Goal: Task Accomplishment & Management: Use online tool/utility

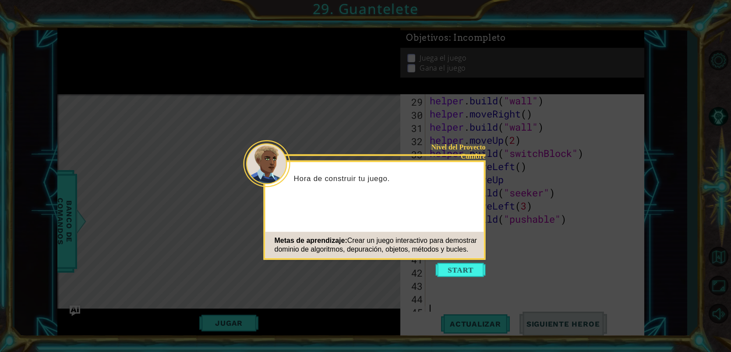
scroll to position [394, 0]
click at [468, 274] on button "Start" at bounding box center [461, 270] width 50 height 14
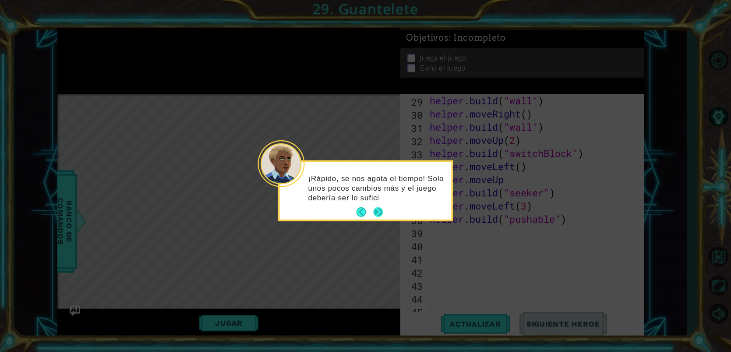
click at [378, 213] on button "Next" at bounding box center [378, 212] width 14 height 14
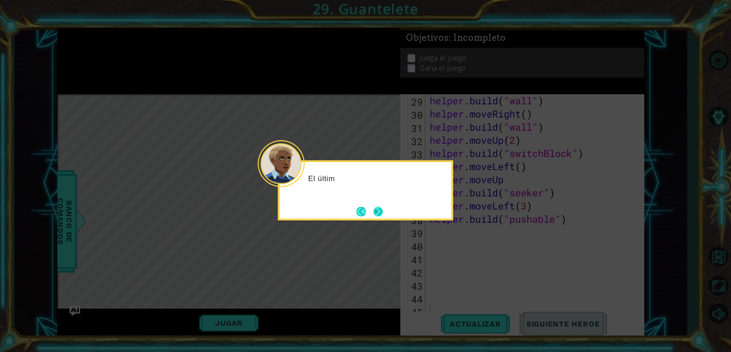
click at [380, 210] on button "Next" at bounding box center [378, 211] width 10 height 10
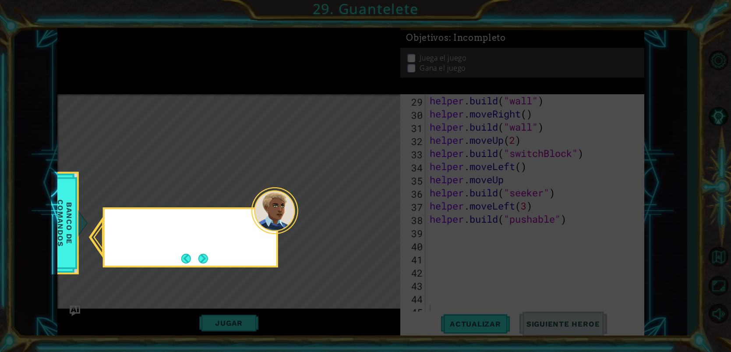
click at [380, 210] on icon at bounding box center [365, 176] width 731 height 352
click at [201, 255] on button "Next" at bounding box center [203, 258] width 10 height 10
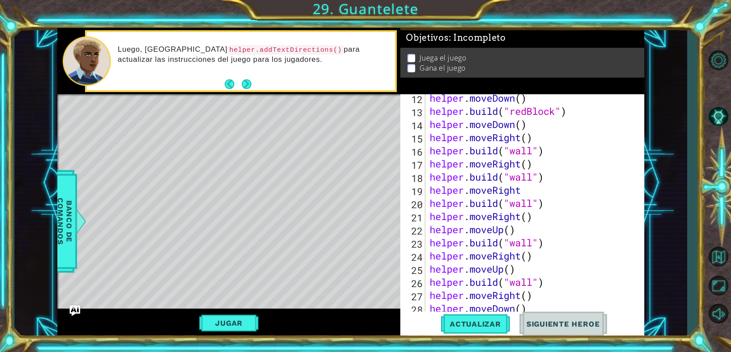
scroll to position [114, 0]
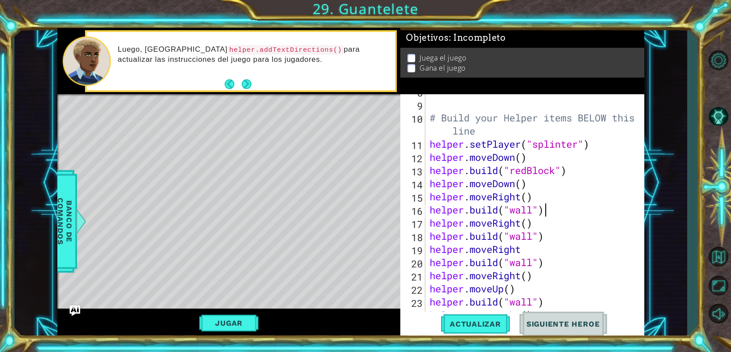
click at [549, 210] on div "# Build your Helper items BELOW this line helper . setPlayer ( "[MEDICAL_DATA]"…" at bounding box center [537, 210] width 218 height 250
type textarea "[DOMAIN_NAME]("wall")"
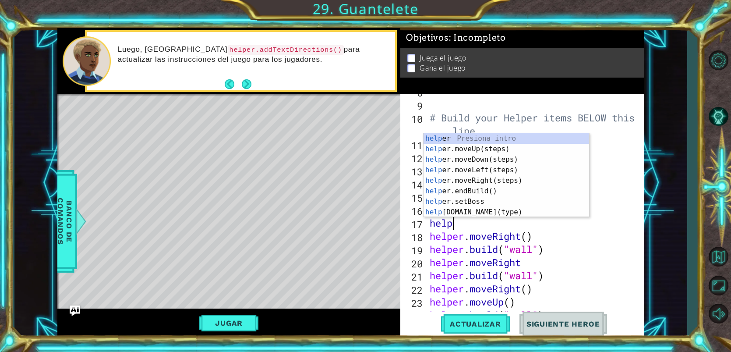
scroll to position [0, 1]
type textarea "helper"
click at [525, 158] on div "helper Presiona intro helper .moveUp(steps) Presiona intro helper .moveDown(ste…" at bounding box center [505, 185] width 165 height 105
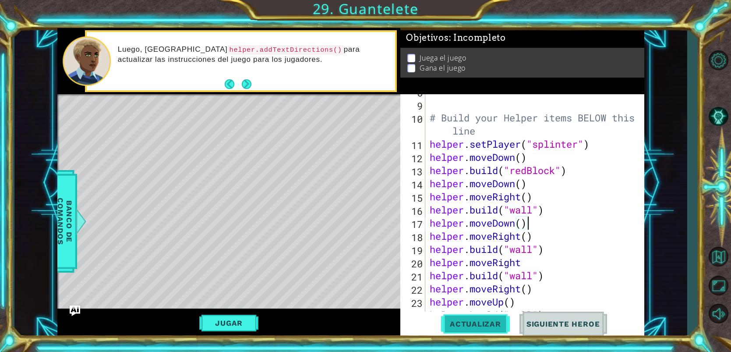
click at [489, 329] on button "Actualizar" at bounding box center [475, 323] width 69 height 25
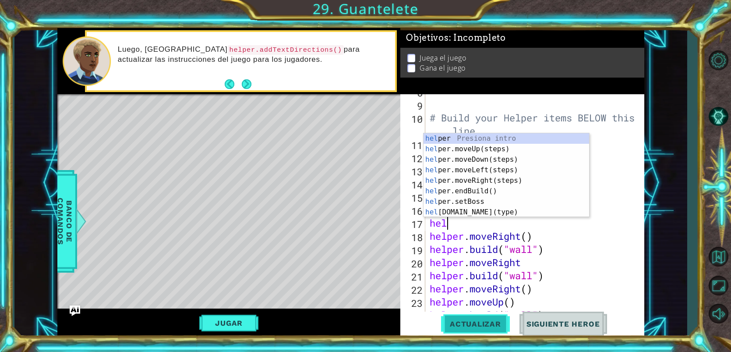
type textarea "h"
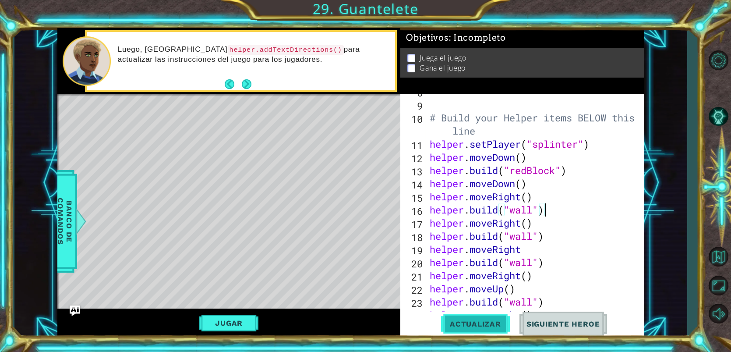
click at [476, 332] on button "Actualizar" at bounding box center [475, 323] width 69 height 25
click at [539, 190] on div "# Build your Helper items BELOW this line helper . setPlayer ( "[MEDICAL_DATA]"…" at bounding box center [537, 210] width 218 height 250
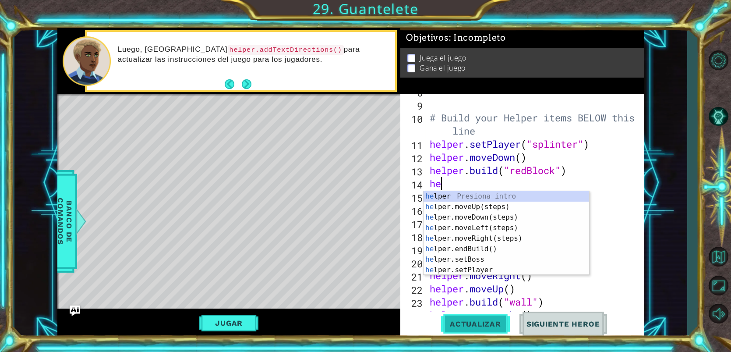
type textarea "h"
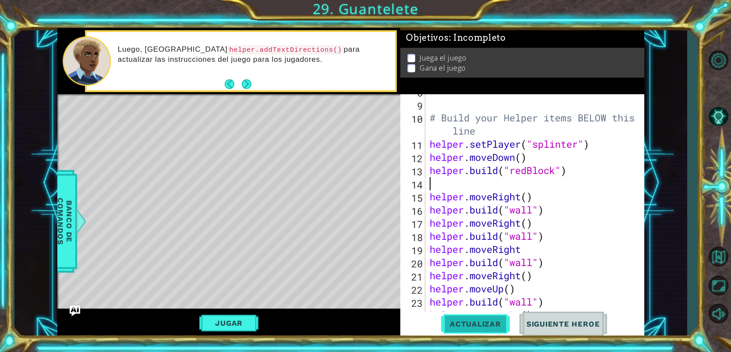
click at [502, 318] on button "Actualizar" at bounding box center [475, 323] width 69 height 25
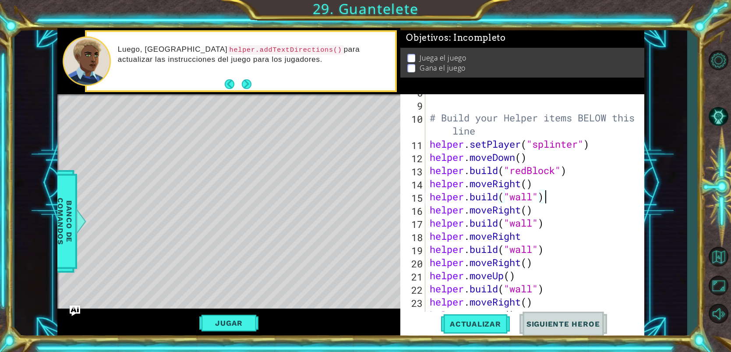
click at [554, 201] on div "# Build your Helper items BELOW this line helper . setPlayer ( "[MEDICAL_DATA]"…" at bounding box center [537, 210] width 218 height 250
type textarea "[DOMAIN_NAME]("wall")"
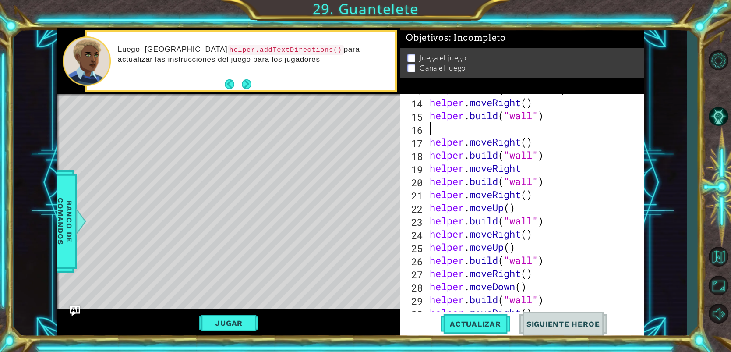
scroll to position [205, 0]
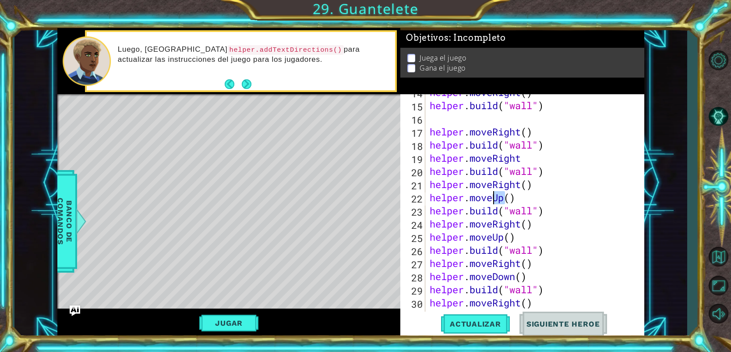
drag, startPoint x: 504, startPoint y: 199, endPoint x: 496, endPoint y: 201, distance: 8.6
click at [496, 201] on div "helper . moveRight ( ) helper . build ( "wall" ) helper . moveRight ( ) helper …" at bounding box center [537, 211] width 218 height 250
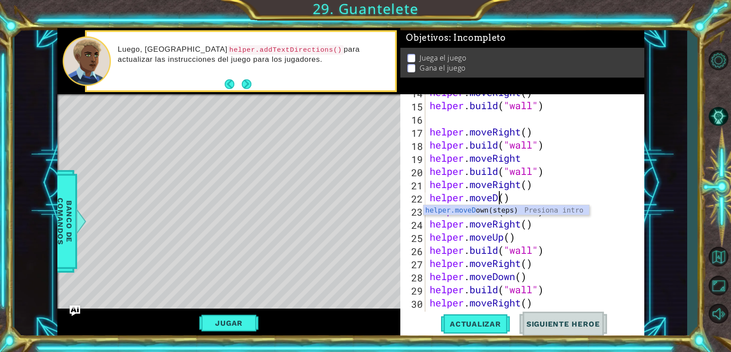
scroll to position [0, 3]
click at [479, 208] on div "helper.moveD own(steps) Presiona intro" at bounding box center [505, 221] width 165 height 32
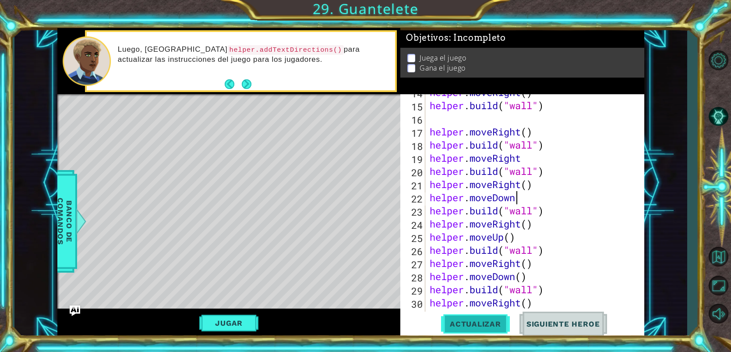
click at [501, 318] on button "Actualizar" at bounding box center [475, 323] width 69 height 25
drag, startPoint x: 507, startPoint y: 241, endPoint x: 493, endPoint y: 234, distance: 15.3
click at [493, 234] on div "helper . moveRight ( ) helper . build ( "wall" ) helper . moveRight ( ) helper …" at bounding box center [537, 211] width 218 height 250
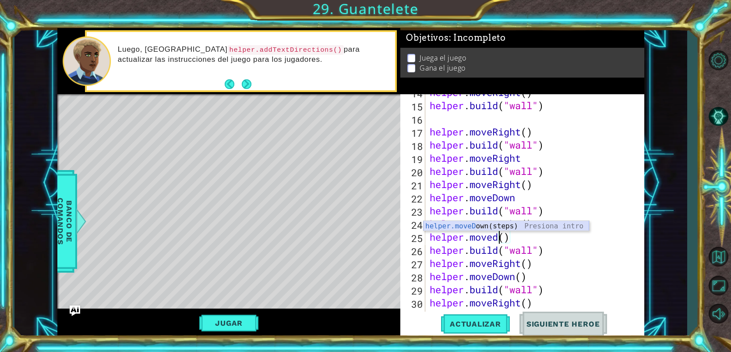
click at [492, 225] on div "helper.moveD own(steps) Presiona intro" at bounding box center [505, 237] width 165 height 32
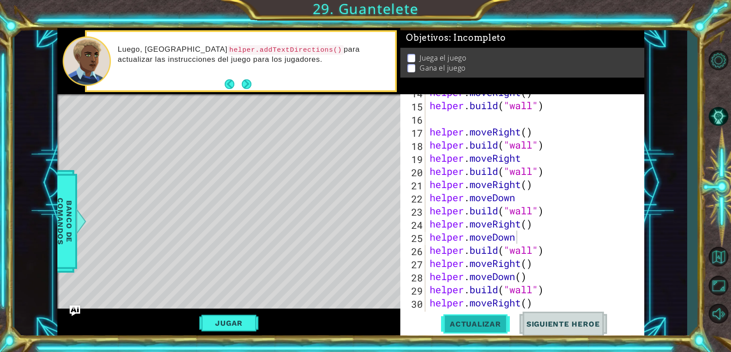
click at [476, 323] on span "Actualizar" at bounding box center [475, 323] width 69 height 9
click at [551, 168] on div "helper . moveRight ( ) helper . build ( "wall" ) helper . moveRight ( ) helper …" at bounding box center [537, 211] width 218 height 250
type textarea "[DOMAIN_NAME]("wall")"
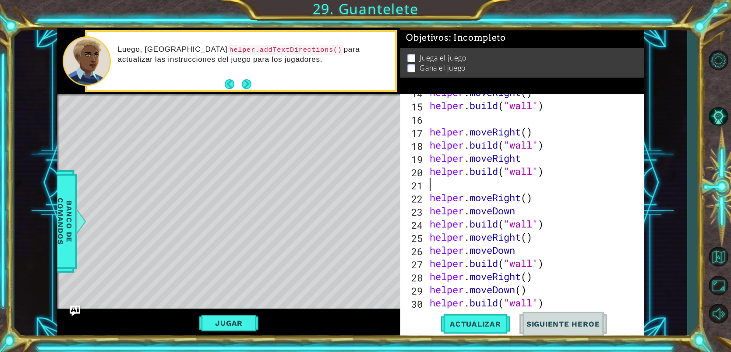
scroll to position [0, 0]
type textarea "h"
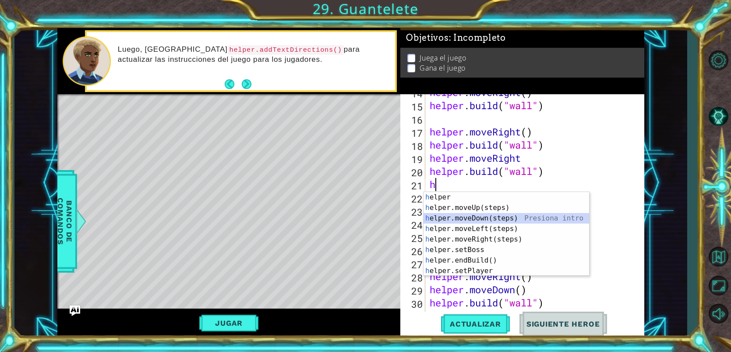
click at [492, 214] on div "h elper Presiona intro h elper.moveUp(steps) Presiona intro h elper.moveDown(st…" at bounding box center [505, 244] width 165 height 105
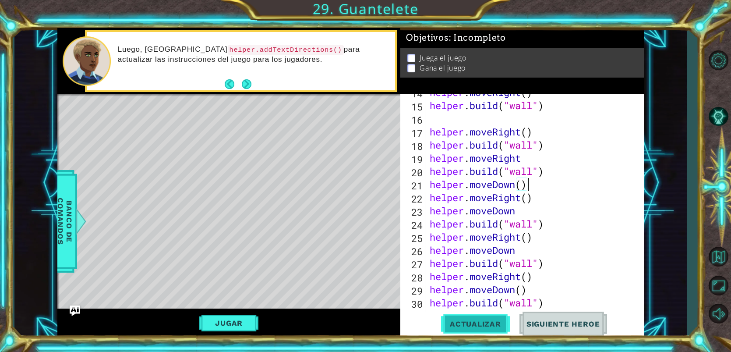
click at [488, 329] on button "Actualizar" at bounding box center [475, 323] width 69 height 25
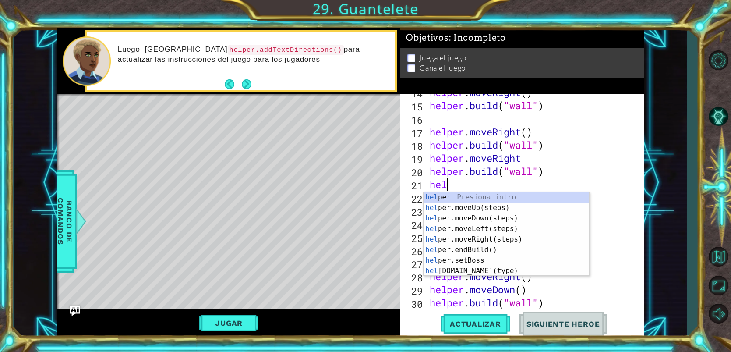
type textarea "h"
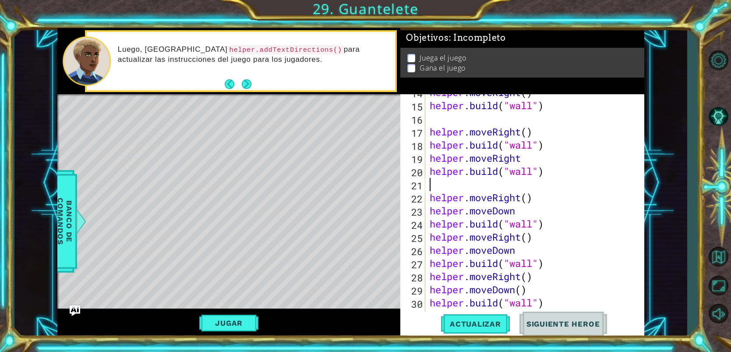
type textarea "[DOMAIN_NAME]("wall")"
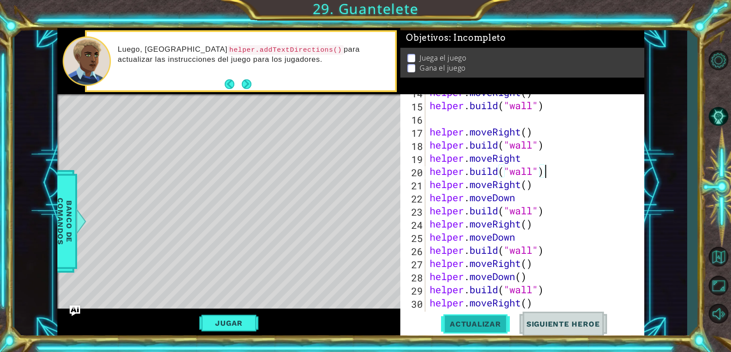
click at [481, 331] on button "Actualizar" at bounding box center [475, 323] width 69 height 25
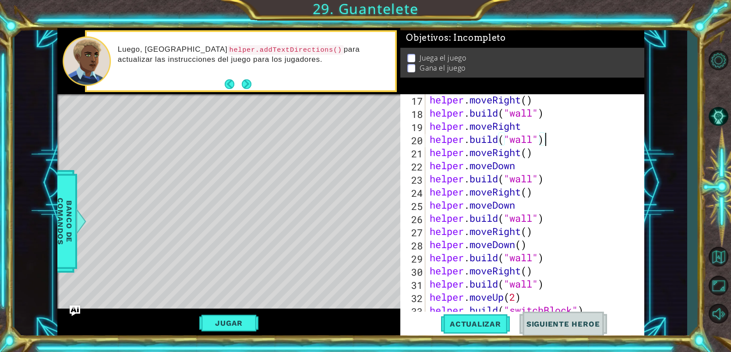
scroll to position [237, 0]
click at [547, 257] on div "helper . moveRight ( ) helper . build ( "wall" ) helper . moveRight helper . bu…" at bounding box center [537, 218] width 218 height 250
type textarea "m"
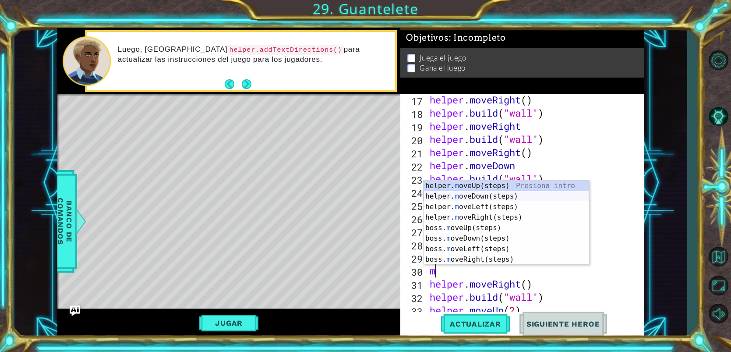
click at [472, 195] on div "helper. m oveUp(steps) Presiona intro helper. m oveDown(steps) Presiona intro h…" at bounding box center [505, 232] width 165 height 105
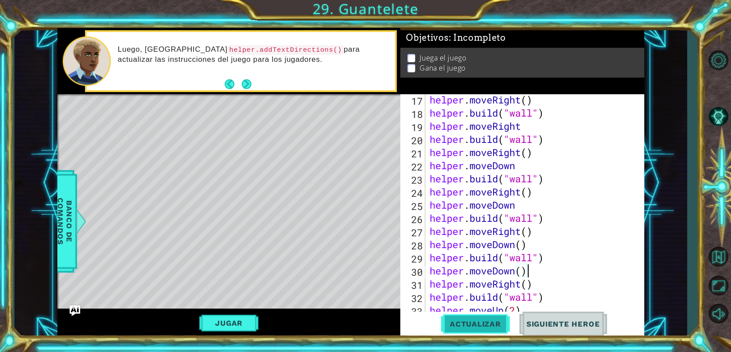
type textarea "helper.moveDown()"
click at [474, 323] on span "Actualizar" at bounding box center [475, 323] width 69 height 9
drag, startPoint x: 529, startPoint y: 271, endPoint x: 523, endPoint y: 272, distance: 5.8
click at [526, 272] on div "helper . moveRight ( ) helper . build ( "wall" ) helper . moveRight helper . bu…" at bounding box center [537, 218] width 218 height 250
click at [512, 269] on div "helper . moveRight ( ) helper . build ( "wall" ) helper . moveRight helper . bu…" at bounding box center [537, 218] width 218 height 250
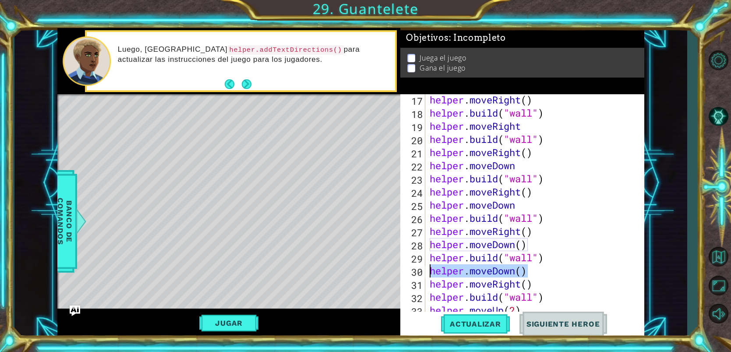
drag, startPoint x: 531, startPoint y: 274, endPoint x: 432, endPoint y: 274, distance: 99.4
click at [432, 274] on div "helper . moveRight ( ) helper . build ( "wall" ) helper . moveRight helper . bu…" at bounding box center [537, 218] width 218 height 250
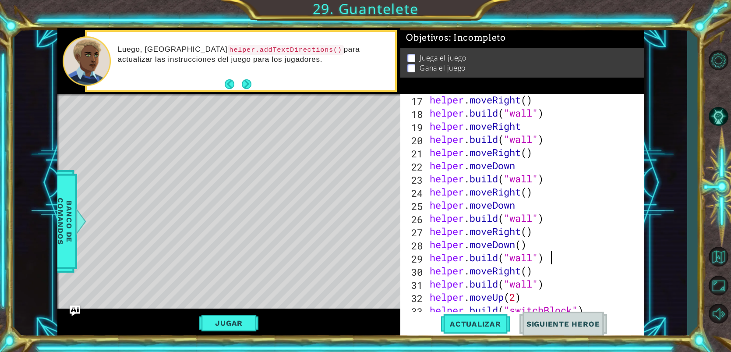
click at [570, 263] on div "helper . moveRight ( ) helper . build ( "wall" ) helper . moveRight helper . bu…" at bounding box center [537, 218] width 218 height 250
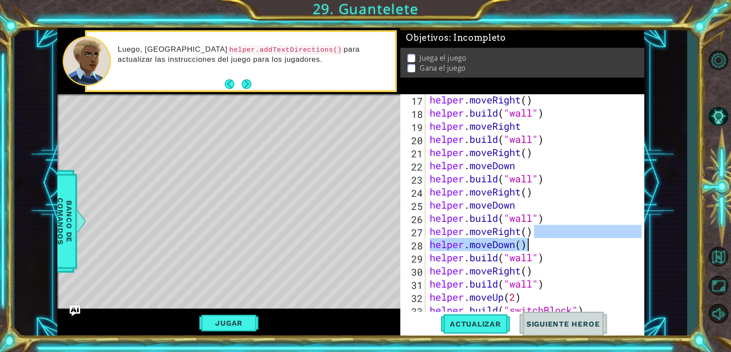
drag, startPoint x: 566, startPoint y: 237, endPoint x: 585, endPoint y: 254, distance: 26.0
click at [585, 254] on div "helper . moveRight ( ) helper . build ( "wall" ) helper . moveRight helper . bu…" at bounding box center [537, 218] width 218 height 250
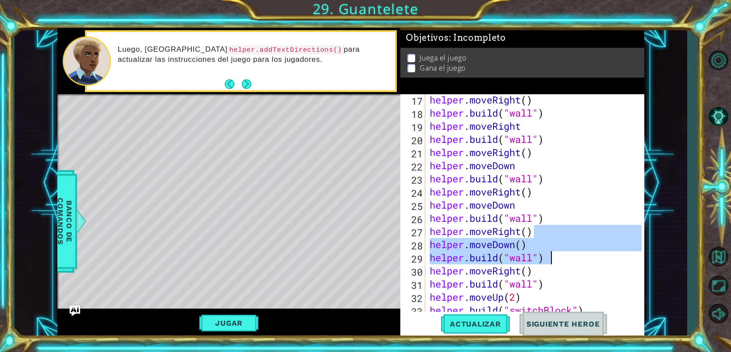
click at [585, 254] on div "helper . moveRight ( ) helper . build ( "wall" ) helper . moveRight helper . bu…" at bounding box center [535, 205] width 214 height 223
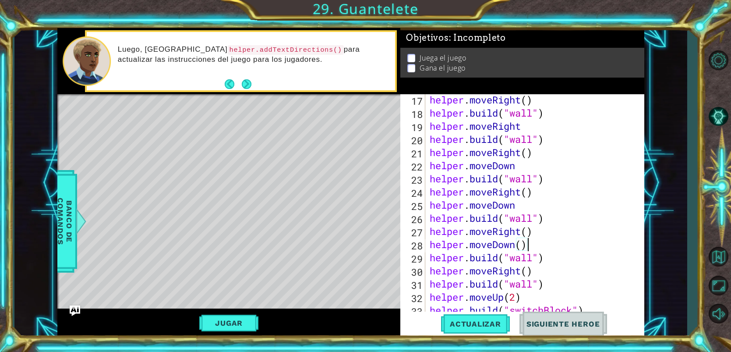
click at [527, 243] on div "helper . moveRight ( ) helper . build ( "wall" ) helper . moveRight helper . bu…" at bounding box center [537, 218] width 218 height 250
type textarea "helper.moveDown()"
drag, startPoint x: 527, startPoint y: 243, endPoint x: 427, endPoint y: 239, distance: 99.9
click at [426, 242] on div "helper.moveDown() 17 18 19 20 21 22 23 24 25 26 27 28 29 30 31 32 33 34 35 help…" at bounding box center [520, 205] width 241 height 223
type textarea "helper.moveRight()"
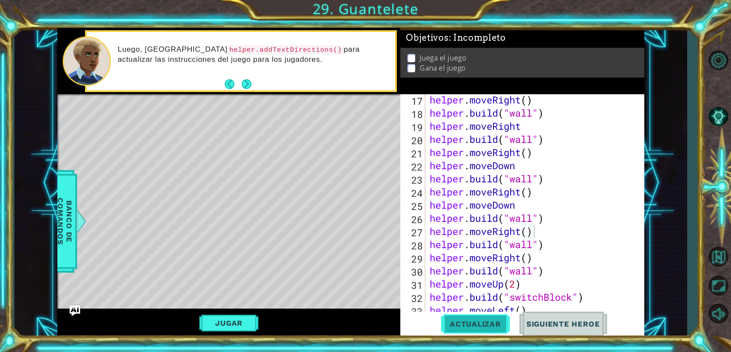
click at [477, 329] on button "Actualizar" at bounding box center [475, 323] width 69 height 25
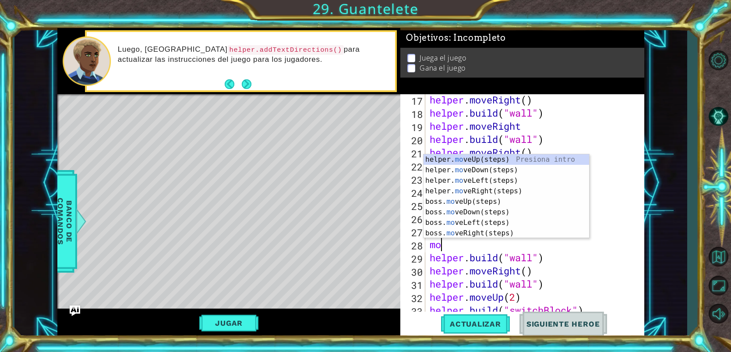
scroll to position [0, 0]
type textarea "m"
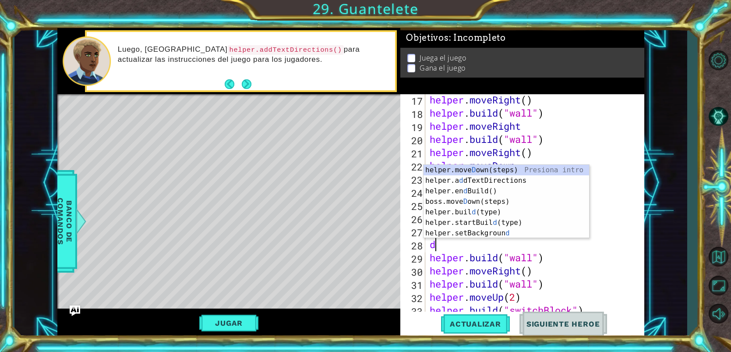
type textarea "do"
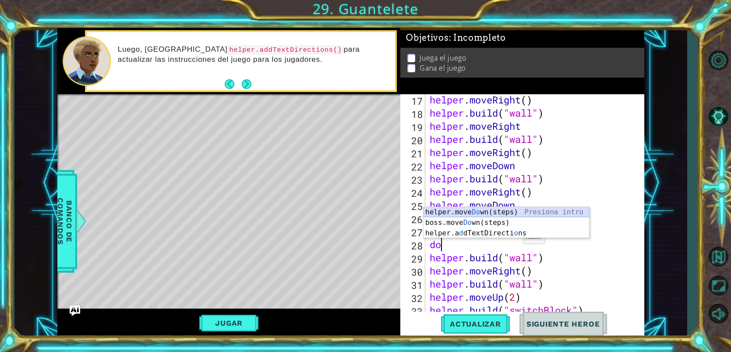
click at [507, 216] on div "helper.move Do wn(steps) Presiona intro boss.move Do wn(steps) Presiona intro h…" at bounding box center [505, 233] width 165 height 53
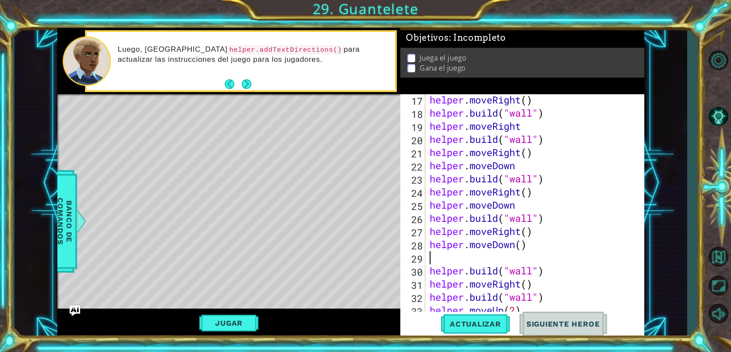
type textarea "helper.moveDown()"
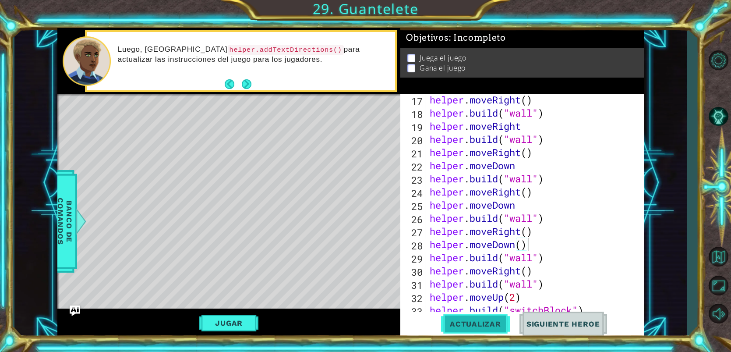
click at [494, 330] on button "Actualizar" at bounding box center [475, 323] width 69 height 25
click at [549, 216] on div "helper . moveRight ( ) helper . build ( "wall" ) helper . moveRight helper . bu…" at bounding box center [537, 218] width 218 height 250
type textarea "[DOMAIN_NAME]("wall")"
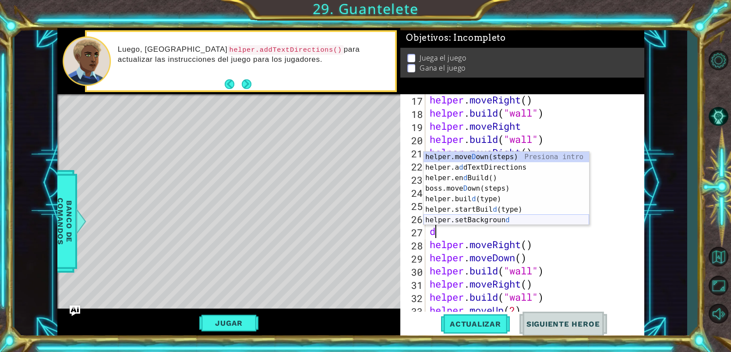
type textarea "do"
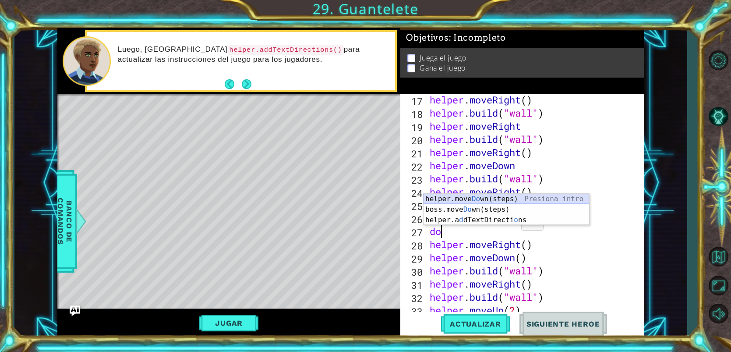
click at [495, 200] on div "helper.move Do wn(steps) Presiona intro boss.move Do wn(steps) Presiona intro h…" at bounding box center [505, 219] width 165 height 53
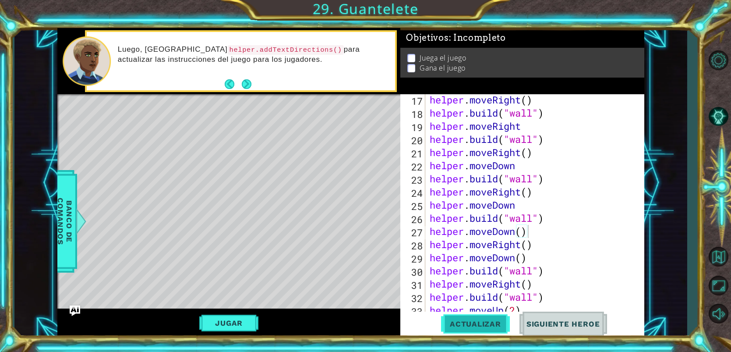
click at [474, 319] on span "Actualizar" at bounding box center [475, 323] width 69 height 9
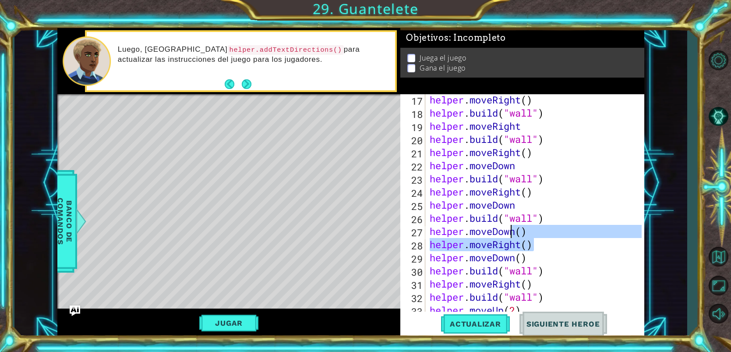
drag, startPoint x: 535, startPoint y: 240, endPoint x: 518, endPoint y: 233, distance: 17.5
click at [514, 232] on div "helper . moveRight ( ) helper . build ( "wall" ) helper . moveRight helper . bu…" at bounding box center [537, 218] width 218 height 250
type textarea "helper.moveDown()"
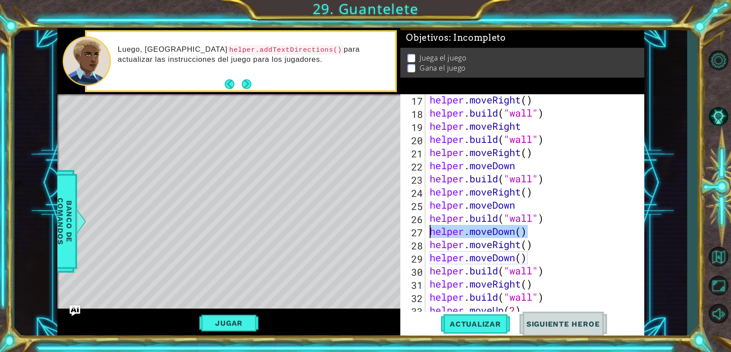
drag, startPoint x: 532, startPoint y: 229, endPoint x: 428, endPoint y: 233, distance: 104.2
click at [428, 233] on div "helper . moveRight ( ) helper . build ( "wall" ) helper . moveRight helper . bu…" at bounding box center [537, 218] width 218 height 250
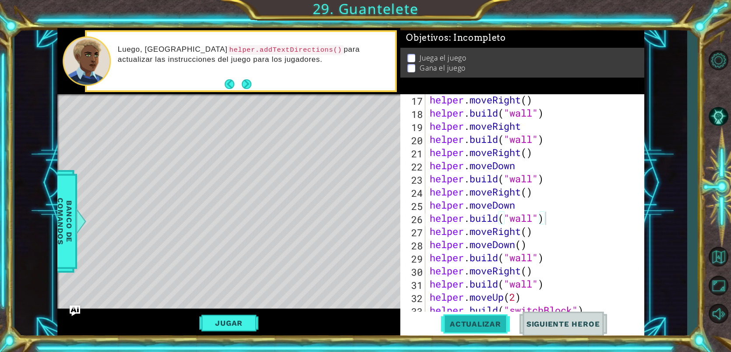
click at [500, 323] on span "Actualizar" at bounding box center [475, 323] width 69 height 9
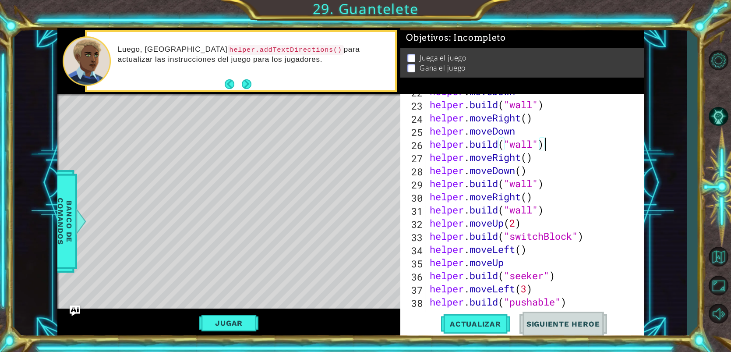
scroll to position [327, 0]
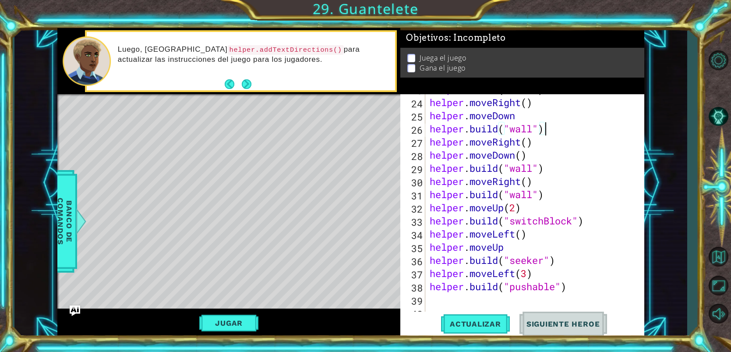
click at [577, 277] on div "helper . build ( "wall" ) helper . moveRight ( ) helper . moveDown helper . bui…" at bounding box center [537, 208] width 218 height 250
drag, startPoint x: 506, startPoint y: 246, endPoint x: 494, endPoint y: 249, distance: 12.5
click at [494, 249] on div "helper . build ( "wall" ) helper . moveRight ( ) helper . moveDown helper . bui…" at bounding box center [537, 208] width 218 height 250
type textarea "helper.moved"
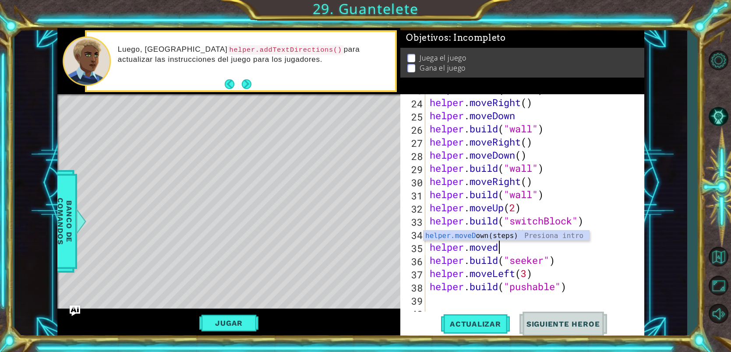
click at [484, 240] on div "helper.moveD own(steps) Presiona intro" at bounding box center [505, 246] width 165 height 32
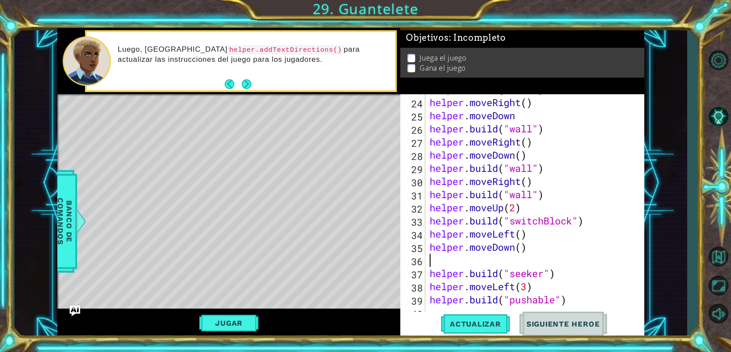
scroll to position [0, 0]
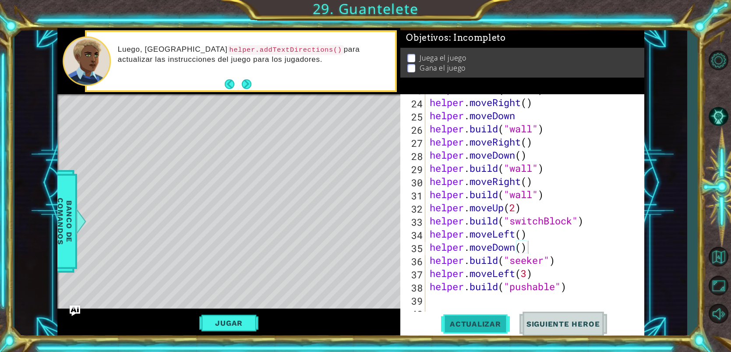
click at [467, 321] on span "Actualizar" at bounding box center [475, 323] width 69 height 9
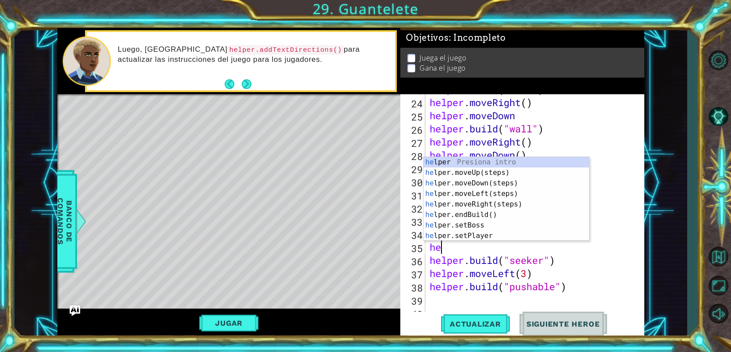
type textarea "h"
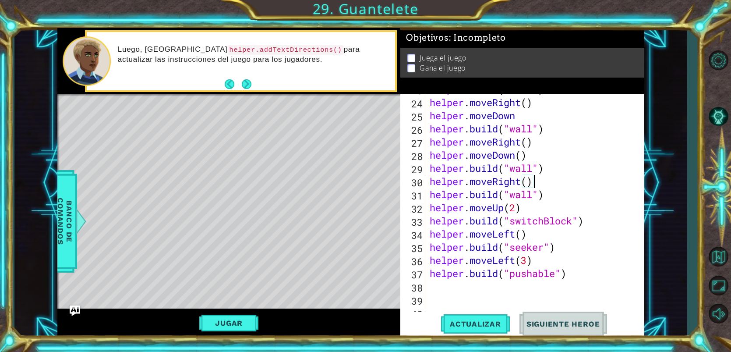
click at [546, 182] on div "helper . build ( "wall" ) helper . moveRight ( ) helper . moveDown helper . bui…" at bounding box center [537, 208] width 218 height 250
type textarea "helper.moveRight()"
click at [463, 330] on button "Actualizar" at bounding box center [475, 323] width 69 height 25
click at [547, 172] on div "helper . build ( "wall" ) helper . moveRight ( ) helper . moveDown helper . bui…" at bounding box center [537, 208] width 218 height 250
type textarea "[DOMAIN_NAME]("wall")"
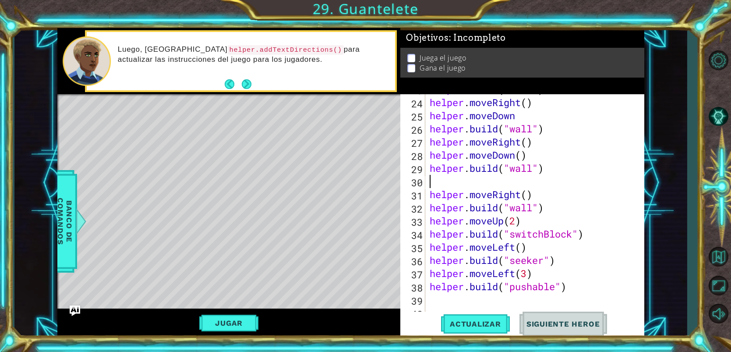
type textarea "d"
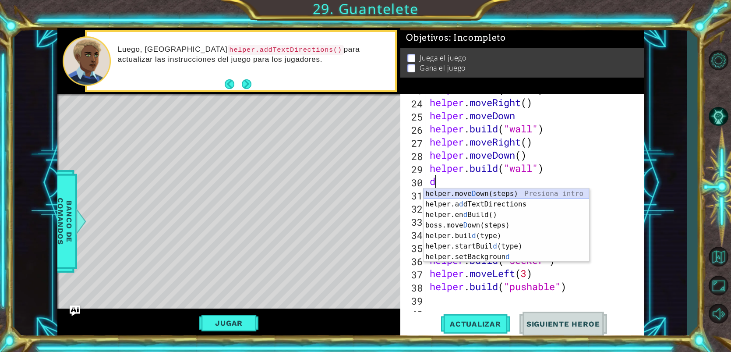
click at [526, 195] on div "helper.[PERSON_NAME] own(steps) Presiona intro helper.a d dTextDirections Presi…" at bounding box center [505, 235] width 165 height 95
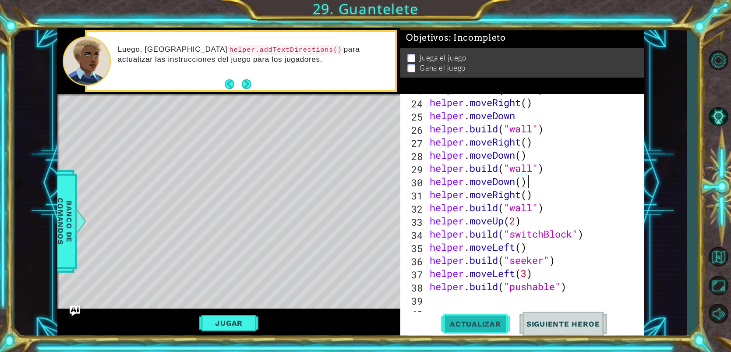
click at [490, 327] on span "Actualizar" at bounding box center [475, 323] width 69 height 9
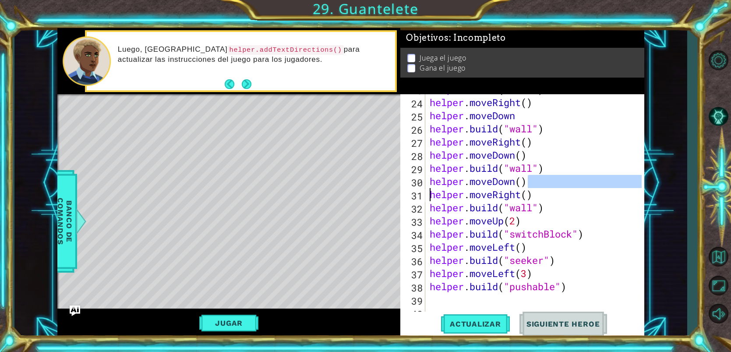
drag, startPoint x: 535, startPoint y: 186, endPoint x: 425, endPoint y: 188, distance: 109.9
click at [425, 188] on div "helper.moveDown() 23 24 25 26 27 28 29 30 31 32 33 34 35 36 37 38 39 40 41 help…" at bounding box center [520, 205] width 241 height 223
drag, startPoint x: 425, startPoint y: 188, endPoint x: 432, endPoint y: 183, distance: 8.1
click at [432, 183] on div "helper.moveDown() helper.moveRight() 23 24 25 26 27 28 29 30 31 32 33 34 35 36 …" at bounding box center [520, 205] width 241 height 223
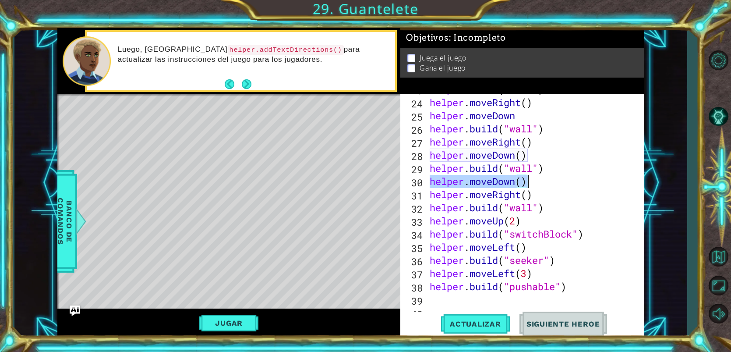
drag, startPoint x: 431, startPoint y: 183, endPoint x: 526, endPoint y: 187, distance: 95.5
click at [526, 187] on div "helper . build ( "wall" ) helper . moveRight ( ) helper . moveDown helper . bui…" at bounding box center [537, 208] width 218 height 250
type textarea "helper.moveDown()"
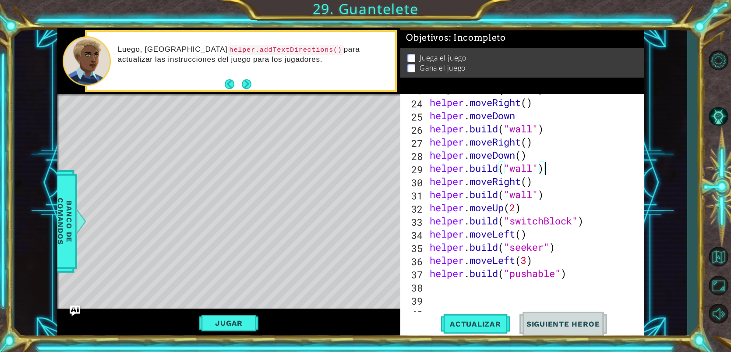
click at [540, 185] on div "helper . build ( "wall" ) helper . moveRight ( ) helper . moveDown helper . bui…" at bounding box center [537, 208] width 218 height 250
type textarea "helper.moveRight()"
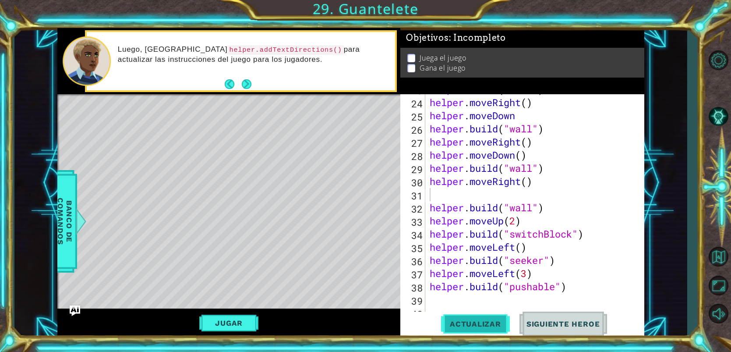
click at [474, 323] on span "Actualizar" at bounding box center [475, 323] width 69 height 9
type textarea "h"
type textarea "d"
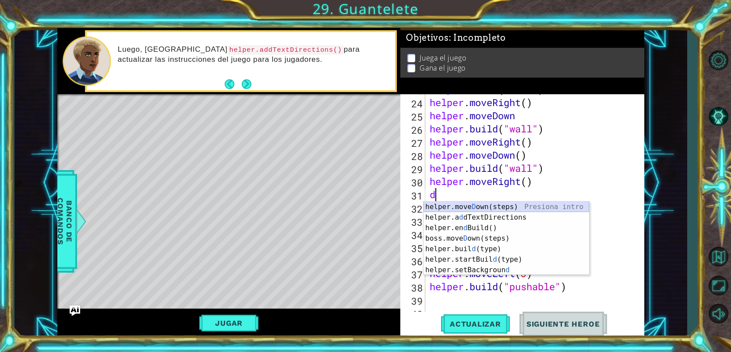
click at [499, 207] on div "helper.[PERSON_NAME] own(steps) Presiona intro helper.a d dTextDirections Presi…" at bounding box center [505, 248] width 165 height 95
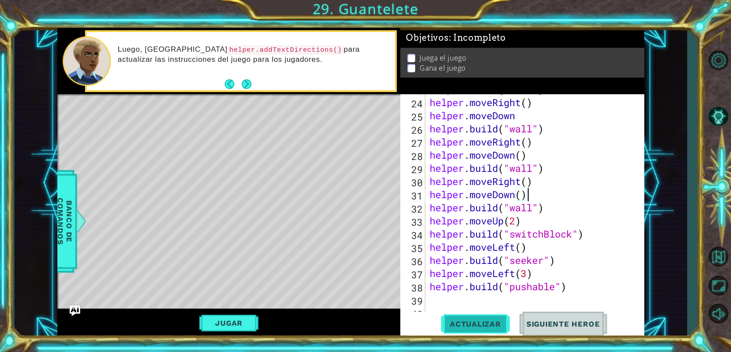
type textarea "helper.moveDown()"
click at [481, 316] on button "Actualizar" at bounding box center [475, 323] width 69 height 25
drag, startPoint x: 542, startPoint y: 193, endPoint x: 432, endPoint y: 197, distance: 110.8
click at [432, 197] on div "helper . build ( "wall" ) helper . moveRight ( ) helper . moveDown helper . bui…" at bounding box center [537, 208] width 218 height 250
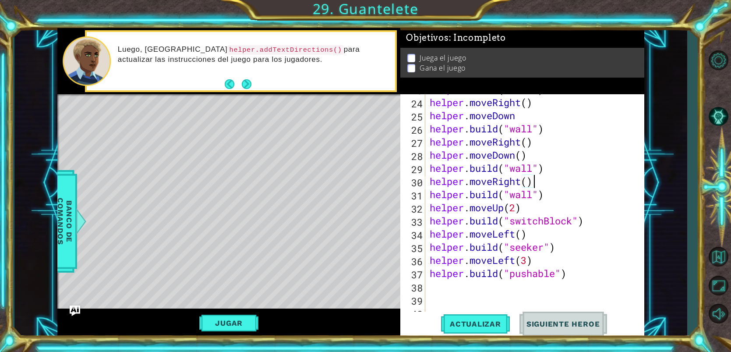
click at [529, 235] on div "helper . build ( "wall" ) helper . moveRight ( ) helper . moveDown helper . bui…" at bounding box center [537, 208] width 218 height 250
click at [477, 331] on button "Actualizar" at bounding box center [475, 323] width 69 height 25
drag, startPoint x: 506, startPoint y: 204, endPoint x: 495, endPoint y: 206, distance: 10.6
click at [495, 206] on div "helper . build ( "wall" ) helper . moveRight ( ) helper . moveDown helper . bui…" at bounding box center [537, 208] width 218 height 250
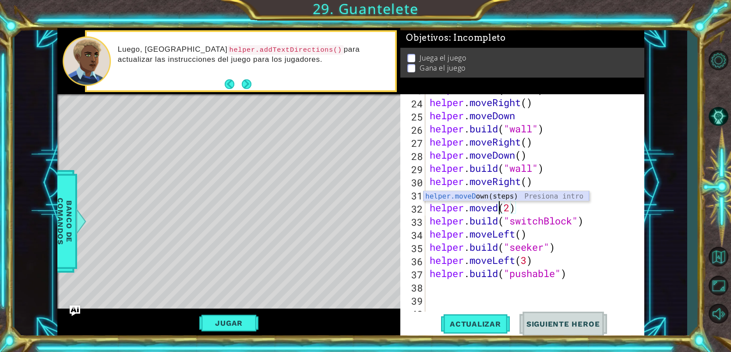
click at [489, 197] on div "helper.moveD own(steps) Presiona intro" at bounding box center [505, 207] width 165 height 32
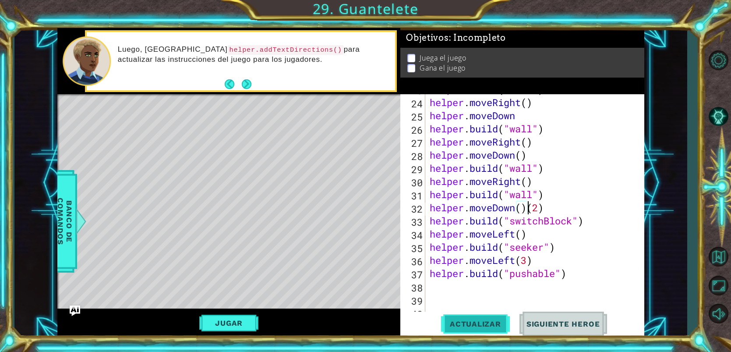
click at [473, 327] on span "Actualizar" at bounding box center [475, 323] width 69 height 9
click at [462, 331] on button "Actualizar" at bounding box center [475, 323] width 69 height 25
click at [554, 219] on div "helper . build ( "wall" ) helper . moveRight ( ) helper . moveDown helper . bui…" at bounding box center [537, 208] width 218 height 250
drag, startPoint x: 548, startPoint y: 208, endPoint x: 431, endPoint y: 210, distance: 116.9
click at [431, 210] on div "helper . build ( "wall" ) helper . moveRight ( ) helper . moveDown helper . bui…" at bounding box center [537, 208] width 218 height 250
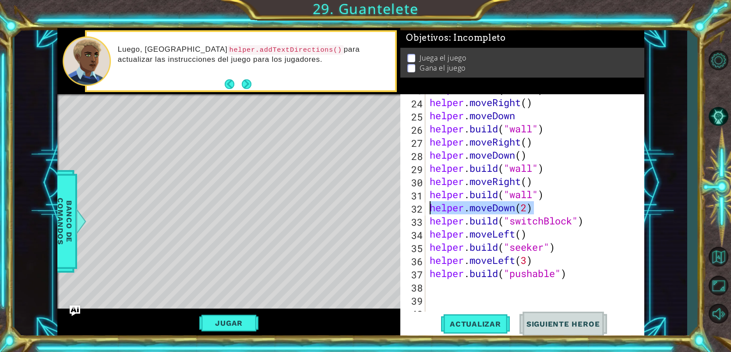
type textarea "helper.moveDown(2)"
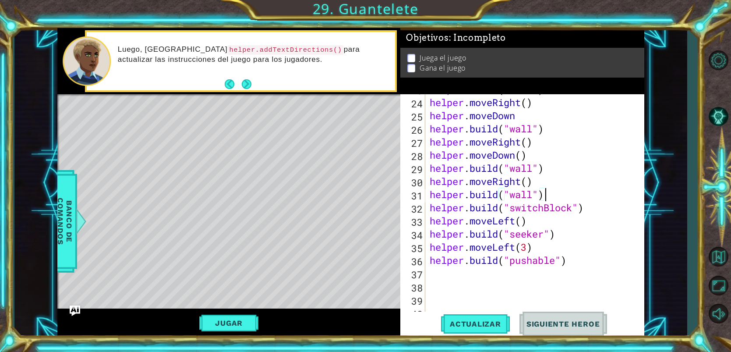
click at [492, 193] on div "helper . build ( "wall" ) helper . moveRight ( ) helper . moveDown helper . bui…" at bounding box center [537, 208] width 218 height 250
click at [539, 183] on div "helper . build ( "wall" ) helper . moveRight ( ) helper . moveDown helper . bui…" at bounding box center [537, 208] width 218 height 250
type textarea "helper.moveRight()"
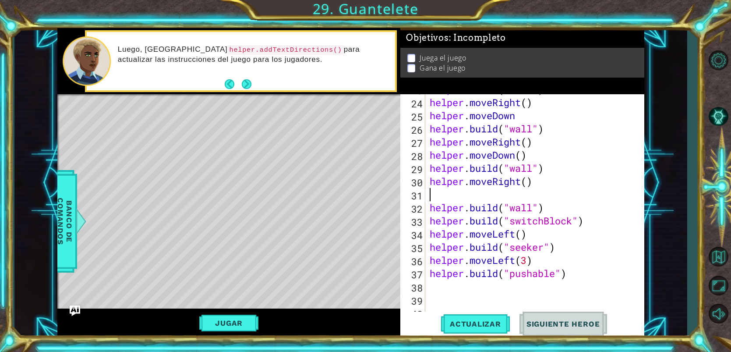
type textarea "d"
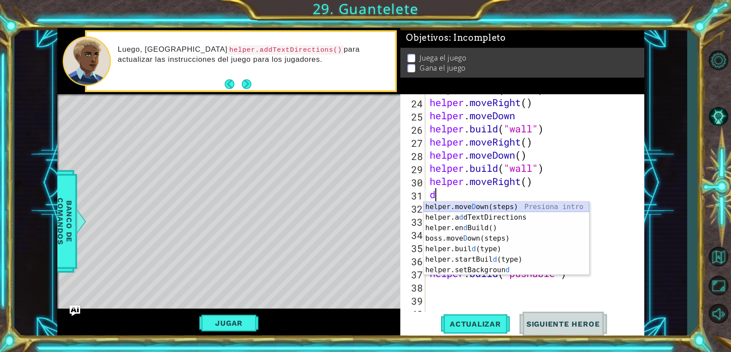
click at [512, 208] on div "helper.[PERSON_NAME] own(steps) Presiona intro helper.a d dTextDirections Presi…" at bounding box center [505, 248] width 165 height 95
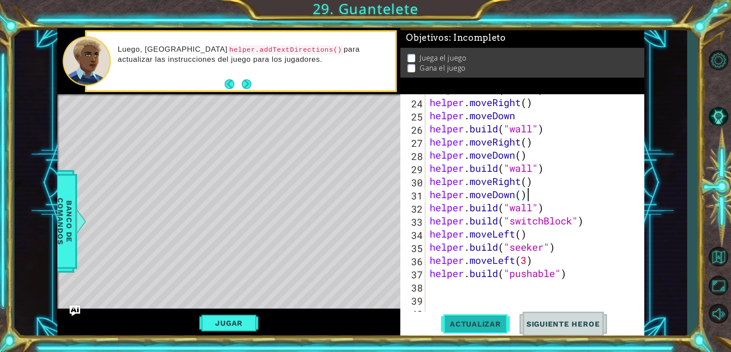
type textarea "helper.moveDown()"
click at [480, 325] on span "Actualizar" at bounding box center [475, 323] width 69 height 9
drag, startPoint x: 538, startPoint y: 192, endPoint x: 431, endPoint y: 199, distance: 107.5
click at [431, 200] on div "helper . build ( "wall" ) helper . moveRight ( ) helper . moveDown helper . bui…" at bounding box center [537, 208] width 218 height 250
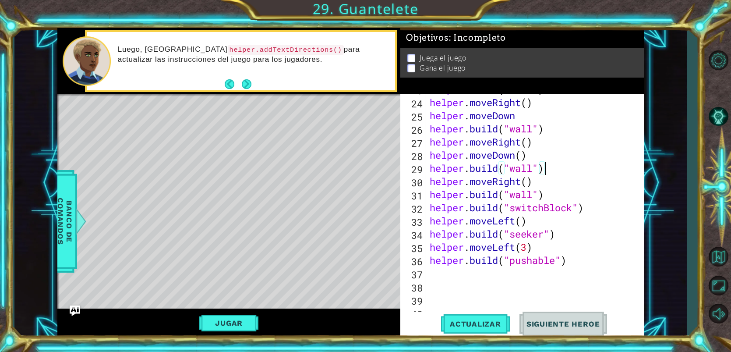
click at [544, 165] on div "helper . build ( "wall" ) helper . moveRight ( ) helper . moveDown helper . bui…" at bounding box center [537, 208] width 218 height 250
type textarea "[DOMAIN_NAME]("wall")"
click at [546, 168] on div "helper . build ( "wall" ) helper . moveRight ( ) helper . moveDown helper . bui…" at bounding box center [537, 208] width 218 height 250
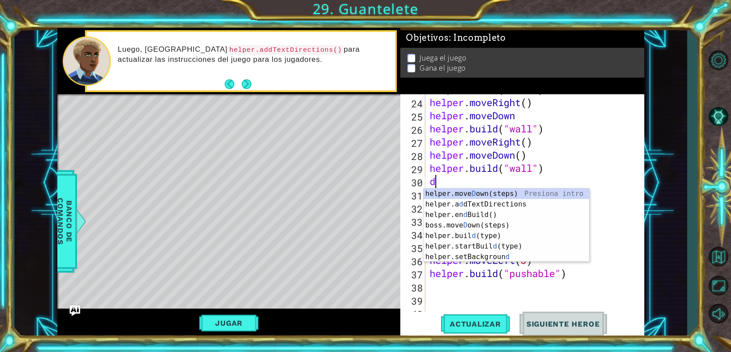
type textarea "do"
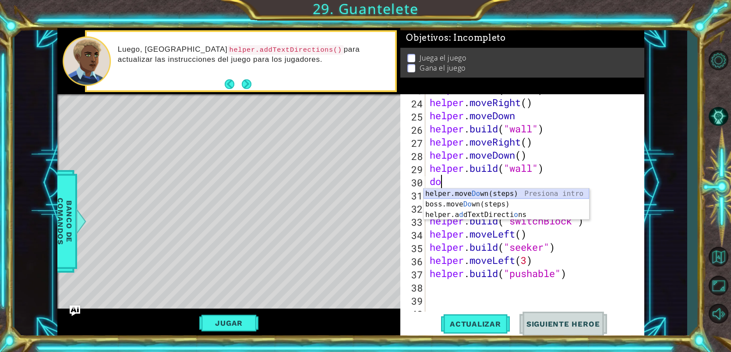
click at [509, 192] on div "helper.move Do wn(steps) Presiona intro boss.move Do wn(steps) Presiona intro h…" at bounding box center [505, 214] width 165 height 53
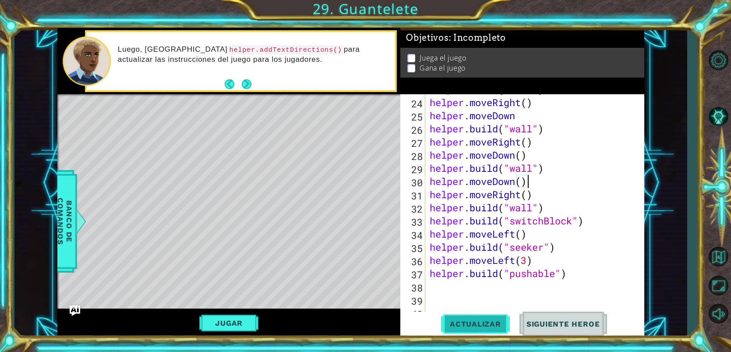
type textarea "helper.moveDown()"
click at [470, 329] on button "Actualizar" at bounding box center [475, 323] width 69 height 25
click at [482, 314] on button "Actualizar" at bounding box center [475, 323] width 69 height 25
click at [480, 318] on button "Actualizar" at bounding box center [475, 323] width 69 height 25
click at [481, 324] on span "Actualizar" at bounding box center [475, 323] width 69 height 9
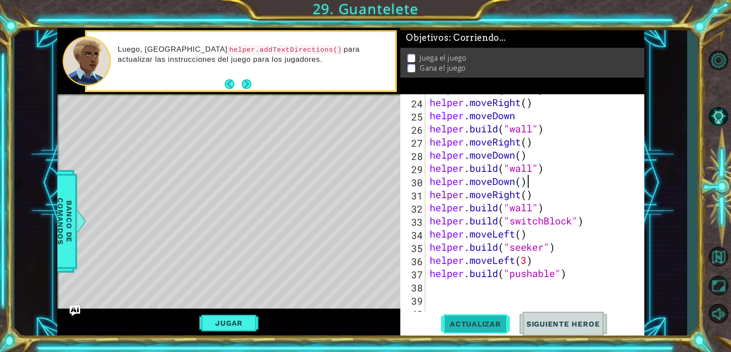
click at [481, 324] on span "Actualizar" at bounding box center [475, 323] width 69 height 9
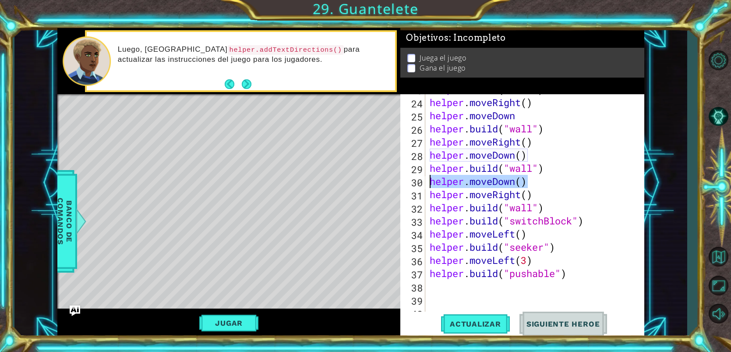
drag, startPoint x: 549, startPoint y: 179, endPoint x: 432, endPoint y: 186, distance: 118.0
click at [432, 186] on div "helper . build ( "wall" ) helper . moveRight ( ) helper . moveDown helper . bui…" at bounding box center [537, 208] width 218 height 250
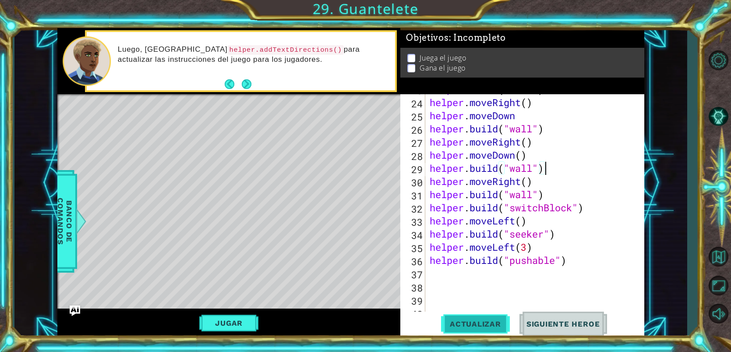
click at [461, 331] on button "Actualizar" at bounding box center [475, 323] width 69 height 25
click at [465, 323] on span "Actualizar" at bounding box center [475, 323] width 69 height 9
click at [542, 186] on div "helper . build ( "wall" ) helper . moveRight ( ) helper . moveDown helper . bui…" at bounding box center [537, 208] width 218 height 250
type textarea "helper.moveRight()"
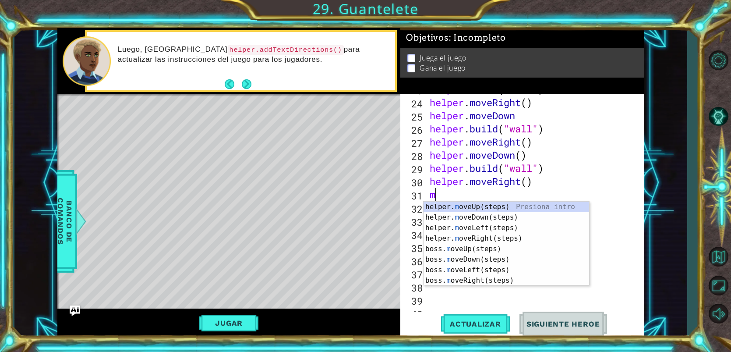
type textarea "mo"
click at [507, 208] on div "helper. mo veUp(steps) Presiona intro helper. mo veDown(steps) Presiona intro h…" at bounding box center [505, 253] width 165 height 105
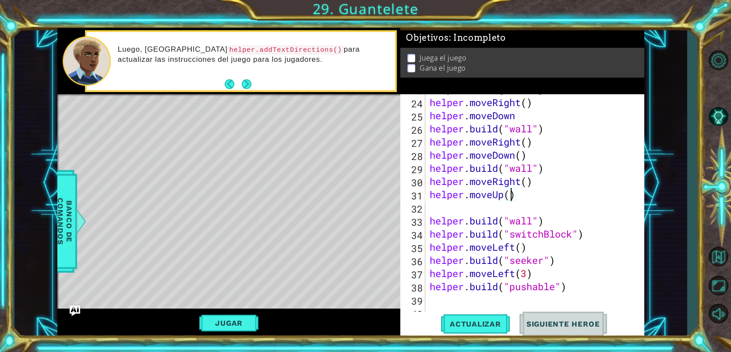
click at [512, 194] on div "helper . build ( "wall" ) helper . moveRight ( ) helper . moveDown helper . bui…" at bounding box center [537, 208] width 218 height 250
type textarea "helper.moveUp(2)"
click at [505, 206] on div "helper . build ( "wall" ) helper . moveRight ( ) helper . moveDown helper . bui…" at bounding box center [537, 208] width 218 height 250
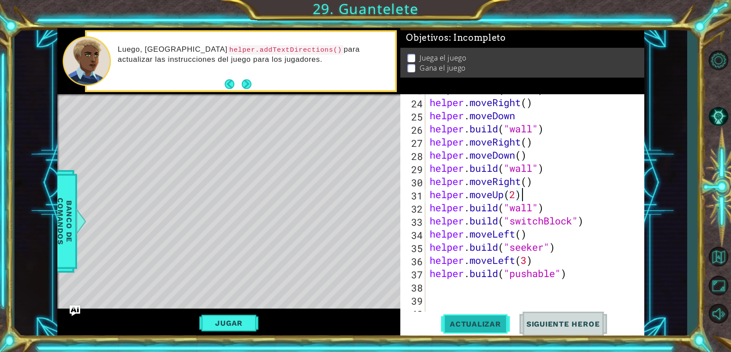
drag, startPoint x: 489, startPoint y: 327, endPoint x: 484, endPoint y: 313, distance: 13.8
click at [486, 324] on span "Actualizar" at bounding box center [475, 323] width 69 height 9
click at [549, 204] on div "helper . build ( "wall" ) helper . moveRight ( ) helper . moveDown helper . bui…" at bounding box center [537, 208] width 218 height 250
type textarea "[DOMAIN_NAME]("wall")"
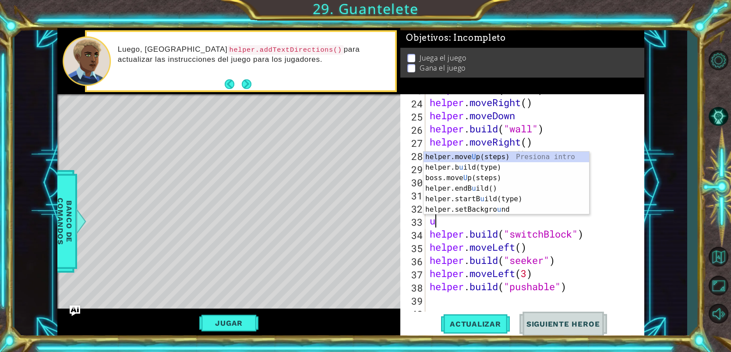
type textarea "up"
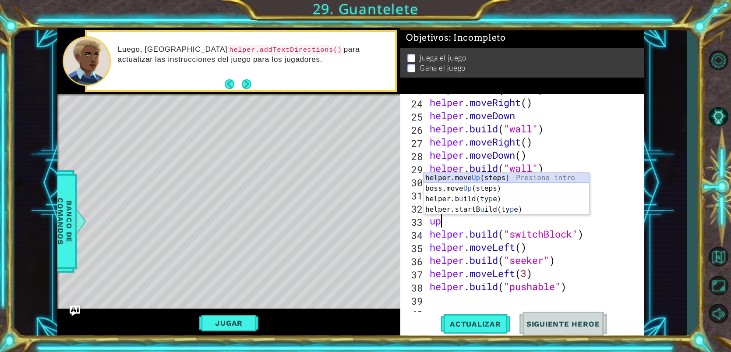
click at [508, 178] on div "helper.move Up (steps) Presiona intro boss.move Up (steps) Presiona intro helpe…" at bounding box center [505, 203] width 165 height 63
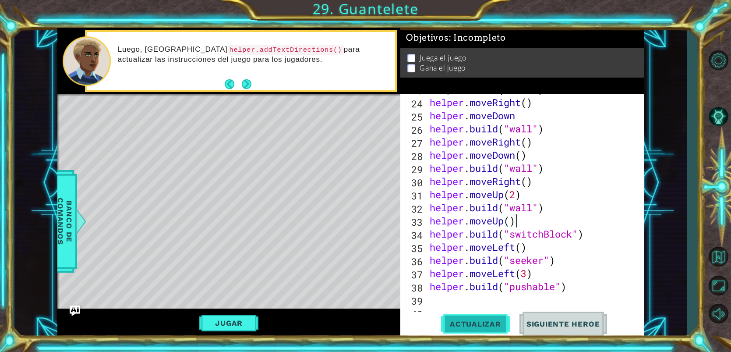
type textarea "helper.moveUp()"
click at [472, 320] on span "Actualizar" at bounding box center [475, 323] width 69 height 9
drag, startPoint x: 528, startPoint y: 224, endPoint x: 420, endPoint y: 218, distance: 108.3
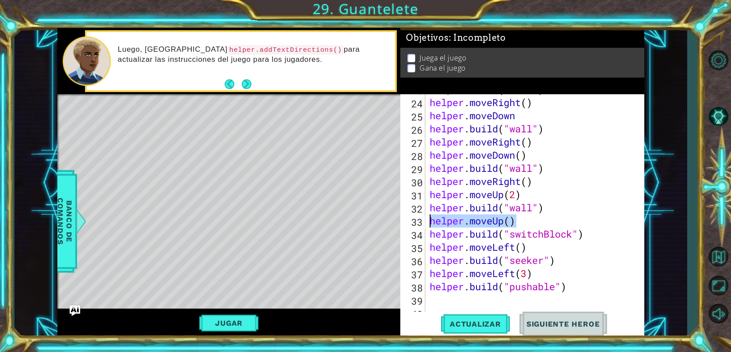
click at [420, 218] on div "helper.moveUp() 23 24 25 26 27 28 29 30 31 32 33 34 35 36 37 38 39 40 41 helper…" at bounding box center [520, 205] width 241 height 223
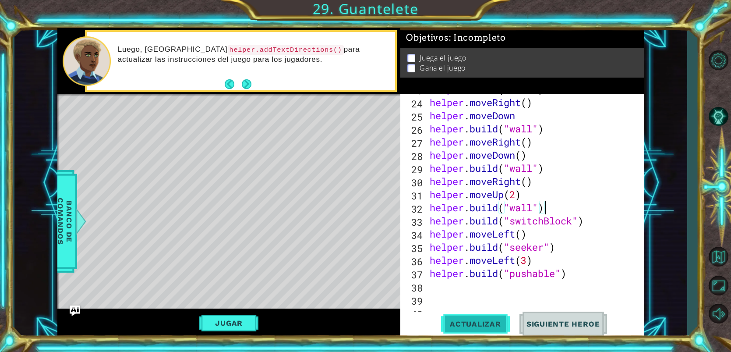
click at [492, 331] on button "Actualizar" at bounding box center [475, 323] width 69 height 25
click at [491, 331] on button "Actualizar" at bounding box center [475, 323] width 69 height 25
click at [565, 239] on div "helper . build ( "wall" ) helper . moveRight ( ) helper . moveDown helper . bui…" at bounding box center [537, 208] width 218 height 250
click at [550, 210] on div "helper . build ( "wall" ) helper . moveRight ( ) helper . moveDown helper . bui…" at bounding box center [537, 208] width 218 height 250
type textarea "[DOMAIN_NAME]("wall")"
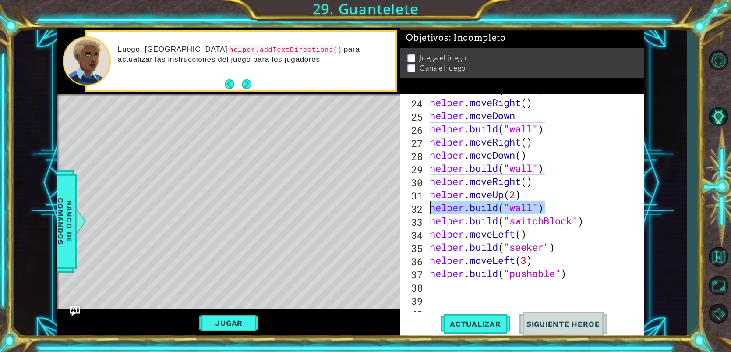
drag, startPoint x: 550, startPoint y: 210, endPoint x: 431, endPoint y: 210, distance: 118.6
click at [431, 210] on div "helper . build ( "wall" ) helper . moveRight ( ) helper . moveDown helper . bui…" at bounding box center [537, 208] width 218 height 250
click at [551, 213] on div "helper . build ( "wall" ) helper . moveRight ( ) helper . moveDown helper . bui…" at bounding box center [535, 205] width 214 height 223
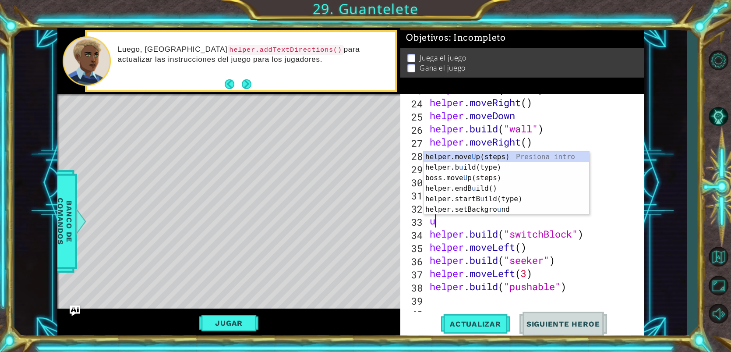
type textarea "up"
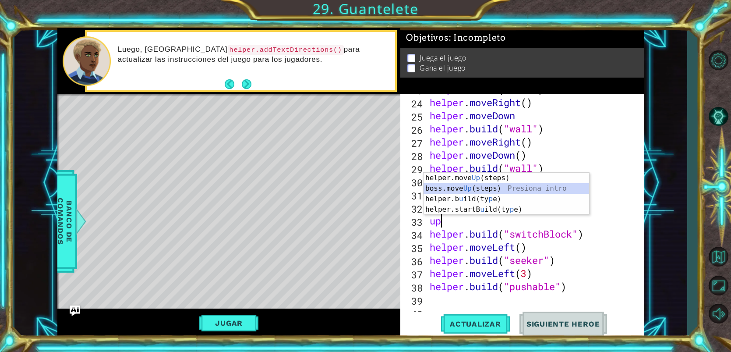
click at [498, 191] on div "helper.move Up (steps) Presiona intro boss.move Up (steps) Presiona intro helpe…" at bounding box center [505, 203] width 165 height 63
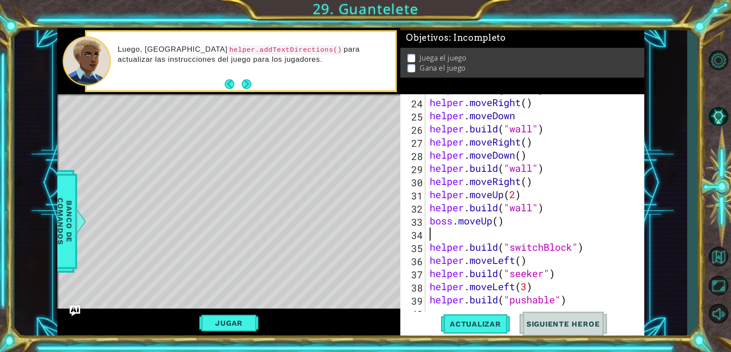
click at [453, 219] on div "helper . build ( "wall" ) helper . moveRight ( ) helper . moveDown helper . bui…" at bounding box center [537, 208] width 218 height 250
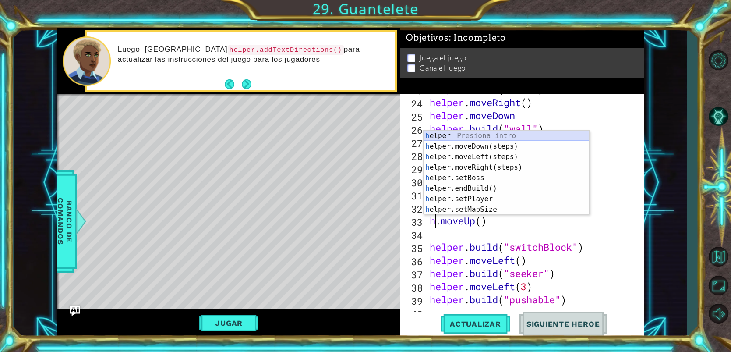
click at [451, 137] on div "h elper Presiona intro h elper.moveDown(steps) Presiona intro h elper.moveLeft(…" at bounding box center [505, 182] width 165 height 105
type textarea "helper.moveUp()"
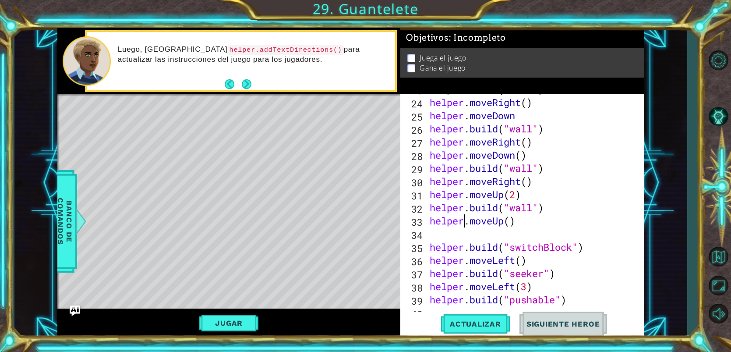
click at [452, 237] on div "helper . build ( "wall" ) helper . moveRight ( ) helper . moveDown helper . bui…" at bounding box center [537, 208] width 218 height 250
paste textarea "[DOMAIN_NAME]("wall")"
click at [492, 337] on div "[DOMAIN_NAME]("wall") 23 24 25 26 27 28 29 30 31 32 33 34 35 36 37 38 39 40 41 …" at bounding box center [522, 215] width 244 height 243
click at [491, 327] on span "Actualizar" at bounding box center [475, 323] width 69 height 9
drag, startPoint x: 548, startPoint y: 239, endPoint x: 466, endPoint y: 231, distance: 82.7
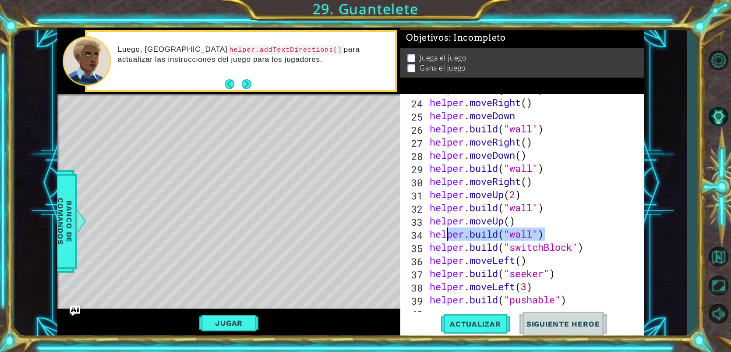
click at [446, 232] on div "helper . build ( "wall" ) helper . moveRight ( ) helper . moveDown helper . bui…" at bounding box center [537, 208] width 218 height 250
drag, startPoint x: 521, startPoint y: 222, endPoint x: 432, endPoint y: 225, distance: 88.5
click at [432, 225] on div "helper . build ( "wall" ) helper . moveRight ( ) helper . moveDown helper . bui…" at bounding box center [537, 208] width 218 height 250
type textarea "helper.moveUp()"
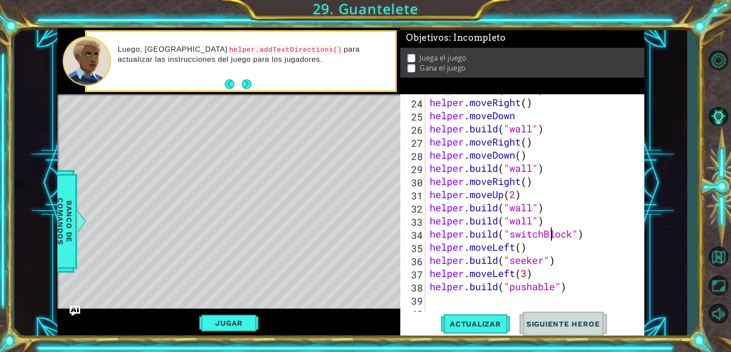
click at [549, 229] on div "helper . build ( "wall" ) helper . moveRight ( ) helper . moveDown helper . bui…" at bounding box center [537, 208] width 218 height 250
click at [551, 217] on div "helper . build ( "wall" ) helper . moveRight ( ) helper . moveDown helper . bui…" at bounding box center [537, 208] width 218 height 250
type textarea "[DOMAIN_NAME]("wall")"
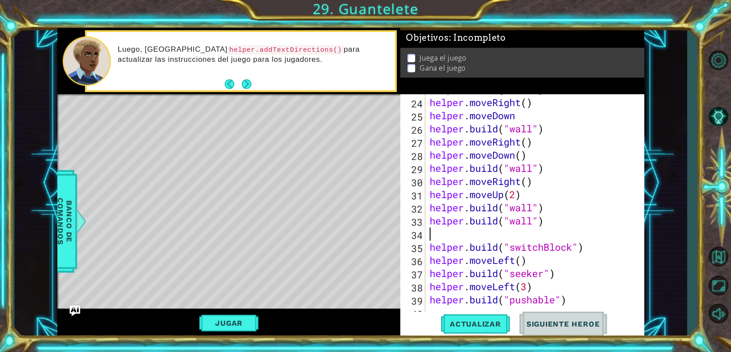
paste textarea "[DOMAIN_NAME]("wall")"
click at [544, 232] on div "helper . build ( "wall" ) helper . moveRight ( ) helper . moveDown helper . bui…" at bounding box center [537, 208] width 218 height 250
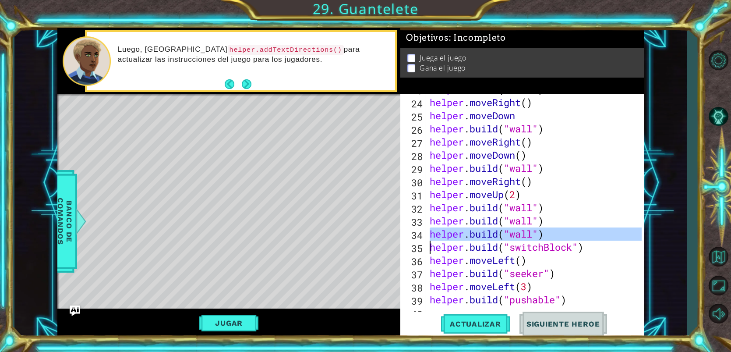
click at [544, 232] on div "helper . build ( "wall" ) helper . moveRight ( ) helper . moveDown helper . bui…" at bounding box center [535, 205] width 214 height 223
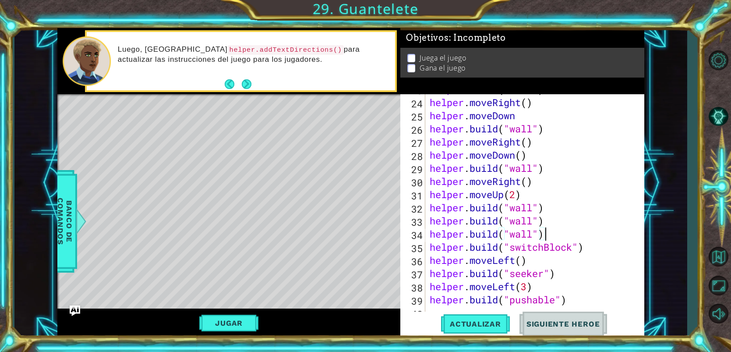
click at [544, 232] on div "helper . build ( "wall" ) helper . moveRight ( ) helper . moveDown helper . bui…" at bounding box center [537, 208] width 218 height 250
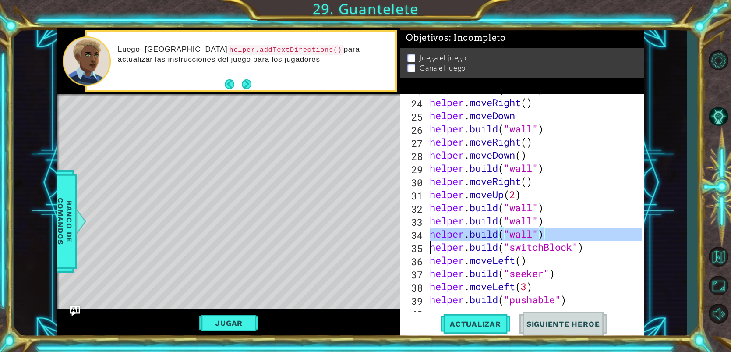
click at [543, 232] on div "helper . build ( "wall" ) helper . moveRight ( ) helper . moveDown helper . bui…" at bounding box center [537, 208] width 218 height 250
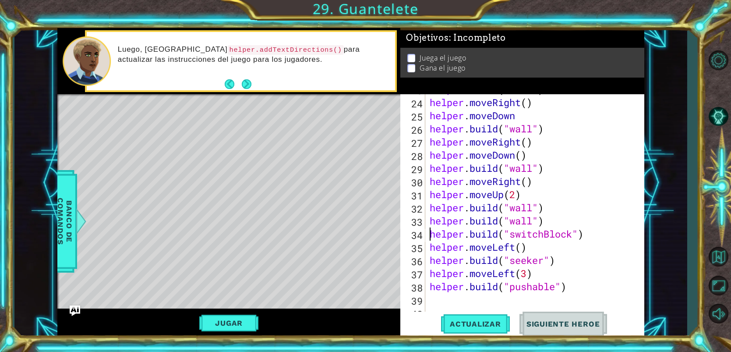
click at [554, 223] on div "helper . build ( "wall" ) helper . moveRight ( ) helper . moveDown helper . bui…" at bounding box center [537, 208] width 218 height 250
type textarea "[DOMAIN_NAME]("wall")"
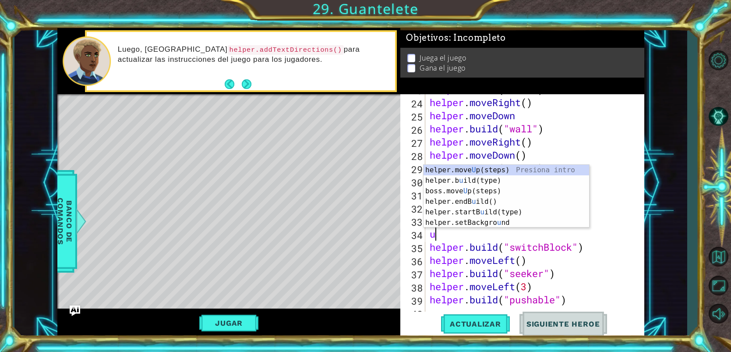
type textarea "up"
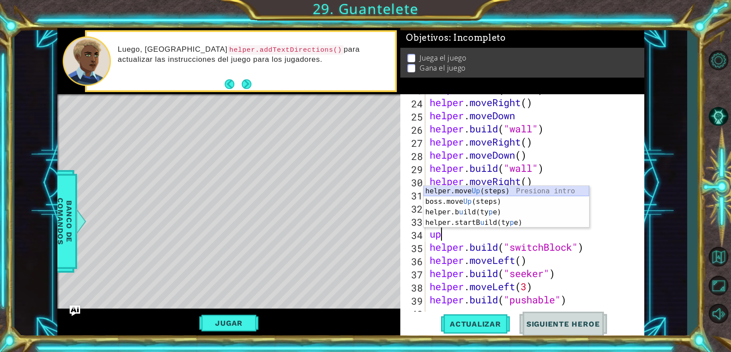
click at [549, 193] on div "helper.move Up (steps) Presiona intro boss.move Up (steps) Presiona intro helpe…" at bounding box center [505, 217] width 165 height 63
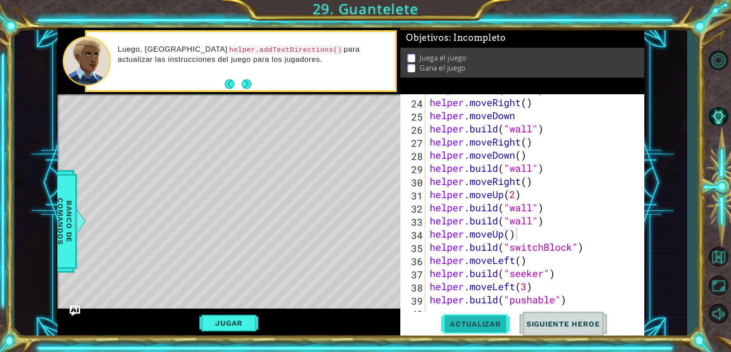
click at [494, 315] on button "Actualizar" at bounding box center [475, 323] width 69 height 25
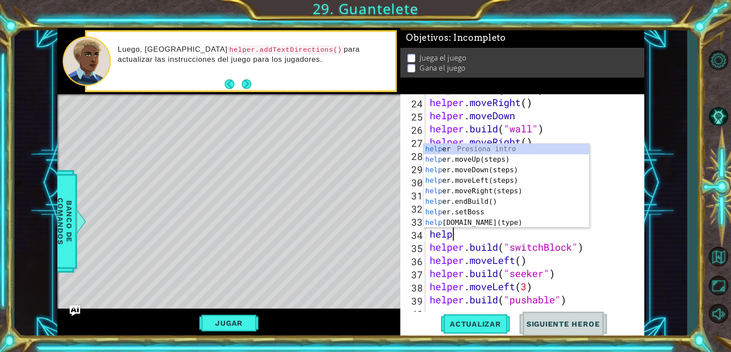
scroll to position [0, 0]
type textarea "h"
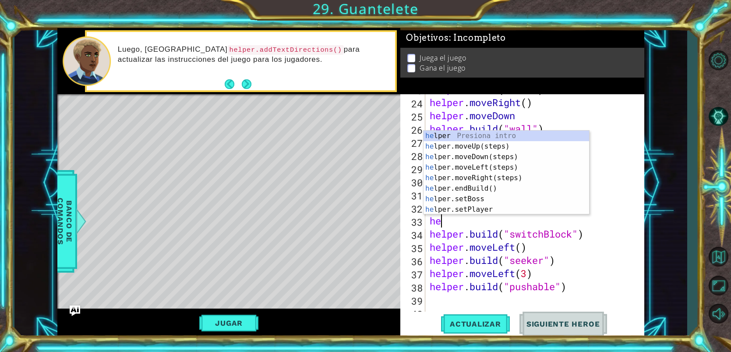
type textarea "h"
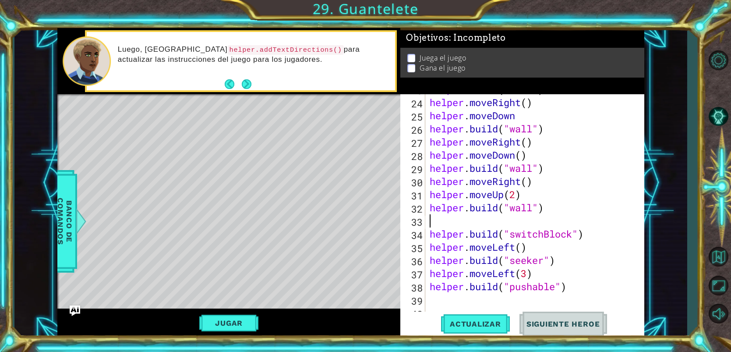
type textarea "[DOMAIN_NAME]("wall")"
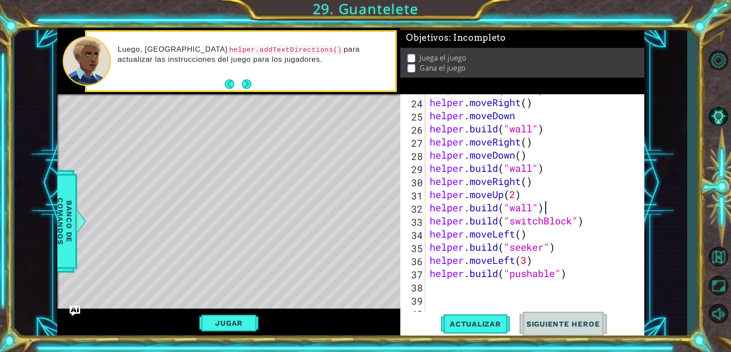
click at [549, 168] on div "helper . build ( "wall" ) helper . moveRight ( ) helper . moveDown helper . bui…" at bounding box center [537, 208] width 218 height 250
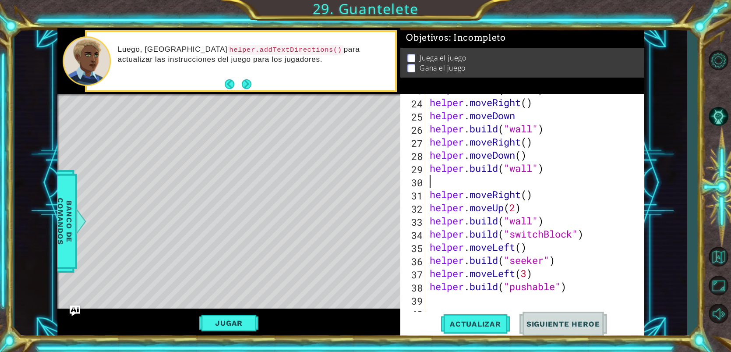
type textarea "m"
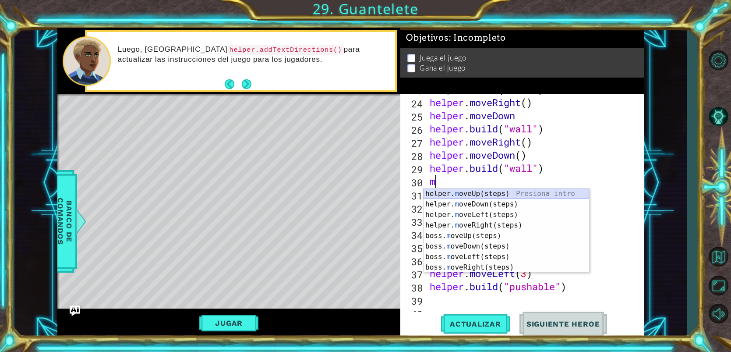
click at [504, 194] on div "helper. m oveUp(steps) Presiona intro helper. m oveDown(steps) Presiona intro h…" at bounding box center [505, 240] width 165 height 105
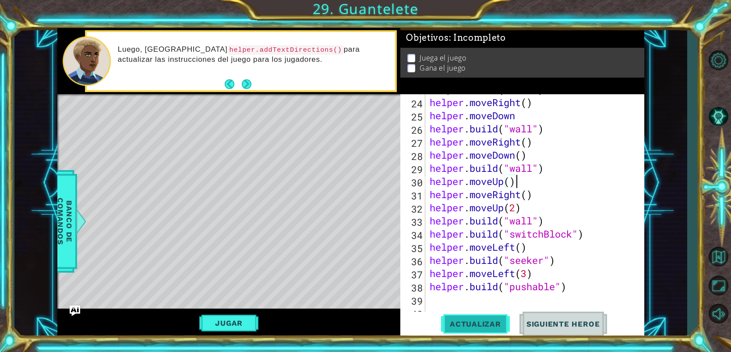
click at [474, 320] on span "Actualizar" at bounding box center [475, 323] width 69 height 9
click at [536, 190] on div "helper . build ( "wall" ) helper . moveRight ( ) helper . moveDown helper . bui…" at bounding box center [537, 208] width 218 height 250
click at [536, 189] on div "helper . build ( "wall" ) helper . moveRight ( ) helper . moveDown helper . bui…" at bounding box center [537, 208] width 218 height 250
click at [538, 182] on div "helper . build ( "wall" ) helper . moveRight ( ) helper . moveDown helper . bui…" at bounding box center [537, 208] width 218 height 250
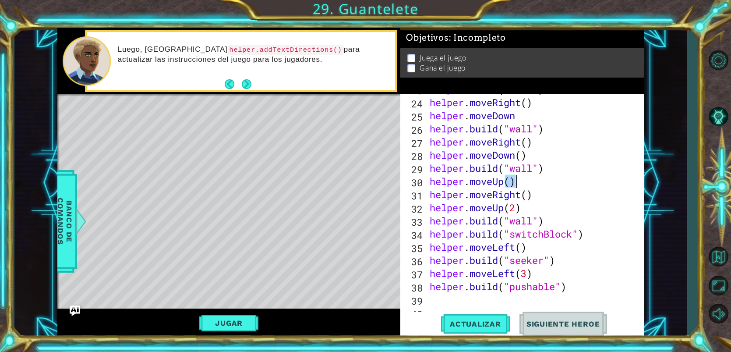
click at [538, 182] on div "helper . build ( "wall" ) helper . moveRight ( ) helper . moveDown helper . bui…" at bounding box center [537, 208] width 218 height 250
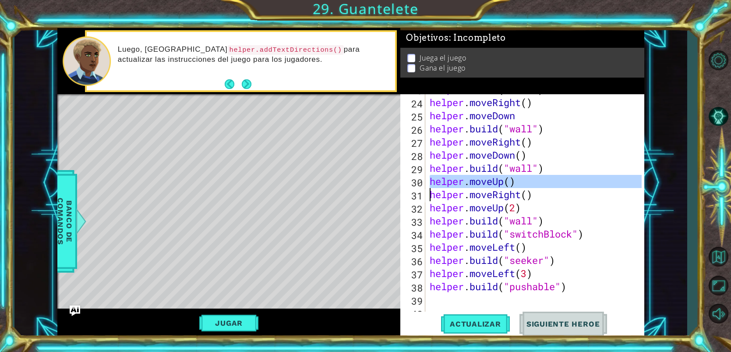
type textarea "helper.moveRight()"
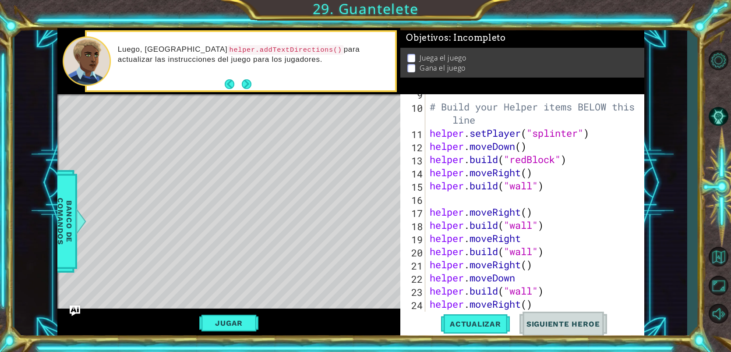
scroll to position [125, 0]
click at [485, 203] on div "# Build your Helper items BELOW this line helper . setPlayer ( "[MEDICAL_DATA]"…" at bounding box center [537, 212] width 218 height 250
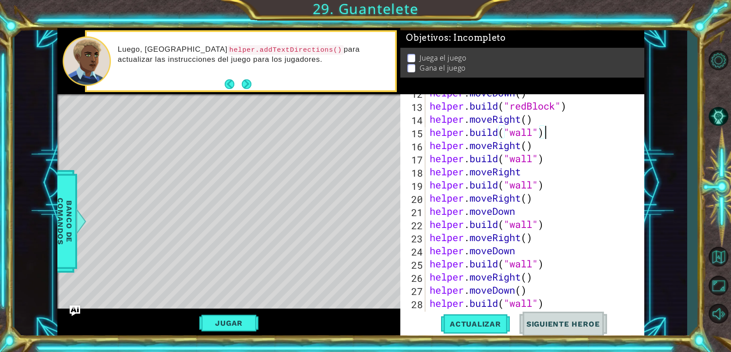
scroll to position [179, 0]
click at [518, 213] on div "helper . moveDown ( ) helper . build ( "redBlock" ) helper . moveRight ( ) help…" at bounding box center [537, 211] width 218 height 250
click at [517, 212] on div "helper . moveDown ( ) helper . build ( "redBlock" ) helper . moveRight ( ) help…" at bounding box center [537, 211] width 218 height 250
click at [517, 211] on div "helper . moveDown ( ) helper . build ( "redBlock" ) helper . moveRight ( ) help…" at bounding box center [537, 211] width 218 height 250
click at [518, 211] on div "helper . moveDown ( ) helper . build ( "redBlock" ) helper . moveRight ( ) help…" at bounding box center [537, 211] width 218 height 250
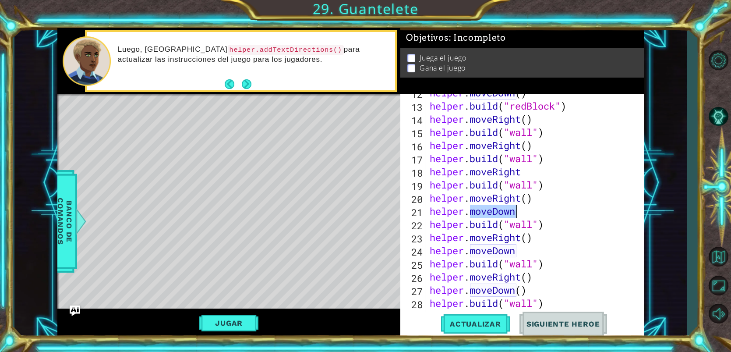
click at [518, 211] on div "helper . moveDown ( ) helper . build ( "redBlock" ) helper . moveRight ( ) help…" at bounding box center [535, 205] width 214 height 223
click at [518, 211] on div "helper . moveDown ( ) helper . build ( "redBlock" ) helper . moveRight ( ) help…" at bounding box center [537, 211] width 218 height 250
click at [518, 211] on div "helper . moveDown ( ) helper . build ( "redBlock" ) helper . moveRight ( ) help…" at bounding box center [535, 205] width 214 height 223
click at [518, 211] on div "helper . moveDown ( ) helper . build ( "redBlock" ) helper . moveRight ( ) help…" at bounding box center [537, 211] width 218 height 250
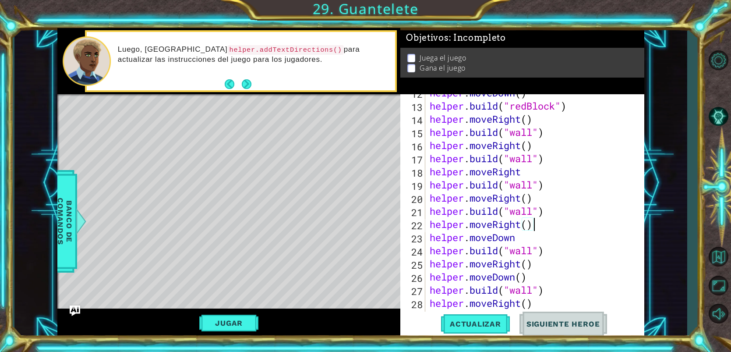
click at [541, 226] on div "helper . moveDown ( ) helper . build ( "redBlock" ) helper . moveRight ( ) help…" at bounding box center [537, 211] width 218 height 250
click at [462, 319] on span "Actualizar" at bounding box center [475, 323] width 69 height 9
click at [523, 242] on div "helper . moveDown ( ) helper . build ( "redBlock" ) helper . moveRight ( ) help…" at bounding box center [537, 211] width 218 height 250
type textarea "helper.moveDown"
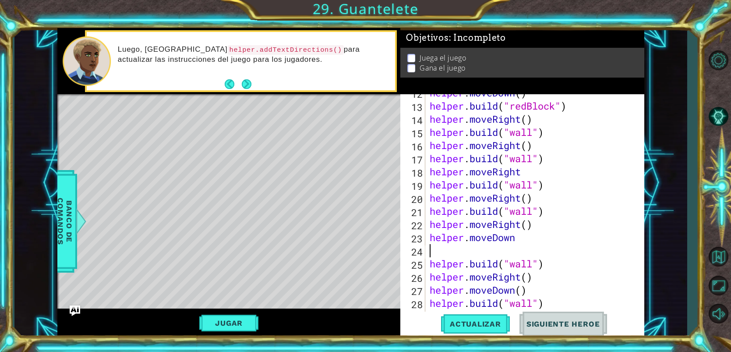
scroll to position [0, 0]
paste textarea "[DOMAIN_NAME]("wall")"
click at [479, 329] on button "Actualizar" at bounding box center [475, 323] width 69 height 25
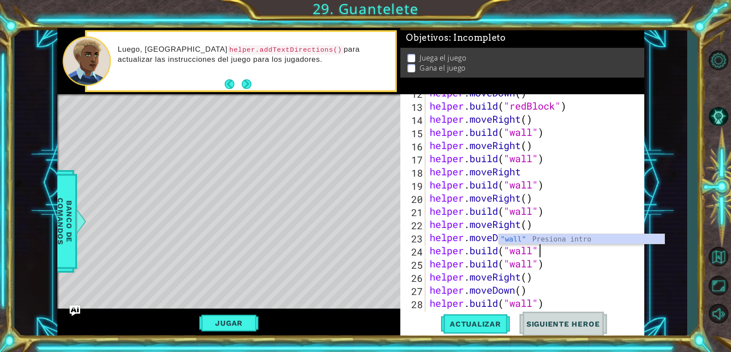
type textarea "[DOMAIN_NAME]("wall"
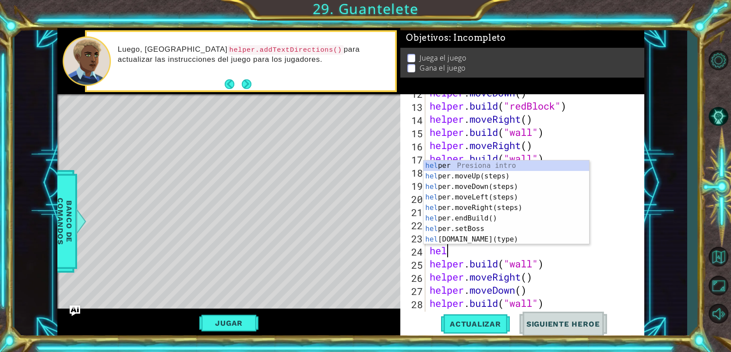
type textarea "h"
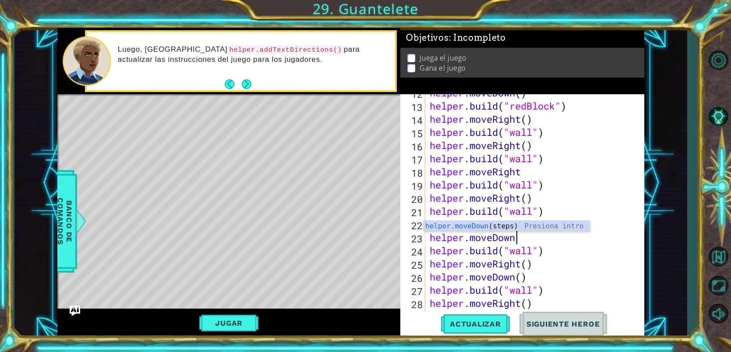
click at [602, 187] on div "helper . moveDown ( ) helper . build ( "redBlock" ) helper . moveRight ( ) help…" at bounding box center [537, 211] width 218 height 250
click at [532, 239] on div "helper . moveDown ( ) helper . build ( "redBlock" ) helper . moveRight ( ) help…" at bounding box center [537, 211] width 218 height 250
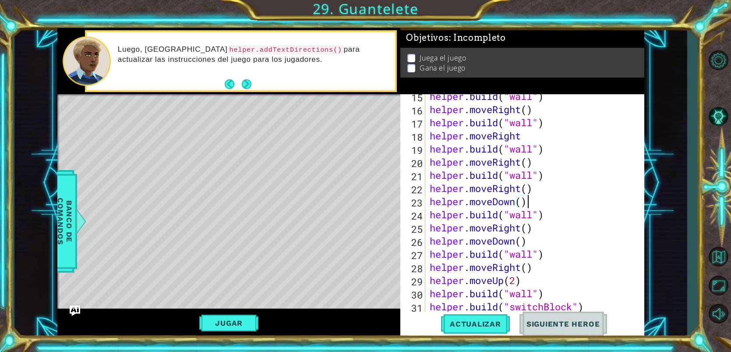
scroll to position [219, 0]
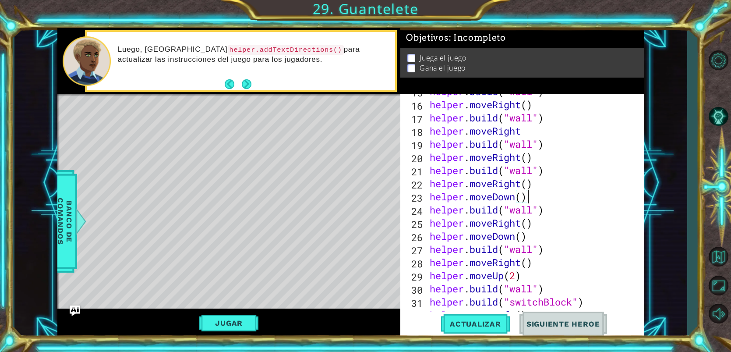
click at [552, 291] on div "helper . build ( "wall" ) helper . moveRight ( ) helper . build ( "wall" ) help…" at bounding box center [537, 210] width 218 height 250
type textarea "[DOMAIN_NAME]("wall")"
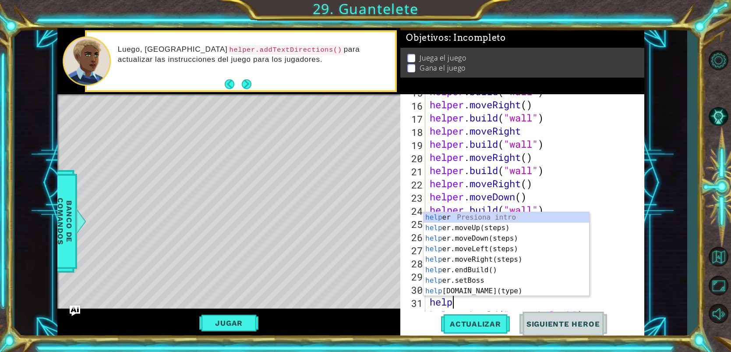
scroll to position [0, 1]
type textarea "helper"
click at [475, 250] on div "helper Presiona intro helper .moveUp(steps) Presiona intro helper .moveDown(ste…" at bounding box center [505, 264] width 165 height 105
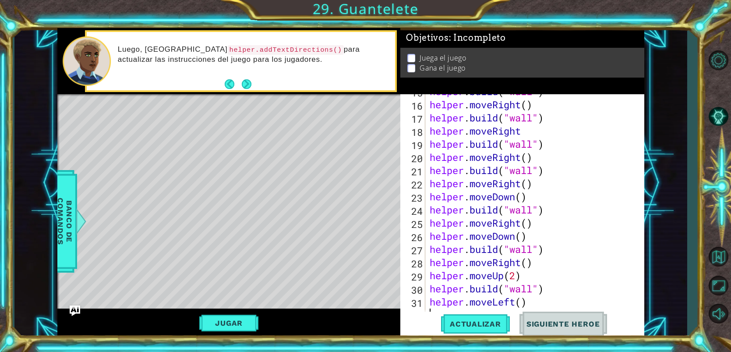
scroll to position [244, 0]
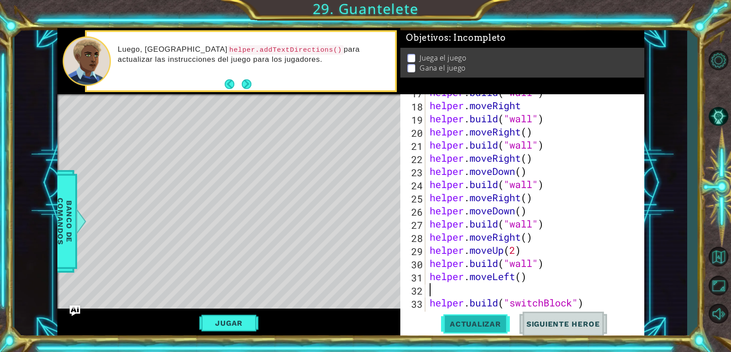
click at [489, 328] on button "Actualizar" at bounding box center [475, 323] width 69 height 25
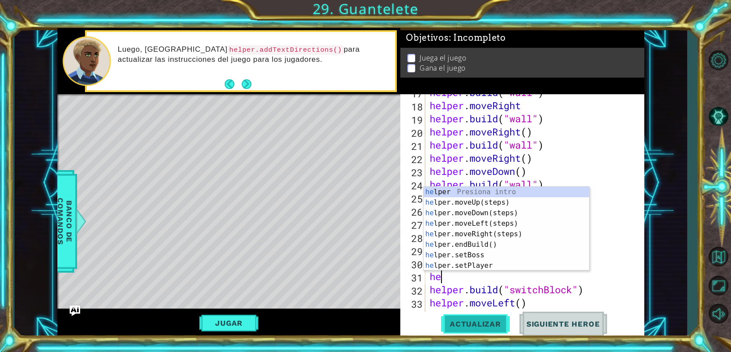
type textarea "h"
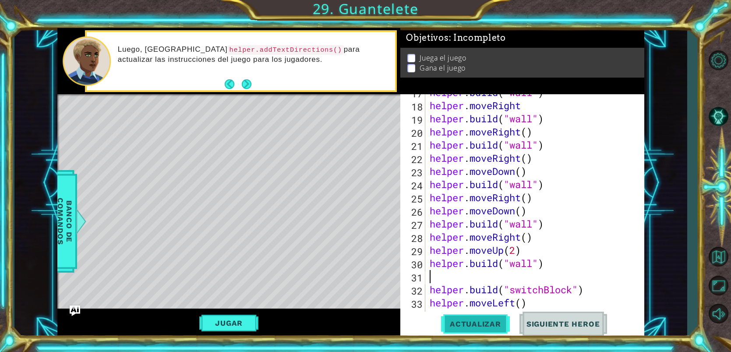
click at [485, 321] on span "Actualizar" at bounding box center [475, 323] width 69 height 9
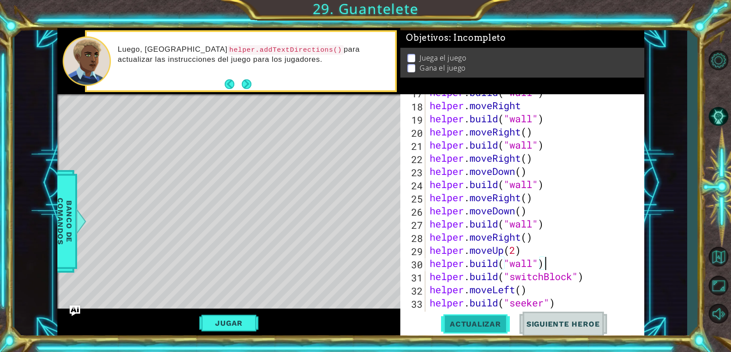
click at [487, 320] on span "Actualizar" at bounding box center [475, 323] width 69 height 9
click at [488, 320] on span "Actualizar" at bounding box center [475, 323] width 69 height 9
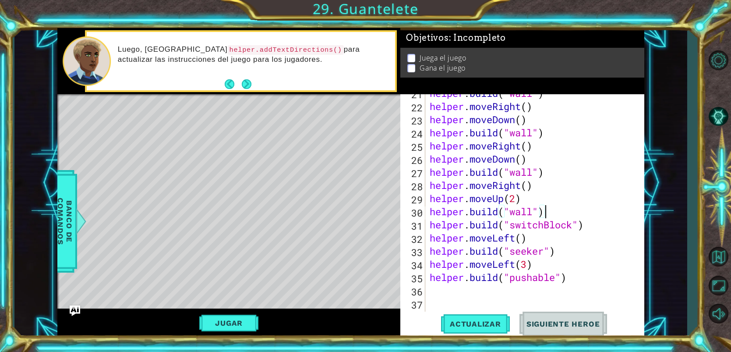
scroll to position [296, 0]
click at [570, 280] on div "helper . build ( "wall" ) helper . moveRight ( ) helper . moveDown ( ) helper .…" at bounding box center [537, 212] width 218 height 250
type textarea "[DOMAIN_NAME]("pushable")"
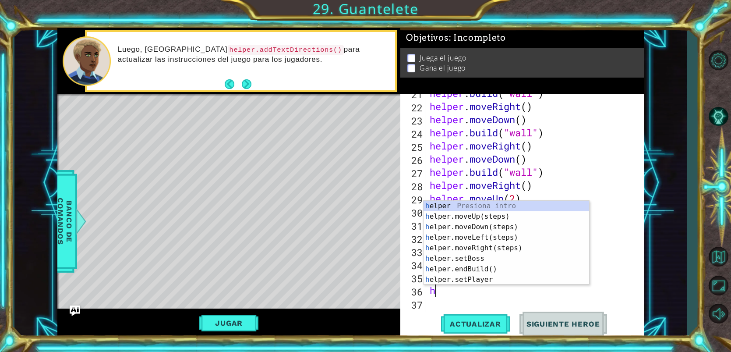
scroll to position [0, 0]
type textarea "help"
click at [502, 216] on div "help er Presiona intro help er.moveUp(steps) Presiona intro help er.moveDown(st…" at bounding box center [505, 252] width 165 height 105
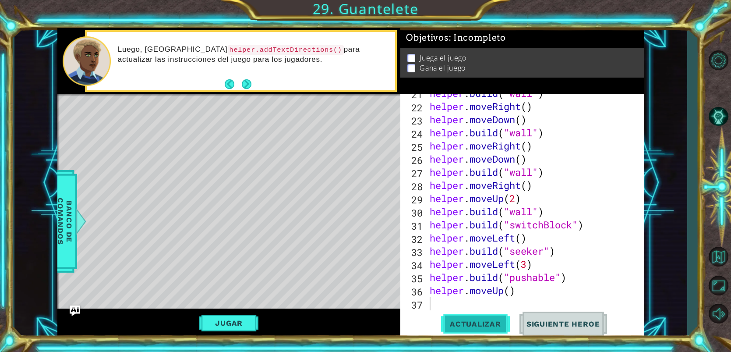
click at [465, 334] on button "Actualizar" at bounding box center [475, 323] width 69 height 25
drag, startPoint x: 534, startPoint y: 291, endPoint x: 432, endPoint y: 290, distance: 102.4
click at [432, 290] on div "helper . build ( "wall" ) helper . moveRight ( ) helper . moveDown ( ) helper .…" at bounding box center [537, 212] width 218 height 250
click at [540, 264] on div "helper . build ( "wall" ) helper . moveRight ( ) helper . moveDown ( ) helper .…" at bounding box center [537, 212] width 218 height 250
type textarea "helper.moveLeft(3)"
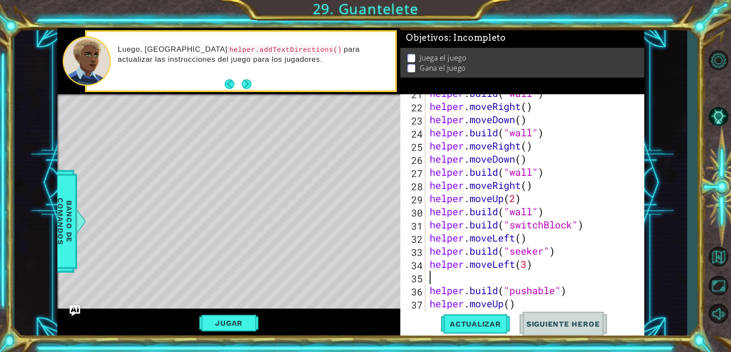
paste textarea "helper.moveUp()"
click at [536, 300] on div "helper . build ( "wall" ) helper . moveRight ( ) helper . moveDown ( ) helper .…" at bounding box center [537, 212] width 218 height 250
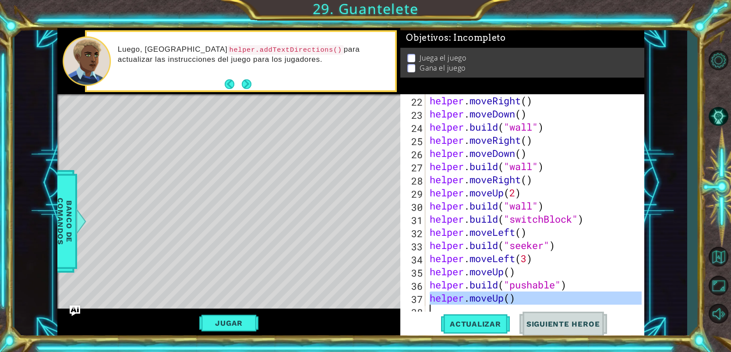
click at [536, 300] on div "helper . moveRight ( ) helper . moveDown ( ) helper . build ( "wall" ) helper .…" at bounding box center [535, 205] width 214 height 223
click at [536, 300] on div "helper . moveRight ( ) helper . moveDown ( ) helper . build ( "wall" ) helper .…" at bounding box center [537, 219] width 218 height 250
click at [535, 299] on div "helper . moveRight ( ) helper . moveDown ( ) helper . build ( "wall" ) helper .…" at bounding box center [535, 205] width 214 height 223
click at [535, 299] on div "helper . moveRight ( ) helper . moveDown ( ) helper . build ( "wall" ) helper .…" at bounding box center [537, 219] width 218 height 250
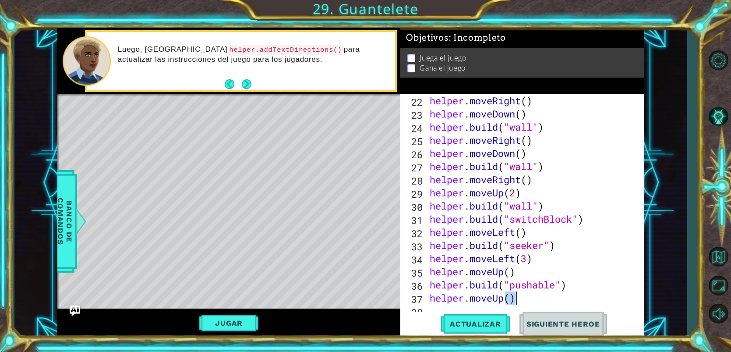
click at [536, 299] on div "helper . moveRight ( ) helper . moveDown ( ) helper . build ( "wall" ) helper .…" at bounding box center [535, 205] width 214 height 223
click at [536, 299] on div "helper . moveRight ( ) helper . moveDown ( ) helper . build ( "wall" ) helper .…" at bounding box center [537, 219] width 218 height 250
type textarea "helper.moveUp()"
click at [496, 322] on span "Actualizar" at bounding box center [475, 323] width 69 height 9
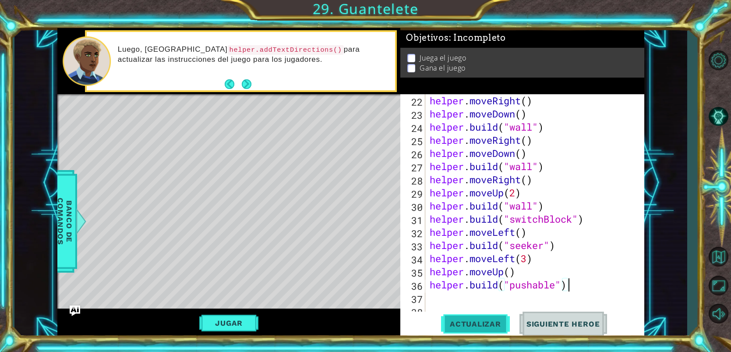
click at [491, 327] on span "Actualizar" at bounding box center [475, 323] width 69 height 9
click at [518, 194] on div "helper . moveRight ( ) helper . moveDown ( ) helper . build ( "wall" ) helper .…" at bounding box center [537, 219] width 218 height 250
click at [461, 321] on span "Actualizar" at bounding box center [475, 323] width 69 height 9
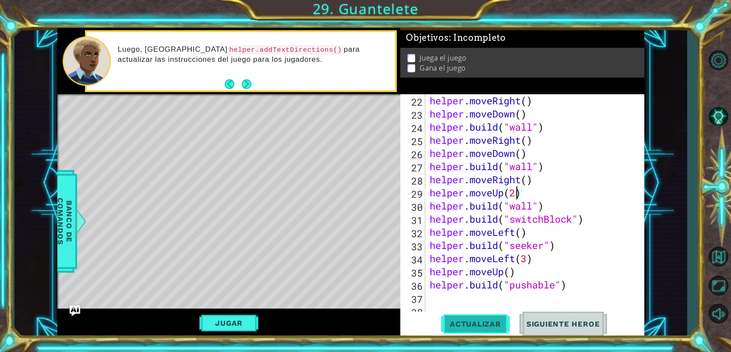
click at [478, 317] on button "Actualizar" at bounding box center [475, 323] width 69 height 25
click at [529, 154] on div "helper . moveRight ( ) helper . moveDown ( ) helper . build ( "wall" ) helper .…" at bounding box center [537, 219] width 218 height 250
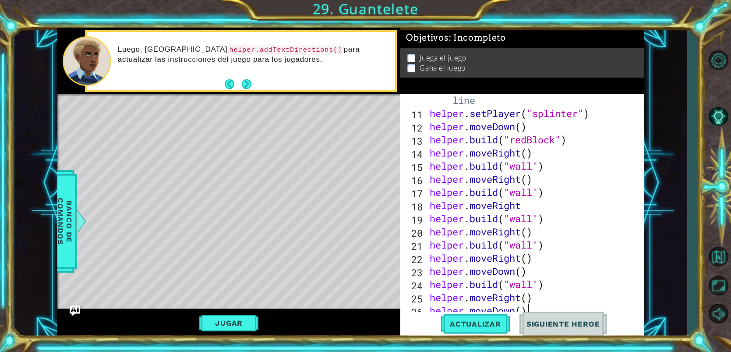
scroll to position [160, 0]
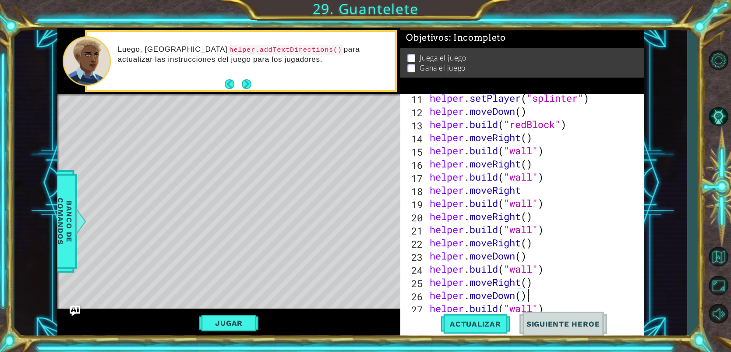
click at [515, 254] on div "helper . setPlayer ( "[MEDICAL_DATA]" ) helper . moveDown ( ) helper . build ( …" at bounding box center [537, 216] width 218 height 250
click at [515, 256] on div "helper . setPlayer ( "[MEDICAL_DATA]" ) helper . moveDown ( ) helper . build ( …" at bounding box center [537, 216] width 218 height 250
click at [515, 257] on div "helper . setPlayer ( "[MEDICAL_DATA]" ) helper . moveDown ( ) helper . build ( …" at bounding box center [537, 216] width 218 height 250
click at [515, 257] on div "helper . setPlayer ( "[MEDICAL_DATA]" ) helper . moveDown ( ) helper . build ( …" at bounding box center [535, 205] width 214 height 223
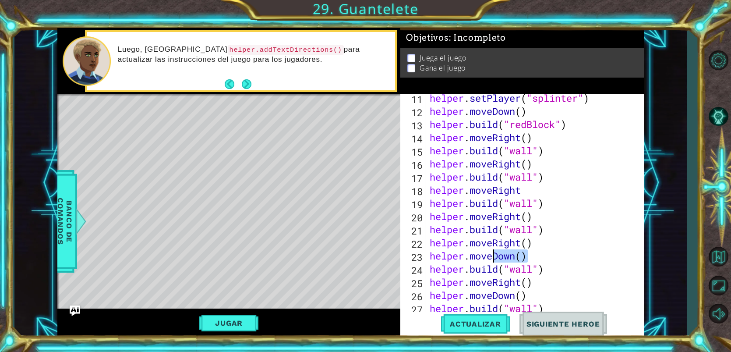
drag, startPoint x: 515, startPoint y: 257, endPoint x: 494, endPoint y: 257, distance: 21.0
click at [494, 257] on div "helper . setPlayer ( "[MEDICAL_DATA]" ) helper . moveDown ( ) helper . build ( …" at bounding box center [537, 216] width 218 height 250
type textarea "helper.move"
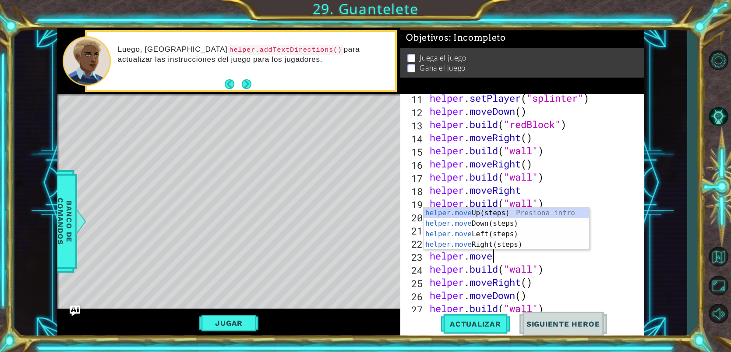
scroll to position [0, 3]
click at [500, 215] on div "helper.move Up(steps) Presiona intro helper.move Down(steps) Presiona intro hel…" at bounding box center [505, 239] width 165 height 63
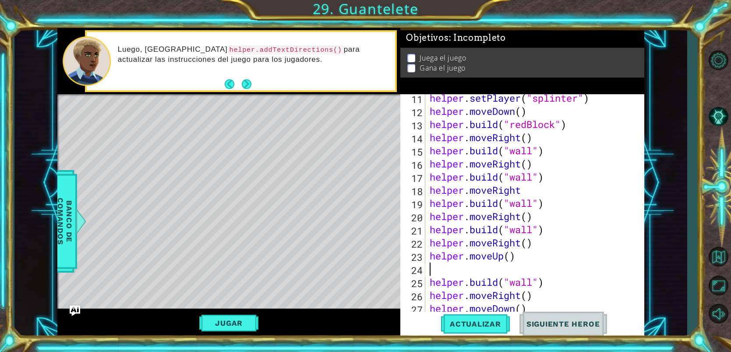
scroll to position [0, 0]
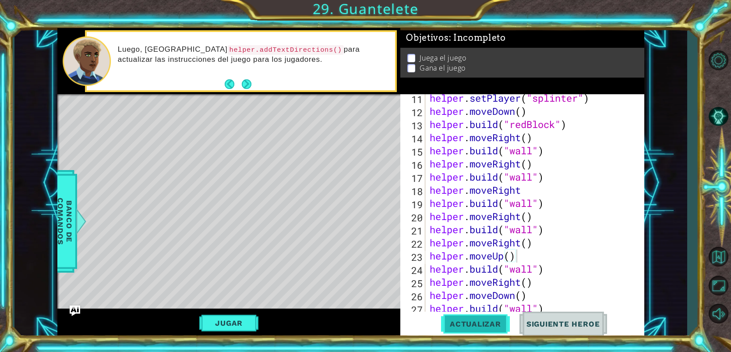
click at [473, 324] on span "Actualizar" at bounding box center [475, 323] width 69 height 9
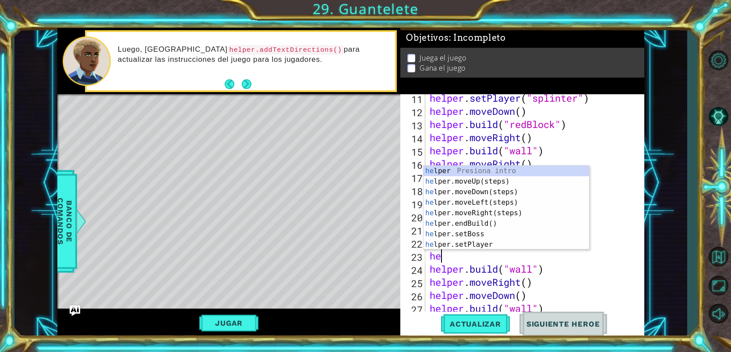
type textarea "h"
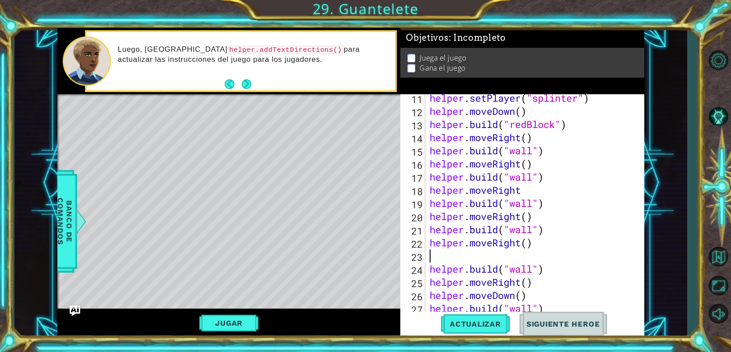
type textarea "helper.moveRight()"
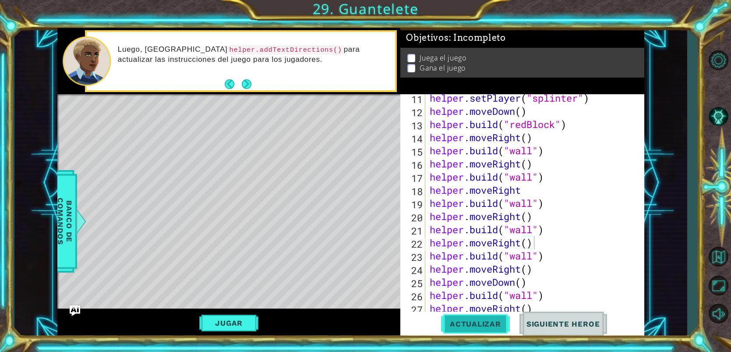
click at [498, 319] on span "Actualizar" at bounding box center [475, 323] width 69 height 9
click at [542, 213] on div "helper . setPlayer ( "[MEDICAL_DATA]" ) helper . moveDown ( ) helper . build ( …" at bounding box center [537, 216] width 218 height 250
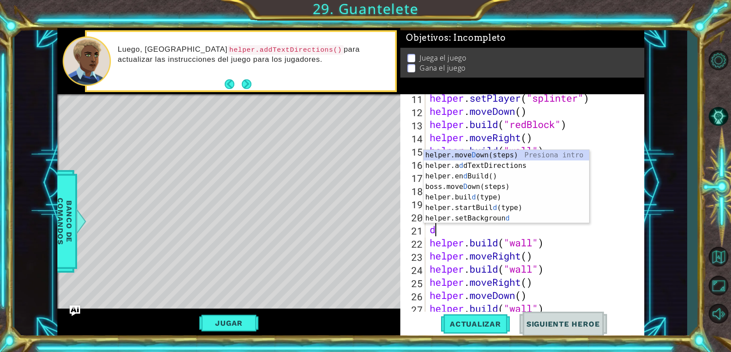
type textarea "do"
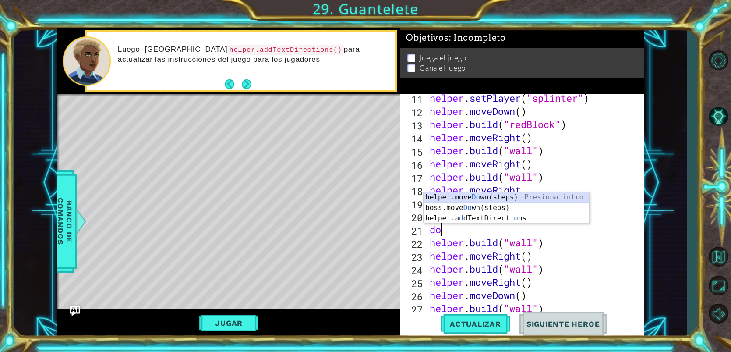
click at [517, 197] on div "helper.move Do wn(steps) Presiona intro boss.move Do wn(steps) Presiona intro h…" at bounding box center [505, 218] width 165 height 53
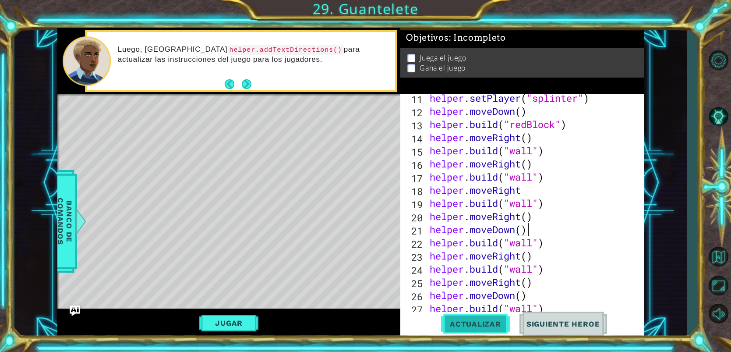
click at [485, 325] on span "Actualizar" at bounding box center [475, 323] width 69 height 9
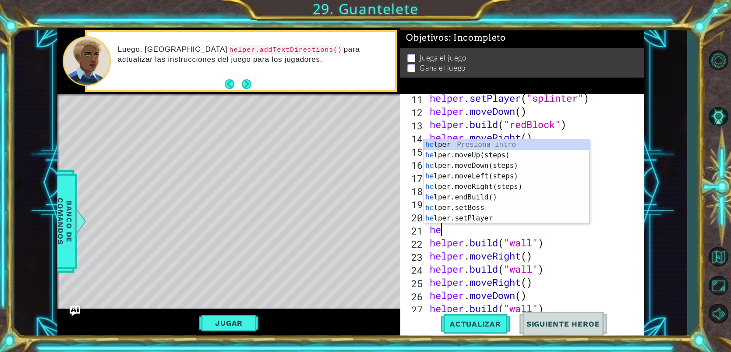
type textarea "h"
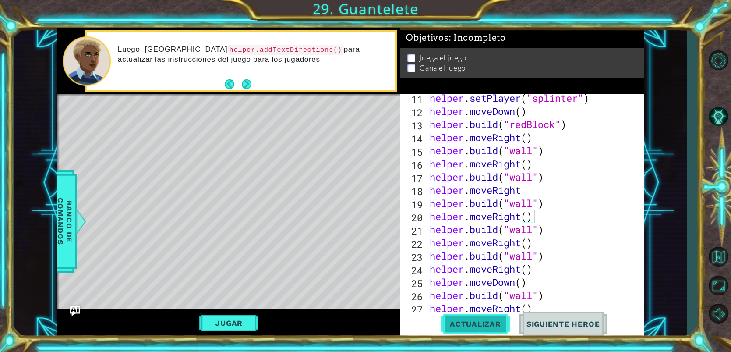
click at [472, 320] on span "Actualizar" at bounding box center [475, 323] width 69 height 9
click at [531, 190] on div "helper . setPlayer ( "[MEDICAL_DATA]" ) helper . moveDown ( ) helper . build ( …" at bounding box center [537, 216] width 218 height 250
click at [540, 218] on div "helper . setPlayer ( "[MEDICAL_DATA]" ) helper . moveDown ( ) helper . build ( …" at bounding box center [537, 216] width 218 height 250
click at [547, 232] on div "helper . setPlayer ( "[MEDICAL_DATA]" ) helper . moveDown ( ) helper . build ( …" at bounding box center [537, 216] width 218 height 250
click at [535, 246] on div "helper . setPlayer ( "[MEDICAL_DATA]" ) helper . moveDown ( ) helper . build ( …" at bounding box center [537, 216] width 218 height 250
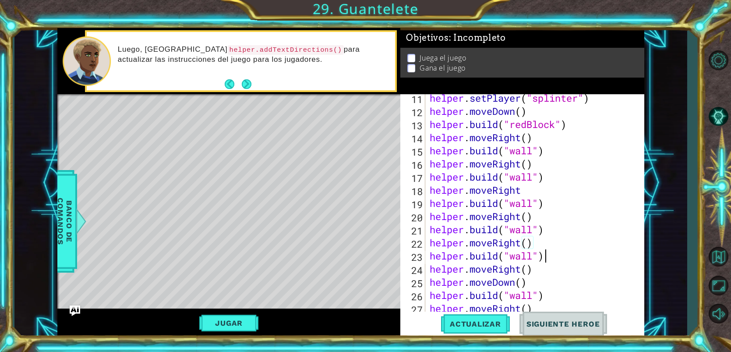
click at [548, 261] on div "helper . setPlayer ( "[MEDICAL_DATA]" ) helper . moveDown ( ) helper . build ( …" at bounding box center [537, 216] width 218 height 250
click at [536, 271] on div "helper . setPlayer ( "[MEDICAL_DATA]" ) helper . moveDown ( ) helper . build ( …" at bounding box center [537, 216] width 218 height 250
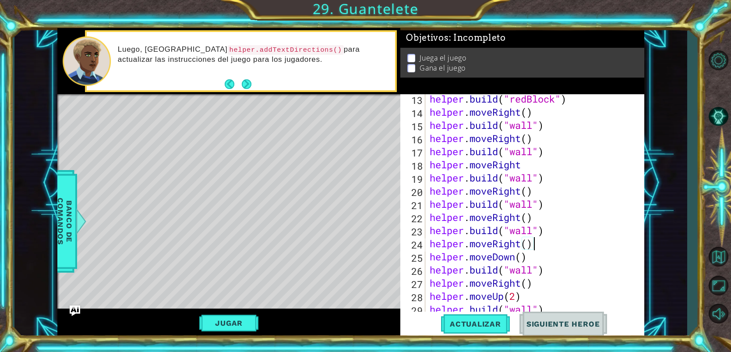
scroll to position [186, 0]
click at [536, 271] on div "helper . build ( "redBlock" ) helper . moveRight ( ) helper . build ( "wall" ) …" at bounding box center [537, 217] width 218 height 250
click at [535, 285] on div "helper . build ( "redBlock" ) helper . moveRight ( ) helper . build ( "wall" ) …" at bounding box center [537, 217] width 218 height 250
click at [547, 271] on div "helper . build ( "redBlock" ) helper . moveRight ( ) helper . build ( "wall" ) …" at bounding box center [537, 217] width 218 height 250
click at [538, 284] on div "helper . build ( "redBlock" ) helper . moveRight ( ) helper . build ( "wall" ) …" at bounding box center [537, 217] width 218 height 250
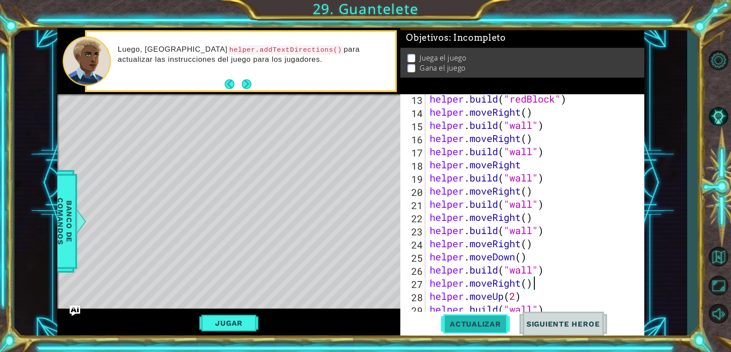
click at [492, 333] on button "Actualizar" at bounding box center [475, 323] width 69 height 25
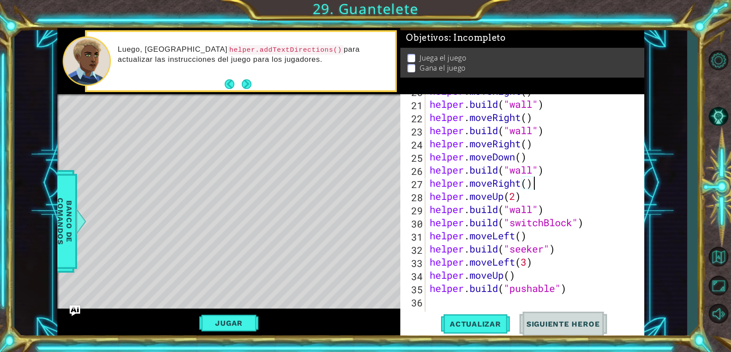
scroll to position [292, 0]
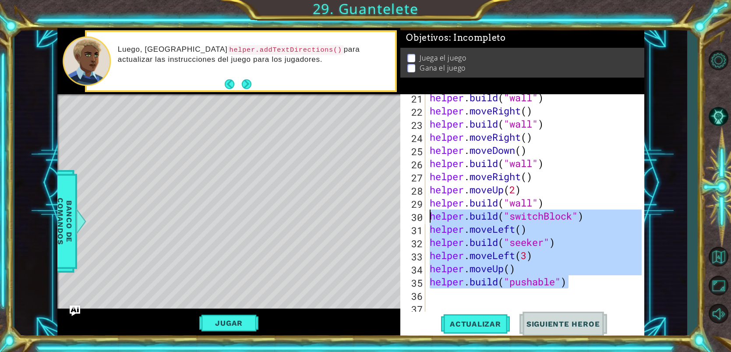
drag, startPoint x: 568, startPoint y: 282, endPoint x: 428, endPoint y: 214, distance: 156.0
click at [428, 214] on div "helper . build ( "wall" ) helper . moveRight ( ) helper . build ( "wall" ) help…" at bounding box center [537, 216] width 218 height 250
type textarea "[DOMAIN_NAME]("switchBlock") helper.moveLeft()"
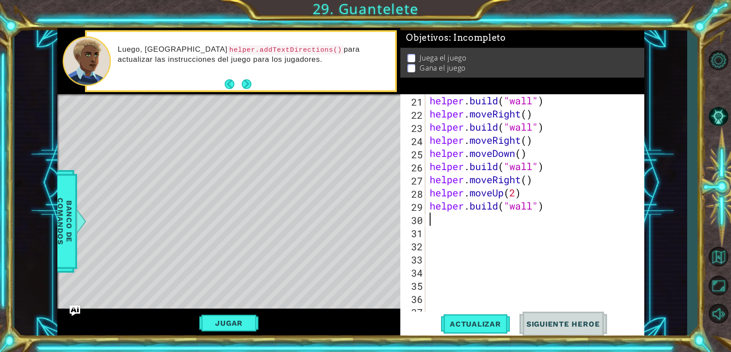
scroll to position [288, 0]
drag, startPoint x: 480, startPoint y: 324, endPoint x: 484, endPoint y: 328, distance: 6.0
click at [480, 324] on span "Actualizar" at bounding box center [475, 323] width 69 height 9
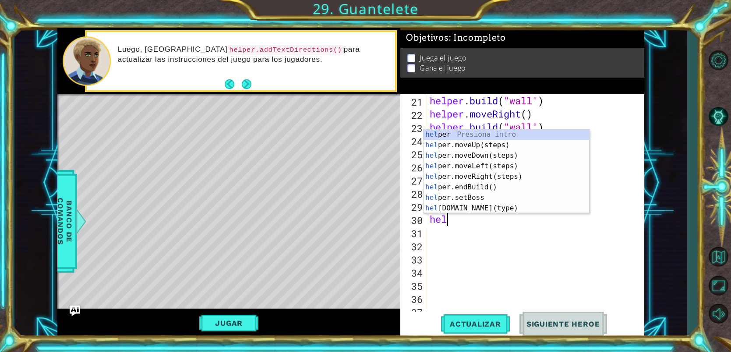
scroll to position [0, 1]
type textarea "helper"
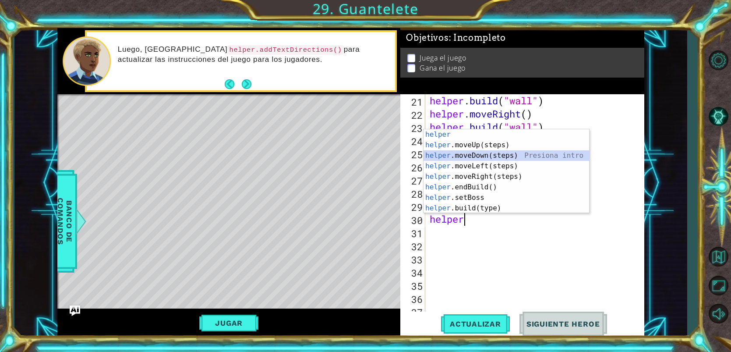
click at [471, 153] on div "helper Presiona intro helper .moveUp(steps) Presiona intro helper .moveDown(ste…" at bounding box center [505, 181] width 165 height 105
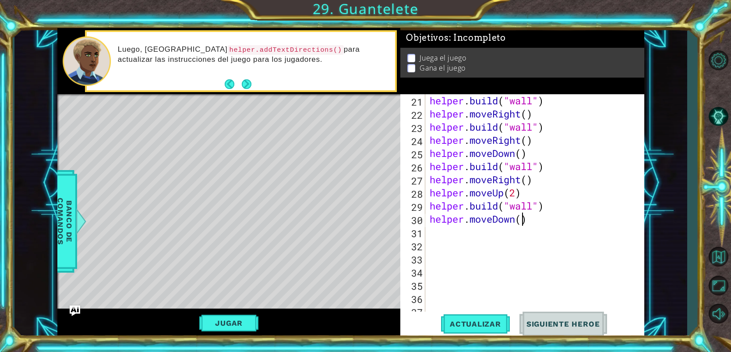
click at [520, 218] on div "helper . build ( "wall" ) helper . moveRight ( ) helper . build ( "wall" ) help…" at bounding box center [537, 219] width 218 height 250
click at [467, 324] on span "Actualizar" at bounding box center [475, 323] width 69 height 9
click at [548, 215] on div "helper . build ( "wall" ) helper . moveRight ( ) helper . build ( "wall" ) help…" at bounding box center [537, 219] width 218 height 250
click at [549, 210] on div "helper . build ( "wall" ) helper . moveRight ( ) helper . build ( "wall" ) help…" at bounding box center [537, 219] width 218 height 250
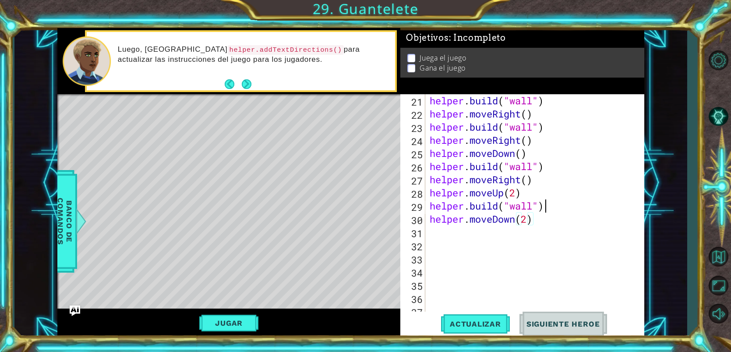
type textarea "[DOMAIN_NAME]("wall")"
drag, startPoint x: 549, startPoint y: 210, endPoint x: 440, endPoint y: 205, distance: 108.7
click at [442, 204] on div "helper . build ( "wall" ) helper . moveRight ( ) helper . build ( "wall" ) help…" at bounding box center [537, 219] width 218 height 250
drag, startPoint x: 436, startPoint y: 208, endPoint x: 433, endPoint y: 210, distance: 4.5
click at [433, 210] on div "helper . build ( "wall" ) helper . moveRight ( ) helper . build ( "wall" ) help…" at bounding box center [537, 219] width 218 height 250
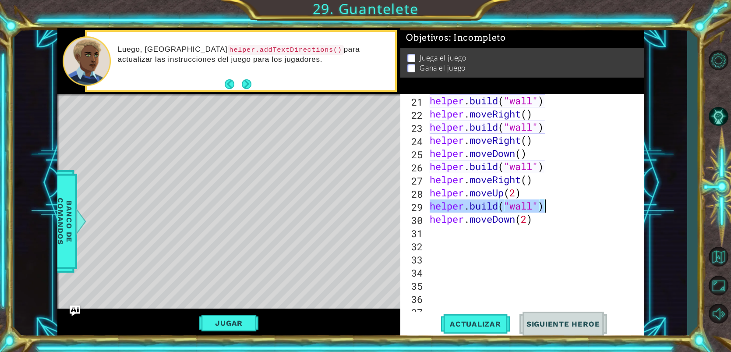
drag, startPoint x: 430, startPoint y: 209, endPoint x: 551, endPoint y: 210, distance: 120.8
click at [551, 210] on div "helper . build ( "wall" ) helper . moveRight ( ) helper . build ( "wall" ) help…" at bounding box center [537, 219] width 218 height 250
drag, startPoint x: 462, startPoint y: 319, endPoint x: 466, endPoint y: 308, distance: 12.0
click at [464, 314] on button "Actualizar" at bounding box center [475, 323] width 69 height 25
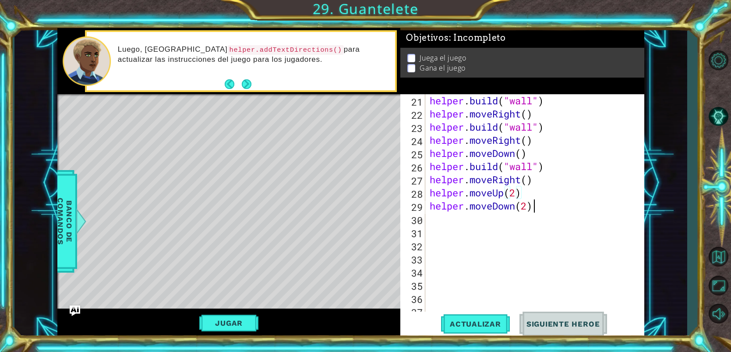
click at [533, 209] on div "helper . build ( "wall" ) helper . moveRight ( ) helper . build ( "wall" ) help…" at bounding box center [537, 219] width 218 height 250
type textarea "helper.moveDown(2)"
drag, startPoint x: 466, startPoint y: 206, endPoint x: 463, endPoint y: 202, distance: 5.6
click at [463, 202] on div "hel p e r.set P lay er Presiona intro ההההההההההההההההההההההההההההההההההההההההה…" at bounding box center [506, 207] width 166 height 11
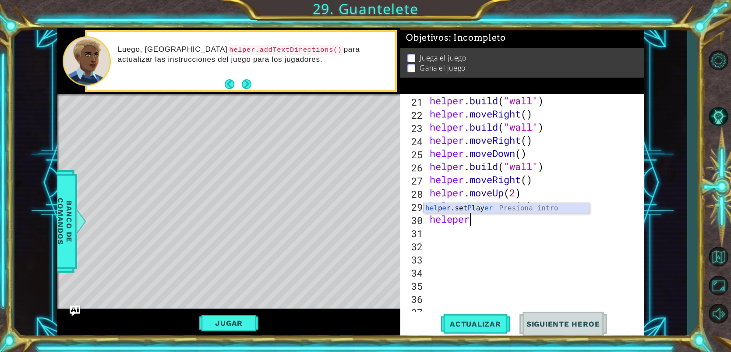
click at [464, 208] on div "hel p e r.set P lay er Presiona intro" at bounding box center [505, 219] width 165 height 32
click at [569, 220] on div "helper . build ( "wall" ) helper . moveRight ( ) helper . build ( "wall" ) help…" at bounding box center [537, 219] width 218 height 250
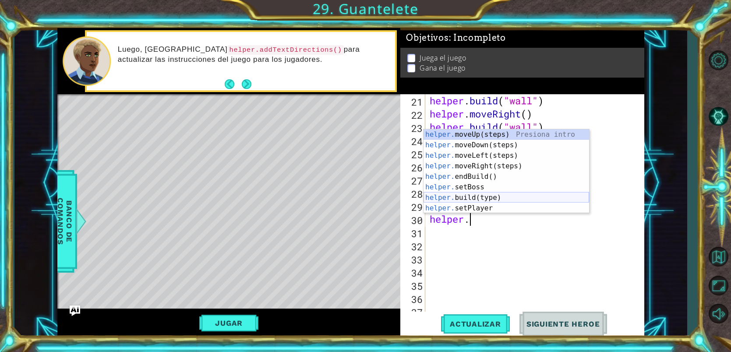
click at [485, 197] on div "helper. moveUp(steps) Presiona intro helper. moveDown(steps) Presiona intro hel…" at bounding box center [505, 181] width 165 height 105
type textarea "[DOMAIN_NAME]("wall")"
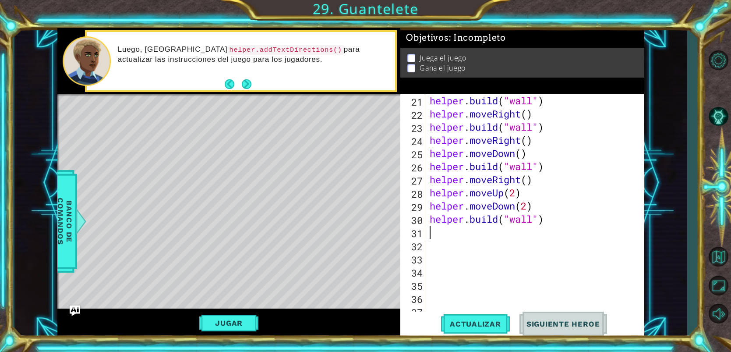
click at [551, 225] on div "helper . build ( "wall" ) helper . moveRight ( ) helper . build ( "wall" ) help…" at bounding box center [537, 219] width 218 height 250
click at [465, 328] on span "Actualizar" at bounding box center [475, 323] width 69 height 9
paste textarea "[DOMAIN_NAME]("pushable")"
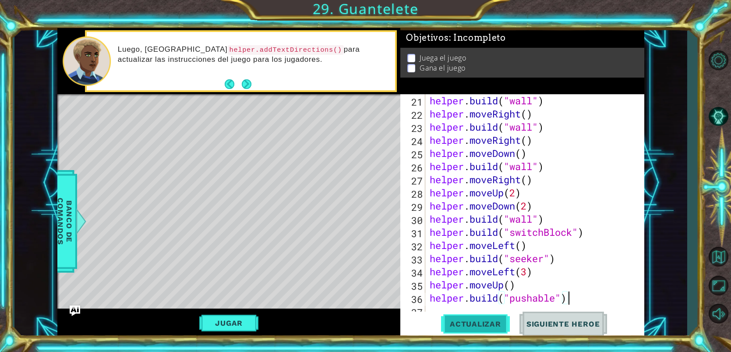
click at [479, 330] on button "Actualizar" at bounding box center [475, 323] width 69 height 25
click at [583, 298] on div "helper . build ( "wall" ) helper . moveRight ( ) helper . build ( "wall" ) help…" at bounding box center [537, 219] width 218 height 250
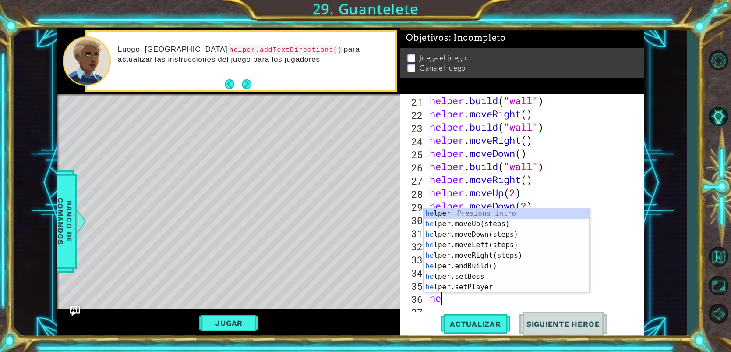
type textarea "h"
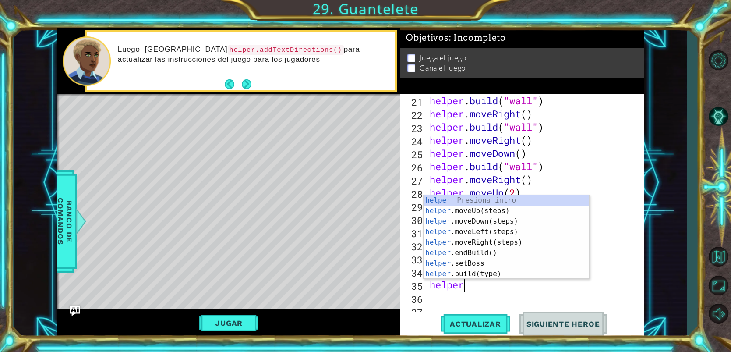
type textarea "h"
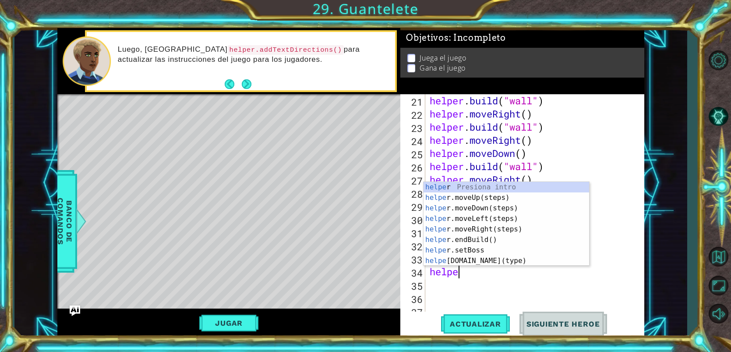
type textarea "h"
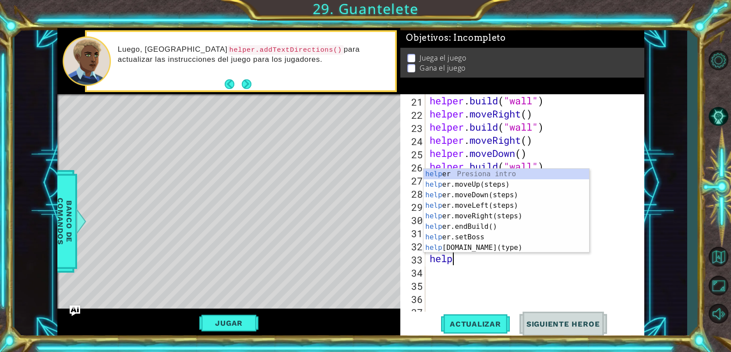
type textarea "h"
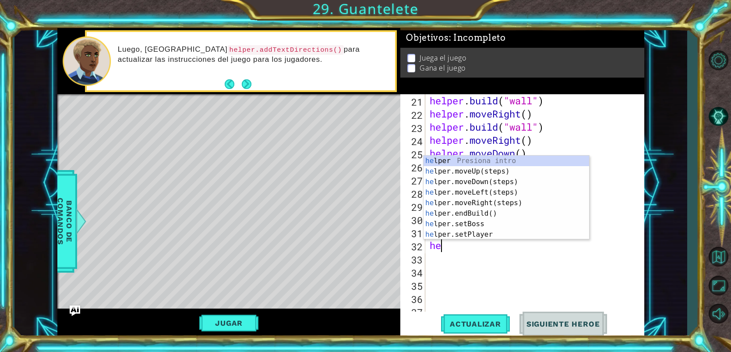
type textarea "h"
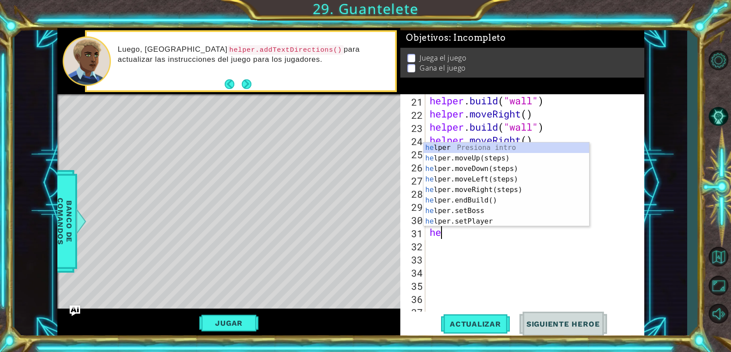
type textarea "h"
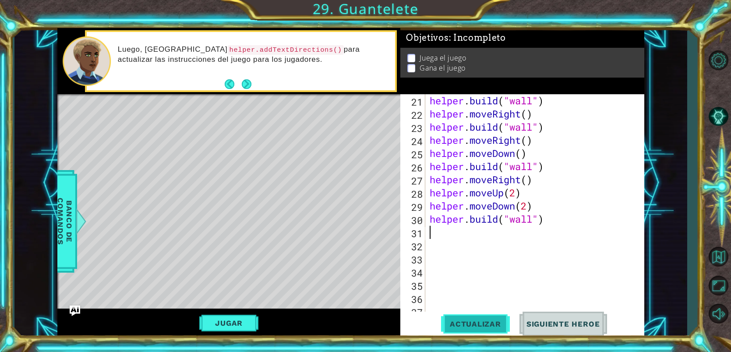
click at [488, 331] on button "Actualizar" at bounding box center [475, 323] width 69 height 25
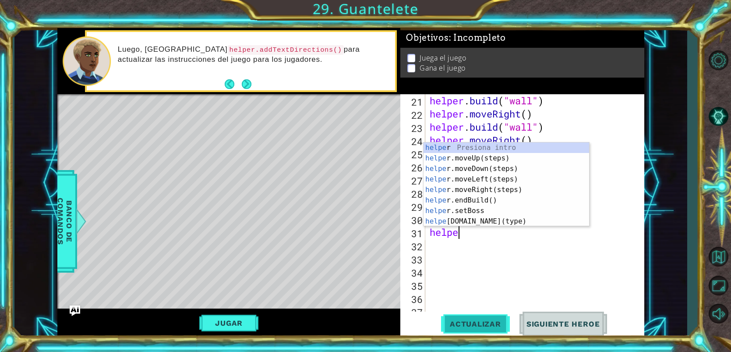
scroll to position [0, 1]
type textarea "helper"
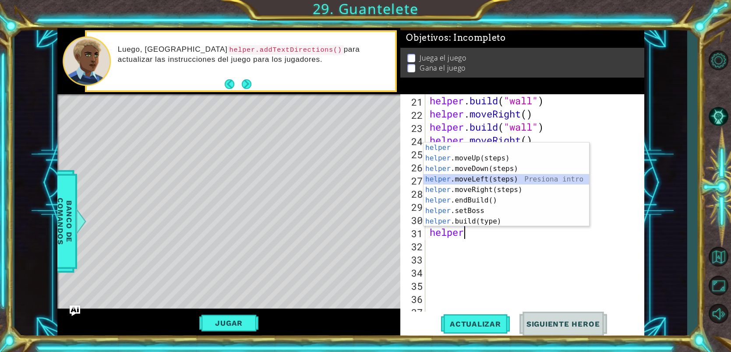
click at [460, 177] on div "helper Presiona intro helper .moveUp(steps) Presiona intro helper .moveDown(ste…" at bounding box center [505, 194] width 165 height 105
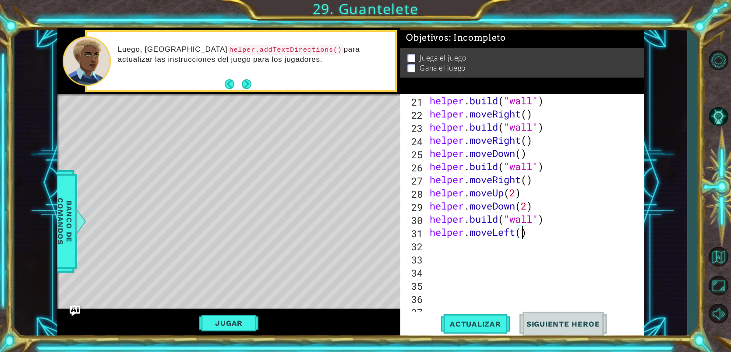
click at [522, 235] on div "helper . build ( "wall" ) helper . moveRight ( ) helper . build ( "wall" ) help…" at bounding box center [537, 219] width 218 height 250
type textarea "helper.moveLeft(2)"
click at [431, 234] on div "helper . build ( "wall" ) helper . moveRight ( ) helper . build ( "wall" ) help…" at bounding box center [537, 219] width 218 height 250
click at [433, 243] on div "helper . build ( "wall" ) helper . moveRight ( ) helper . build ( "wall" ) help…" at bounding box center [537, 219] width 218 height 250
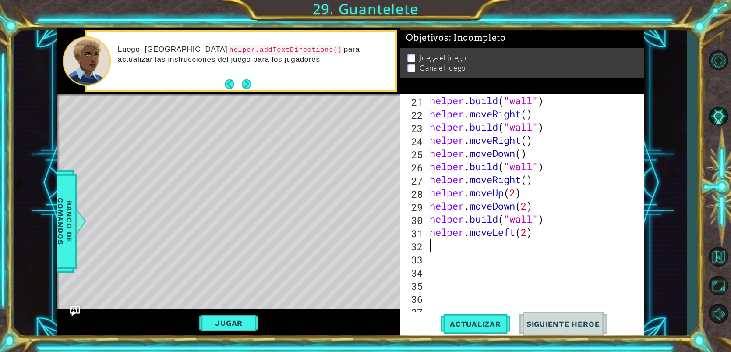
scroll to position [0, 0]
click at [474, 329] on button "Actualizar" at bounding box center [475, 323] width 69 height 25
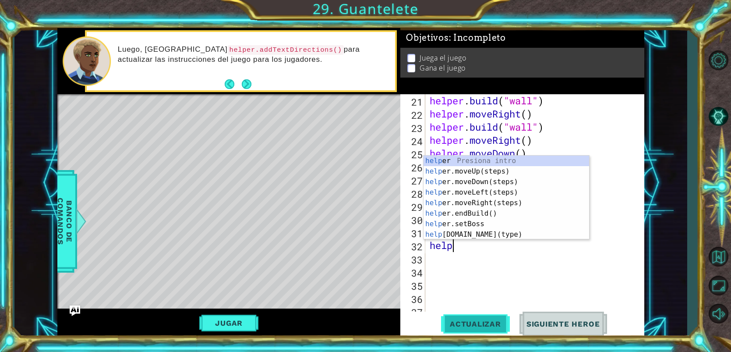
scroll to position [0, 1]
type textarea "helper"
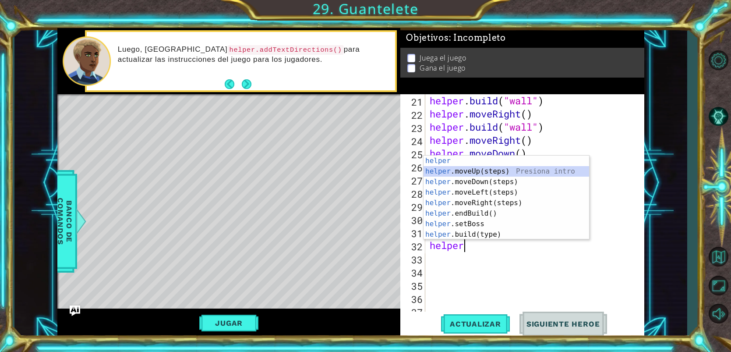
click at [497, 171] on div "helper Presiona intro helper .moveUp(steps) Presiona intro helper .moveDown(ste…" at bounding box center [505, 207] width 165 height 105
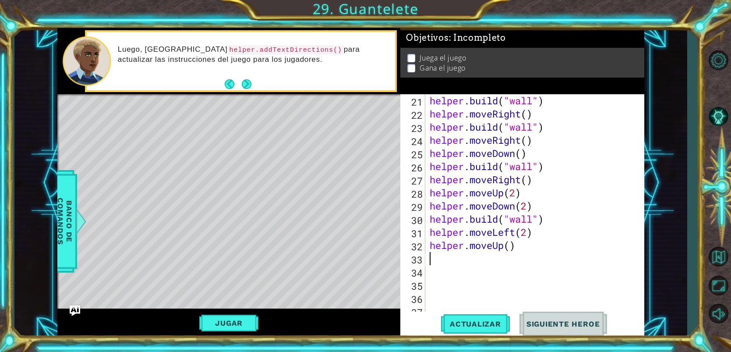
scroll to position [0, 0]
click at [478, 321] on span "Actualizar" at bounding box center [475, 323] width 69 height 9
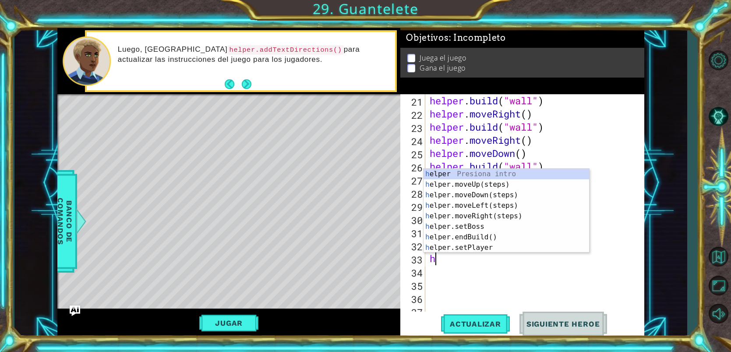
type textarea "he"
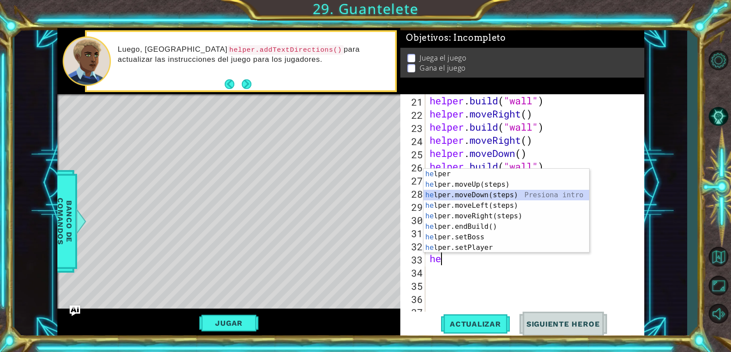
click at [501, 194] on div "he lper Presiona intro he lper.moveUp(steps) Presiona intro he lper.moveDown(st…" at bounding box center [505, 221] width 165 height 105
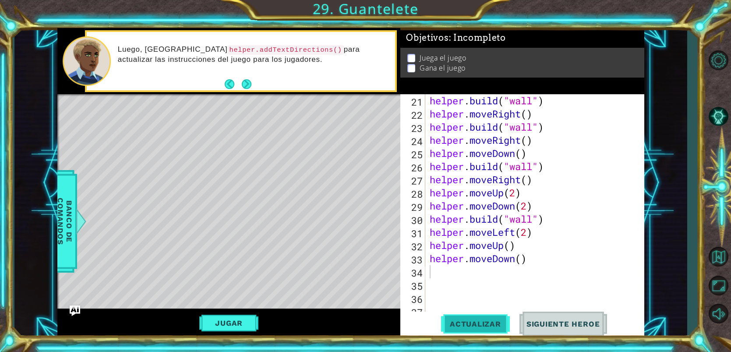
click at [484, 324] on span "Actualizar" at bounding box center [475, 323] width 69 height 9
click at [534, 259] on div "helper . build ( "wall" ) helper . moveRight ( ) helper . build ( "wall" ) help…" at bounding box center [537, 219] width 218 height 250
type textarea "helper.moveDown()"
drag, startPoint x: 534, startPoint y: 259, endPoint x: 432, endPoint y: 260, distance: 102.0
click at [432, 260] on div "helper . build ( "wall" ) helper . moveRight ( ) helper . build ( "wall" ) help…" at bounding box center [537, 219] width 218 height 250
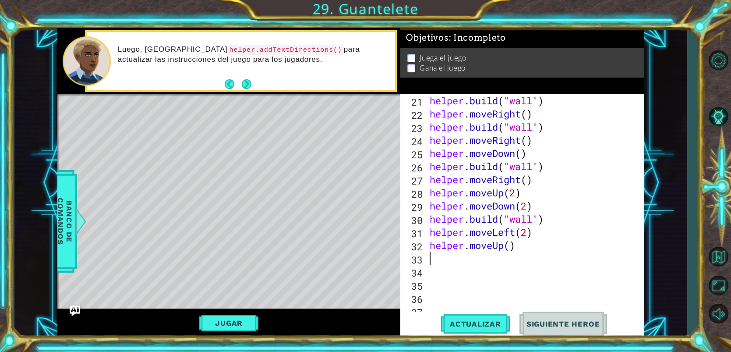
scroll to position [279, 0]
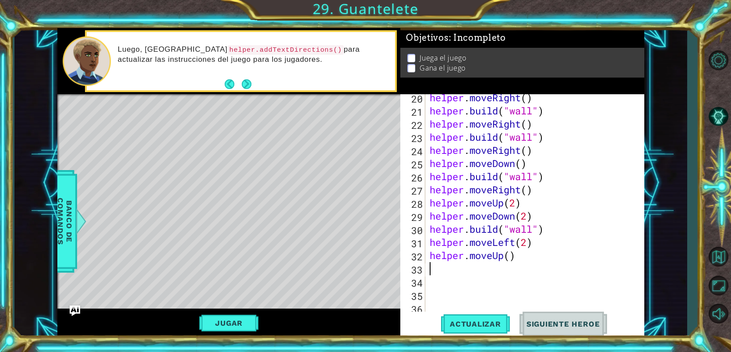
click at [542, 126] on div "helper . moveRight ( ) helper . build ( "wall" ) helper . moveRight ( ) helper …" at bounding box center [537, 216] width 218 height 250
type textarea "helper.moveRight()"
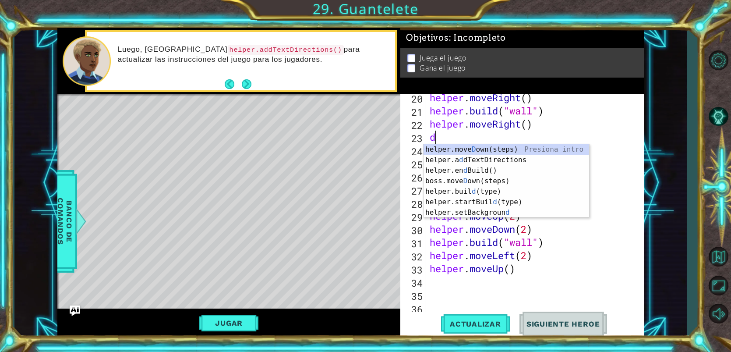
scroll to position [0, 0]
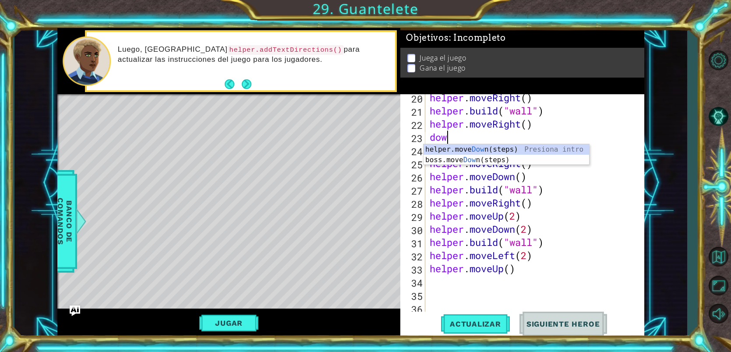
type textarea "down"
click at [480, 148] on div "helper.move Down (steps) Presiona intro boss.move Down (steps) Presiona intro" at bounding box center [505, 165] width 165 height 42
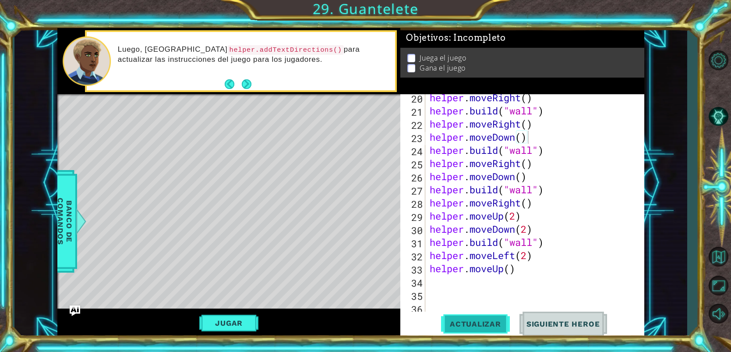
click at [474, 320] on span "Actualizar" at bounding box center [475, 323] width 69 height 9
click at [532, 177] on div "helper . moveRight ( ) helper . build ( "wall" ) helper . moveRight ( ) helper …" at bounding box center [537, 216] width 218 height 250
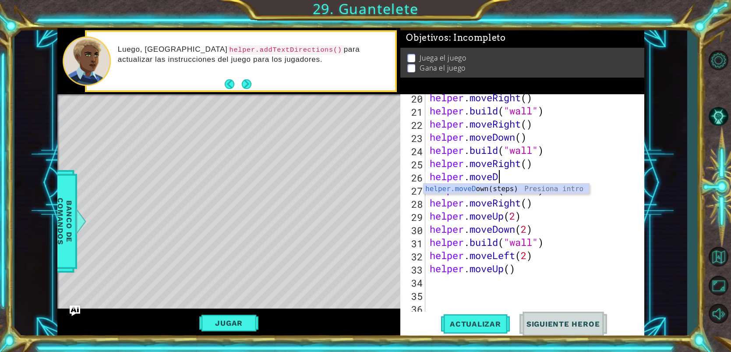
type textarea "helper.move"
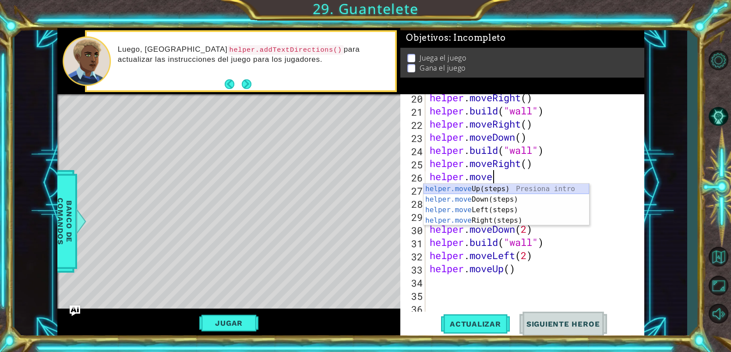
click at [501, 189] on div "helper.move Up(steps) Presiona intro helper.move Down(steps) Presiona intro hel…" at bounding box center [505, 214] width 165 height 63
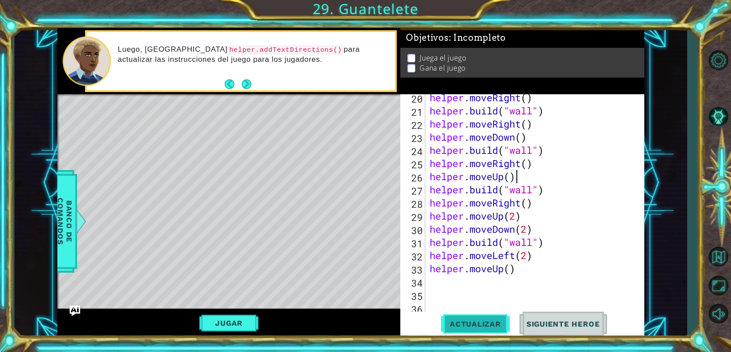
click at [479, 321] on span "Actualizar" at bounding box center [475, 323] width 69 height 9
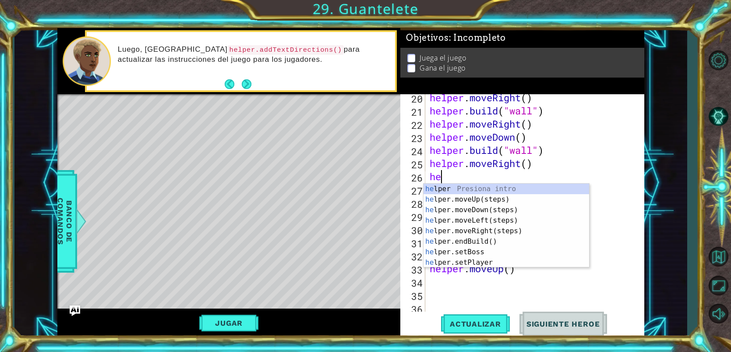
type textarea "h"
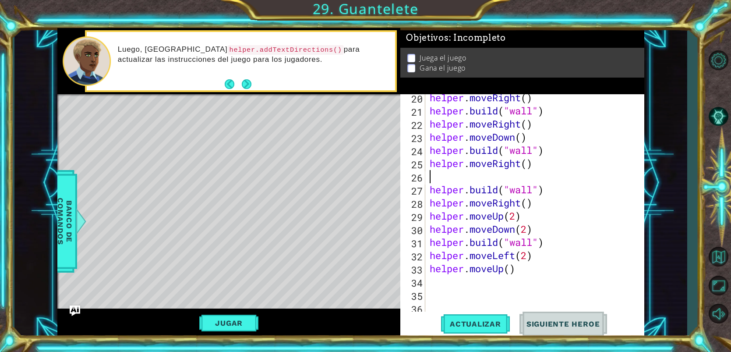
type textarea "helper.moveRight()"
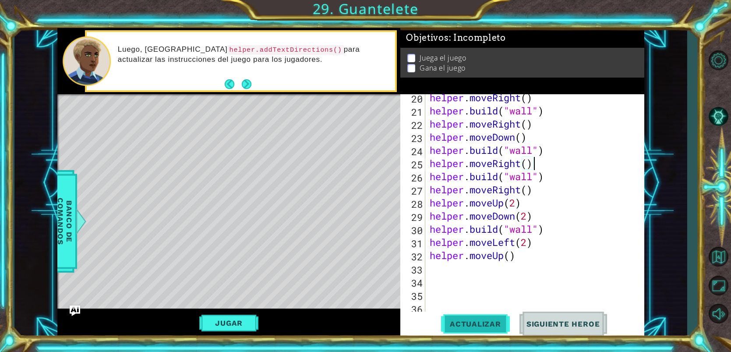
click at [505, 326] on span "Actualizar" at bounding box center [475, 323] width 69 height 9
click at [454, 268] on div "helper . moveRight ( ) helper . build ( "wall" ) helper . moveRight ( ) helper …" at bounding box center [537, 216] width 218 height 250
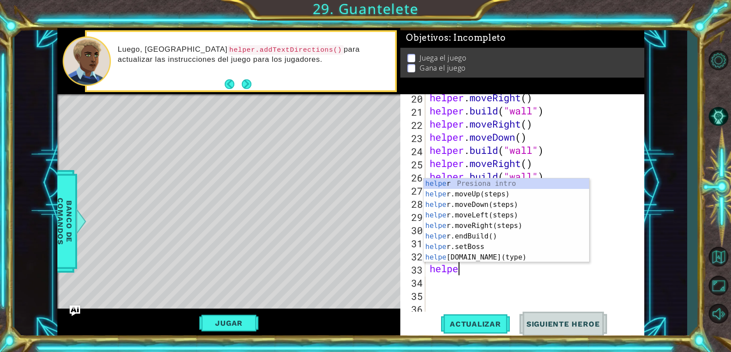
scroll to position [0, 1]
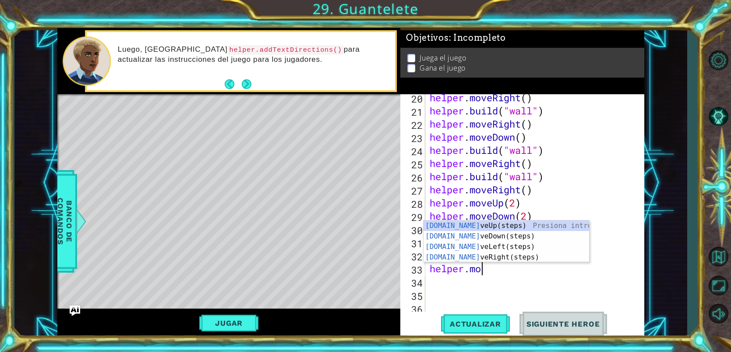
type textarea "helper.move"
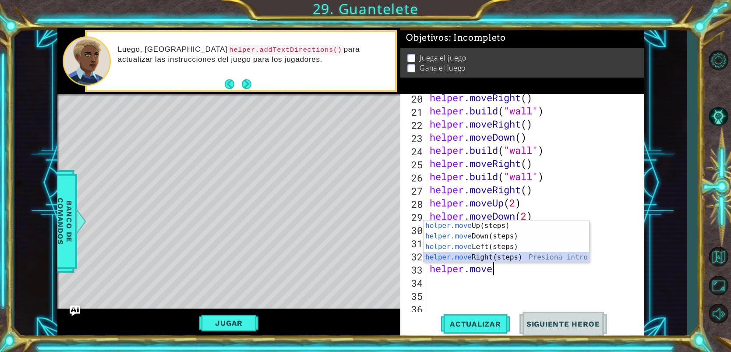
click at [446, 258] on div "helper.move Up(steps) Presiona intro helper.move Down(steps) Presiona intro hel…" at bounding box center [505, 251] width 165 height 63
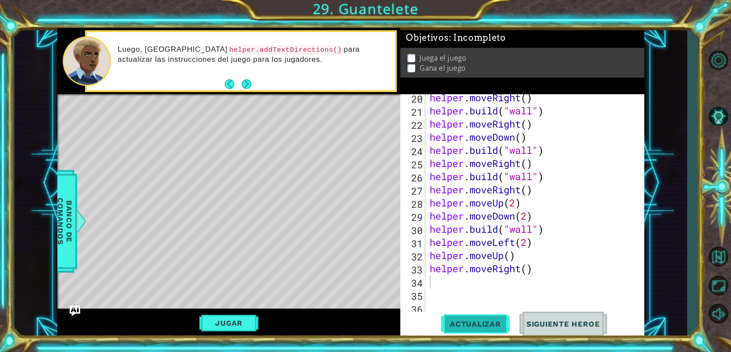
click at [471, 329] on button "Actualizar" at bounding box center [475, 323] width 69 height 25
click at [527, 267] on div "helper . moveRight ( ) helper . build ( "wall" ) helper . moveRight ( ) helper …" at bounding box center [537, 216] width 218 height 250
type textarea "helper.moveRight(2)"
click at [485, 323] on span "Actualizar" at bounding box center [475, 323] width 69 height 9
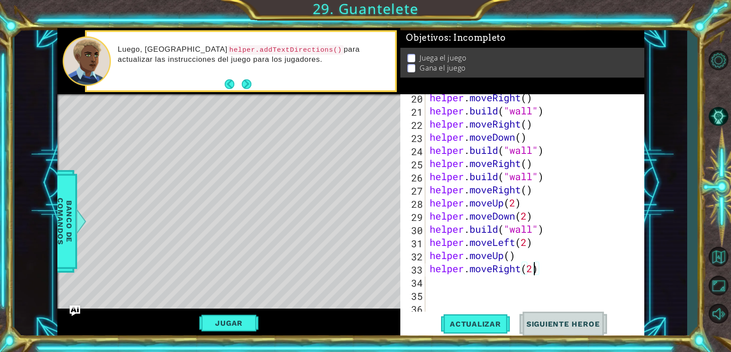
click at [430, 278] on div "helper . moveRight ( ) helper . build ( "wall" ) helper . moveRight ( ) helper …" at bounding box center [537, 216] width 218 height 250
click at [65, 225] on span "Banco de comandos" at bounding box center [64, 221] width 23 height 91
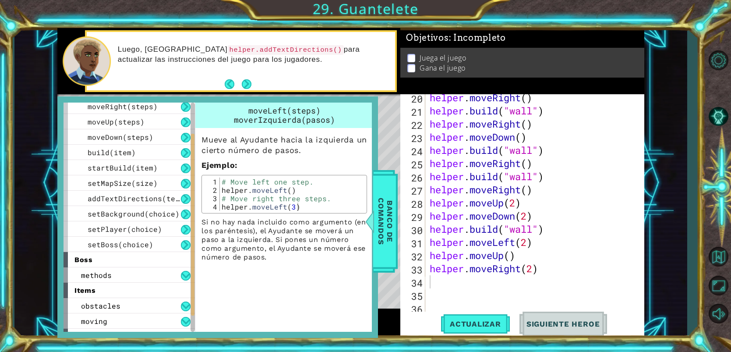
scroll to position [77, 0]
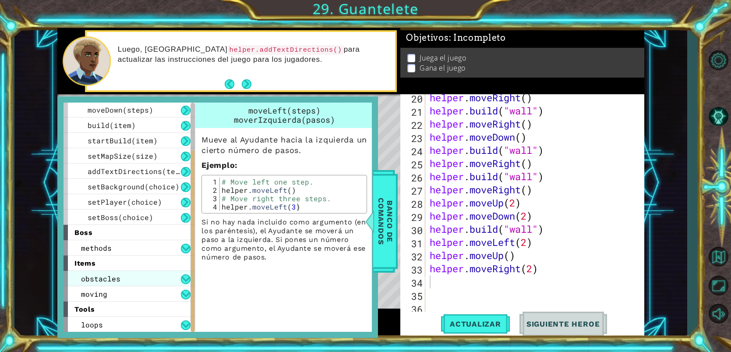
click at [171, 279] on div "obstacles" at bounding box center [128, 278] width 131 height 15
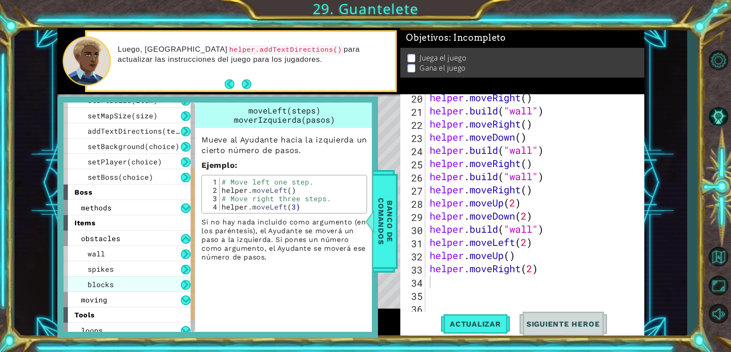
scroll to position [123, 0]
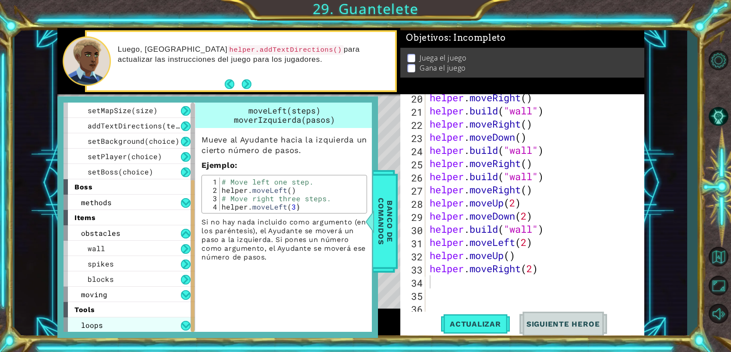
click at [175, 329] on div "loops" at bounding box center [128, 324] width 131 height 15
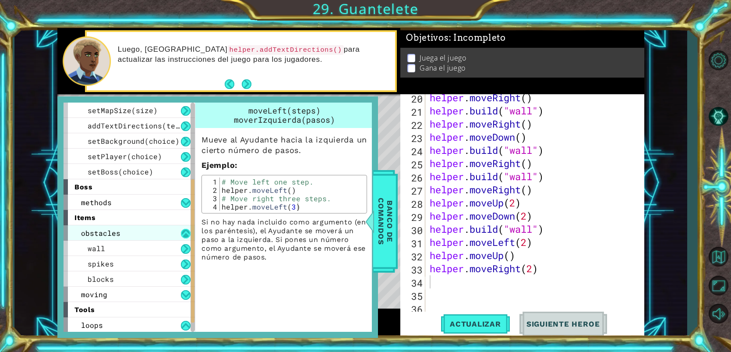
click at [187, 235] on button at bounding box center [186, 234] width 10 height 10
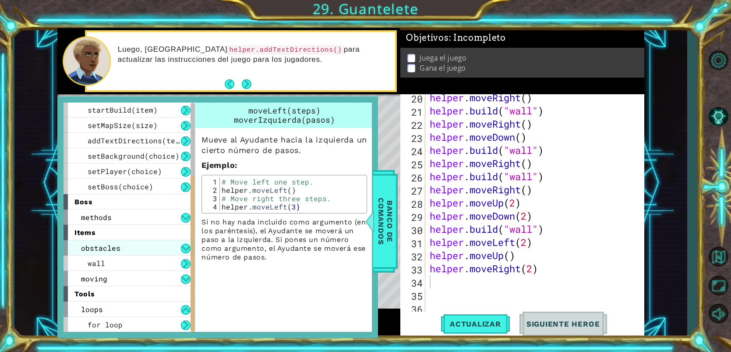
scroll to position [92, 0]
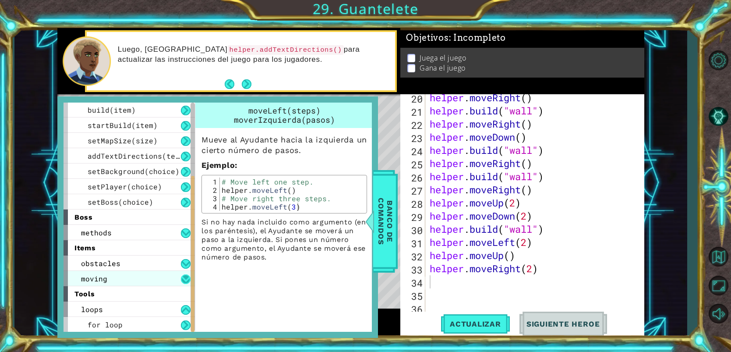
click at [183, 280] on button at bounding box center [186, 279] width 10 height 10
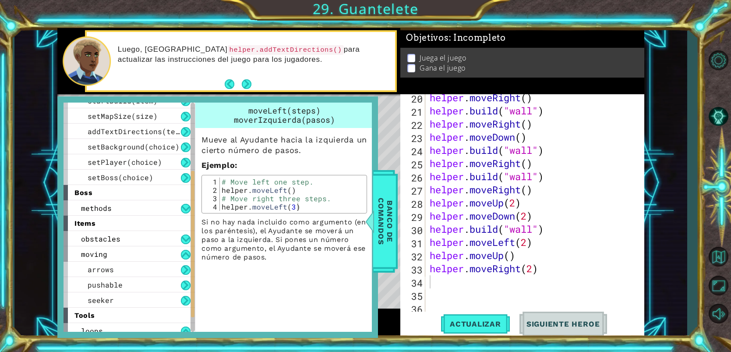
scroll to position [118, 0]
click at [145, 281] on div "pushable" at bounding box center [128, 283] width 131 height 15
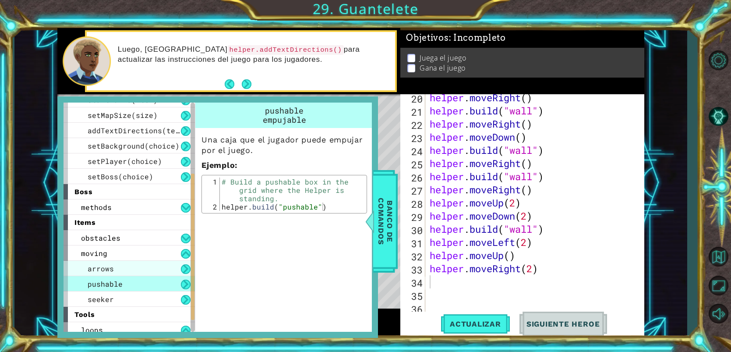
click at [145, 271] on div "arrows" at bounding box center [128, 267] width 131 height 15
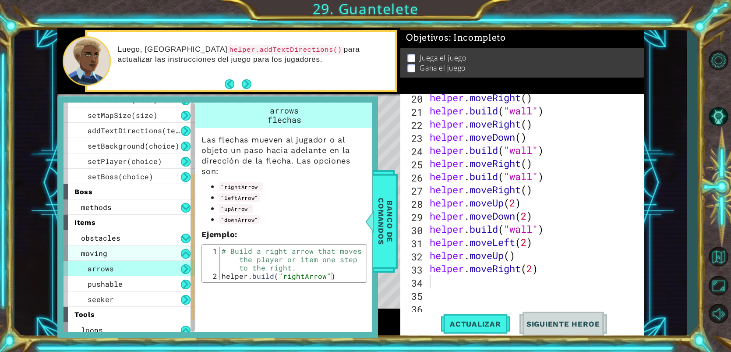
click at [168, 257] on div "moving" at bounding box center [128, 252] width 131 height 15
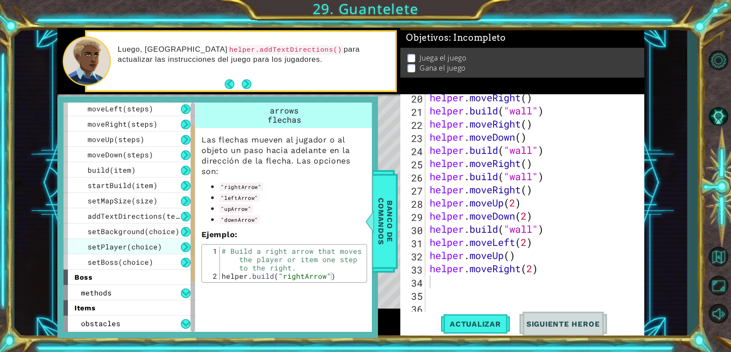
scroll to position [37, 0]
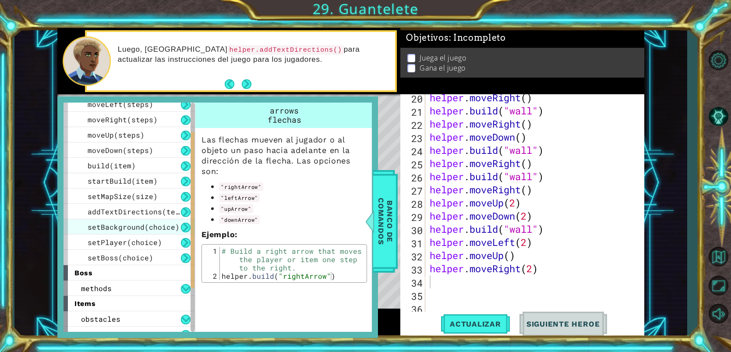
click at [172, 225] on span "setBackground(choice)" at bounding box center [134, 226] width 92 height 9
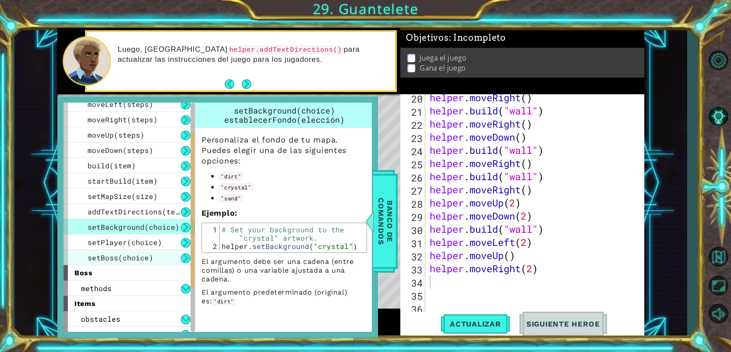
click at [174, 257] on div "setBoss(choice)" at bounding box center [128, 257] width 131 height 15
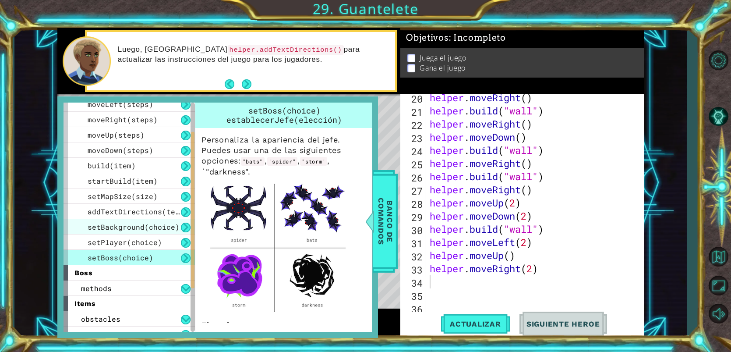
click at [178, 223] on div "setBackground(choice)" at bounding box center [128, 226] width 131 height 15
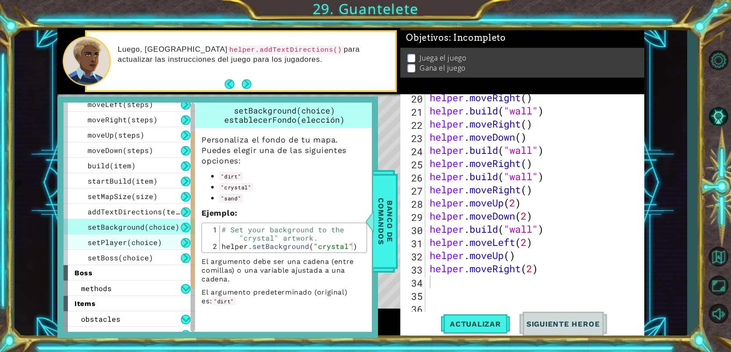
click at [179, 237] on div "setPlayer(choice)" at bounding box center [128, 241] width 131 height 15
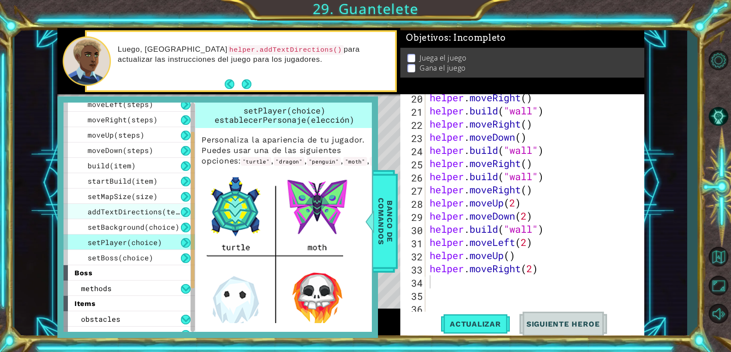
click at [169, 213] on span "addTextDirections(text)" at bounding box center [138, 211] width 101 height 9
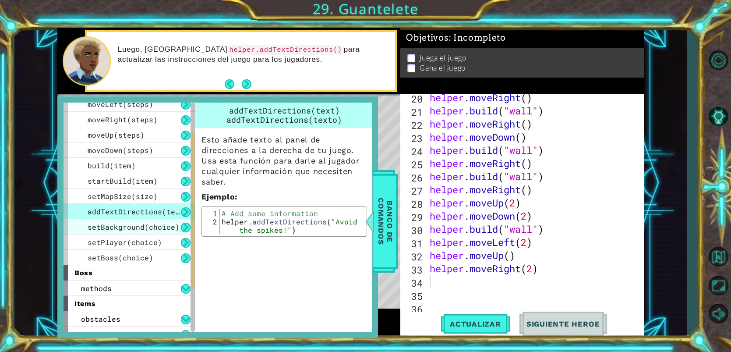
click at [168, 228] on span "setBackground(choice)" at bounding box center [134, 226] width 92 height 9
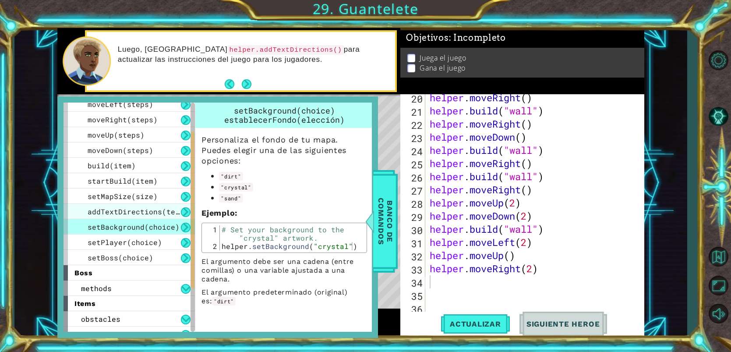
click at [162, 212] on span "addTextDirections(text)" at bounding box center [138, 211] width 101 height 9
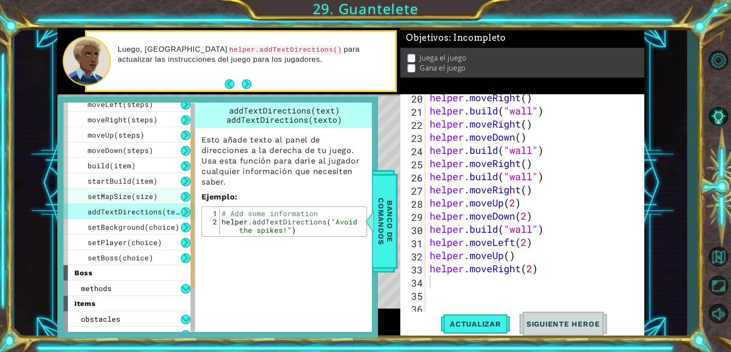
click at [162, 197] on div "setMapSize(size)" at bounding box center [128, 195] width 131 height 15
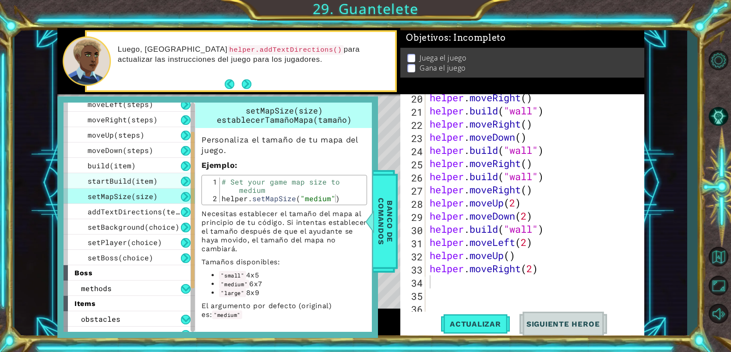
click at [166, 180] on div "startBuild(item)" at bounding box center [128, 180] width 131 height 15
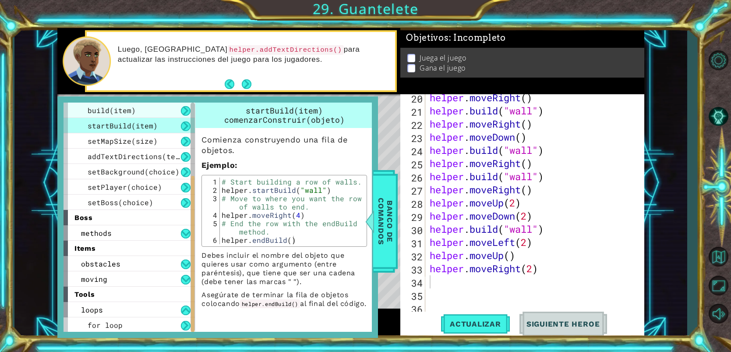
scroll to position [92, 0]
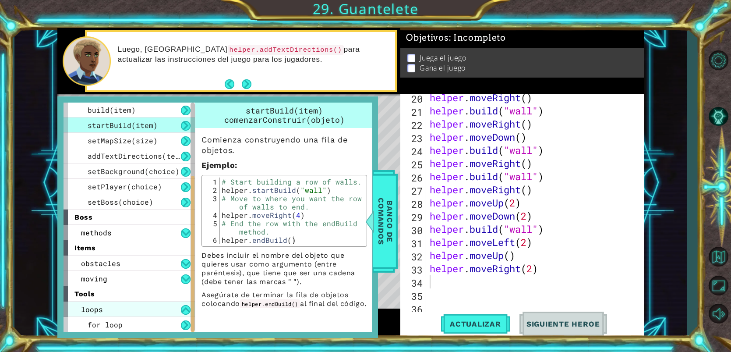
click at [150, 311] on div "loops" at bounding box center [128, 308] width 131 height 15
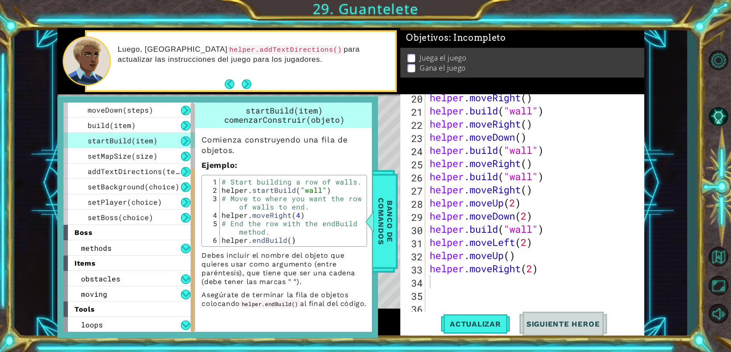
click at [158, 325] on div "loops" at bounding box center [128, 324] width 131 height 15
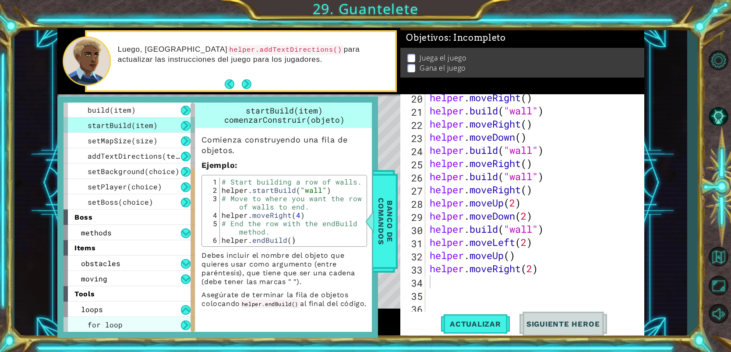
click at [159, 325] on div "for loop" at bounding box center [128, 324] width 131 height 15
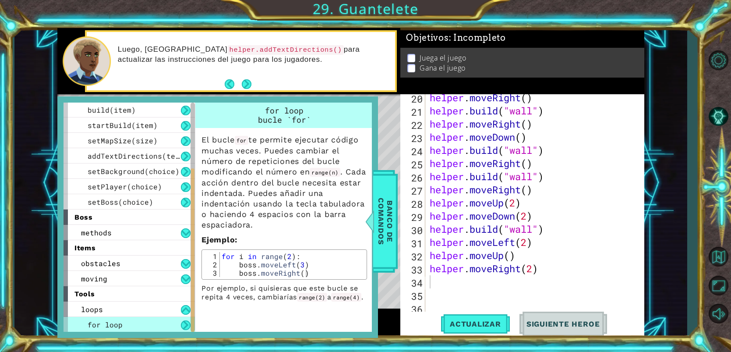
click at [161, 323] on div "for loop" at bounding box center [128, 324] width 131 height 15
click at [168, 310] on div "loops" at bounding box center [128, 308] width 131 height 15
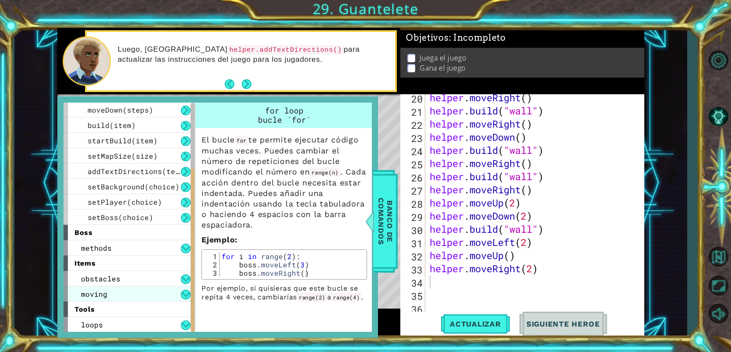
click at [162, 292] on div "moving" at bounding box center [128, 293] width 131 height 15
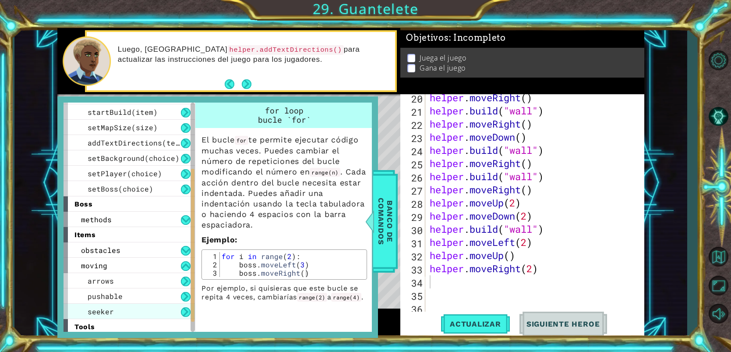
scroll to position [106, 0]
click at [148, 307] on div "seeker" at bounding box center [128, 310] width 131 height 15
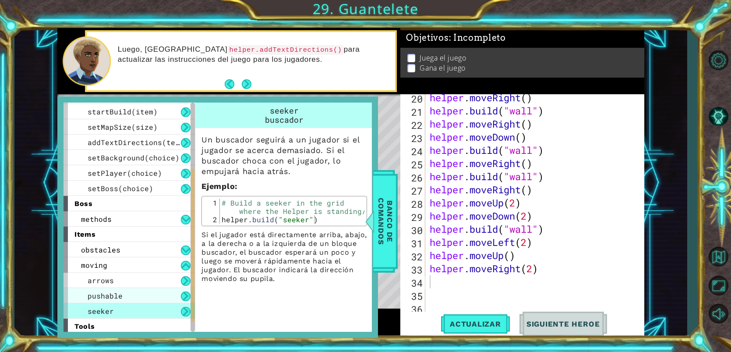
click at [146, 296] on div "pushable" at bounding box center [128, 295] width 131 height 15
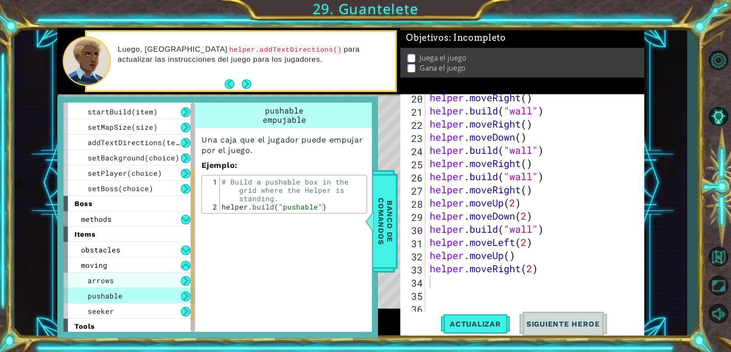
click at [156, 285] on div "arrows" at bounding box center [128, 279] width 131 height 15
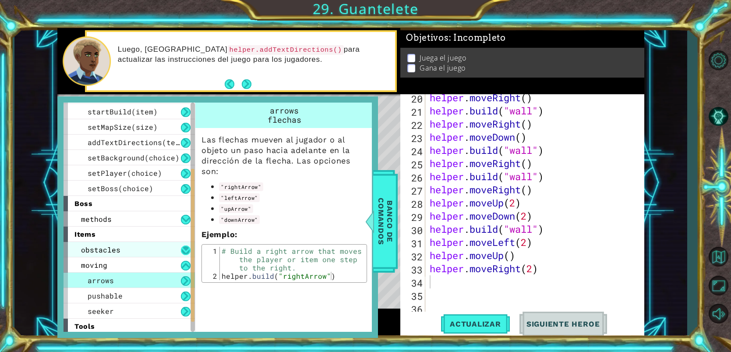
click at [182, 245] on button at bounding box center [186, 250] width 10 height 10
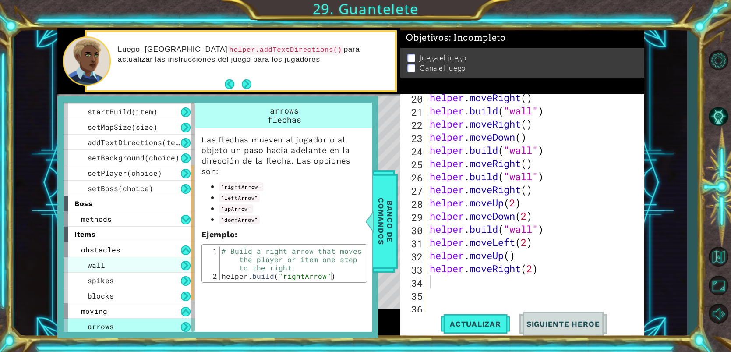
click at [161, 270] on div "wall" at bounding box center [128, 264] width 131 height 15
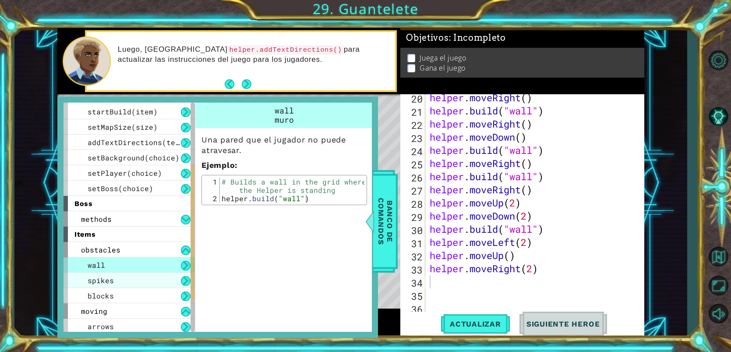
click at [159, 286] on div "spikes" at bounding box center [128, 279] width 131 height 15
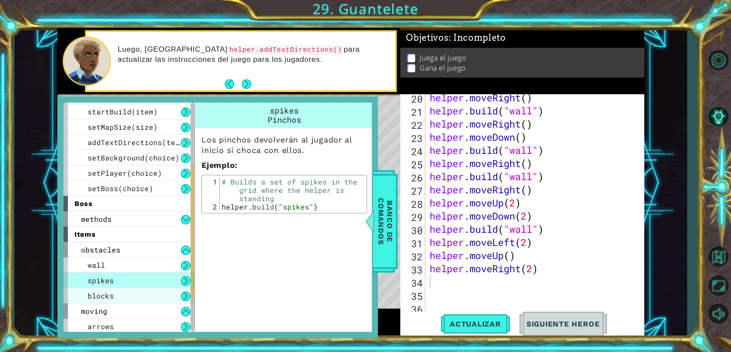
click at [173, 295] on div "blocks" at bounding box center [128, 295] width 131 height 15
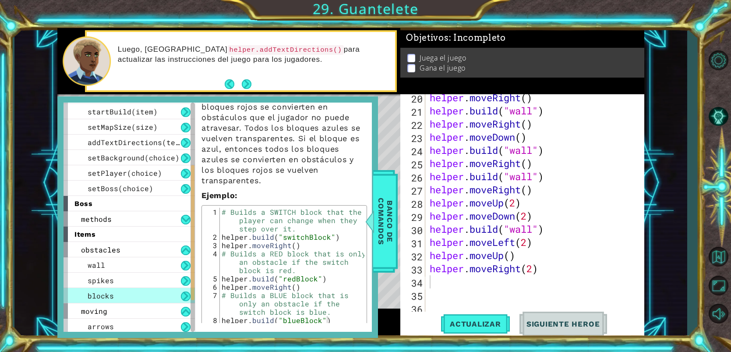
scroll to position [73, 0]
type textarea "[DOMAIN_NAME]("switchBlock")"
drag, startPoint x: 335, startPoint y: 231, endPoint x: 219, endPoint y: 228, distance: 115.6
click at [219, 228] on div "[DOMAIN_NAME]("switchBlock") 1 2 3 4 5 6 7 8 # Builds a SWITCH block that the p…" at bounding box center [284, 268] width 160 height 116
click at [445, 282] on div "helper . moveRight ( ) helper . build ( "wall" ) helper . moveRight ( ) helper …" at bounding box center [537, 216] width 218 height 250
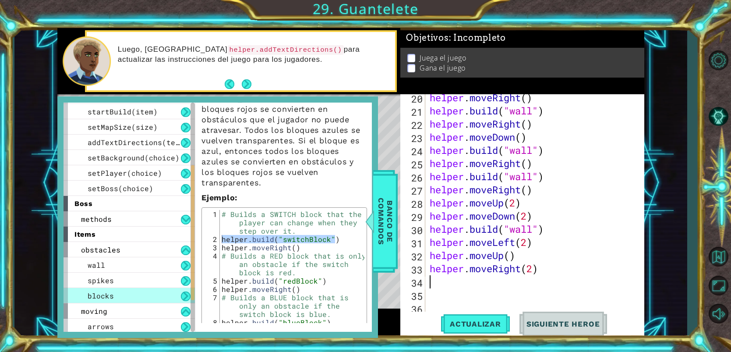
paste textarea "[DOMAIN_NAME]("switchBlock")"
type textarea "[DOMAIN_NAME]("switchBlock")"
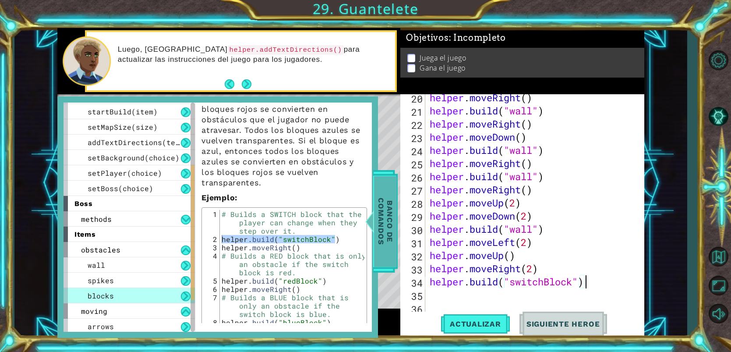
click at [378, 232] on span "Banco de comandos" at bounding box center [385, 221] width 23 height 91
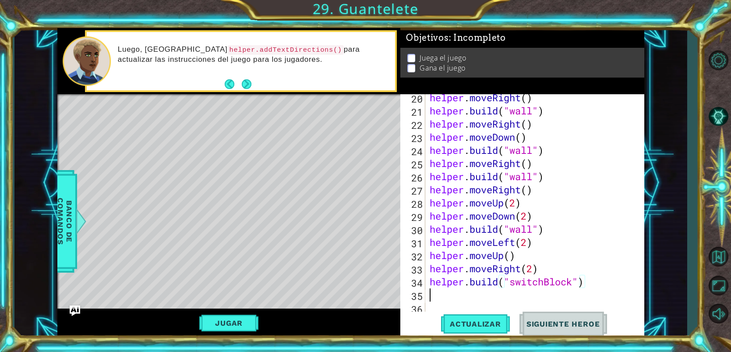
click at [590, 293] on div "helper . moveRight ( ) helper . build ( "wall" ) helper . moveRight ( ) helper …" at bounding box center [537, 216] width 218 height 250
click at [492, 323] on span "Actualizar" at bounding box center [475, 323] width 69 height 9
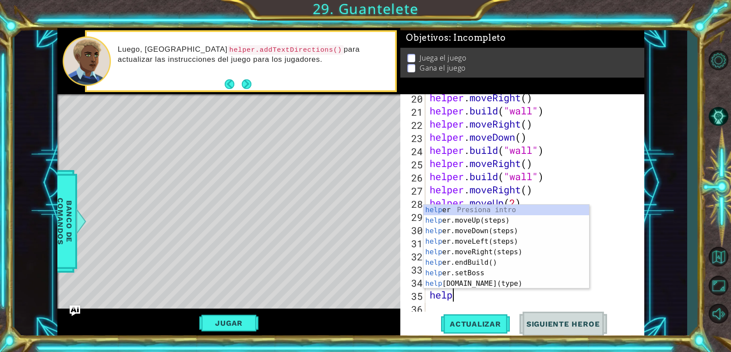
scroll to position [0, 1]
type textarea "helper"
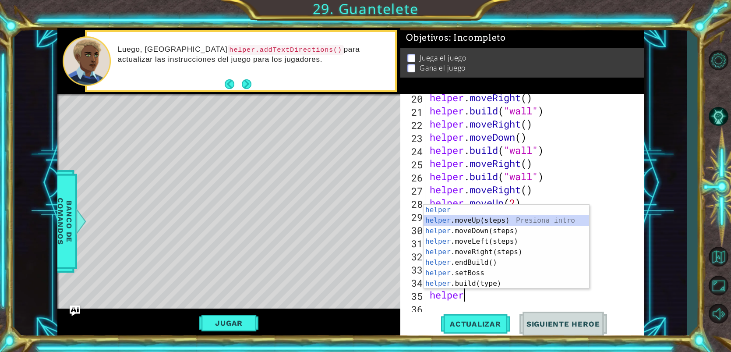
click at [482, 222] on div "helper Presiona intro helper .moveUp(steps) Presiona intro helper .moveDown(ste…" at bounding box center [505, 256] width 165 height 105
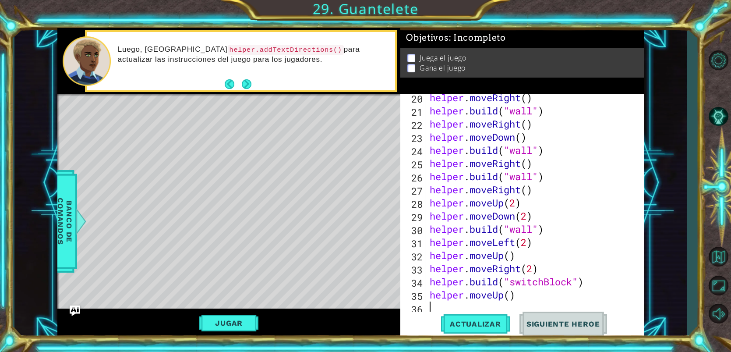
scroll to position [0, 0]
click at [498, 321] on span "Actualizar" at bounding box center [475, 323] width 69 height 9
click at [505, 297] on div "helper . moveRight ( ) helper . build ( "wall" ) helper . moveRight ( ) helper …" at bounding box center [537, 216] width 218 height 250
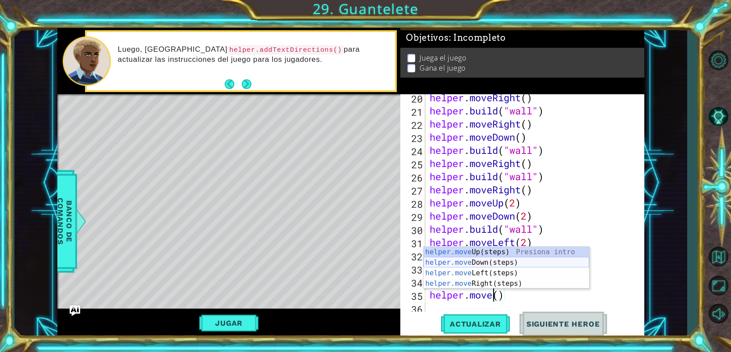
click at [486, 264] on div "helper.move Up(steps) Presiona intro helper.move Down(steps) Presiona intro hel…" at bounding box center [505, 277] width 165 height 63
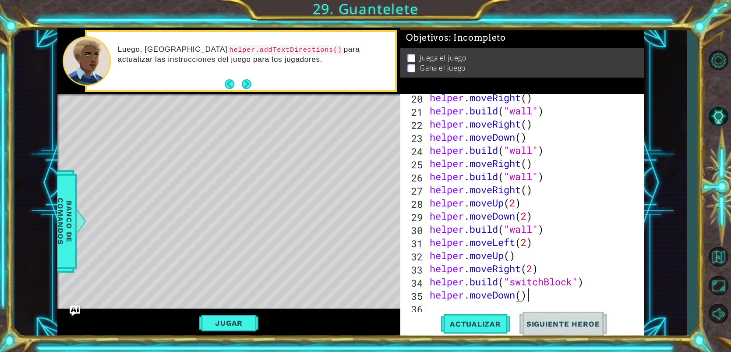
scroll to position [0, 4]
click at [487, 330] on button "Actualizar" at bounding box center [475, 323] width 69 height 25
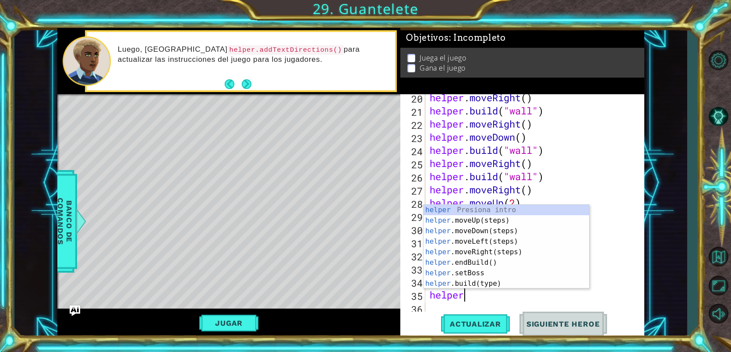
scroll to position [0, 1]
type textarea "h"
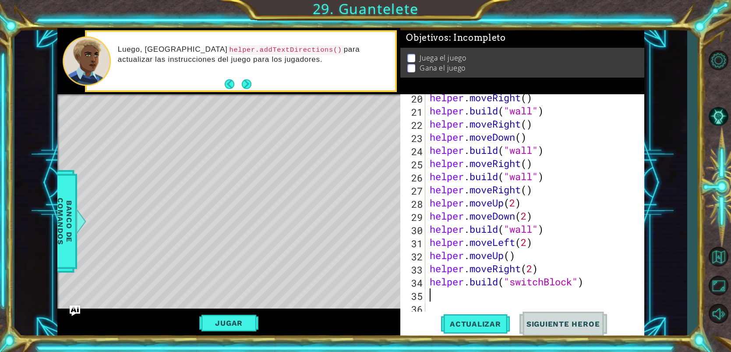
type textarea "[DOMAIN_NAME]("switchBlock")"
click at [456, 326] on span "Actualizar" at bounding box center [475, 323] width 69 height 9
click at [449, 292] on div "helper . moveRight ( ) helper . build ( "wall" ) helper . moveRight ( ) helper …" at bounding box center [537, 216] width 218 height 250
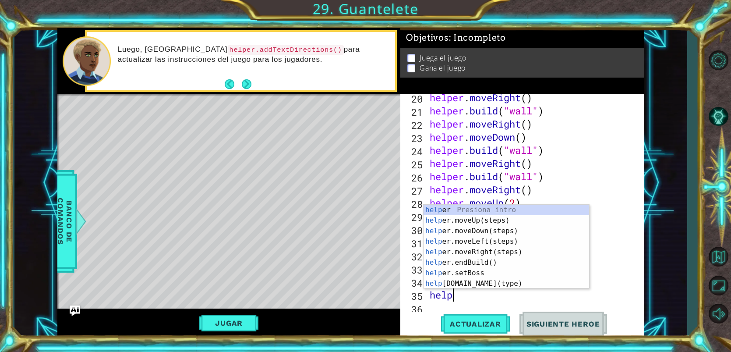
scroll to position [0, 1]
type textarea "helper"
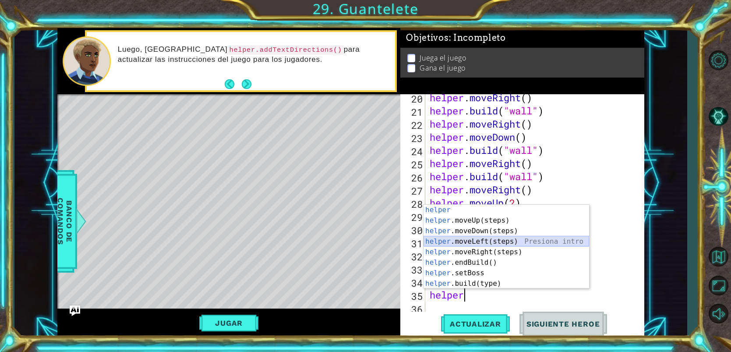
click at [489, 243] on div "helper Presiona intro helper .moveUp(steps) Presiona intro helper .moveDown(ste…" at bounding box center [505, 256] width 165 height 105
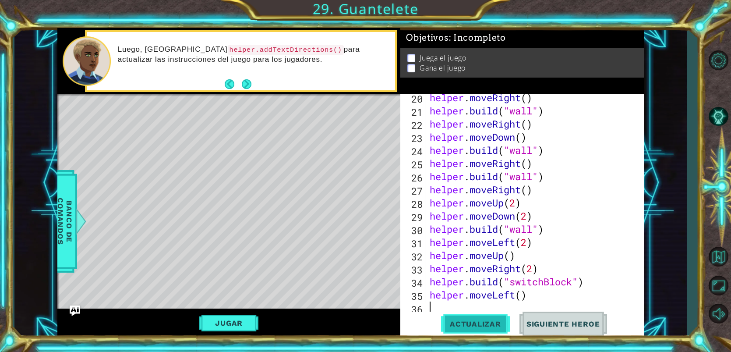
click at [474, 320] on span "Actualizar" at bounding box center [475, 323] width 69 height 9
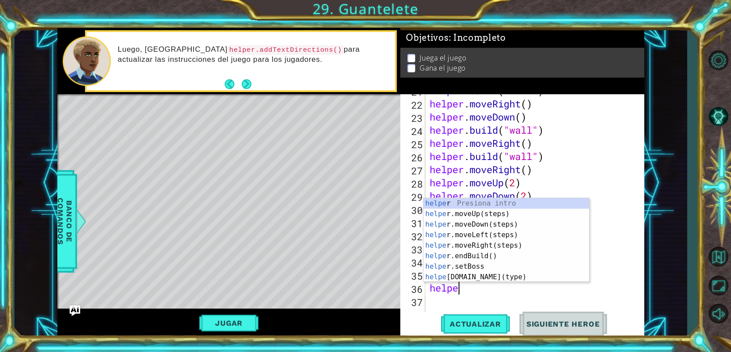
scroll to position [0, 1]
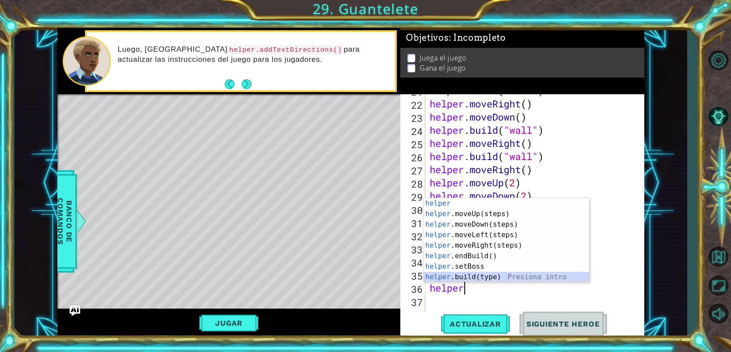
click at [494, 272] on div "helper Presiona intro helper .moveUp(steps) Presiona intro helper .moveDown(ste…" at bounding box center [505, 250] width 165 height 105
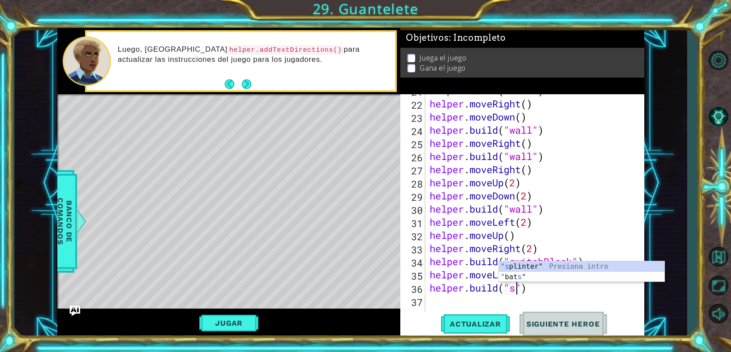
scroll to position [0, 4]
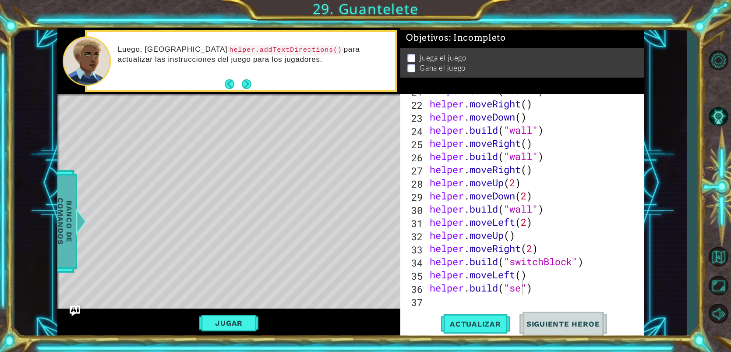
click at [59, 231] on span "Banco de comandos" at bounding box center [64, 221] width 23 height 91
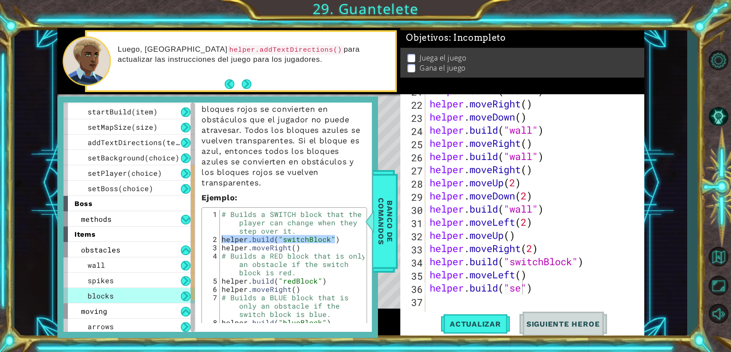
click at [121, 289] on div "blocks" at bounding box center [128, 295] width 131 height 15
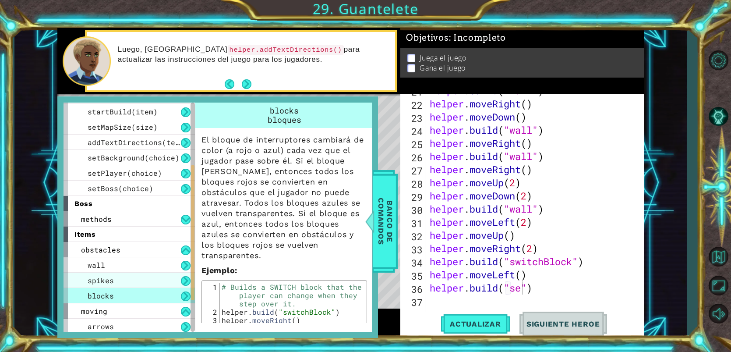
click at [123, 284] on div "spikes" at bounding box center [128, 279] width 131 height 15
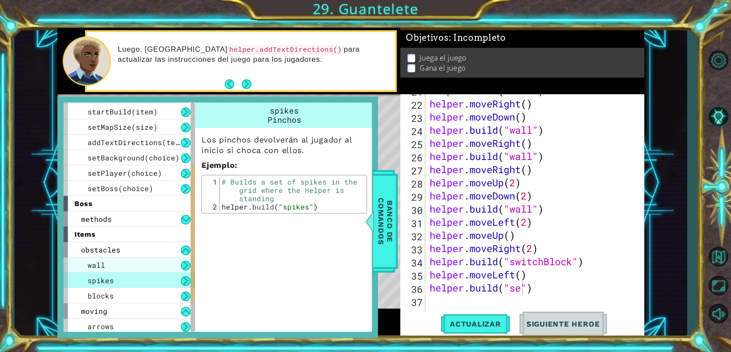
click at [133, 261] on div "wall" at bounding box center [128, 264] width 131 height 15
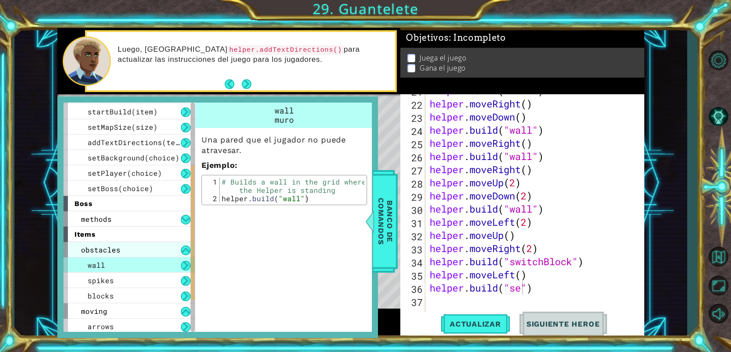
click at [140, 246] on div "obstacles" at bounding box center [128, 249] width 131 height 15
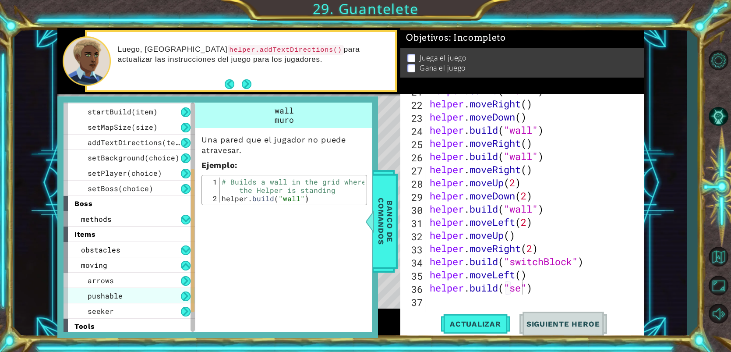
click at [118, 294] on span "pushable" at bounding box center [105, 295] width 35 height 9
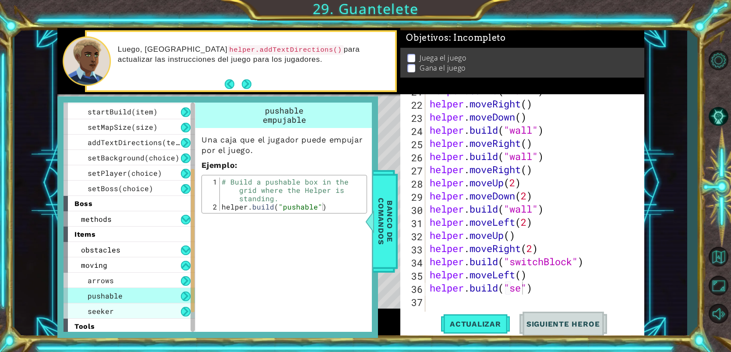
click at [117, 310] on div "seeker" at bounding box center [128, 310] width 131 height 15
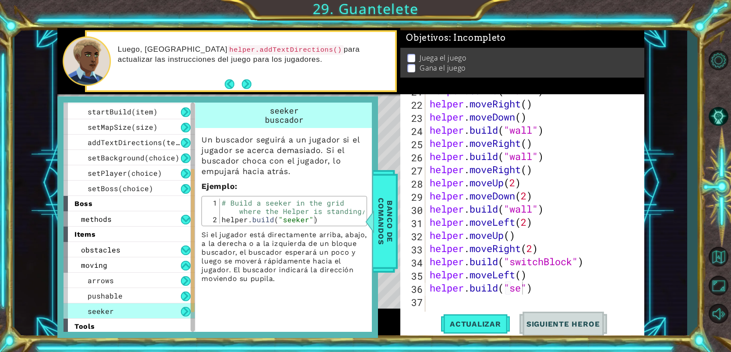
click at [524, 294] on div "helper . build ( "wall" ) helper . moveRight ( ) helper . moveDown ( ) helper .…" at bounding box center [537, 209] width 218 height 250
type textarea "[DOMAIN_NAME]("seeker")"
click at [491, 331] on button "Actualizar" at bounding box center [475, 323] width 69 height 25
click at [381, 239] on span "Banco de comandos" at bounding box center [385, 221] width 23 height 91
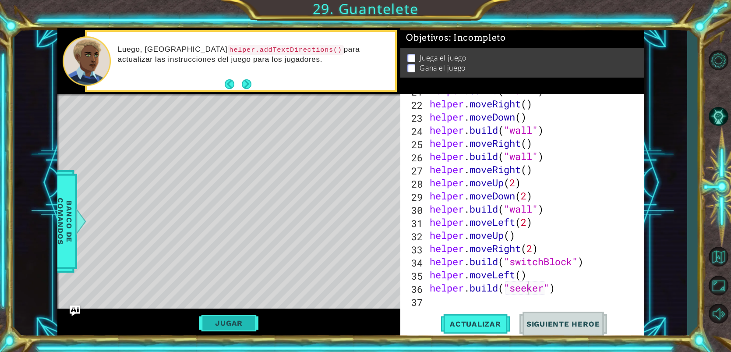
click at [239, 324] on button "Jugar" at bounding box center [228, 322] width 59 height 17
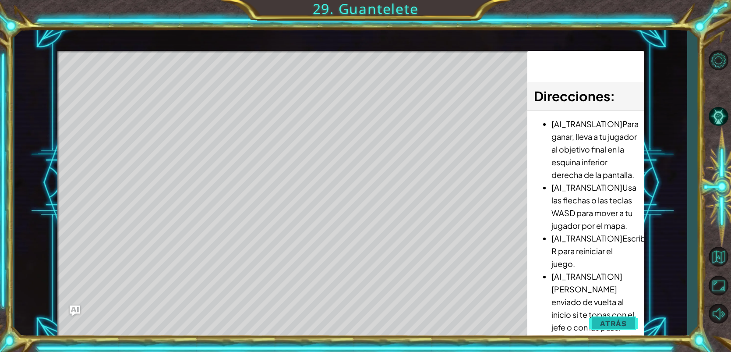
click at [617, 319] on span "Atrás" at bounding box center [613, 323] width 27 height 9
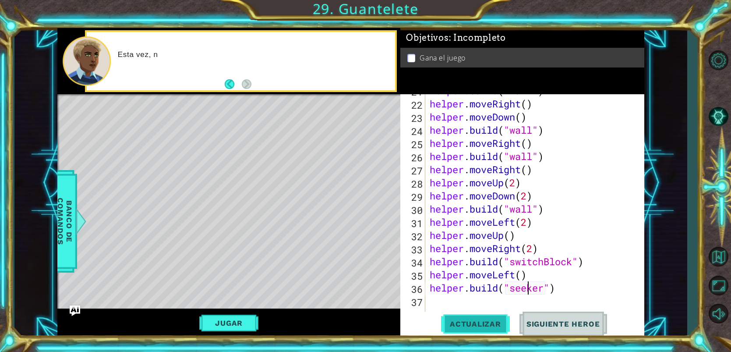
click at [472, 325] on span "Actualizar" at bounding box center [475, 323] width 69 height 9
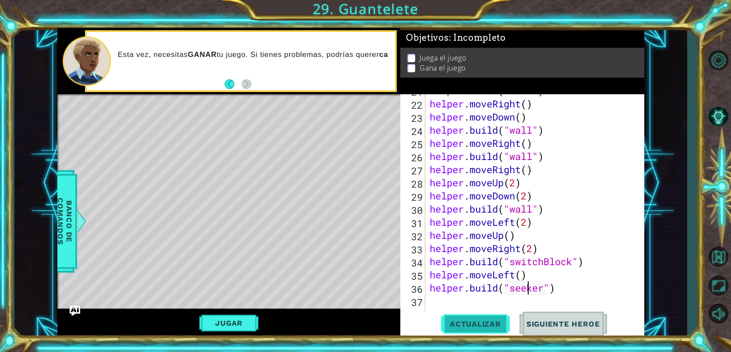
click at [466, 322] on span "Actualizar" at bounding box center [475, 323] width 69 height 9
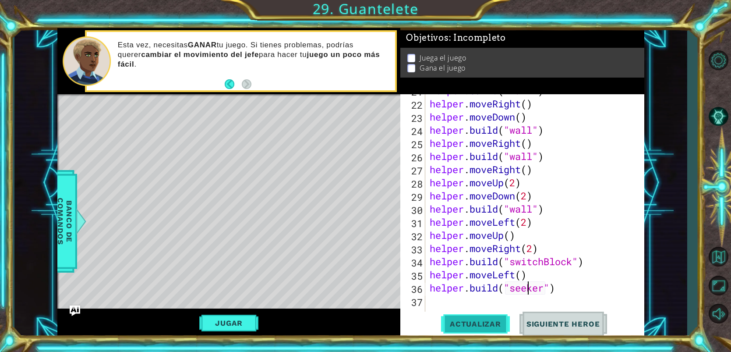
click at [466, 321] on span "Actualizar" at bounding box center [475, 323] width 69 height 9
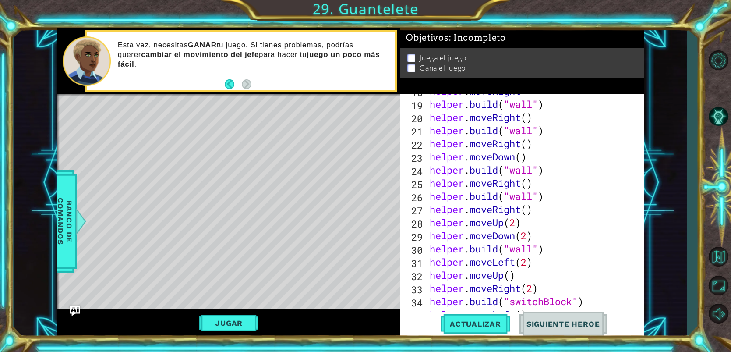
scroll to position [367, 0]
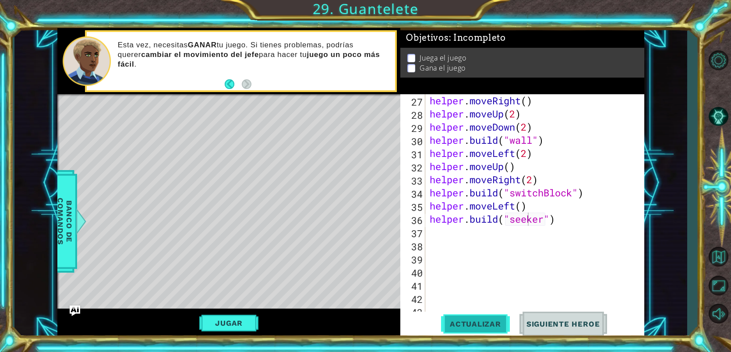
click at [485, 330] on button "Actualizar" at bounding box center [475, 323] width 69 height 25
drag, startPoint x: 238, startPoint y: 318, endPoint x: 245, endPoint y: 310, distance: 11.2
click at [238, 318] on button "Jugar" at bounding box center [228, 322] width 59 height 17
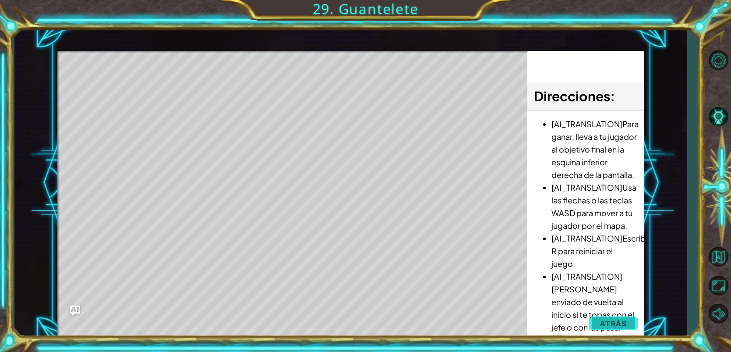
click at [613, 325] on span "Atrás" at bounding box center [613, 323] width 27 height 9
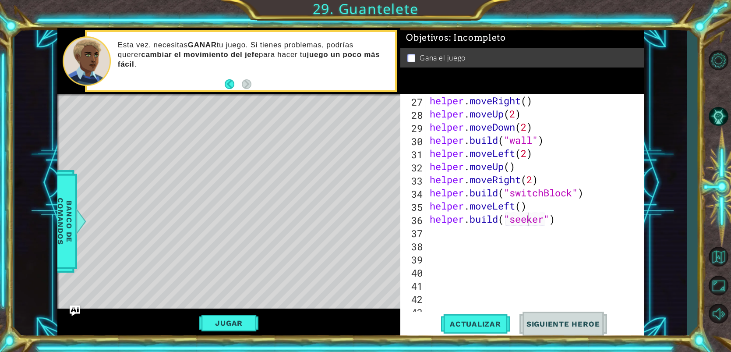
click at [573, 224] on div "helper . moveRight ( ) helper . moveUp ( 2 ) helper . moveDown ( 2 ) helper . b…" at bounding box center [537, 219] width 218 height 250
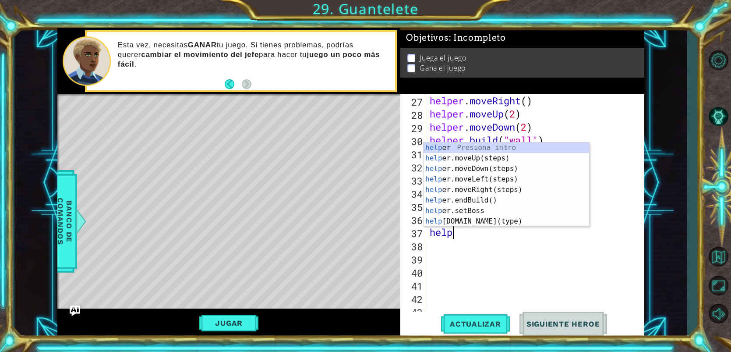
scroll to position [0, 1]
click at [486, 326] on span "Actualizar" at bounding box center [475, 323] width 69 height 9
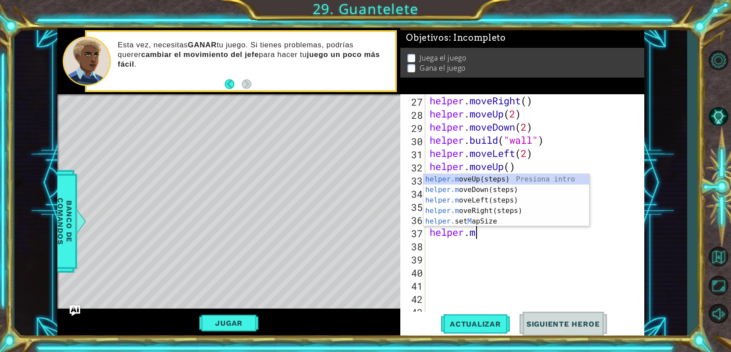
scroll to position [0, 2]
type textarea "[DOMAIN_NAME]"
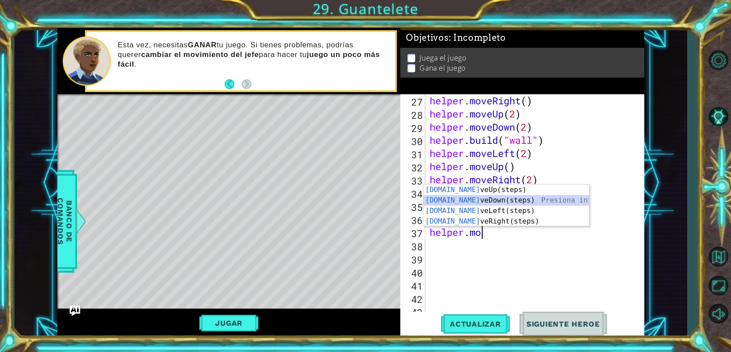
click at [474, 200] on div "[DOMAIN_NAME] veUp(steps) Presiona intro [DOMAIN_NAME] veDown(steps) Presiona i…" at bounding box center [505, 215] width 165 height 63
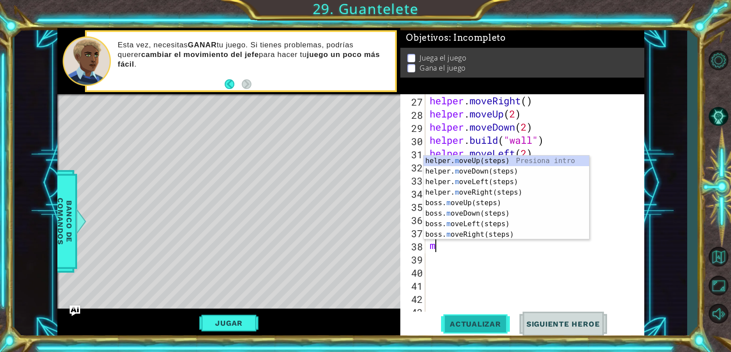
click at [477, 320] on span "Actualizar" at bounding box center [475, 323] width 69 height 9
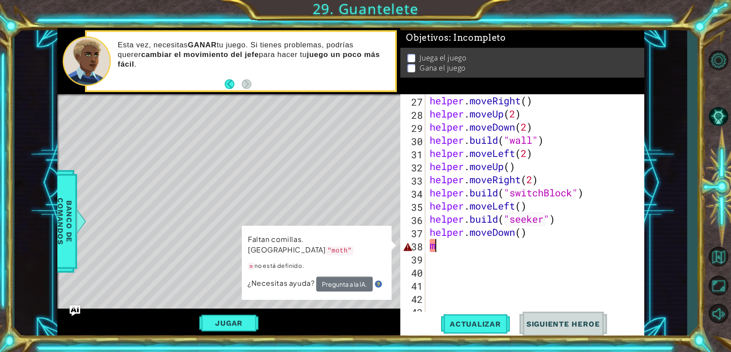
click at [472, 248] on div "helper . moveRight ( ) helper . moveUp ( 2 ) helper . moveDown ( 2 ) helper . b…" at bounding box center [537, 219] width 218 height 250
type textarea "mo"
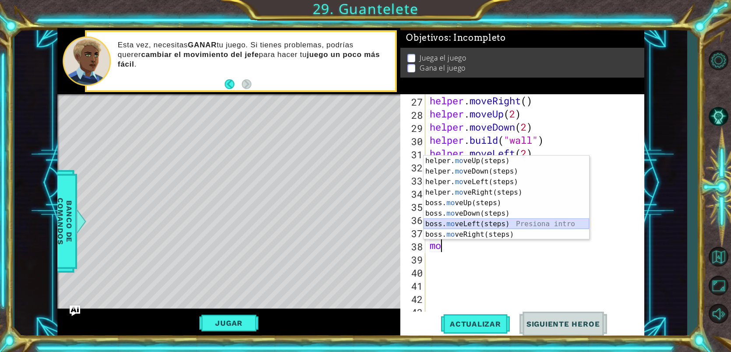
drag, startPoint x: 471, startPoint y: 219, endPoint x: 506, endPoint y: 263, distance: 56.1
click at [472, 219] on div "helper. mo veUp(steps) Presiona intro helper. mo veDown(steps) Presiona intro h…" at bounding box center [505, 207] width 165 height 105
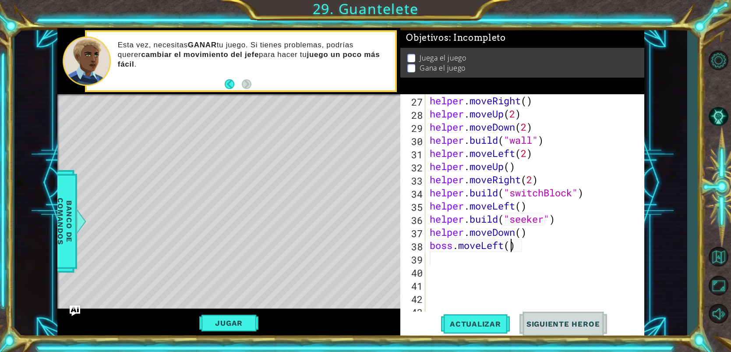
click at [509, 250] on div "helper . moveRight ( ) helper . moveUp ( 2 ) helper . moveDown ( 2 ) helper . b…" at bounding box center [537, 219] width 218 height 250
type textarea "boss.moveLeft(4)"
click at [469, 331] on button "Actualizar" at bounding box center [475, 323] width 69 height 25
click at [459, 326] on span "Actualizar" at bounding box center [475, 323] width 69 height 9
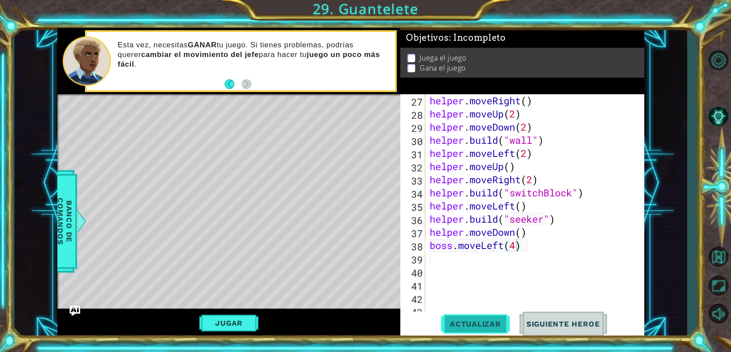
click at [484, 324] on span "Actualizar" at bounding box center [475, 323] width 69 height 9
click at [527, 247] on div "helper . moveRight ( ) helper . moveUp ( 2 ) helper . moveDown ( 2 ) helper . b…" at bounding box center [537, 219] width 218 height 250
click at [485, 325] on span "Actualizar" at bounding box center [475, 323] width 69 height 9
click at [451, 250] on div "helper . moveRight ( ) helper . moveUp ( 2 ) helper . moveDown ( 2 ) helper . b…" at bounding box center [537, 219] width 218 height 250
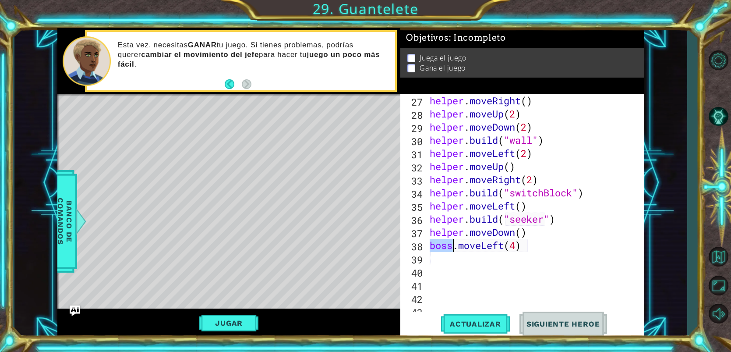
click at [451, 250] on div "helper . moveRight ( ) helper . moveUp ( 2 ) helper . moveDown ( 2 ) helper . b…" at bounding box center [537, 219] width 218 height 250
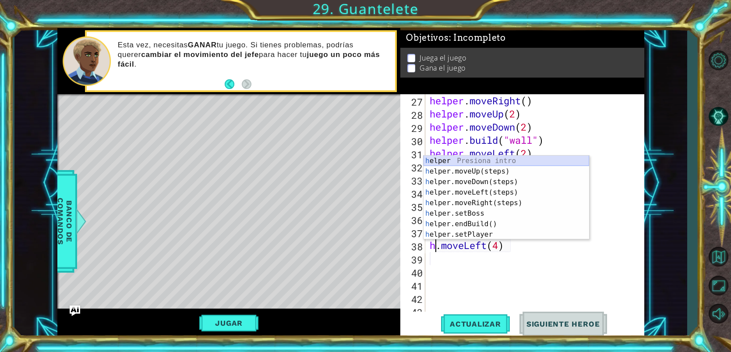
click at [463, 162] on div "h elper Presiona intro h elper.moveUp(steps) Presiona intro h elper.moveDown(st…" at bounding box center [505, 207] width 165 height 105
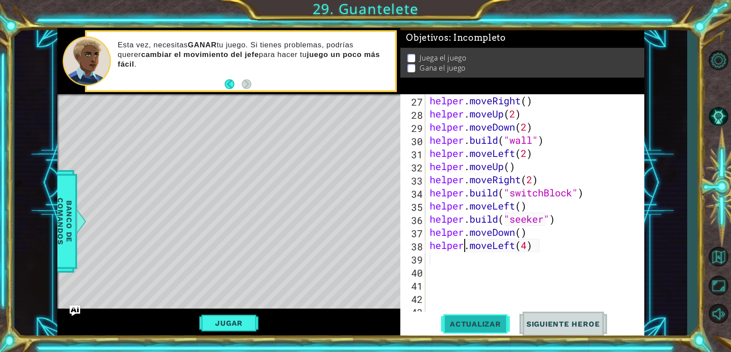
type textarea "helper.moveLeft(4)"
click at [484, 330] on button "Actualizar" at bounding box center [475, 323] width 69 height 25
click at [456, 322] on span "Actualizar" at bounding box center [475, 323] width 69 height 9
click at [432, 260] on div "helper . moveRight ( ) helper . moveUp ( 2 ) helper . moveDown ( 2 ) helper . b…" at bounding box center [537, 219] width 218 height 250
click at [463, 322] on span "Actualizar" at bounding box center [475, 323] width 69 height 9
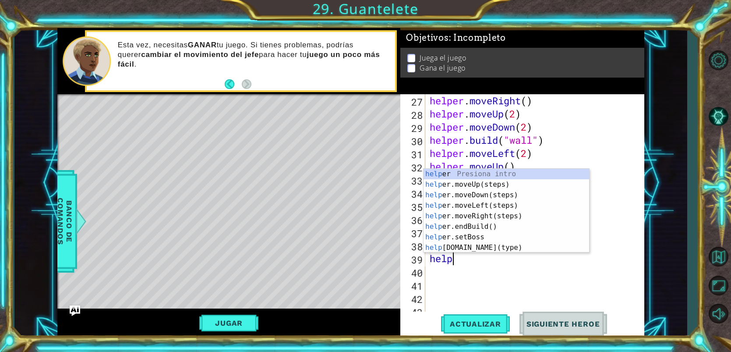
scroll to position [0, 1]
type textarea "helper"
click at [437, 193] on div "helper Presiona intro helper .moveUp(steps) Presiona intro helper .moveDown(ste…" at bounding box center [505, 221] width 165 height 105
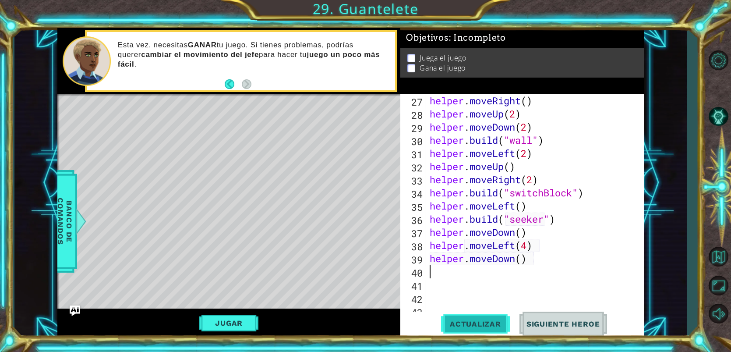
scroll to position [0, 0]
click at [485, 328] on button "Actualizar" at bounding box center [475, 323] width 69 height 25
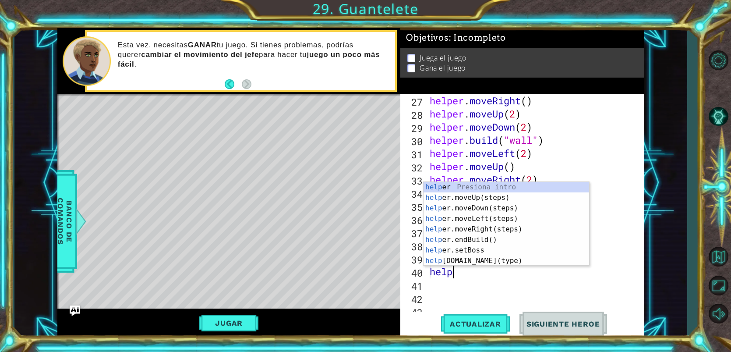
scroll to position [0, 1]
click at [456, 262] on div "helper Presiona intro helper .moveUp(steps) Presiona intro helper .moveDown(ste…" at bounding box center [505, 234] width 165 height 105
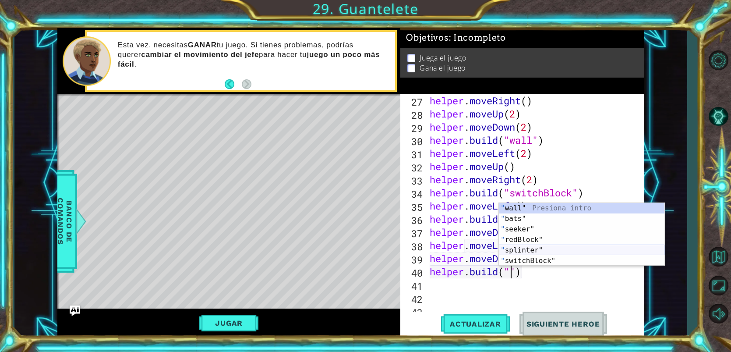
click at [517, 250] on div "" wall" Presiona intro " bats" Presiona intro " seeker" Presiona intro " redBlo…" at bounding box center [581, 245] width 165 height 84
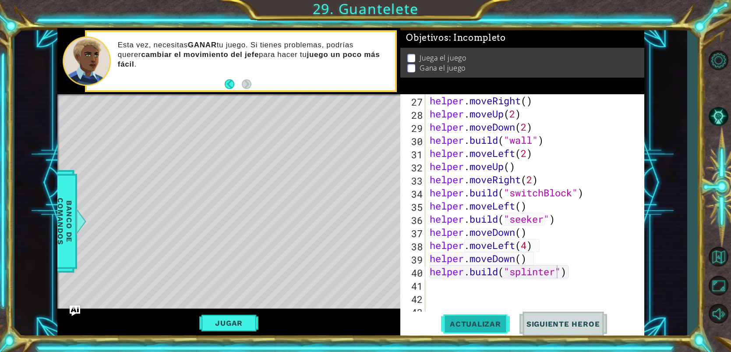
click at [495, 327] on span "Actualizar" at bounding box center [475, 323] width 69 height 9
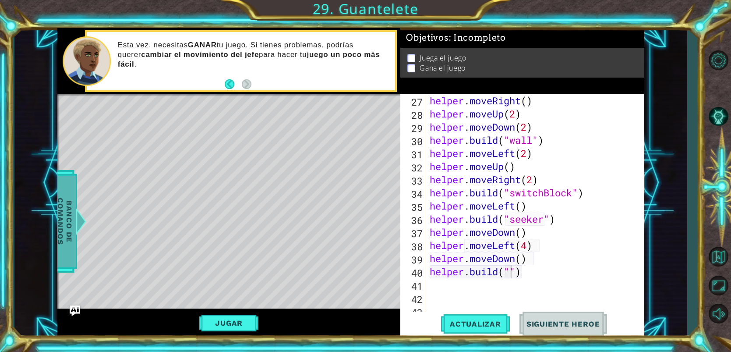
click at [65, 193] on span "Banco de comandos" at bounding box center [64, 221] width 23 height 91
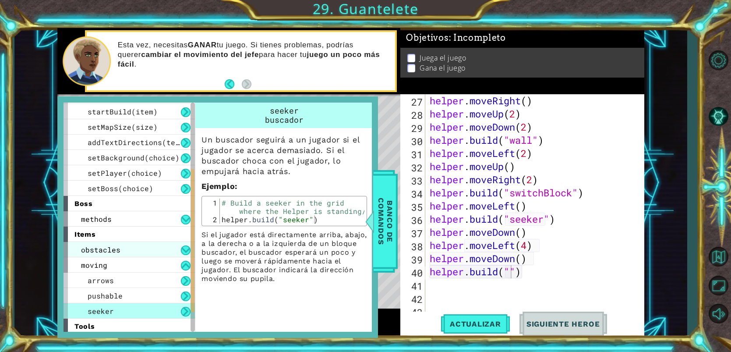
click at [114, 250] on span "obstacles" at bounding box center [100, 249] width 39 height 9
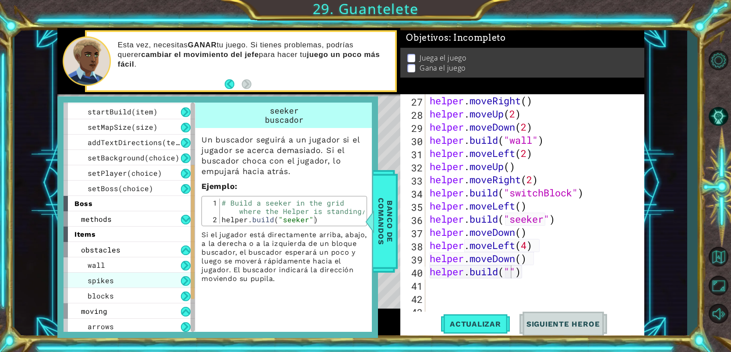
click at [121, 283] on div "spikes" at bounding box center [128, 279] width 131 height 15
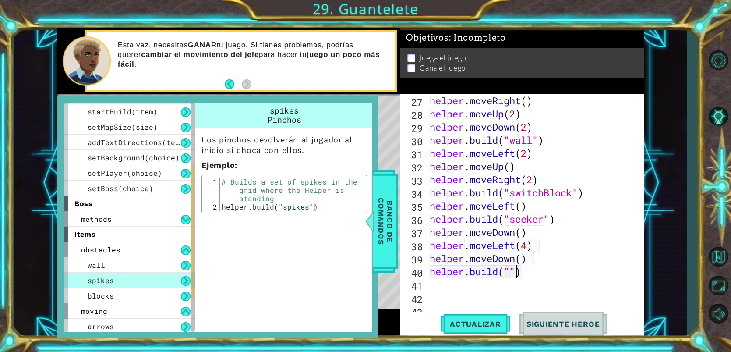
click at [515, 277] on div "helper . moveRight ( ) helper . moveUp ( 2 ) helper . moveDown ( 2 ) helper . b…" at bounding box center [537, 219] width 218 height 250
click at [510, 272] on div "helper . moveRight ( ) helper . moveUp ( 2 ) helper . moveDown ( 2 ) helper . b…" at bounding box center [537, 219] width 218 height 250
type textarea "[DOMAIN_NAME]("spikes")"
click at [496, 330] on button "Actualizar" at bounding box center [475, 323] width 69 height 25
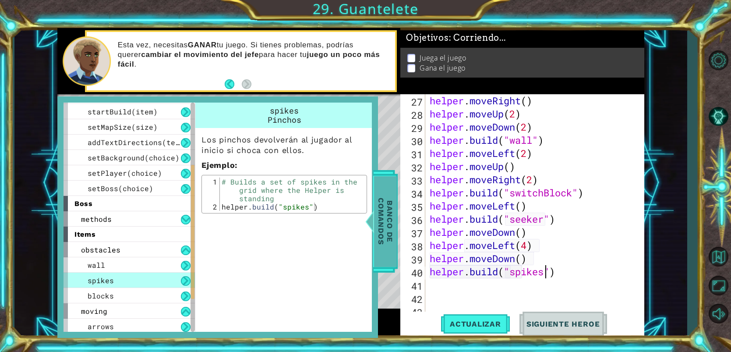
click at [393, 246] on span "Banco de comandos" at bounding box center [385, 221] width 23 height 91
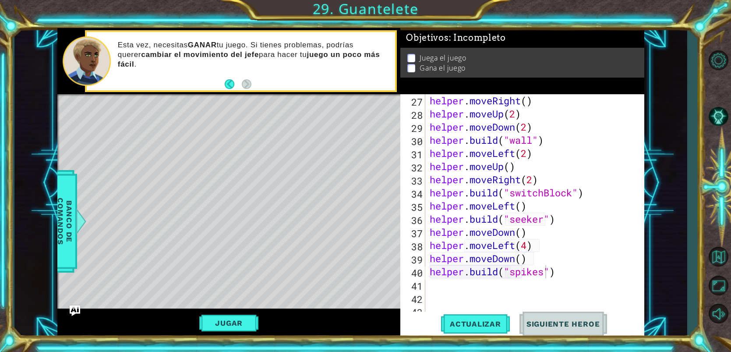
scroll to position [0, 0]
click at [470, 288] on div "helper . moveRight ( ) helper . moveUp ( 2 ) helper . moveDown ( 2 ) helper . b…" at bounding box center [537, 219] width 218 height 250
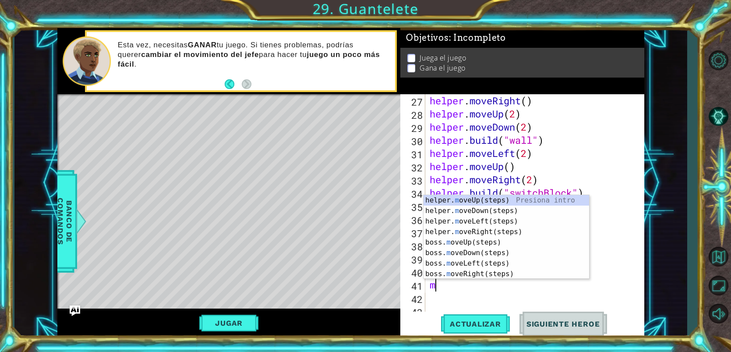
type textarea "mo"
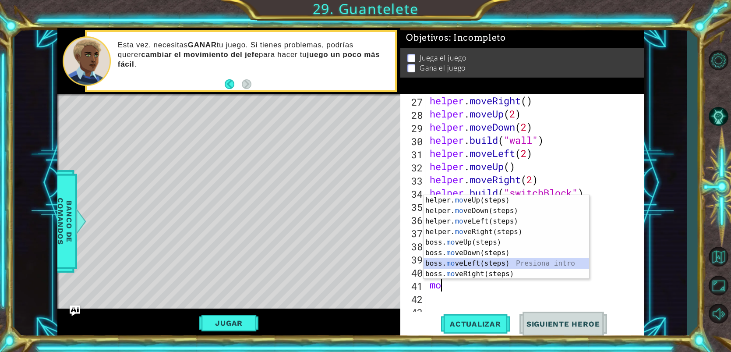
click at [483, 264] on div "helper. mo veUp(steps) Presiona intro helper. mo veDown(steps) Presiona intro h…" at bounding box center [505, 247] width 165 height 105
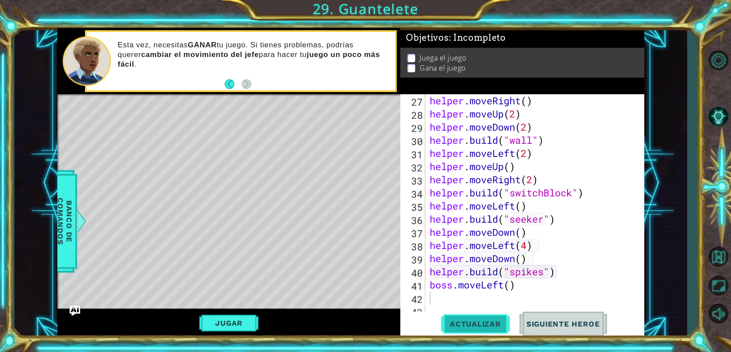
click at [483, 315] on button "Actualizar" at bounding box center [475, 323] width 69 height 25
click at [453, 284] on div "helper . moveRight ( ) helper . moveUp ( 2 ) helper . moveDown ( 2 ) helper . b…" at bounding box center [537, 219] width 218 height 250
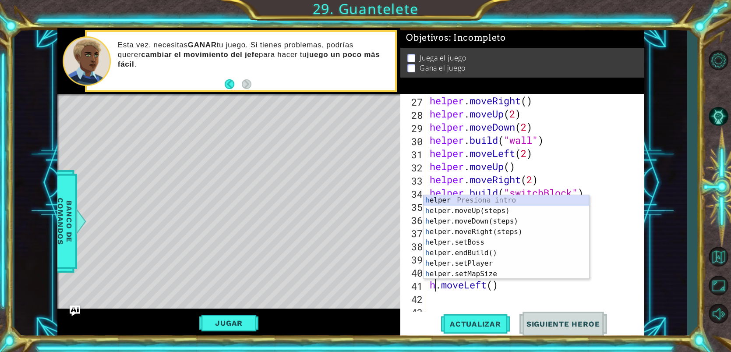
click at [464, 203] on div "h elper Presiona intro h elper.moveUp(steps) Presiona intro h elper.moveDown(st…" at bounding box center [505, 247] width 165 height 105
type textarea "helper.moveLeft()"
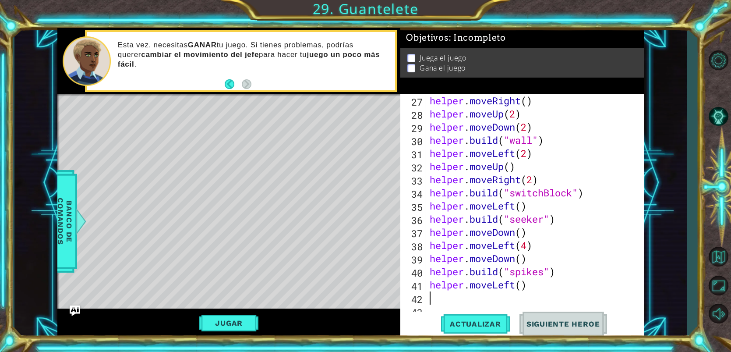
click at [445, 299] on div "helper . moveRight ( ) helper . moveUp ( 2 ) helper . moveDown ( 2 ) helper . b…" at bounding box center [537, 219] width 218 height 250
click at [474, 329] on button "Actualizar" at bounding box center [475, 323] width 69 height 25
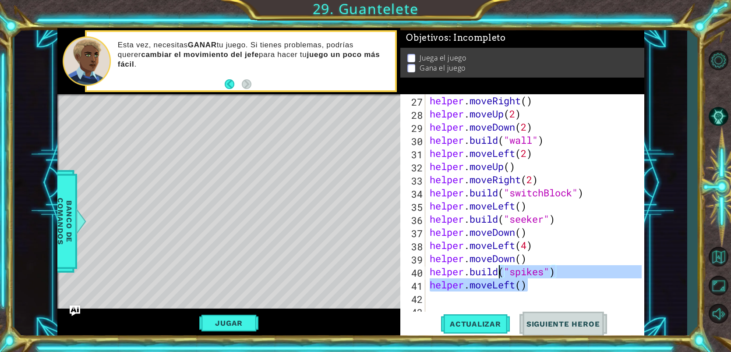
drag, startPoint x: 561, startPoint y: 278, endPoint x: 524, endPoint y: 274, distance: 37.9
click at [499, 276] on div "helper . moveRight ( ) helper . moveUp ( 2 ) helper . moveDown ( 2 ) helper . b…" at bounding box center [537, 219] width 218 height 250
type textarea "[DOMAIN_NAME]("spikes")"
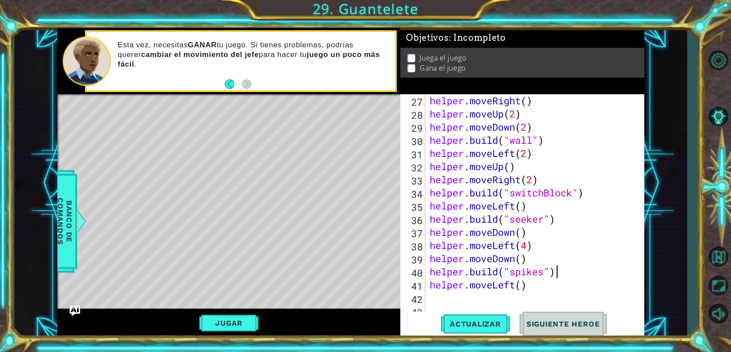
click at [563, 272] on div "helper . moveRight ( ) helper . moveUp ( 2 ) helper . moveDown ( 2 ) helper . b…" at bounding box center [537, 219] width 218 height 250
drag, startPoint x: 563, startPoint y: 272, endPoint x: 431, endPoint y: 268, distance: 132.3
click at [431, 268] on div "helper . moveRight ( ) helper . moveUp ( 2 ) helper . moveDown ( 2 ) helper . b…" at bounding box center [537, 219] width 218 height 250
click at [440, 297] on div "helper . moveRight ( ) helper . moveUp ( 2 ) helper . moveDown ( 2 ) helper . b…" at bounding box center [537, 219] width 218 height 250
paste textarea "[DOMAIN_NAME]("spikes")"
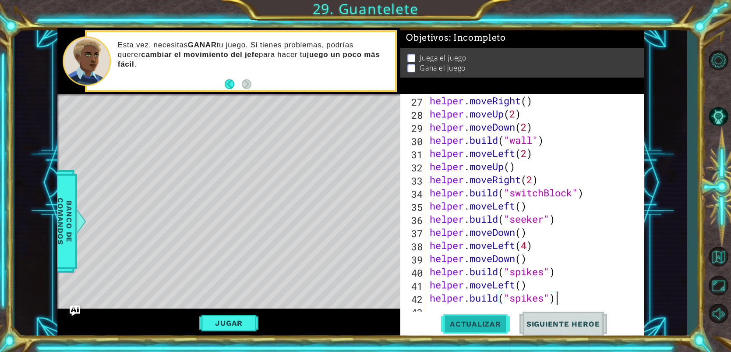
click at [457, 317] on button "Actualizar" at bounding box center [475, 323] width 69 height 25
type textarea "[DOMAIN_NAME]("spikes")"
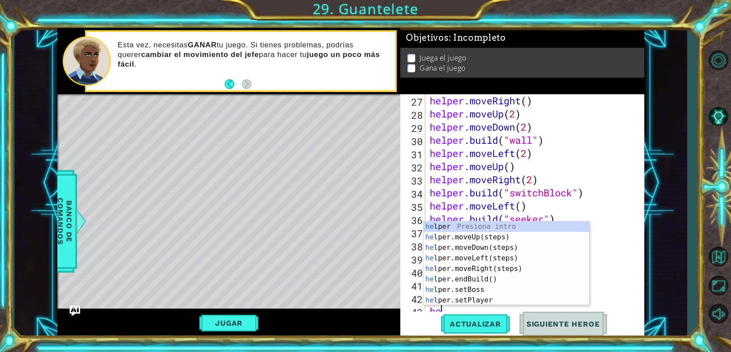
type textarea "he"
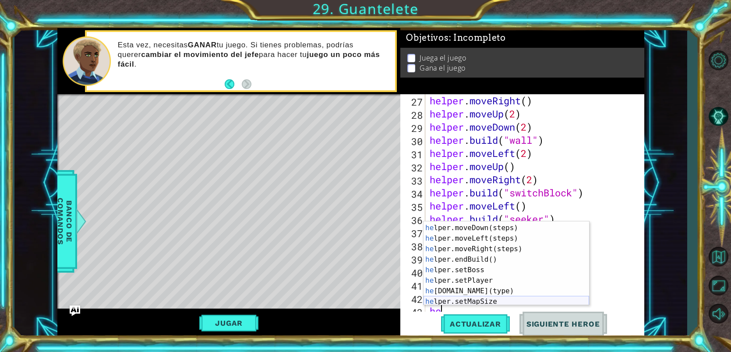
scroll to position [5, 0]
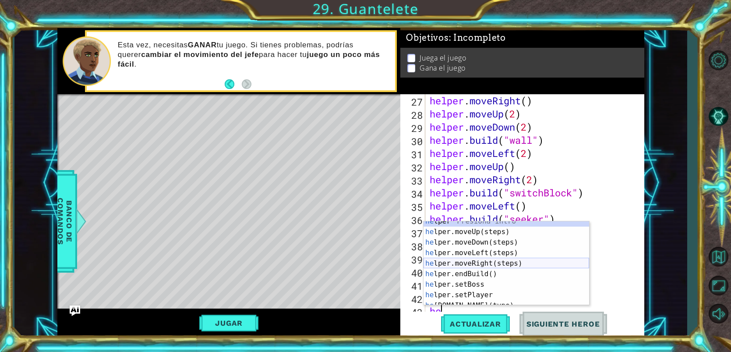
click at [487, 262] on div "he lper Presiona intro he lper.moveUp(steps) Presiona intro he lper.moveDown(st…" at bounding box center [505, 268] width 165 height 105
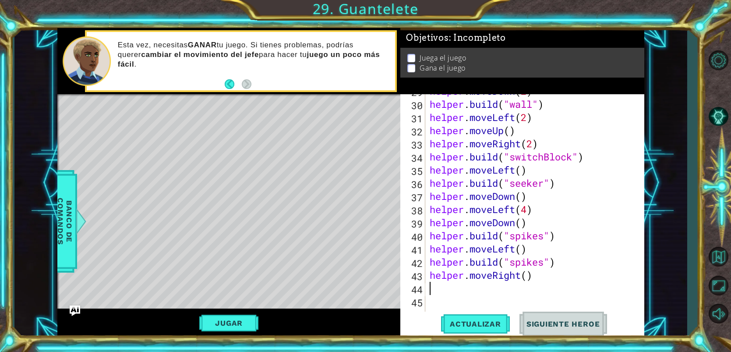
scroll to position [404, 0]
click at [528, 276] on div "helper . moveDown ( 2 ) helper . build ( "wall" ) helper . moveLeft ( 2 ) helpe…" at bounding box center [537, 209] width 218 height 250
type textarea "helper.moveRight(3)"
click at [493, 319] on span "Actualizar" at bounding box center [475, 323] width 69 height 9
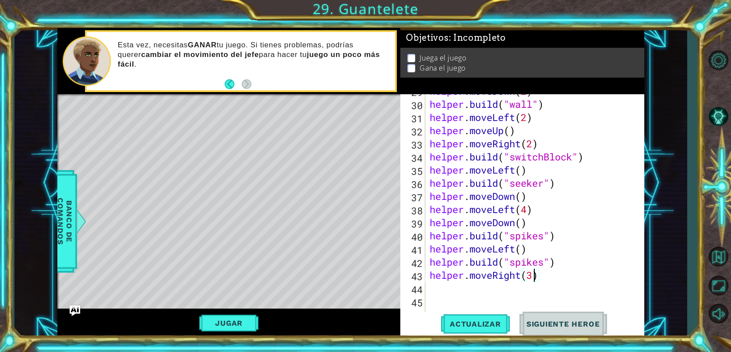
click at [542, 283] on div "helper . moveDown ( 2 ) helper . build ( "wall" ) helper . moveLeft ( 2 ) helpe…" at bounding box center [537, 209] width 218 height 250
paste textarea "[DOMAIN_NAME]("spikes")"
type textarea "[DOMAIN_NAME]("spikes")"
click at [440, 302] on div "helper . moveDown ( 2 ) helper . build ( "wall" ) helper . moveLeft ( 2 ) helpe…" at bounding box center [537, 209] width 218 height 250
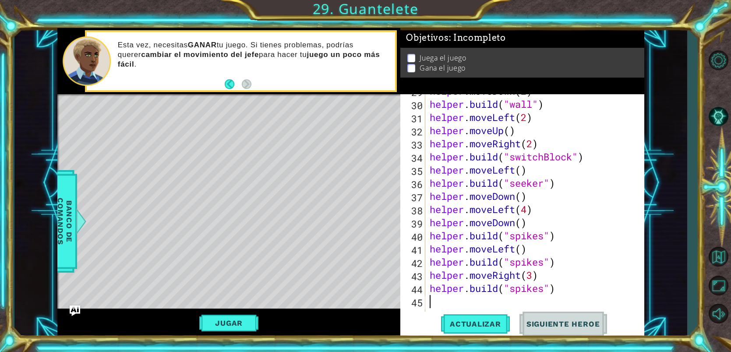
type textarea "he"
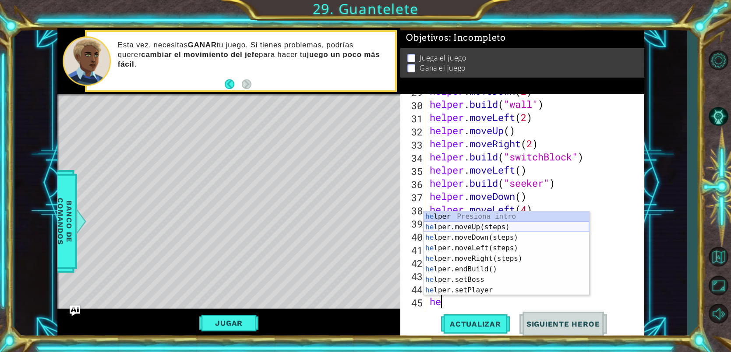
click at [453, 226] on div "he lper Presiona intro he lper.moveUp(steps) Presiona intro he lper.moveDown(st…" at bounding box center [505, 263] width 165 height 105
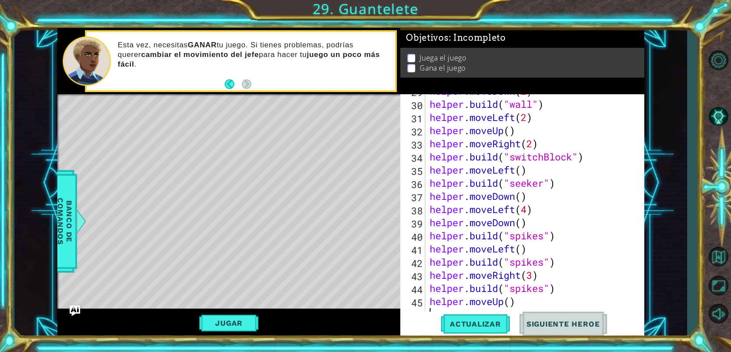
paste textarea "[DOMAIN_NAME]("spikes")"
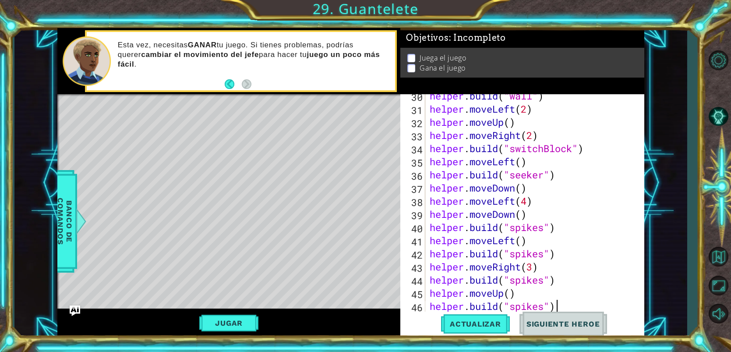
type textarea "[DOMAIN_NAME]("spikes")"
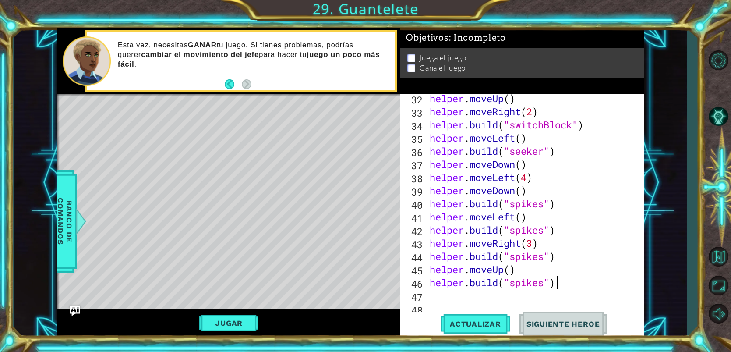
scroll to position [436, 0]
click at [470, 307] on div "helper . moveUp ( ) helper . moveRight ( 2 ) helper . build ( "switchBlock" ) h…" at bounding box center [537, 217] width 218 height 250
click at [468, 324] on span "Actualizar" at bounding box center [475, 323] width 69 height 9
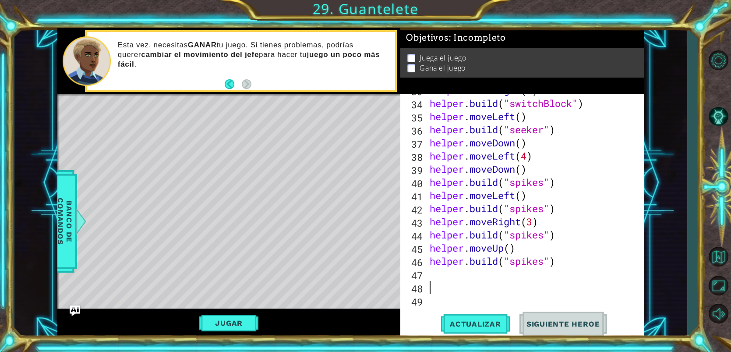
scroll to position [457, 0]
click at [429, 277] on div "helper . moveRight ( 2 ) helper . build ( "switchBlock" ) helper . moveLeft ( )…" at bounding box center [537, 209] width 218 height 250
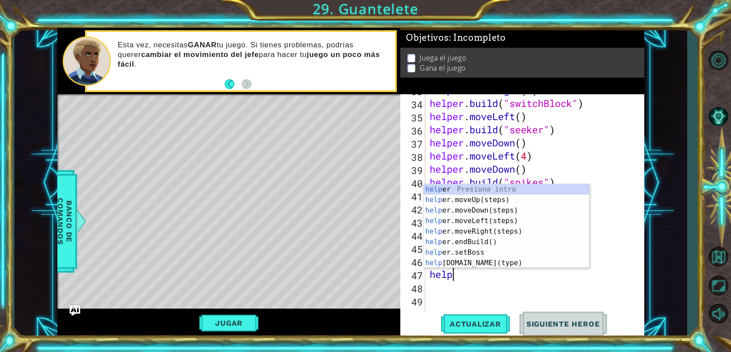
scroll to position [0, 1]
click at [464, 263] on div "helper Presiona intro helper .moveUp(steps) Presiona intro helper .moveDown(ste…" at bounding box center [505, 236] width 165 height 105
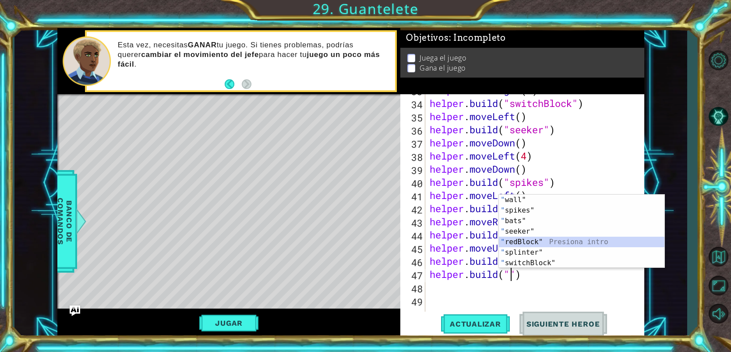
click at [558, 244] on div "" wall" Presiona intro " spikes" Presiona intro " bats" Presiona intro " seeker…" at bounding box center [581, 241] width 165 height 95
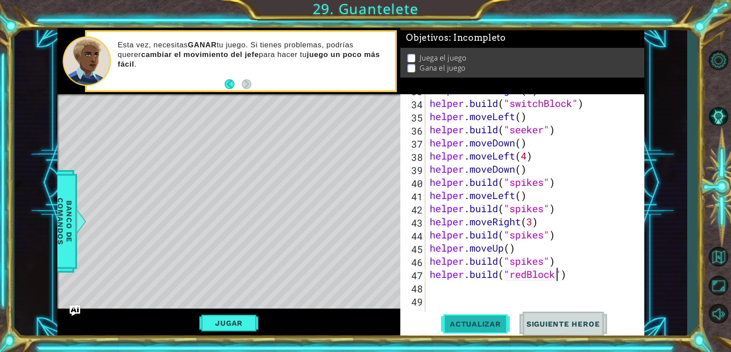
click at [492, 326] on span "Actualizar" at bounding box center [475, 323] width 69 height 9
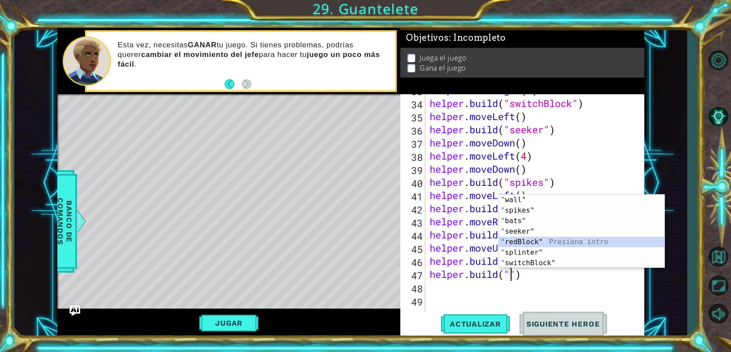
click at [539, 239] on div "" wall" Presiona intro " spikes" Presiona intro " bats" Presiona intro " seeker…" at bounding box center [581, 241] width 165 height 95
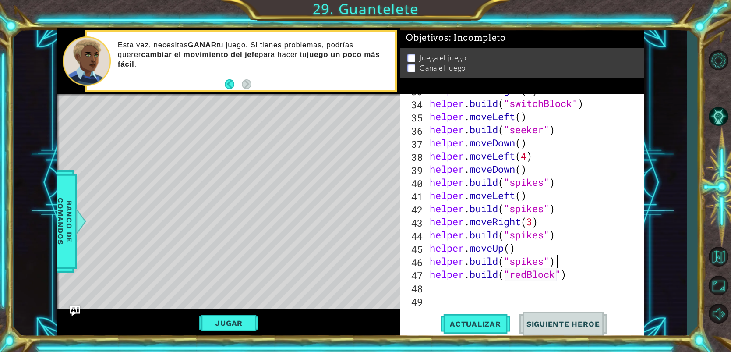
click at [561, 264] on div "helper . moveRight ( 2 ) helper . build ( "switchBlock" ) helper . moveLeft ( )…" at bounding box center [537, 209] width 218 height 250
type textarea "[DOMAIN_NAME]("spikes")"
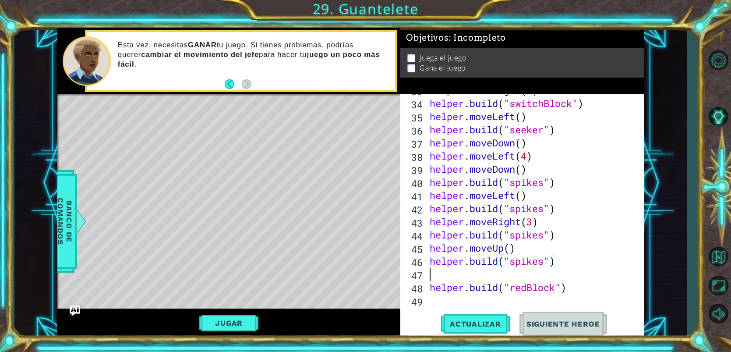
scroll to position [0, 0]
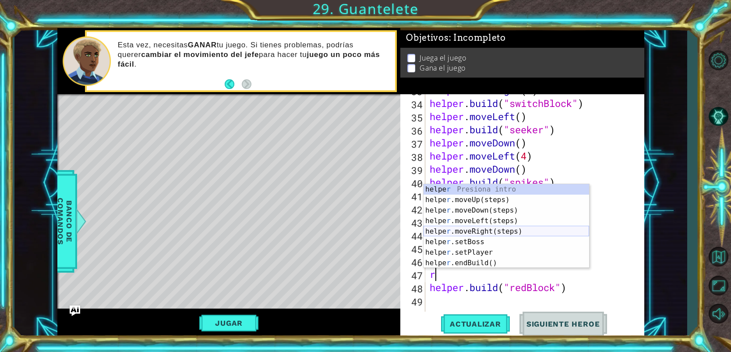
click at [473, 230] on div "helpe r Presiona intro helpe r .moveUp(steps) Presiona intro helpe r .moveDown(…" at bounding box center [505, 236] width 165 height 105
click at [474, 229] on div "helper . moveRight ( 2 ) helper . build ( "switchBlock" ) helper . moveLeft ( )…" at bounding box center [537, 209] width 218 height 250
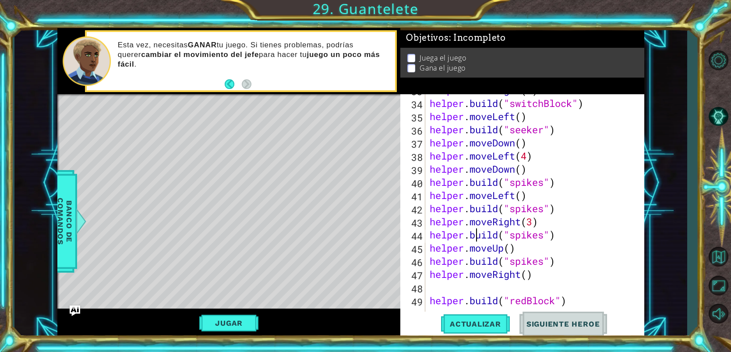
type textarea "[DOMAIN_NAME]("spikes")"
click at [502, 288] on div "helper . moveRight ( 2 ) helper . build ( "switchBlock" ) helper . moveLeft ( )…" at bounding box center [537, 209] width 218 height 250
click at [490, 323] on span "Actualizar" at bounding box center [475, 323] width 69 height 9
click at [522, 276] on div "helper . moveRight ( 2 ) helper . build ( "switchBlock" ) helper . moveLeft ( )…" at bounding box center [537, 209] width 218 height 250
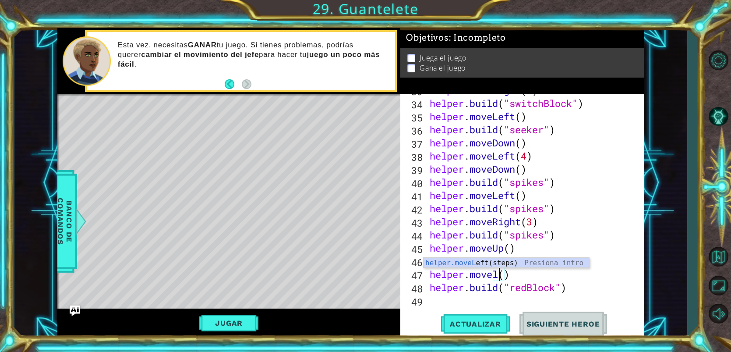
scroll to position [0, 3]
click at [484, 262] on div "helper.moveL eft(steps) Presiona intro" at bounding box center [505, 273] width 165 height 32
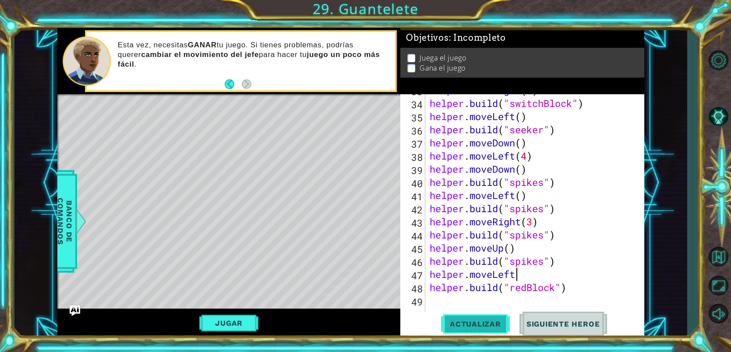
click at [487, 323] on span "Actualizar" at bounding box center [475, 323] width 69 height 9
click at [521, 271] on div "helper . moveRight ( 2 ) helper . build ( "switchBlock" ) helper . moveLeft ( )…" at bounding box center [537, 209] width 218 height 250
click at [474, 321] on span "Actualizar" at bounding box center [475, 323] width 69 height 9
type textarea "helper.moveLeft()"
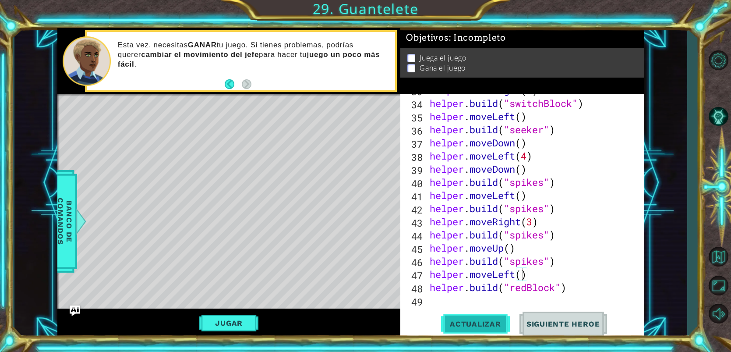
click at [504, 323] on span "Actualizar" at bounding box center [475, 323] width 69 height 9
click at [530, 276] on div "helper . moveRight ( 2 ) helper . build ( "switchBlock" ) helper . moveLeft ( )…" at bounding box center [537, 209] width 218 height 250
type textarea "d"
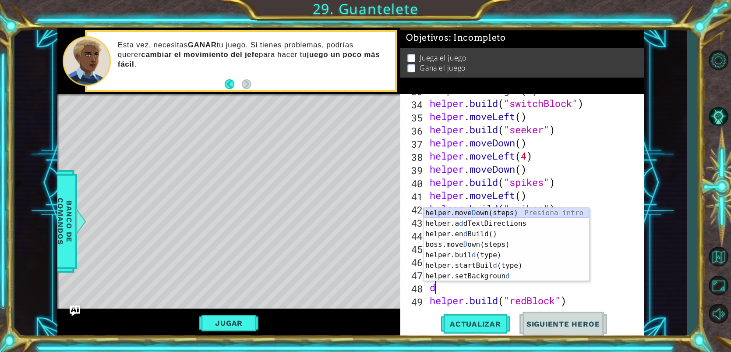
click at [471, 211] on div "helper.[PERSON_NAME] own(steps) Presiona intro helper.a d dTextDirections Presi…" at bounding box center [505, 255] width 165 height 95
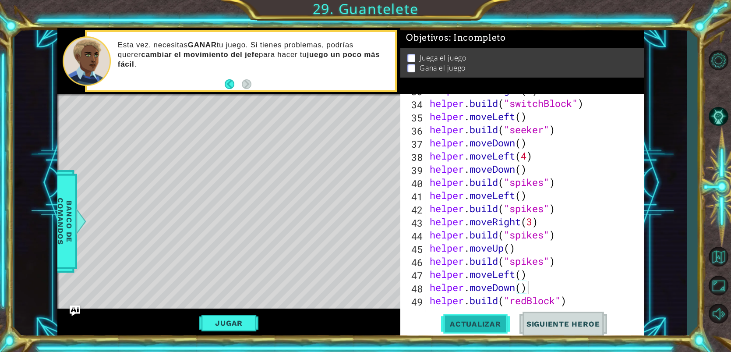
click at [493, 320] on span "Actualizar" at bounding box center [475, 323] width 69 height 9
click at [237, 322] on button "Jugar" at bounding box center [228, 322] width 59 height 17
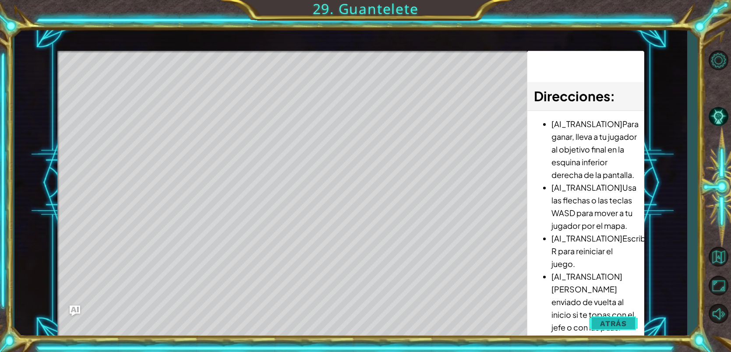
click at [612, 327] on span "Atrás" at bounding box center [613, 323] width 27 height 9
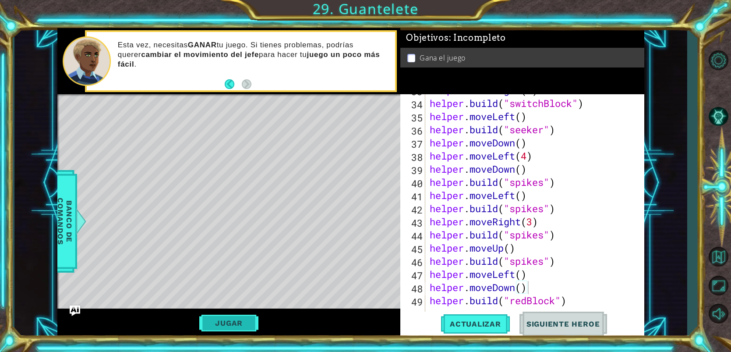
click at [226, 324] on button "Jugar" at bounding box center [228, 322] width 59 height 17
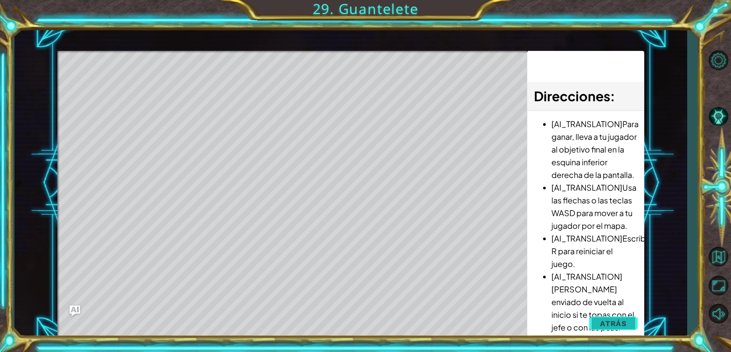
click at [601, 320] on span "Atrás" at bounding box center [613, 323] width 27 height 9
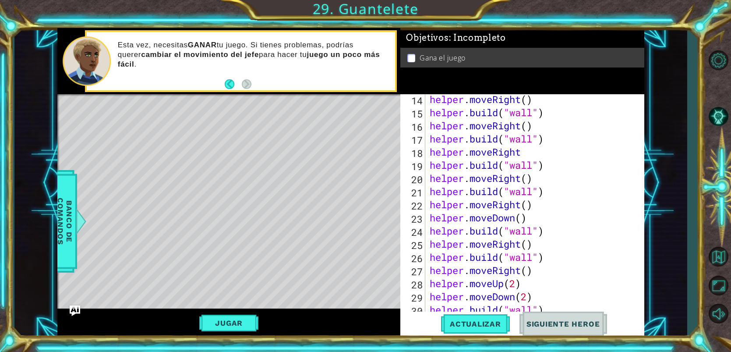
scroll to position [23, 0]
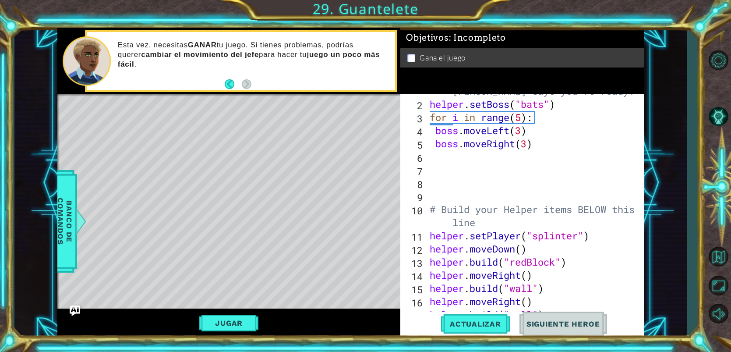
type textarea "helper.setPlayer("[MEDICAL_DATA]")"
click at [598, 239] on div "# Don't touch the boss code until [PERSON_NAME] says you're ready! helper . set…" at bounding box center [537, 202] width 218 height 263
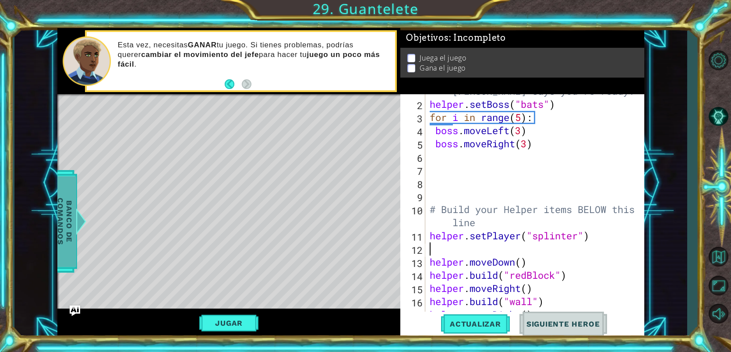
click at [69, 205] on span "Banco de comandos" at bounding box center [64, 221] width 23 height 91
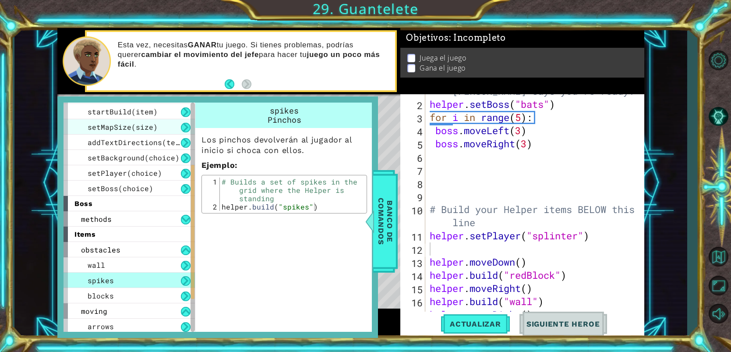
click at [134, 122] on span "setMapSize(size)" at bounding box center [123, 126] width 70 height 9
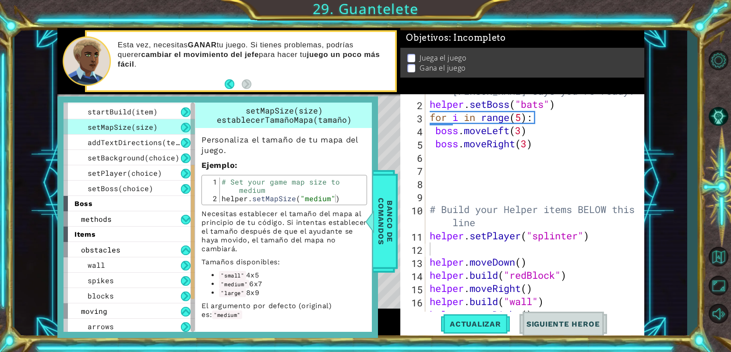
type textarea "helper.setMapSize("medium")"
drag, startPoint x: 295, startPoint y: 196, endPoint x: 217, endPoint y: 199, distance: 78.0
click at [217, 199] on div "helper.setMapSize("medium") 1 2 # Set your game map size to medium helper . set…" at bounding box center [284, 189] width 160 height 25
click at [466, 250] on div "# Don't touch the boss code until [PERSON_NAME] says you're ready! helper . set…" at bounding box center [537, 202] width 218 height 263
paste textarea "helper.setMapSize"
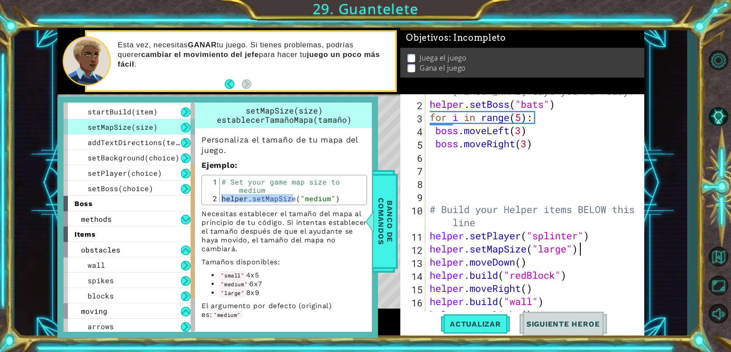
scroll to position [0, 6]
click at [459, 327] on span "Actualizar" at bounding box center [475, 323] width 69 height 9
click at [394, 232] on span "Banco de comandos" at bounding box center [385, 221] width 23 height 91
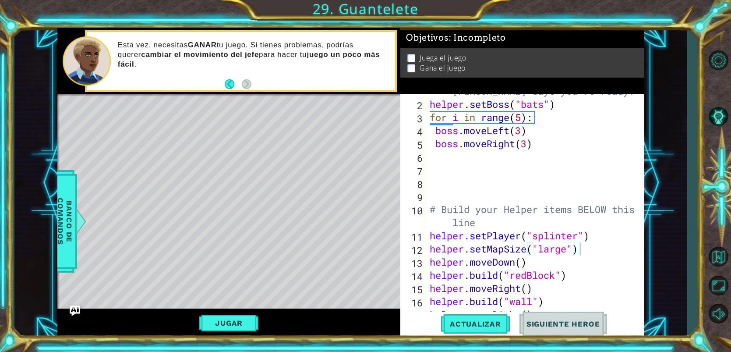
click at [283, 202] on div "Level Map" at bounding box center [259, 223] width 404 height 258
click at [599, 274] on div "# Don't touch the boss code until [PERSON_NAME] says you're ready! helper . set…" at bounding box center [537, 202] width 218 height 263
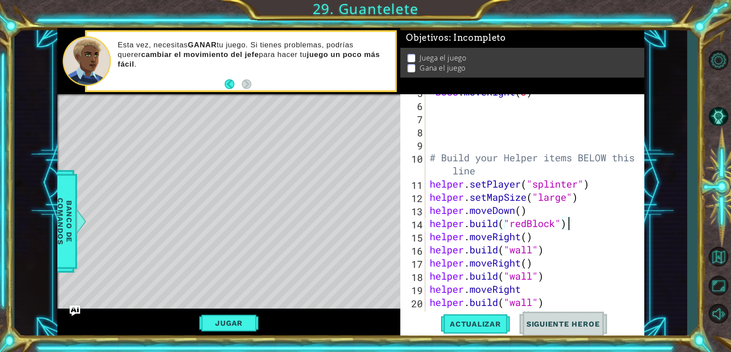
scroll to position [85, 0]
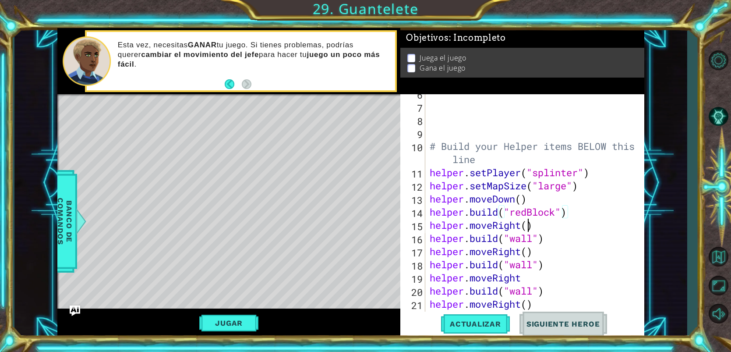
click at [530, 226] on div "# Build your Helper items BELOW this line helper . setPlayer ( "[MEDICAL_DATA]"…" at bounding box center [537, 212] width 218 height 250
click at [527, 251] on div "# Build your Helper items BELOW this line helper . setPlayer ( "[MEDICAL_DATA]"…" at bounding box center [537, 212] width 218 height 250
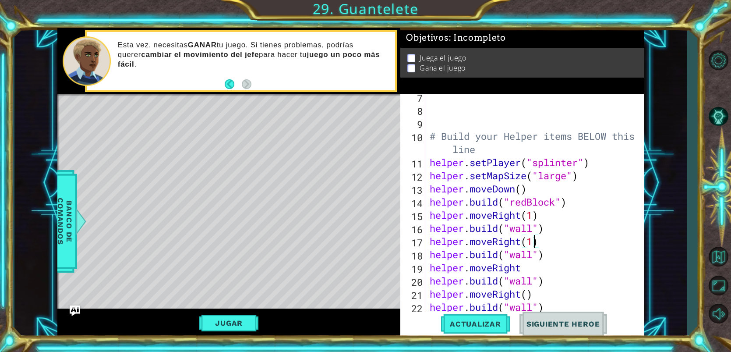
scroll to position [96, 0]
click at [528, 294] on div "# Build your Helper items BELOW this line helper . setPlayer ( "[MEDICAL_DATA]"…" at bounding box center [537, 215] width 218 height 250
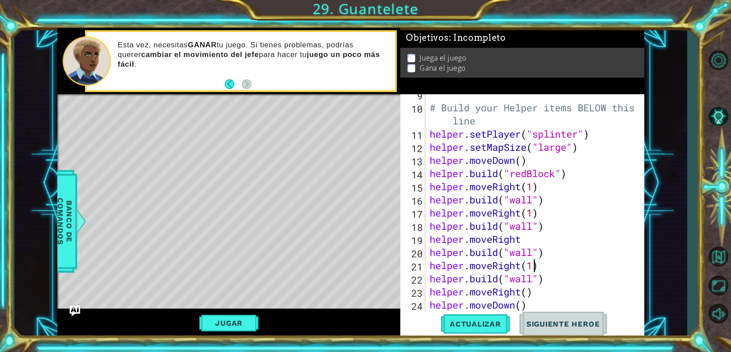
scroll to position [124, 0]
click at [531, 290] on div "# Build your Helper items BELOW this line helper . setPlayer ( "[MEDICAL_DATA]"…" at bounding box center [537, 213] width 218 height 250
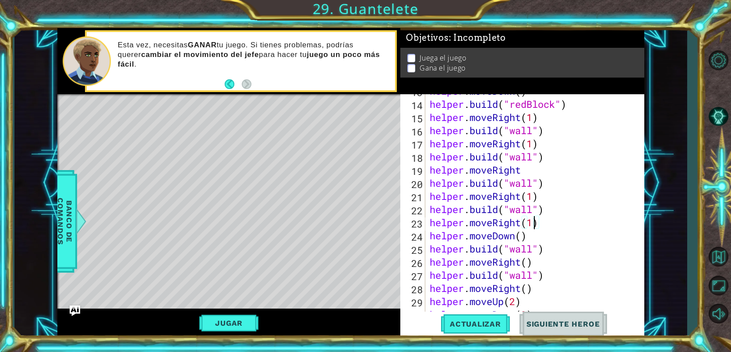
scroll to position [193, 0]
click at [531, 264] on div "helper . moveDown ( ) helper . build ( "redBlock" ) helper . moveRight ( 1 ) he…" at bounding box center [537, 209] width 218 height 250
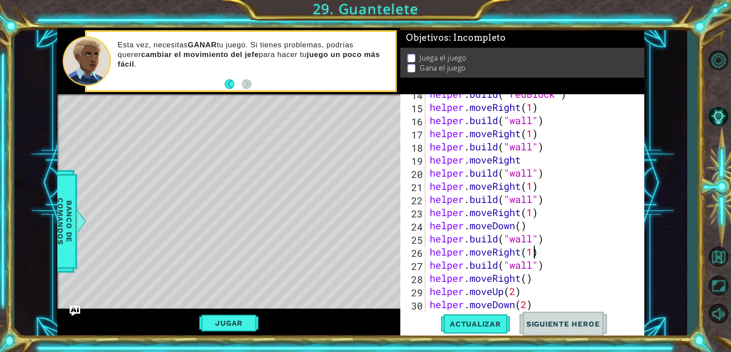
scroll to position [204, 0]
click at [530, 278] on div "helper . build ( "redBlock" ) helper . moveRight ( 1 ) helper . build ( "wall" …" at bounding box center [537, 213] width 218 height 250
click at [510, 324] on div "Actualizar Siguiente Heroe" at bounding box center [525, 323] width 244 height 25
click at [482, 326] on span "Actualizar" at bounding box center [475, 323] width 69 height 9
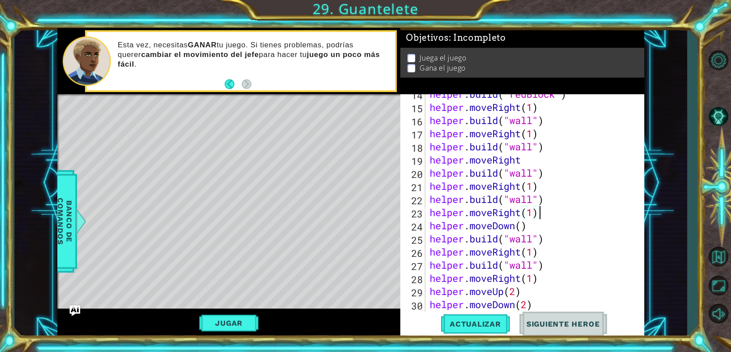
click at [538, 214] on div "helper . build ( "redBlock" ) helper . moveRight ( 1 ) helper . build ( "wall" …" at bounding box center [537, 213] width 218 height 250
click at [534, 212] on div "helper . build ( "redBlock" ) helper . moveRight ( 1 ) helper . build ( "wall" …" at bounding box center [537, 213] width 218 height 250
click at [534, 188] on div "helper . build ( "redBlock" ) helper . moveRight ( 1 ) helper . build ( "wall" …" at bounding box center [537, 213] width 218 height 250
click at [534, 137] on div "helper . build ( "redBlock" ) helper . moveRight ( 1 ) helper . build ( "wall" …" at bounding box center [537, 213] width 218 height 250
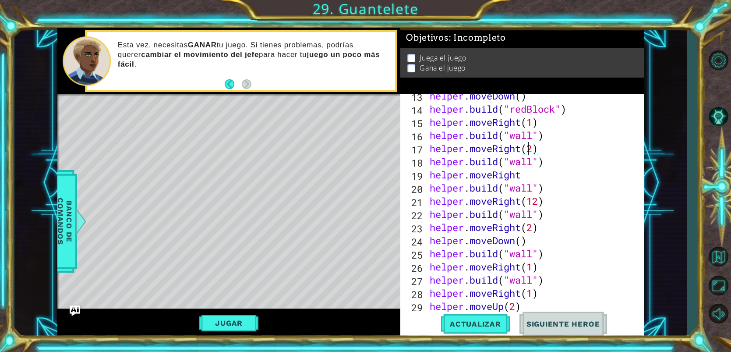
scroll to position [189, 0]
click at [535, 126] on div "helper . moveDown ( ) helper . build ( "redBlock" ) helper . moveRight ( 1 ) he…" at bounding box center [537, 214] width 218 height 250
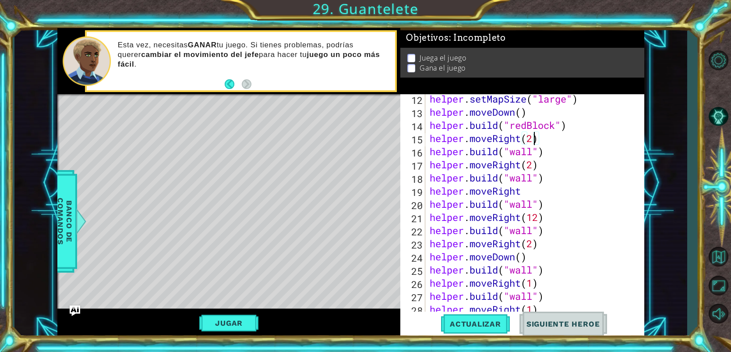
scroll to position [172, 0]
drag, startPoint x: 467, startPoint y: 321, endPoint x: 475, endPoint y: 317, distance: 9.2
click at [470, 321] on span "Actualizar" at bounding box center [475, 323] width 69 height 9
click at [537, 169] on div "helper . setMapSize ( "large" ) helper . moveDown ( ) helper . build ( "redBloc…" at bounding box center [537, 217] width 218 height 250
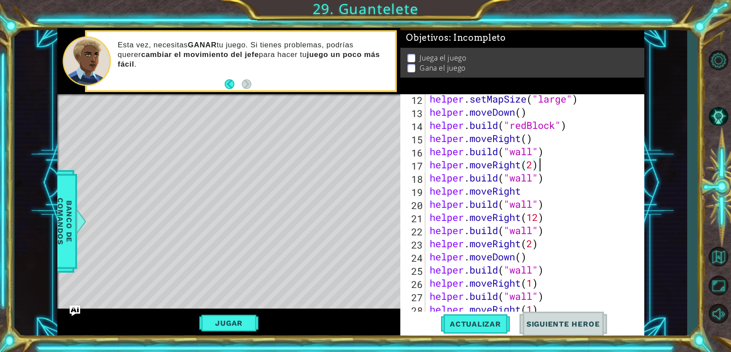
click at [535, 168] on div "helper . setMapSize ( "large" ) helper . moveDown ( ) helper . build ( "redBloc…" at bounding box center [537, 217] width 218 height 250
click at [535, 217] on div "helper . setMapSize ( "large" ) helper . moveDown ( ) helper . build ( "redBloc…" at bounding box center [537, 217] width 218 height 250
click at [535, 222] on div "helper . setMapSize ( "large" ) helper . moveDown ( ) helper . build ( "redBloc…" at bounding box center [537, 217] width 218 height 250
click at [534, 246] on div "helper . setMapSize ( "large" ) helper . moveDown ( ) helper . build ( "redBloc…" at bounding box center [537, 217] width 218 height 250
click at [535, 288] on div "helper . setMapSize ( "large" ) helper . moveDown ( ) helper . build ( "redBloc…" at bounding box center [537, 217] width 218 height 250
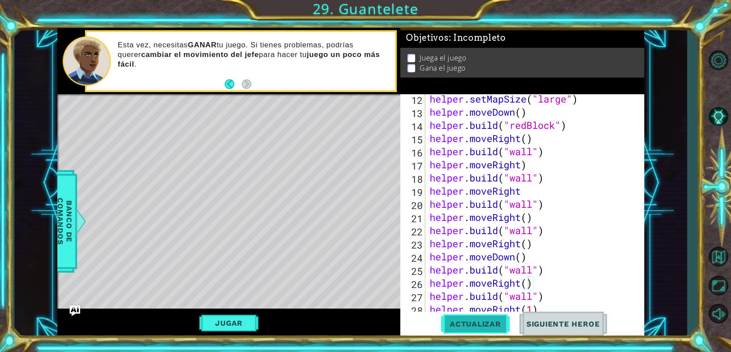
click at [496, 328] on button "Actualizar" at bounding box center [475, 323] width 69 height 25
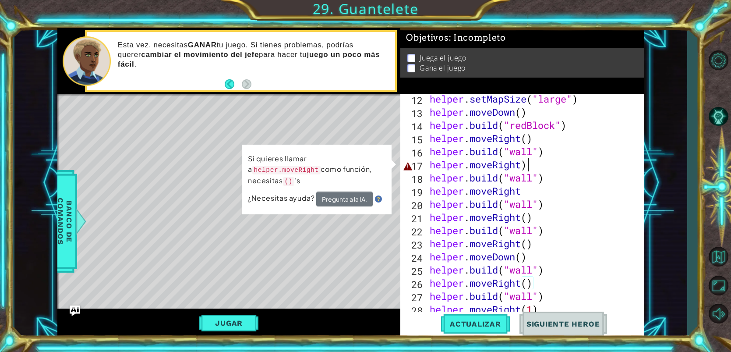
click at [534, 165] on div "helper . setMapSize ( "large" ) helper . moveDown ( ) helper . build ( "redBloc…" at bounding box center [537, 217] width 218 height 250
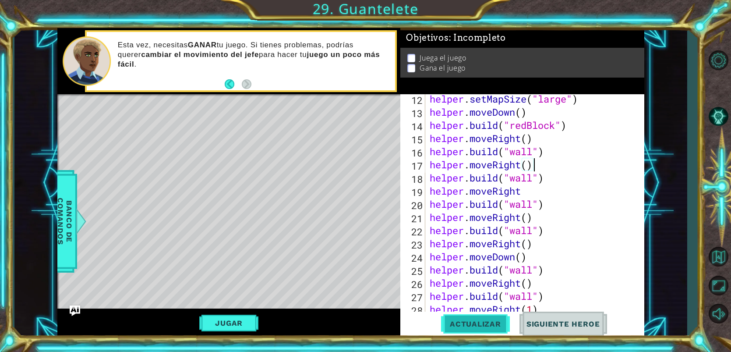
click at [487, 325] on span "Actualizar" at bounding box center [475, 323] width 69 height 9
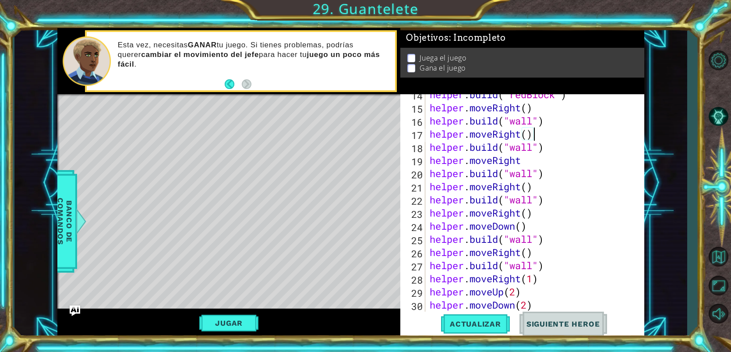
click at [534, 280] on div "helper . build ( "redBlock" ) helper . moveRight ( ) helper . build ( "wall" ) …" at bounding box center [537, 213] width 218 height 250
click at [466, 330] on button "Actualizar" at bounding box center [475, 323] width 69 height 25
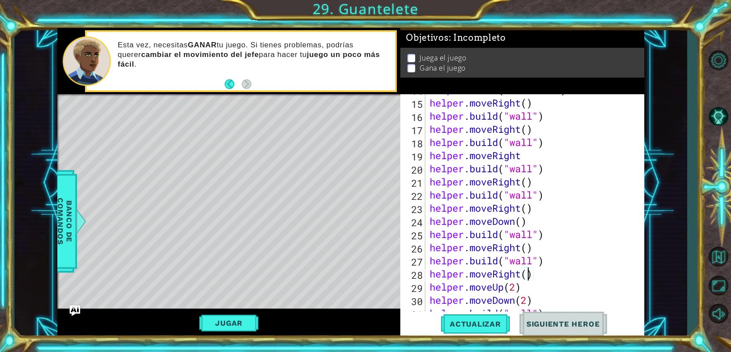
scroll to position [208, 0]
click at [517, 220] on div "helper . build ( "redBlock" ) helper . moveRight ( ) helper . build ( "wall" ) …" at bounding box center [537, 208] width 218 height 250
click at [516, 220] on div "helper . build ( "redBlock" ) helper . moveRight ( ) helper . build ( "wall" ) …" at bounding box center [537, 208] width 218 height 250
click at [516, 220] on div "helper . build ( "redBlock" ) helper . moveRight ( ) helper . build ( "wall" ) …" at bounding box center [535, 205] width 214 height 223
drag, startPoint x: 494, startPoint y: 223, endPoint x: 514, endPoint y: 222, distance: 19.3
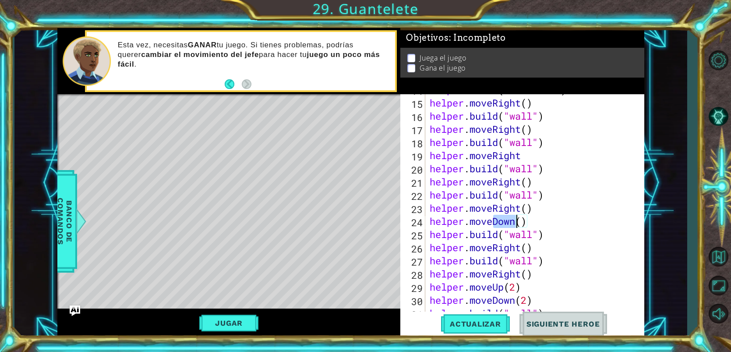
click at [514, 222] on div "helper . build ( "redBlock" ) helper . moveRight ( ) helper . build ( "wall" ) …" at bounding box center [537, 208] width 218 height 250
click at [475, 206] on div "helper.moveUp (steps) Presiona intro" at bounding box center [505, 220] width 165 height 32
click at [484, 331] on button "Actualizar" at bounding box center [475, 323] width 69 height 25
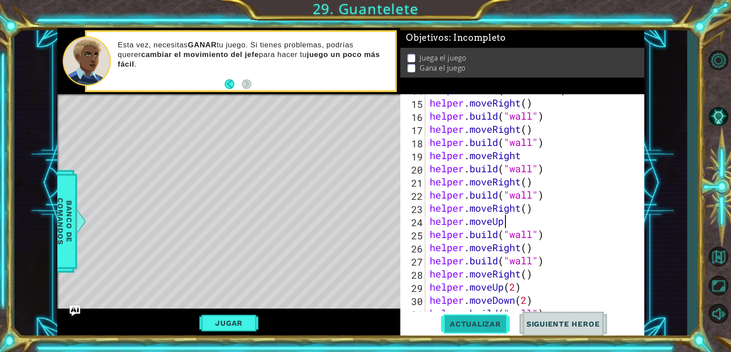
scroll to position [0, 3]
click at [494, 325] on span "Actualizar" at bounding box center [475, 323] width 69 height 9
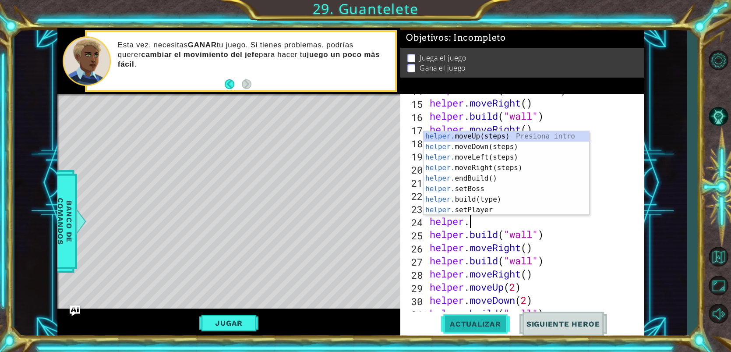
scroll to position [0, 1]
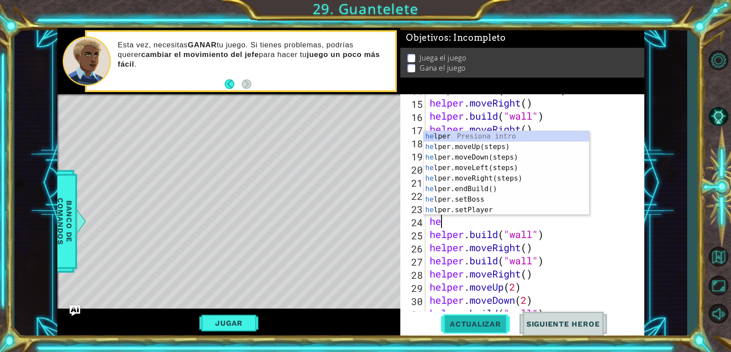
type textarea "h"
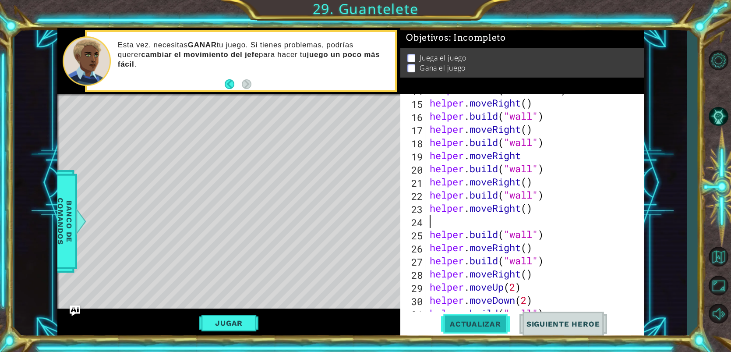
type textarea "helper.moveRight()"
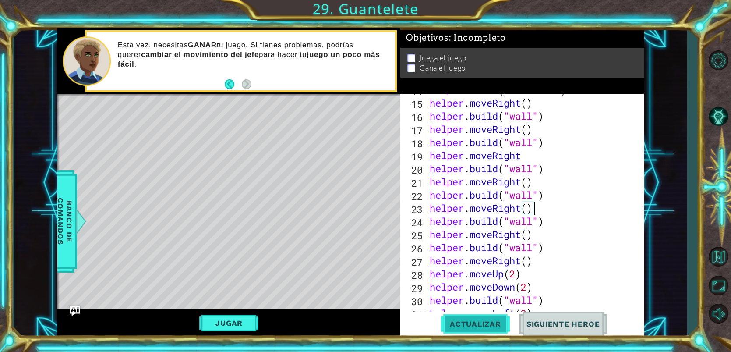
click at [467, 321] on span "Actualizar" at bounding box center [475, 323] width 69 height 9
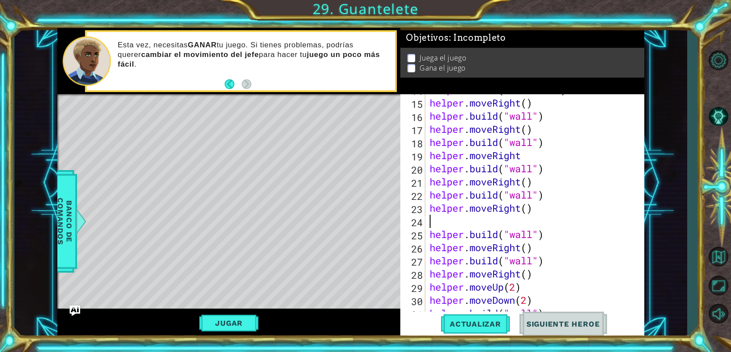
type textarea "d"
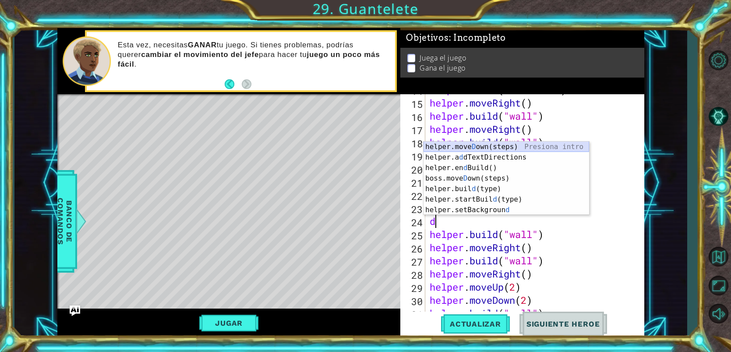
click at [476, 148] on div "helper.[PERSON_NAME] own(steps) Presiona intro helper.a d dTextDirections Presi…" at bounding box center [505, 188] width 165 height 95
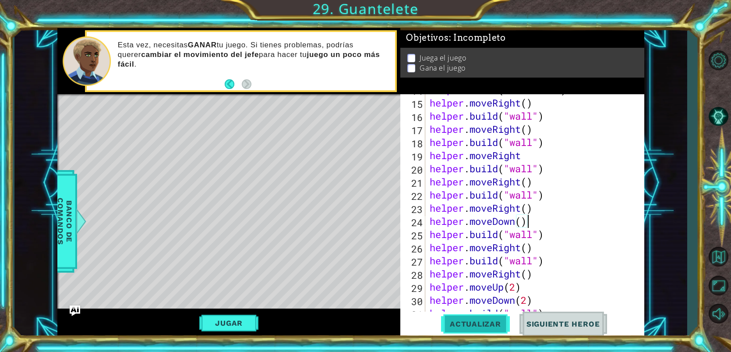
click at [480, 325] on span "Actualizar" at bounding box center [475, 323] width 69 height 9
click at [535, 246] on div "helper . build ( "redBlock" ) helper . moveRight ( ) helper . build ( "wall" ) …" at bounding box center [537, 208] width 218 height 250
type textarea "helper.moveRight()"
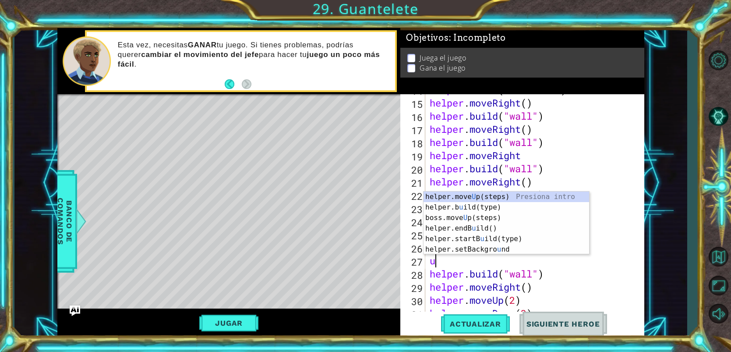
type textarea "up"
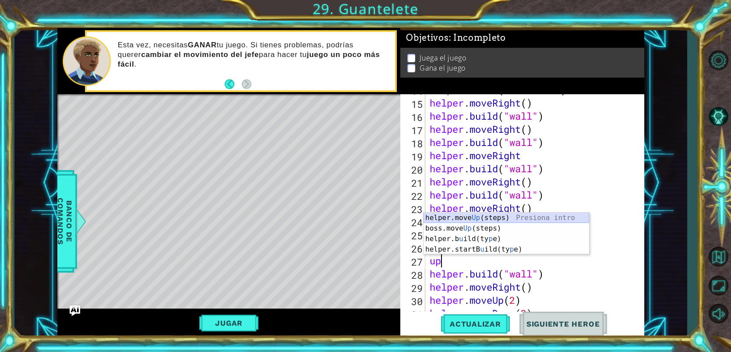
click at [517, 219] on div "helper.move Up (steps) Presiona intro boss.move Up (steps) Presiona intro helpe…" at bounding box center [505, 243] width 165 height 63
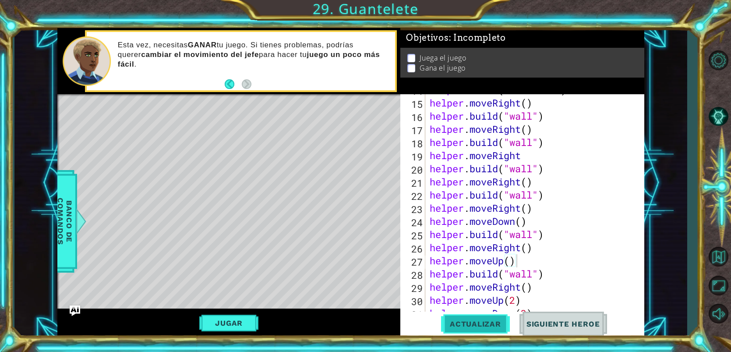
click at [476, 321] on span "Actualizar" at bounding box center [475, 323] width 69 height 9
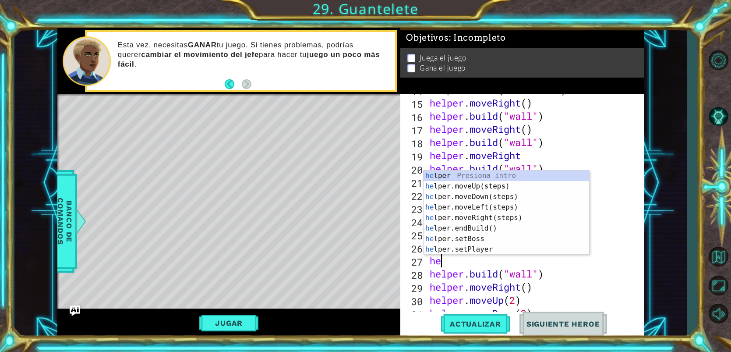
type textarea "h"
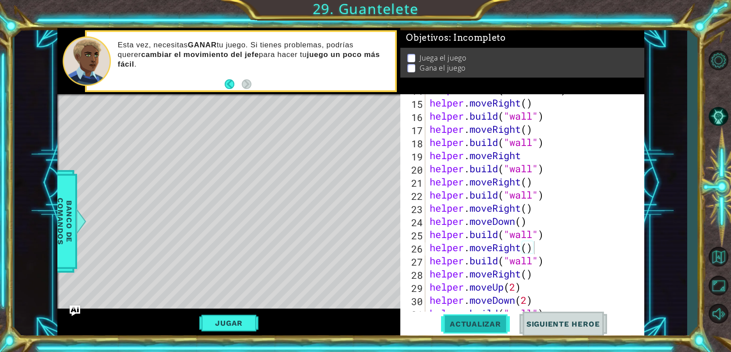
click at [499, 321] on span "Actualizar" at bounding box center [475, 323] width 69 height 9
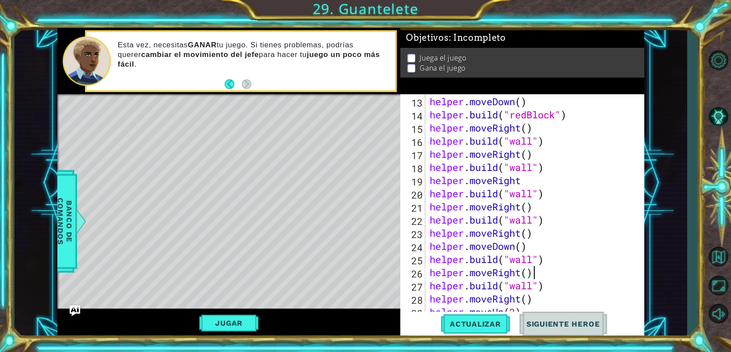
scroll to position [178, 0]
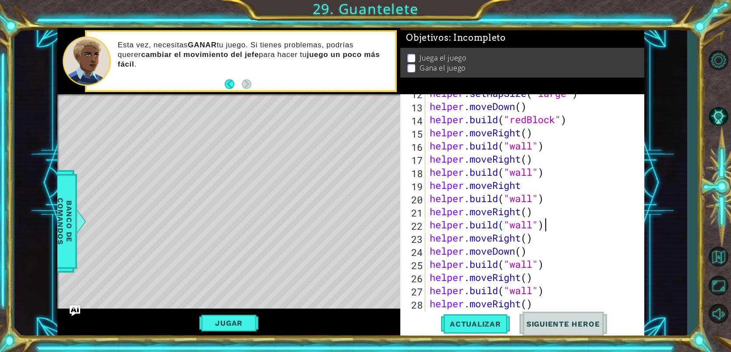
click at [551, 225] on div "helper . setMapSize ( "large" ) helper . moveDown ( ) helper . build ( "redBloc…" at bounding box center [537, 212] width 218 height 250
click at [532, 212] on div "helper . setMapSize ( "large" ) helper . moveDown ( ) helper . build ( "redBloc…" at bounding box center [537, 212] width 218 height 250
type textarea "helper.moveRight()"
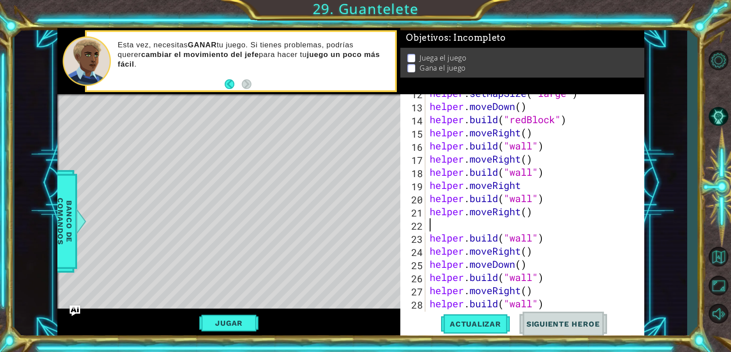
type textarea "U"
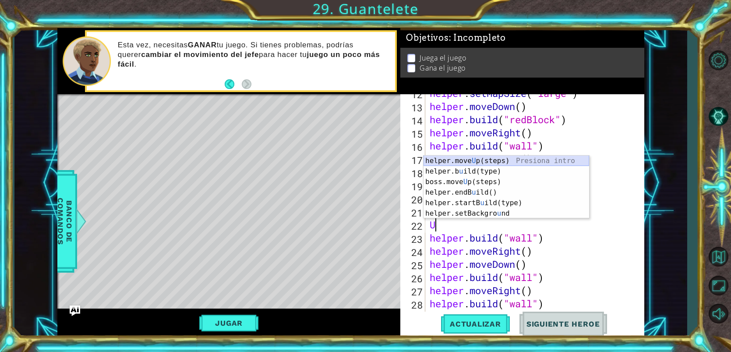
click at [496, 156] on div "helper.move U p(steps) Presiona intro helper.b u ild(type) Presiona intro boss.…" at bounding box center [505, 197] width 165 height 84
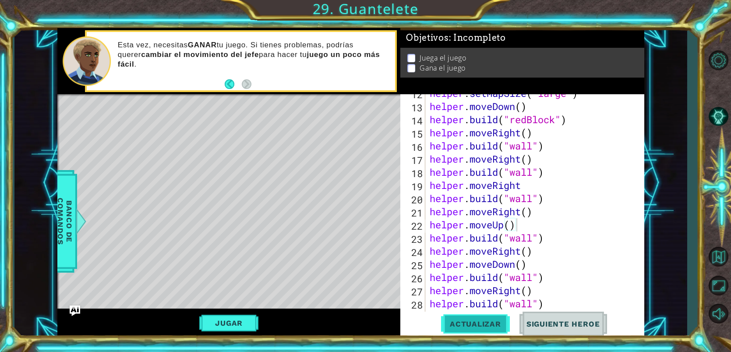
click at [499, 333] on button "Actualizar" at bounding box center [475, 323] width 69 height 25
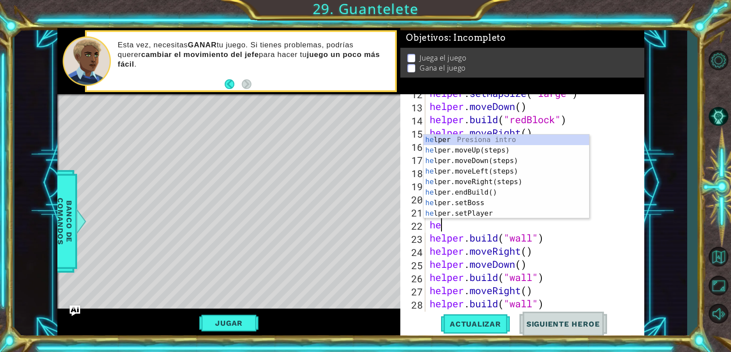
type textarea "h"
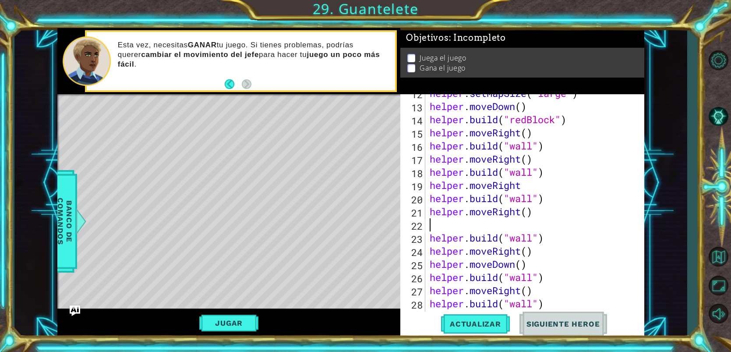
type textarea "helper.moveRight()"
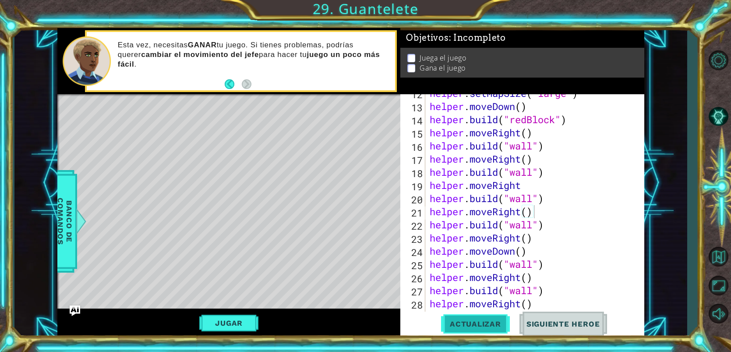
click at [499, 320] on span "Actualizar" at bounding box center [475, 323] width 69 height 9
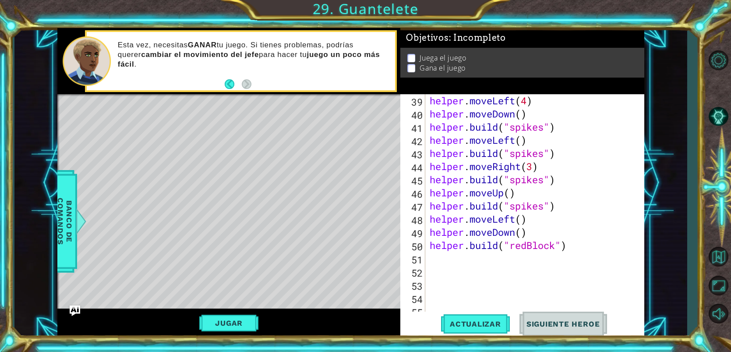
scroll to position [525, 0]
click at [436, 253] on div "helper . moveLeft ( 4 ) helper . moveDown ( ) helper . build ( "spikes" ) helpe…" at bounding box center [537, 219] width 218 height 250
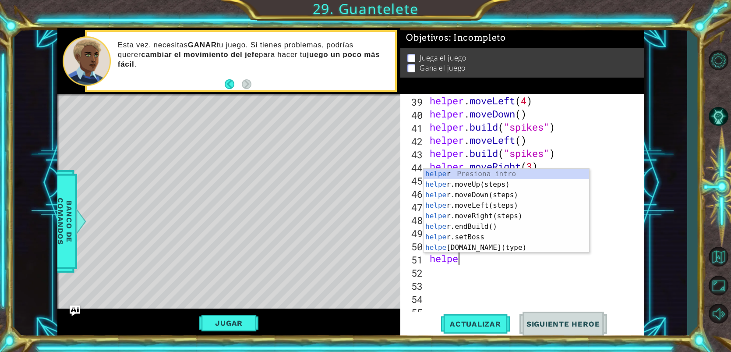
scroll to position [0, 1]
type textarea "helper"
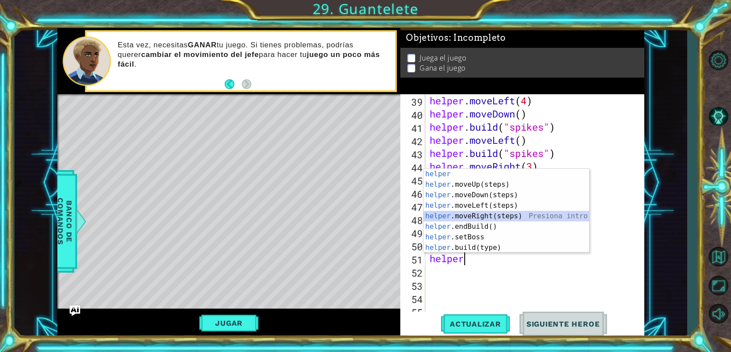
click at [492, 214] on div "helper Presiona intro helper .moveUp(steps) Presiona intro helper .moveDown(ste…" at bounding box center [505, 221] width 165 height 105
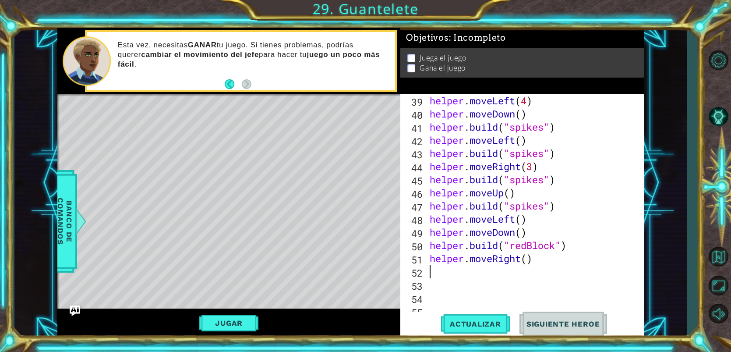
scroll to position [0, 0]
click at [527, 260] on div "helper . moveLeft ( 4 ) helper . moveDown ( ) helper . build ( "spikes" ) helpe…" at bounding box center [537, 219] width 218 height 250
click at [493, 322] on span "Actualizar" at bounding box center [475, 323] width 69 height 9
type textarea "helper.moveRight(5)"
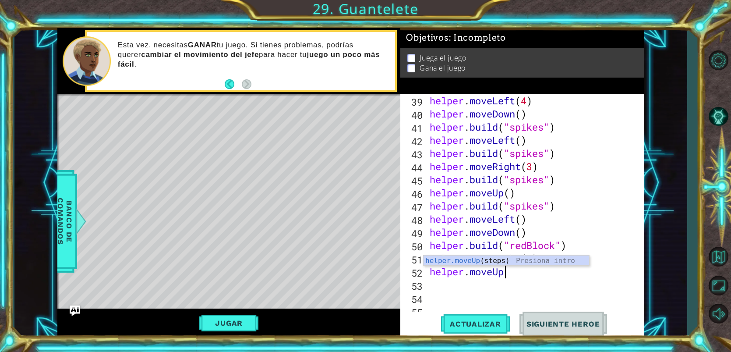
scroll to position [0, 3]
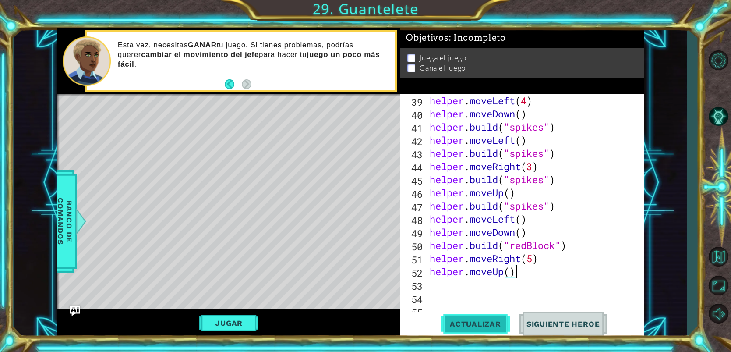
type textarea "helper.moveUp()"
click at [503, 327] on span "Actualizar" at bounding box center [475, 323] width 69 height 9
click at [447, 280] on div "helper . moveLeft ( 4 ) helper . moveDown ( ) helper . build ( "spikes" ) helpe…" at bounding box center [537, 219] width 218 height 250
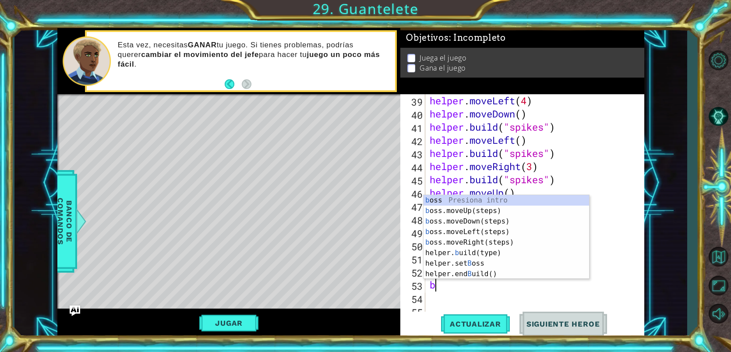
scroll to position [0, 0]
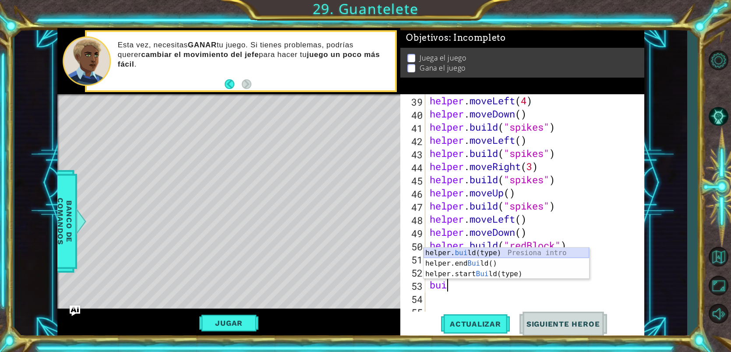
click at [476, 248] on div "helper. [PERSON_NAME](type) Presiona intro helper.end [PERSON_NAME]() Presiona …" at bounding box center [505, 273] width 165 height 53
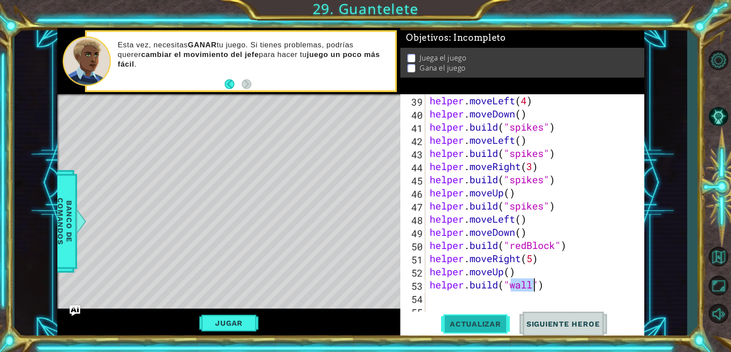
type textarea "[DOMAIN_NAME]("wall")"
drag, startPoint x: 501, startPoint y: 326, endPoint x: 465, endPoint y: 305, distance: 41.8
click at [501, 326] on span "Actualizar" at bounding box center [475, 323] width 69 height 9
click at [436, 293] on div "helper . moveLeft ( 4 ) helper . moveDown ( ) helper . build ( "spikes" ) helpe…" at bounding box center [537, 219] width 218 height 250
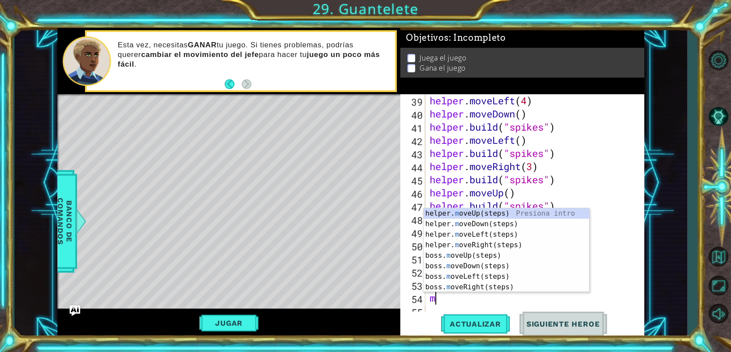
type textarea "mo"
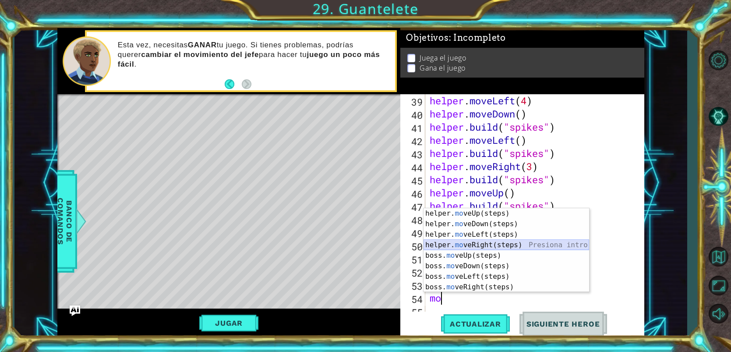
click at [454, 243] on div "helper. mo veUp(steps) Presiona intro helper. mo veDown(steps) Presiona intro h…" at bounding box center [505, 260] width 165 height 105
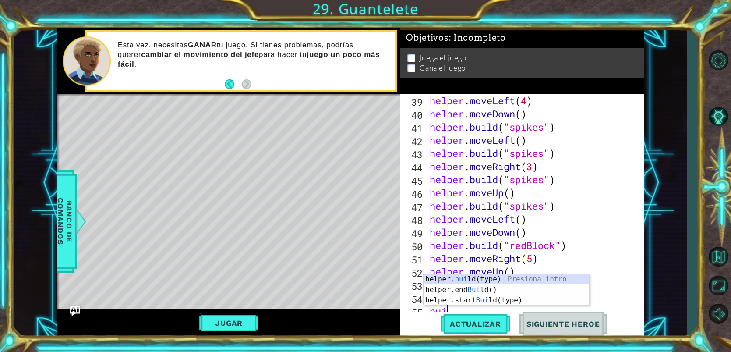
click at [454, 278] on div "helper. [PERSON_NAME](type) Presiona intro helper.end [PERSON_NAME]() Presiona …" at bounding box center [505, 300] width 165 height 53
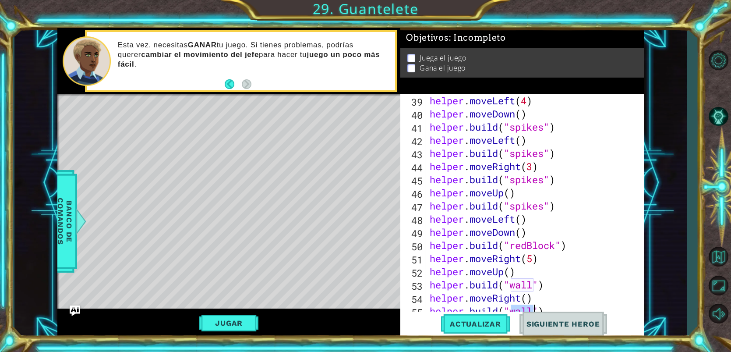
scroll to position [541, 0]
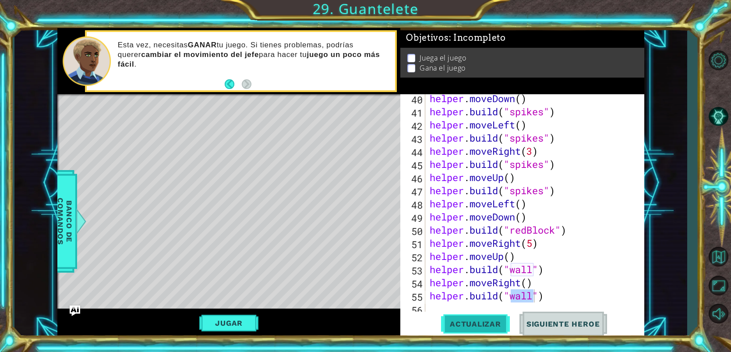
click at [484, 316] on button "Actualizar" at bounding box center [475, 323] width 69 height 25
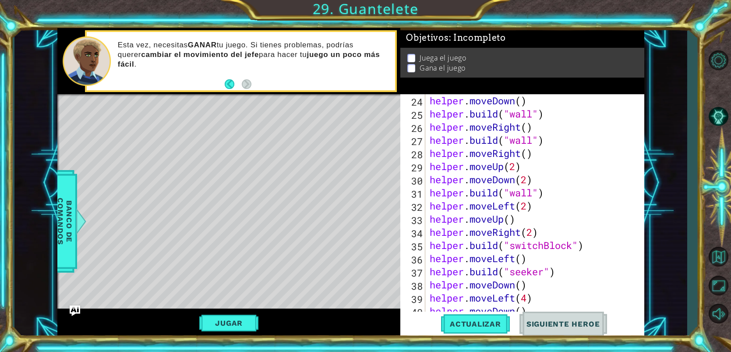
scroll to position [328, 0]
click at [534, 233] on div "helper . moveDown ( ) helper . build ( "wall" ) helper . moveRight ( ) helper .…" at bounding box center [537, 219] width 218 height 250
click at [504, 329] on button "Actualizar" at bounding box center [475, 323] width 69 height 25
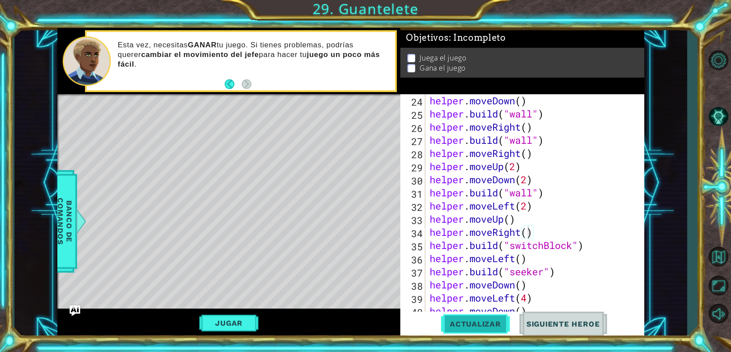
click at [502, 329] on button "Actualizar" at bounding box center [475, 323] width 69 height 25
click at [478, 328] on button "Actualizar" at bounding box center [475, 323] width 69 height 25
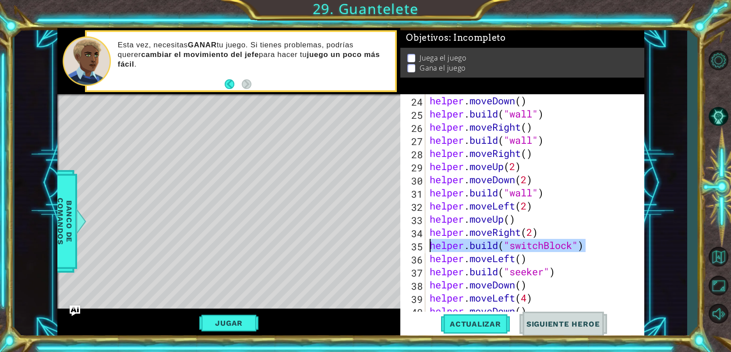
drag, startPoint x: 585, startPoint y: 248, endPoint x: 431, endPoint y: 246, distance: 154.1
click at [431, 246] on div "helper . moveDown ( ) helper . build ( "wall" ) helper . moveRight ( ) helper .…" at bounding box center [537, 219] width 218 height 250
type textarea "[DOMAIN_NAME]("switchBlock")"
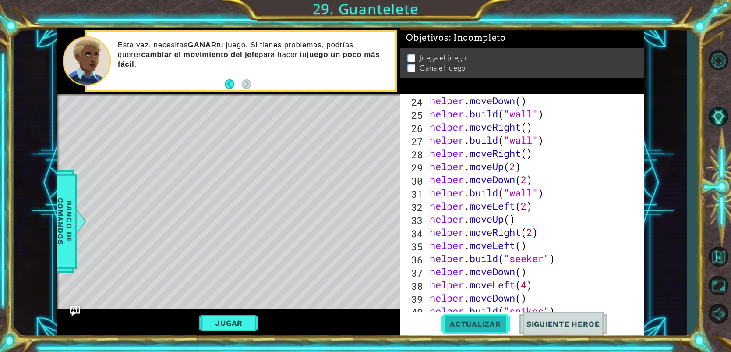
click at [460, 324] on span "Actualizar" at bounding box center [475, 323] width 69 height 9
click at [460, 322] on span "Actualizar" at bounding box center [475, 323] width 69 height 9
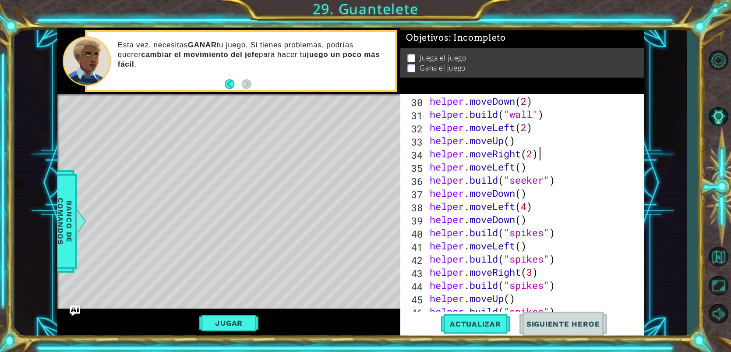
scroll to position [407, 0]
click at [523, 169] on div "helper . moveUp ( 2 ) helper . moveDown ( 2 ) helper . build ( "wall" ) helper …" at bounding box center [537, 206] width 218 height 250
click at [485, 320] on span "Actualizar" at bounding box center [475, 323] width 69 height 9
click at [488, 320] on span "Actualizar" at bounding box center [475, 323] width 69 height 9
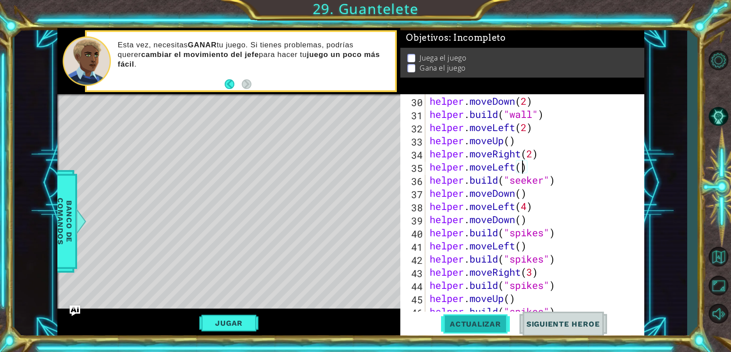
click at [487, 326] on span "Actualizar" at bounding box center [475, 323] width 69 height 9
click at [529, 166] on div "helper . moveUp ( 2 ) helper . moveDown ( 2 ) helper . build ( "wall" ) helper …" at bounding box center [537, 206] width 218 height 250
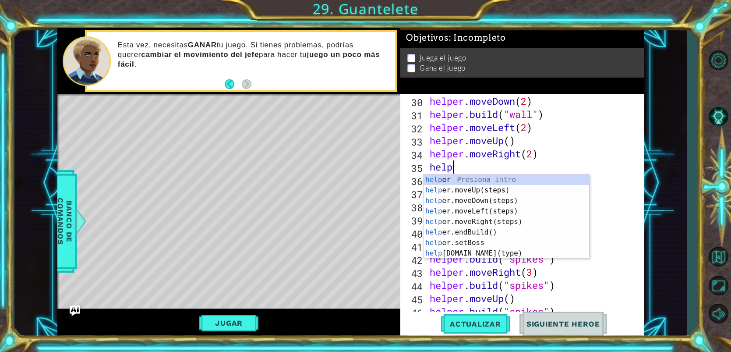
scroll to position [0, 0]
type textarea "h"
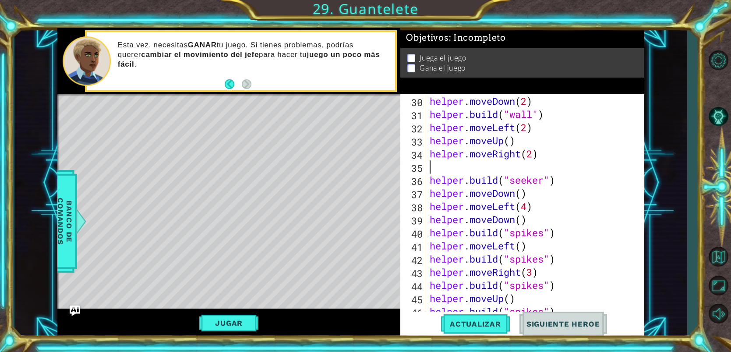
type textarea "helper.moveRight(2)"
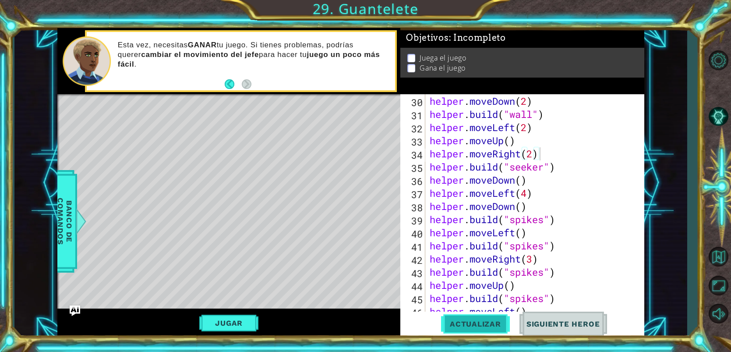
click at [476, 332] on button "Actualizar" at bounding box center [475, 323] width 69 height 25
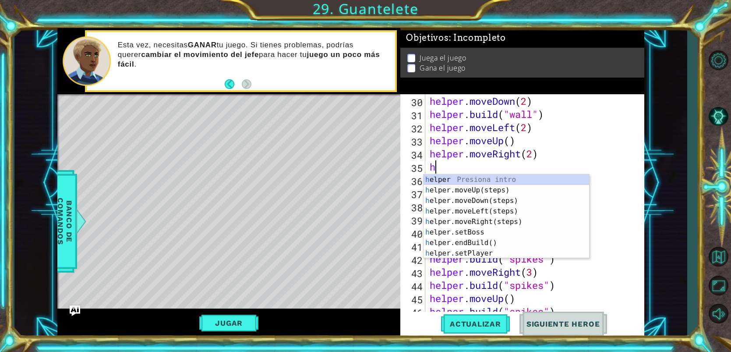
type textarea "he"
click at [476, 209] on div "he lper Presiona intro he lper.moveUp(steps) Presiona intro he lper.moveDown(st…" at bounding box center [505, 226] width 165 height 105
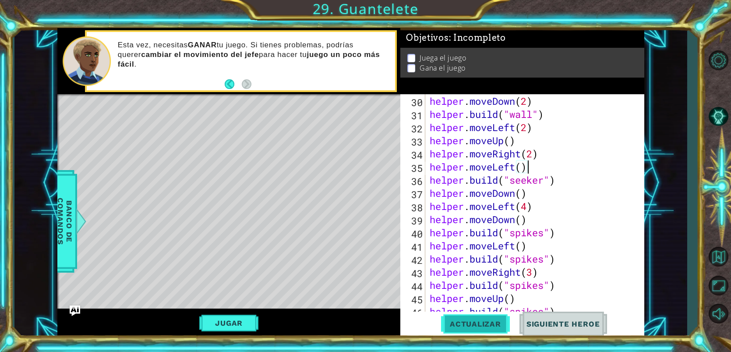
type textarea "helper.moveLeft()"
click at [491, 327] on span "Actualizar" at bounding box center [475, 323] width 69 height 9
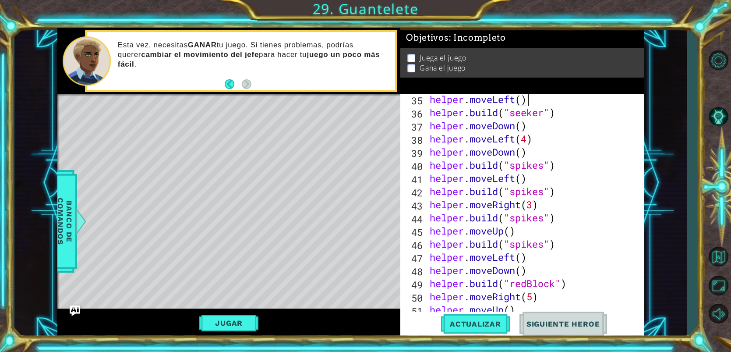
scroll to position [538, 0]
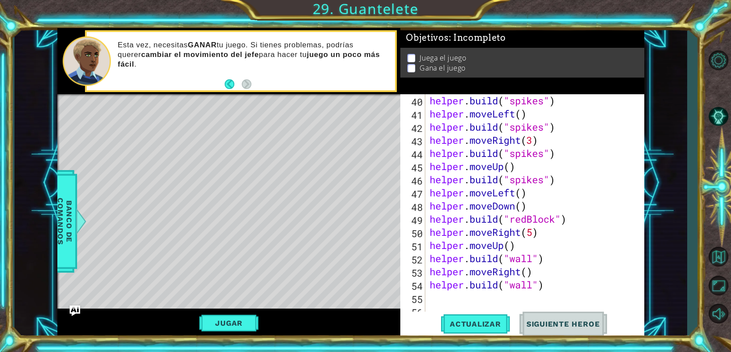
click at [456, 297] on div "helper . build ( "spikes" ) helper . moveLeft ( ) helper . build ( "spikes" ) h…" at bounding box center [537, 219] width 218 height 250
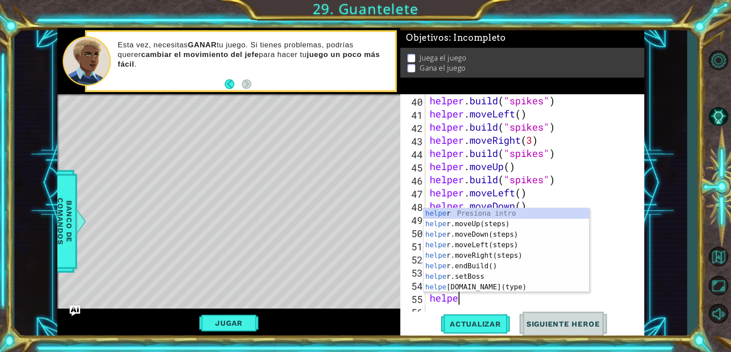
scroll to position [0, 1]
type textarea "helper"
click at [492, 222] on div "helper Presiona intro helper .moveUp(steps) Presiona intro helper .moveDown(ste…" at bounding box center [505, 260] width 165 height 105
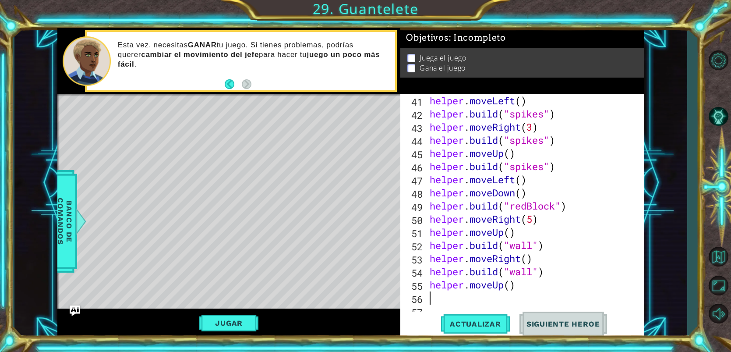
scroll to position [551, 0]
click at [78, 239] on div "Level Map" at bounding box center [259, 223] width 404 height 258
click at [74, 234] on span "Banco de comandos" at bounding box center [64, 221] width 23 height 91
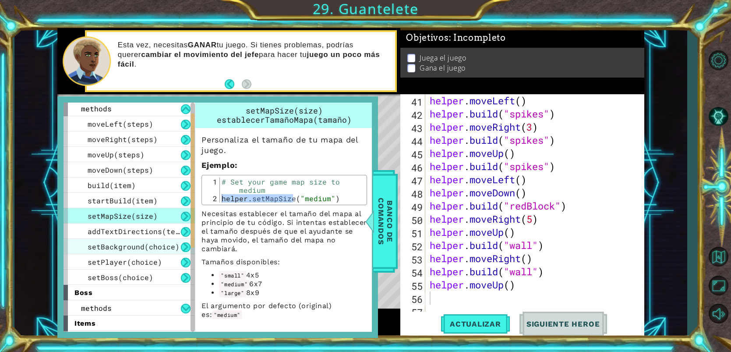
scroll to position [22, 0]
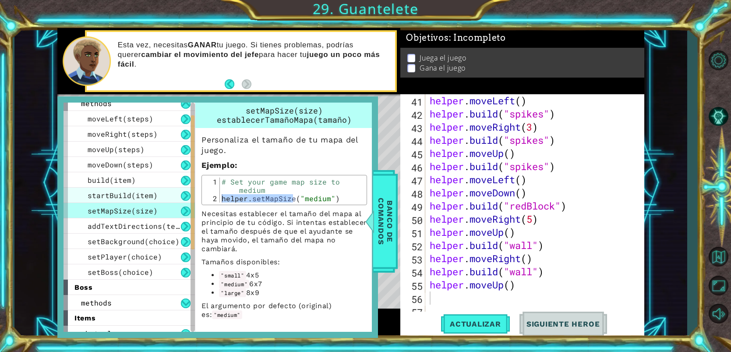
click at [144, 196] on span "startBuild(item)" at bounding box center [123, 194] width 70 height 9
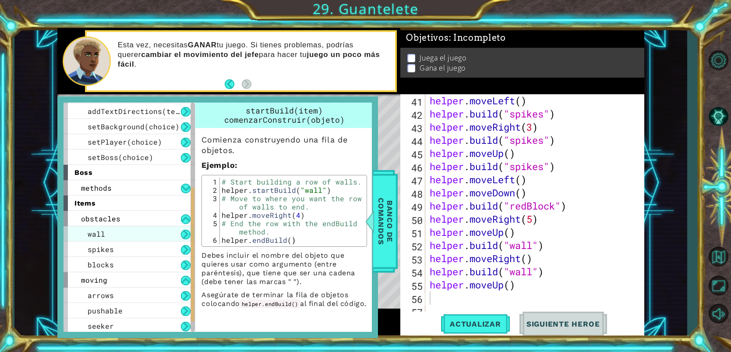
scroll to position [169, 0]
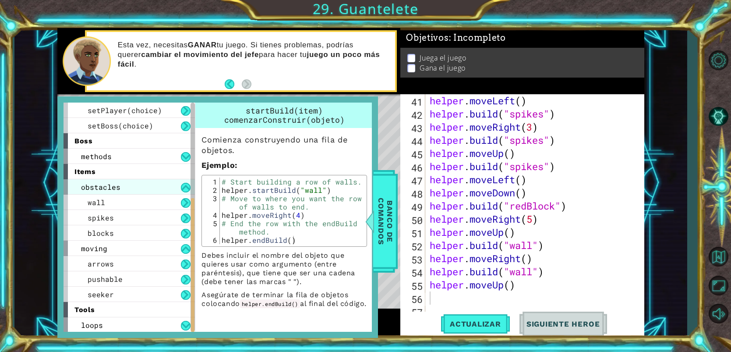
click at [130, 186] on div "obstacles" at bounding box center [128, 186] width 131 height 15
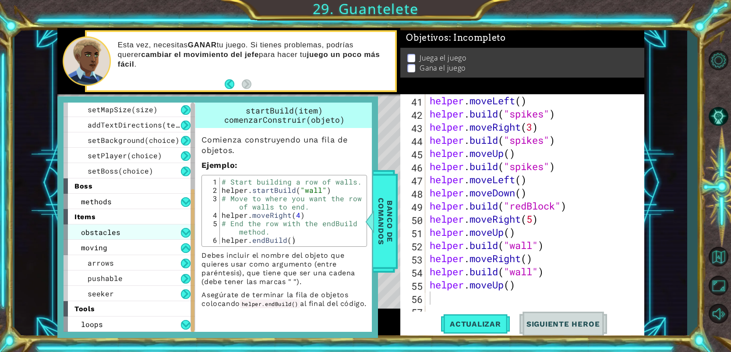
scroll to position [123, 0]
click at [116, 235] on span "obstacles" at bounding box center [100, 232] width 39 height 9
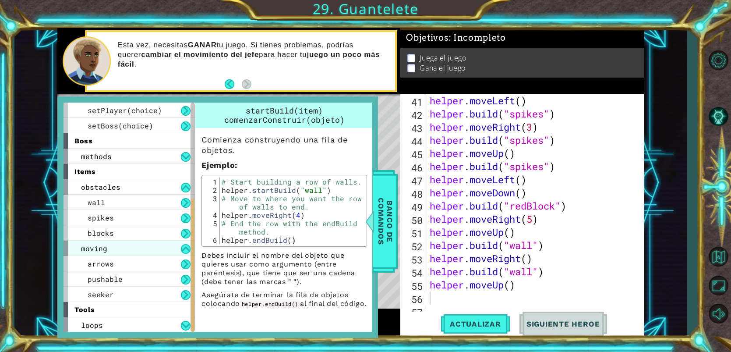
click at [111, 247] on div "moving" at bounding box center [128, 247] width 131 height 15
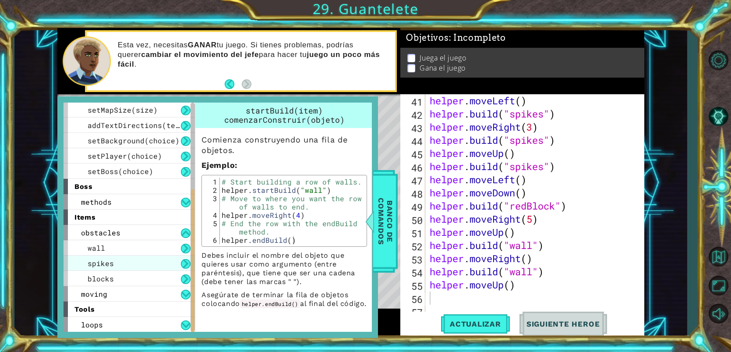
scroll to position [123, 0]
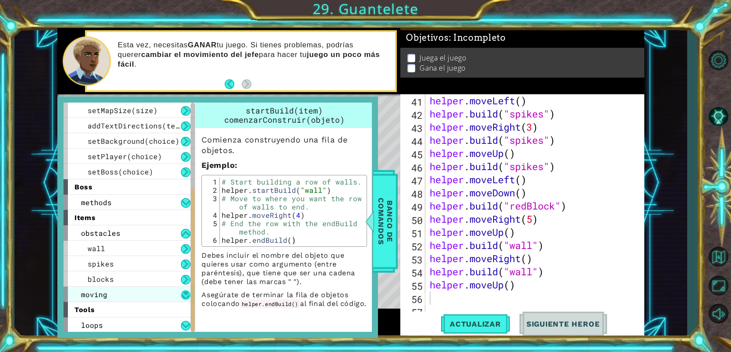
click at [180, 289] on div "moving" at bounding box center [128, 293] width 131 height 15
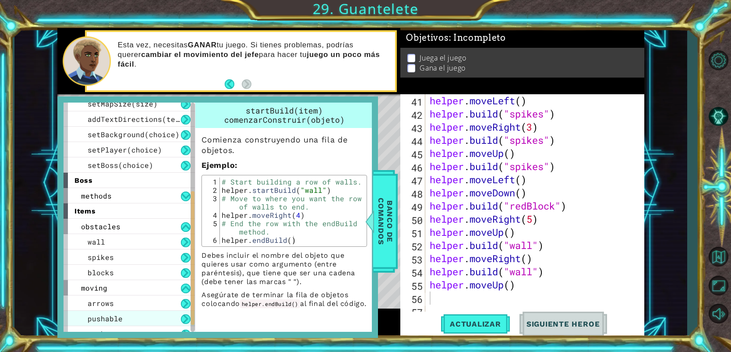
scroll to position [158, 0]
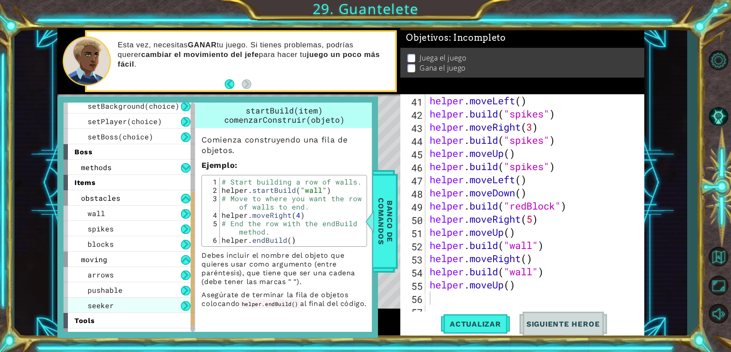
click at [168, 297] on div "seeker" at bounding box center [128, 304] width 131 height 15
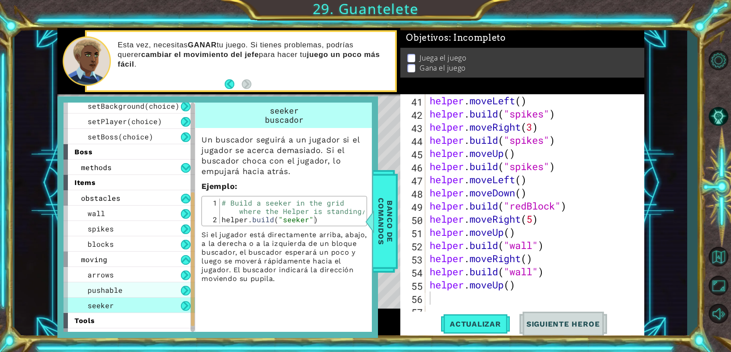
click at [167, 292] on div "pushable" at bounding box center [128, 289] width 131 height 15
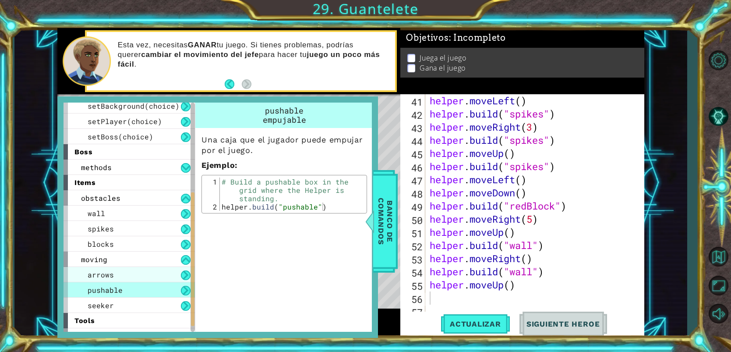
click at [165, 278] on div "arrows" at bounding box center [128, 274] width 131 height 15
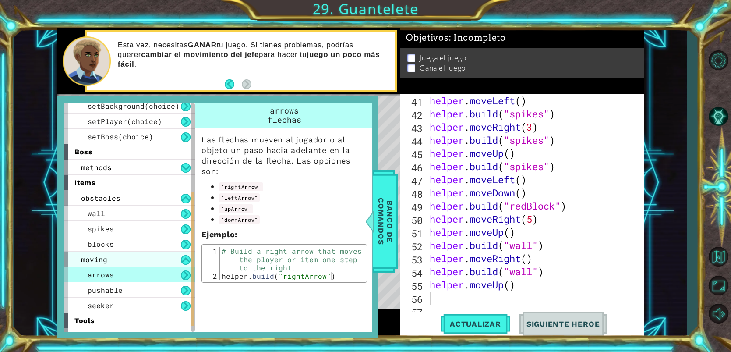
click at [182, 251] on div "moving" at bounding box center [128, 258] width 131 height 15
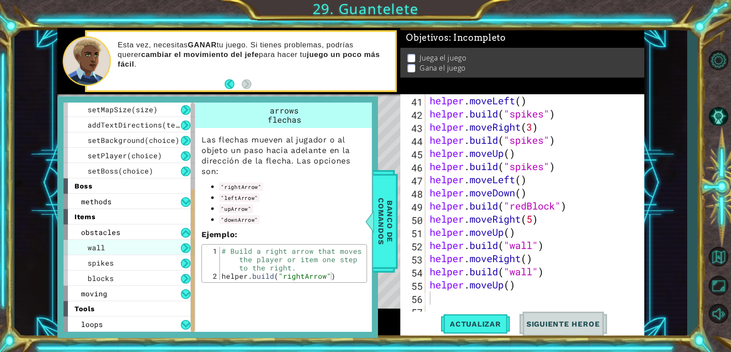
scroll to position [123, 0]
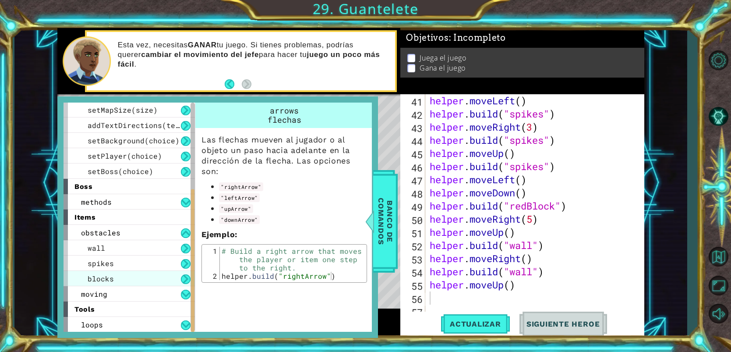
click at [179, 276] on div "blocks" at bounding box center [128, 278] width 131 height 15
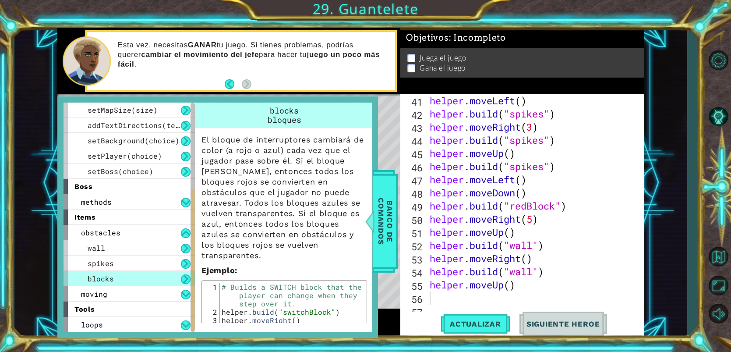
scroll to position [37, 0]
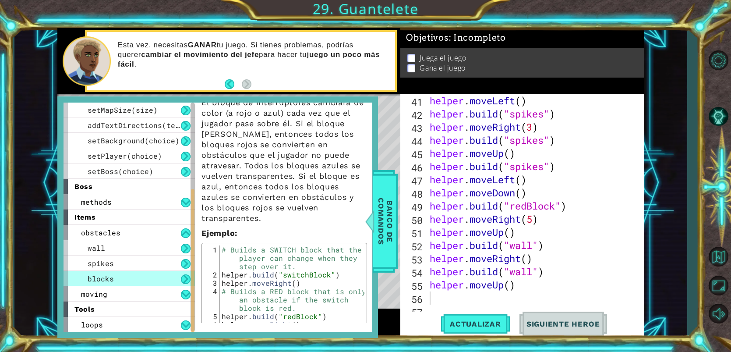
type textarea "[DOMAIN_NAME]("switchBlock")"
drag, startPoint x: 338, startPoint y: 264, endPoint x: 222, endPoint y: 264, distance: 116.4
click at [222, 264] on div "# Builds a SWITCH block that the player can change when they step over it. help…" at bounding box center [292, 320] width 144 height 150
paste textarea "[DOMAIN_NAME]("switchBlock")"
type textarea "[DOMAIN_NAME]("switchBlock")"
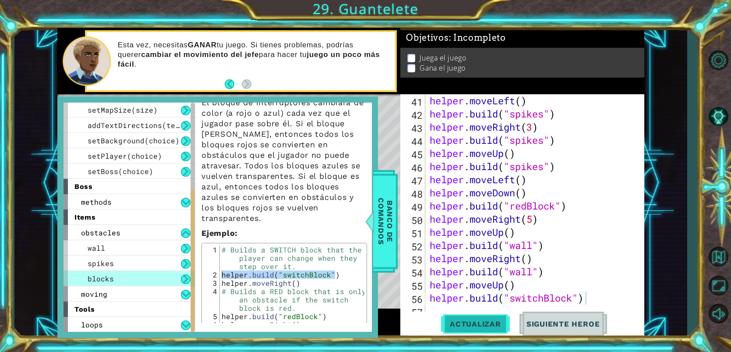
click at [481, 322] on span "Actualizar" at bounding box center [475, 323] width 69 height 9
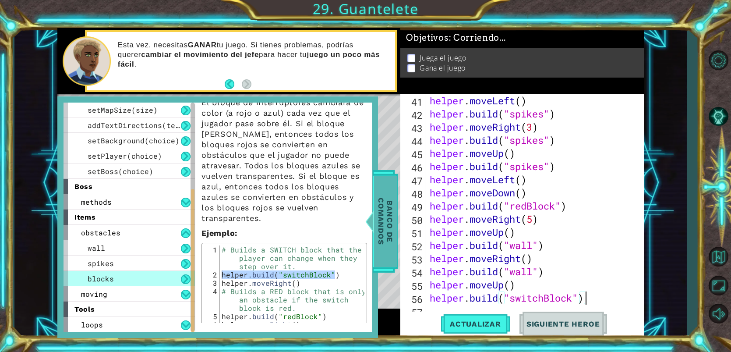
click at [385, 225] on span "Banco de comandos" at bounding box center [385, 221] width 23 height 91
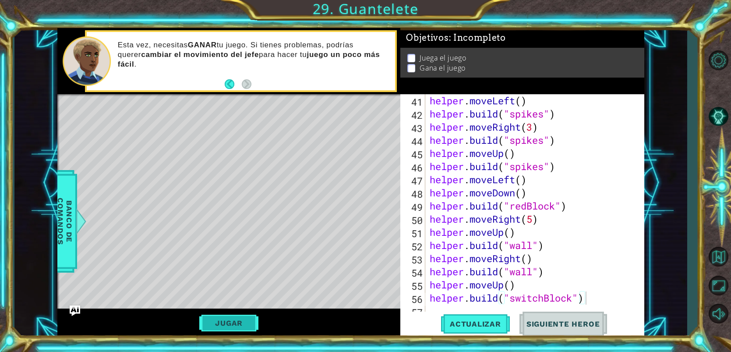
click at [238, 327] on button "Jugar" at bounding box center [228, 322] width 59 height 17
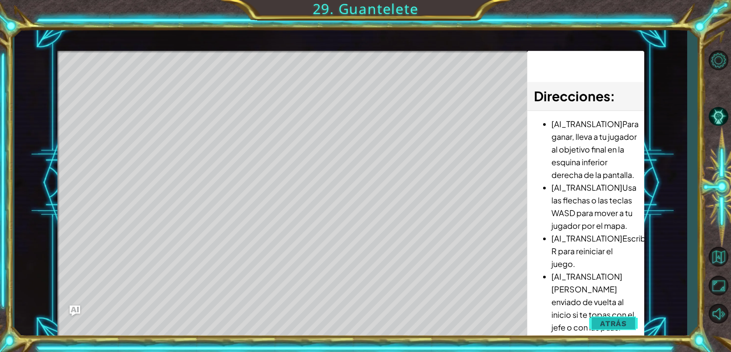
click at [607, 316] on button "Atrás" at bounding box center [613, 323] width 49 height 18
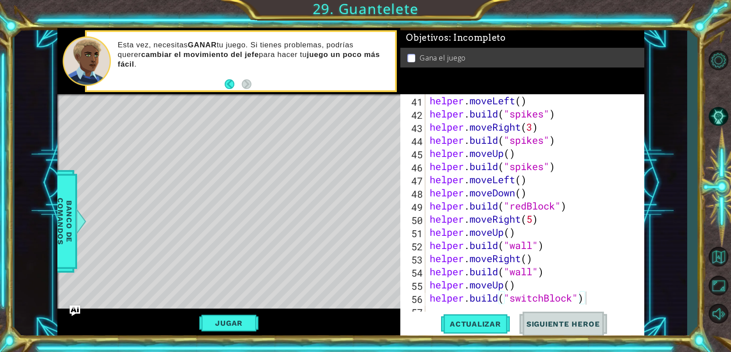
click at [598, 304] on div "helper . moveLeft ( ) helper . build ( "spikes" ) helper . moveRight ( 3 ) help…" at bounding box center [537, 219] width 218 height 250
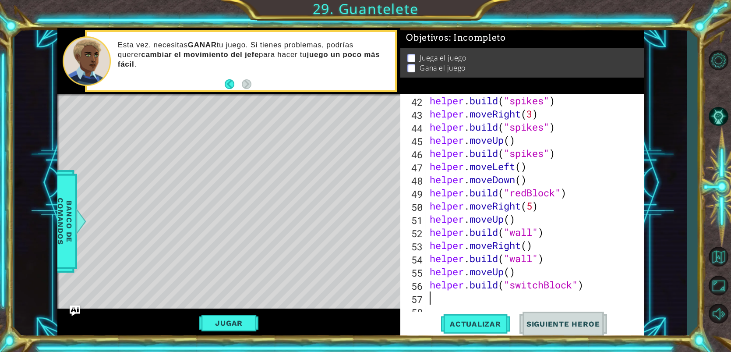
scroll to position [564, 0]
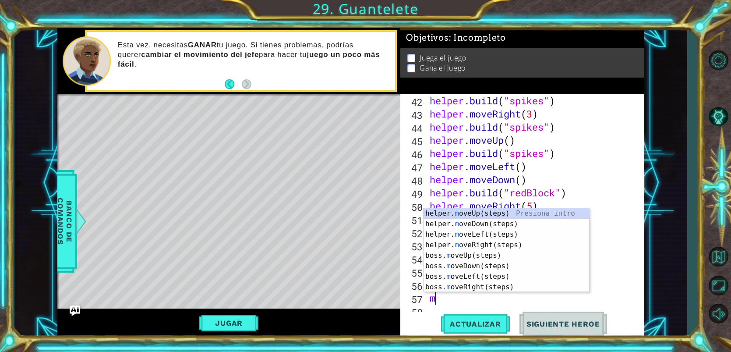
type textarea "mo"
click at [510, 225] on div "helper. mo veUp(steps) Presiona intro helper. mo veDown(steps) Presiona intro h…" at bounding box center [505, 260] width 165 height 105
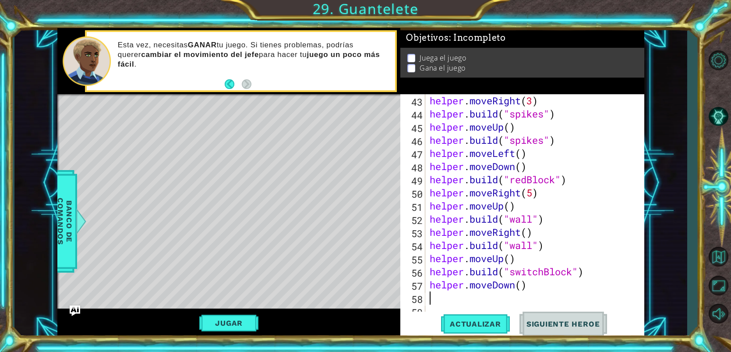
scroll to position [577, 0]
click at [482, 331] on button "Actualizar" at bounding box center [475, 323] width 69 height 25
click at [523, 287] on div "helper . moveRight ( 3 ) helper . build ( "spikes" ) helper . moveUp ( ) helper…" at bounding box center [537, 219] width 218 height 250
type textarea "helper.moveDown(2)"
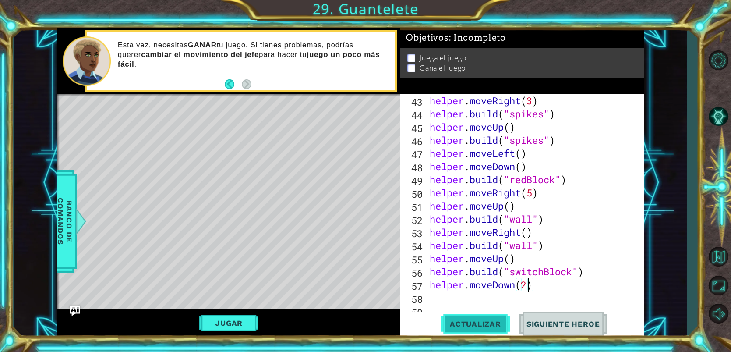
click at [474, 324] on span "Actualizar" at bounding box center [475, 323] width 69 height 9
click at [544, 288] on div "helper . moveRight ( 3 ) helper . build ( "spikes" ) helper . moveUp ( ) helper…" at bounding box center [537, 219] width 218 height 250
click at [439, 300] on div "helper . moveRight ( 3 ) helper . build ( "spikes" ) helper . moveUp ( ) helper…" at bounding box center [537, 219] width 218 height 250
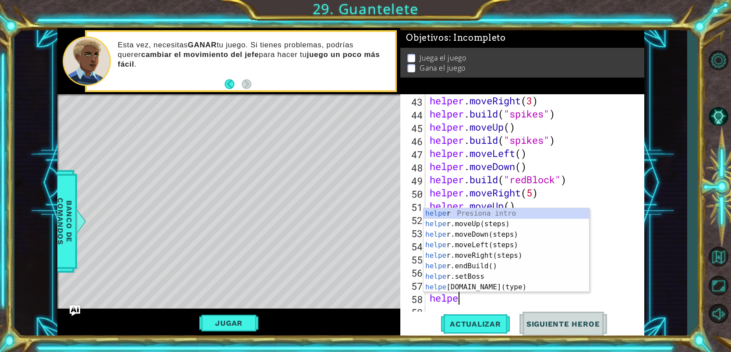
scroll to position [0, 1]
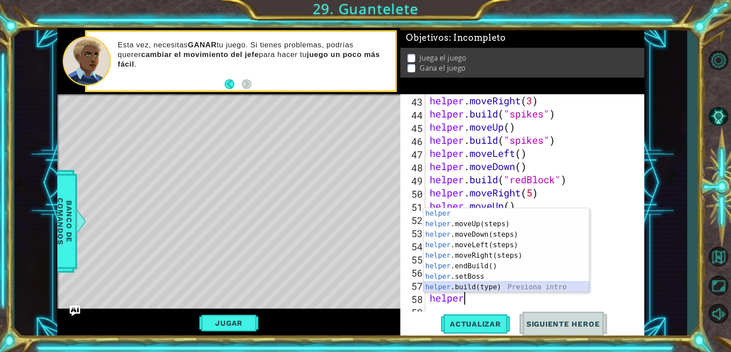
click at [463, 285] on div "helper Presiona intro helper .moveUp(steps) Presiona intro helper .moveDown(ste…" at bounding box center [505, 260] width 165 height 105
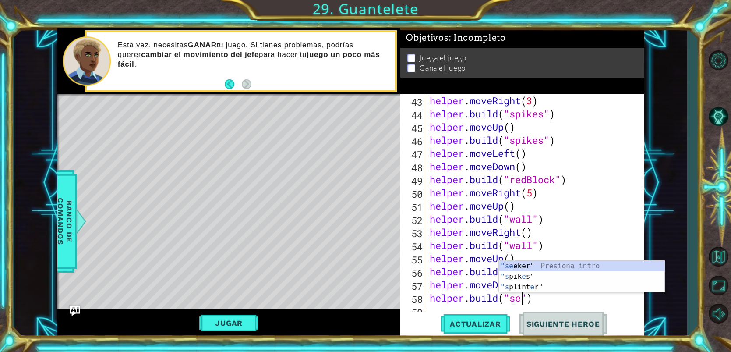
scroll to position [0, 4]
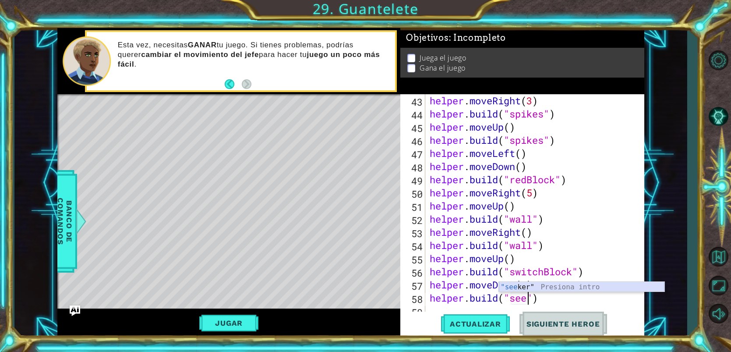
click at [510, 289] on div ""see ker" Presiona intro" at bounding box center [581, 297] width 165 height 32
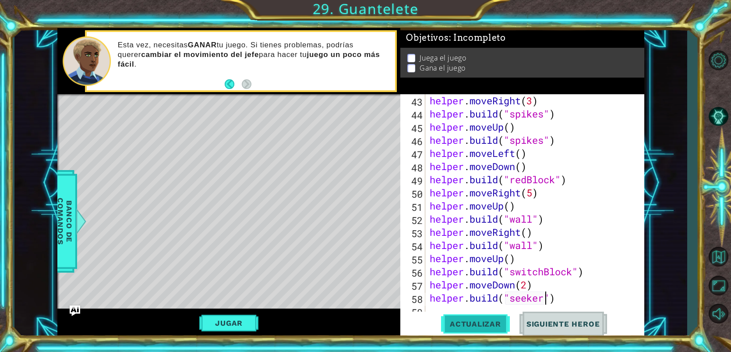
type textarea "[DOMAIN_NAME]("seeker")"
click at [494, 318] on button "Actualizar" at bounding box center [475, 323] width 69 height 25
click at [577, 300] on div "helper . moveRight ( 3 ) helper . build ( "spikes" ) helper . moveUp ( ) helper…" at bounding box center [537, 219] width 218 height 250
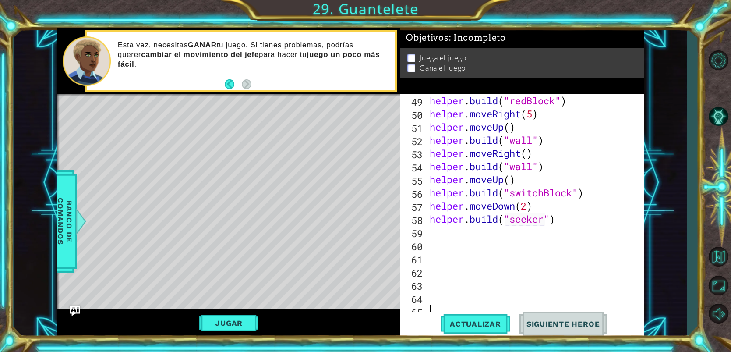
scroll to position [669, 0]
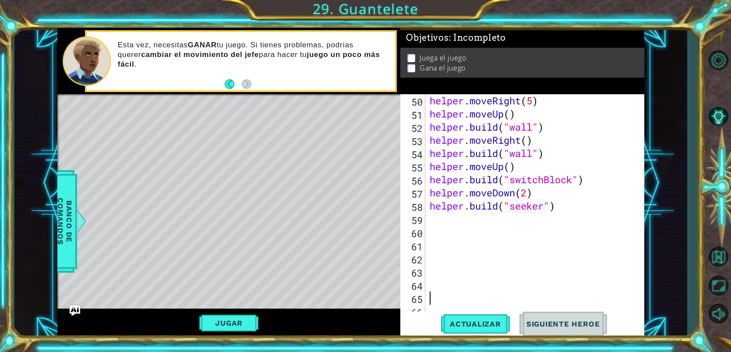
click at [575, 213] on div "helper . moveRight ( 5 ) helper . moveUp ( ) helper . build ( "wall" ) helper .…" at bounding box center [537, 219] width 218 height 250
click at [437, 223] on div "helper . moveRight ( 5 ) helper . moveUp ( ) helper . build ( "wall" ) helper .…" at bounding box center [537, 219] width 218 height 250
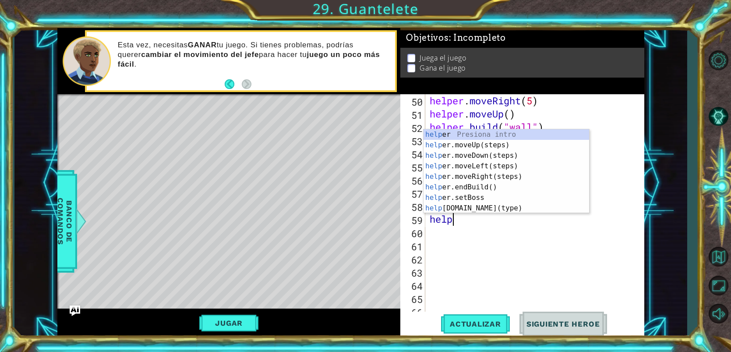
scroll to position [0, 1]
click at [442, 208] on div "helper Presiona intro helper .moveUp(steps) Presiona intro helper .moveDown(ste…" at bounding box center [505, 181] width 165 height 105
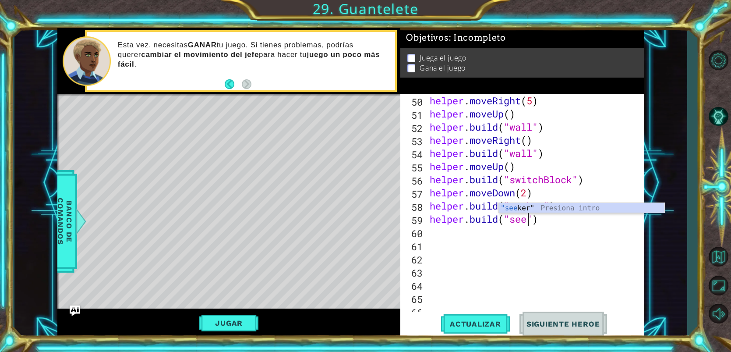
scroll to position [0, 4]
click at [508, 209] on div ""see ker" Presiona intro" at bounding box center [581, 219] width 165 height 32
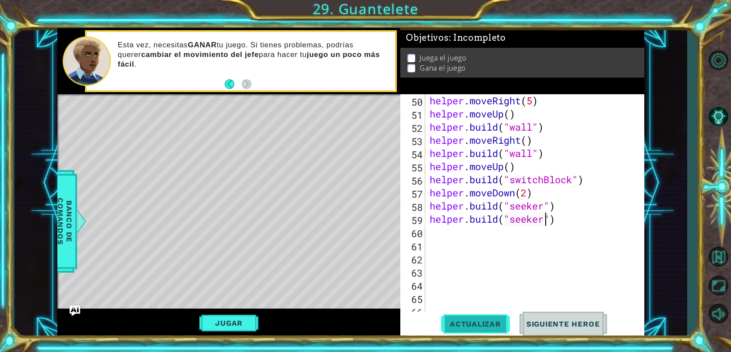
type textarea "[DOMAIN_NAME]("seeker")"
click at [472, 326] on span "Actualizar" at bounding box center [475, 323] width 69 height 9
click at [563, 214] on div "helper . moveRight ( 5 ) helper . moveUp ( ) helper . build ( "wall" ) helper .…" at bounding box center [537, 219] width 218 height 250
click at [562, 212] on div "helper . moveRight ( 5 ) helper . moveUp ( ) helper . build ( "wall" ) helper .…" at bounding box center [537, 219] width 218 height 250
click at [563, 209] on div "helper . moveRight ( 5 ) helper . moveUp ( ) helper . build ( "wall" ) helper .…" at bounding box center [537, 219] width 218 height 250
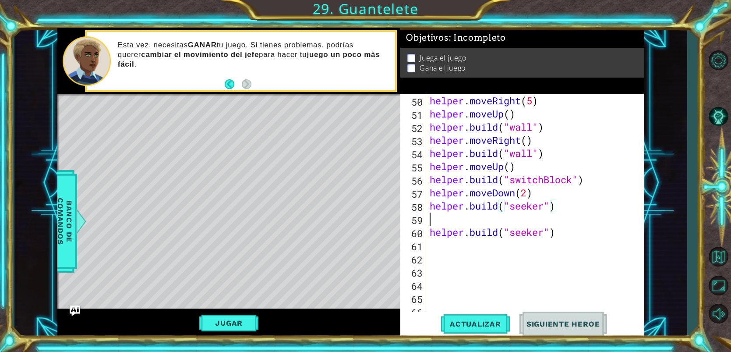
scroll to position [0, 0]
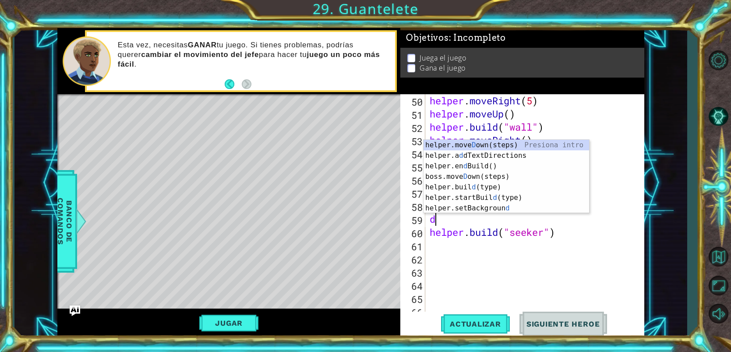
type textarea "do"
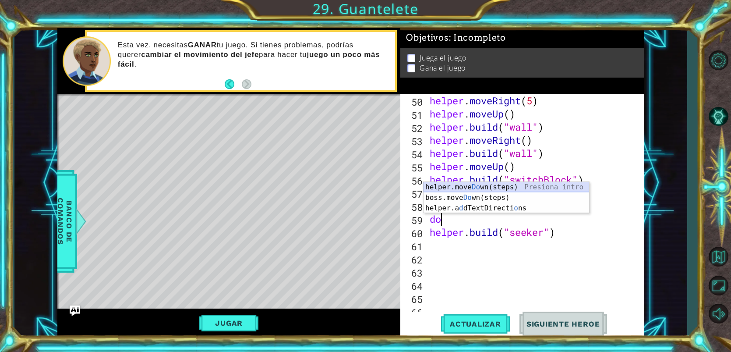
click at [477, 188] on div "helper.move Do wn(steps) Presiona intro boss.move Do wn(steps) Presiona intro h…" at bounding box center [505, 208] width 165 height 53
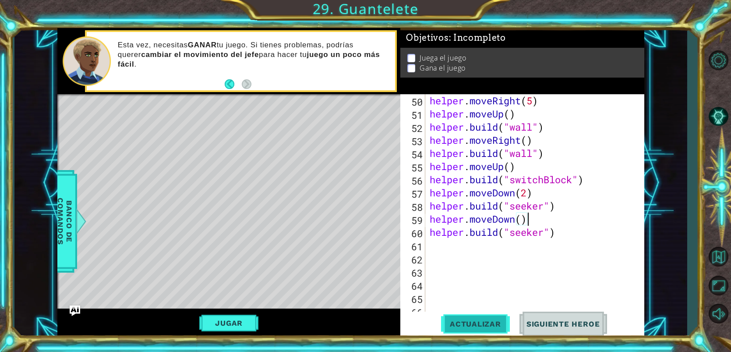
click at [484, 318] on button "Actualizar" at bounding box center [475, 323] width 69 height 25
type textarea "helper.moveDown()"
click at [458, 318] on button "Actualizar" at bounding box center [475, 323] width 69 height 25
click at [433, 247] on div "helper . moveRight ( 5 ) helper . moveUp ( ) helper . build ( "wall" ) helper .…" at bounding box center [537, 219] width 218 height 250
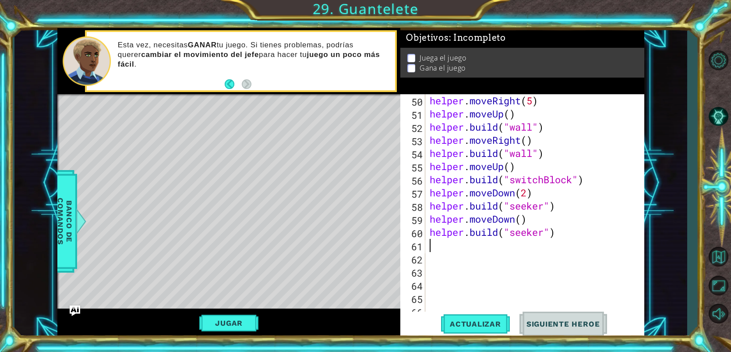
scroll to position [0, 0]
type textarea "h"
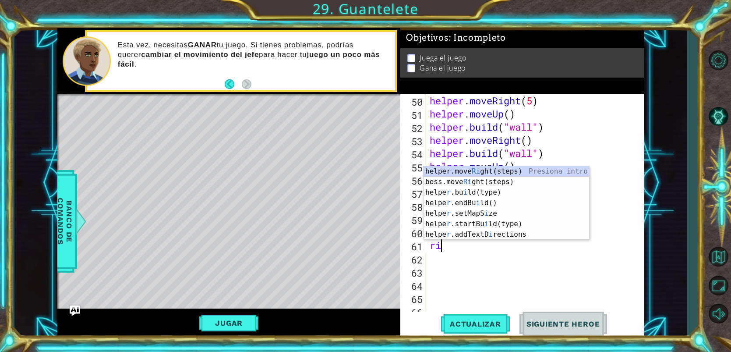
type textarea "r"
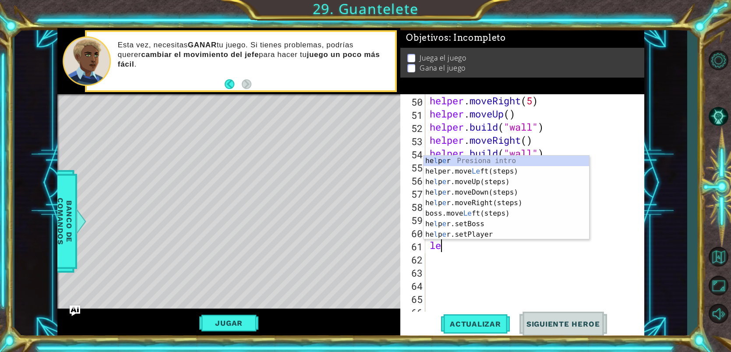
type textarea "lef"
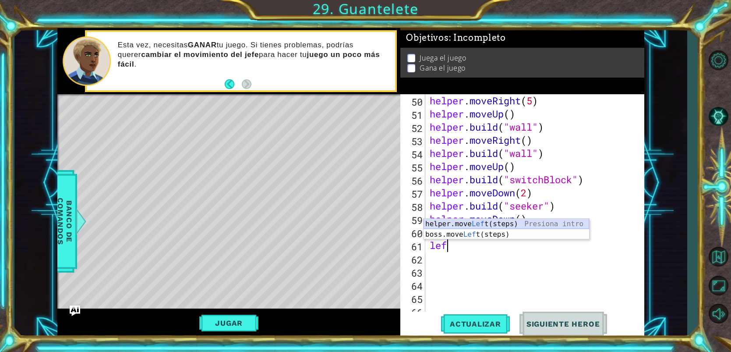
click at [469, 219] on div "helper.move Lef t(steps) Presiona intro boss.move Lef t(steps) Presiona intro" at bounding box center [505, 239] width 165 height 42
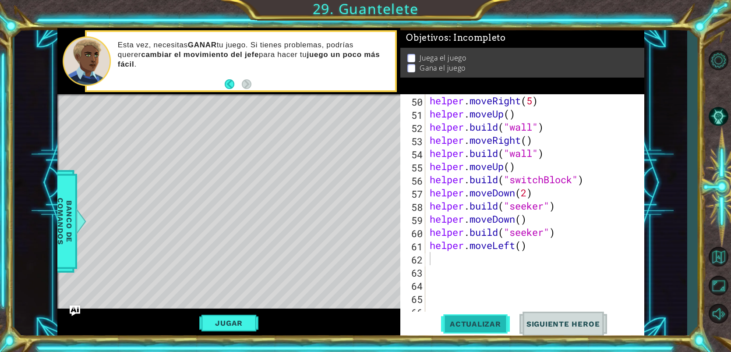
click at [481, 326] on span "Actualizar" at bounding box center [475, 323] width 69 height 9
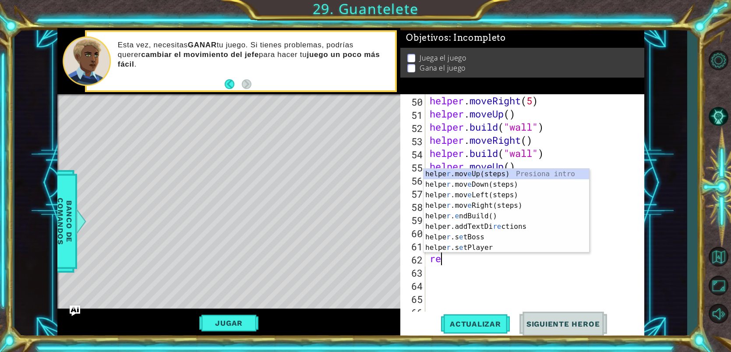
type textarea "r"
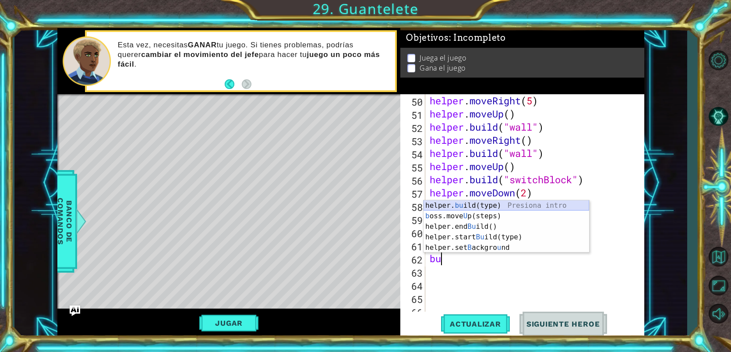
click at [473, 202] on div "helper. bu ild(type) Presiona intro b oss.move U p(steps) Presiona intro helper…" at bounding box center [505, 237] width 165 height 74
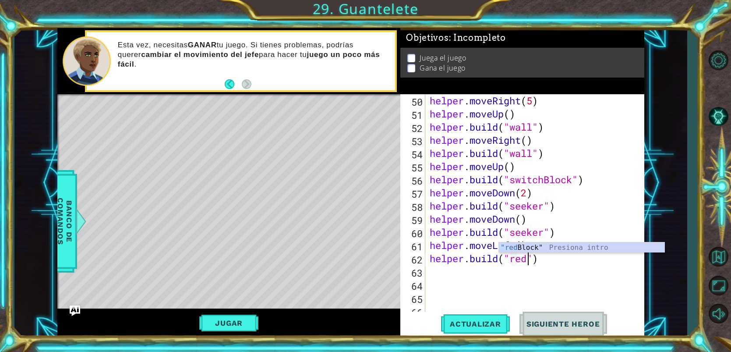
scroll to position [0, 4]
click at [517, 246] on div ""red Block" Presiona intro" at bounding box center [581, 258] width 165 height 32
type textarea "[DOMAIN_NAME]("redBlock")"
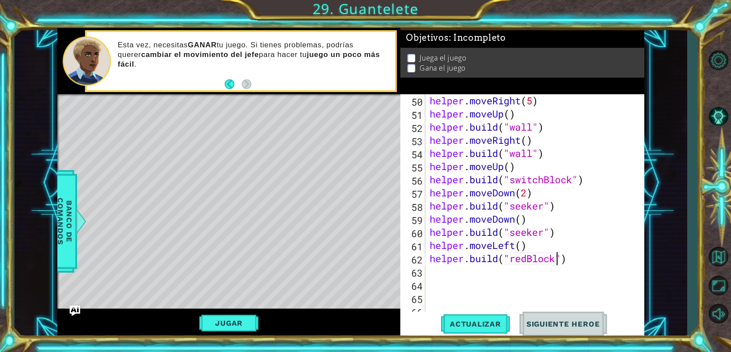
click at [584, 264] on div "helper . moveRight ( 5 ) helper . moveUp ( ) helper . build ( "wall" ) helper .…" at bounding box center [537, 219] width 218 height 250
type textarea "u"
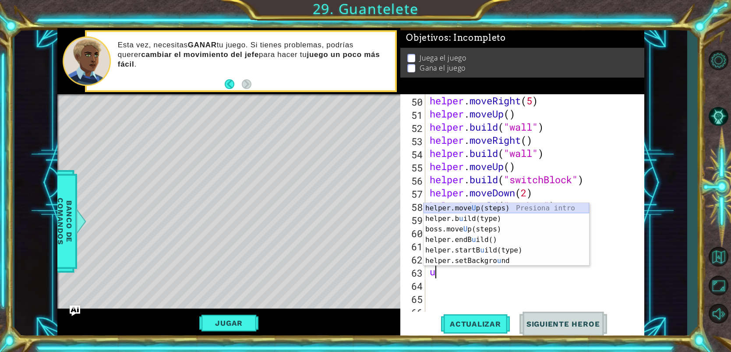
click at [501, 211] on div "helper.move U p(steps) Presiona intro helper.b u ild(type) Presiona intro boss.…" at bounding box center [505, 245] width 165 height 84
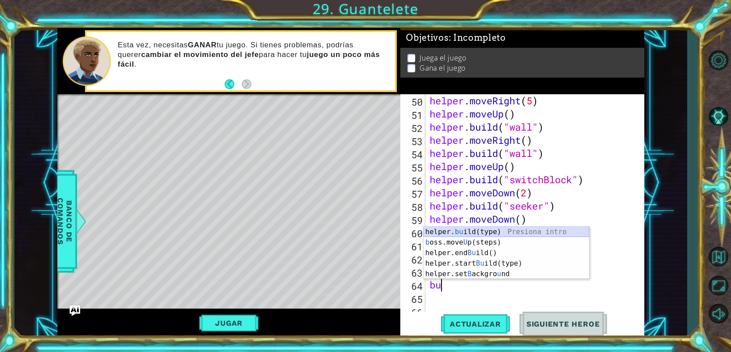
click at [482, 230] on div "helper. bu ild(type) Presiona intro b oss.move U p(steps) Presiona intro helper…" at bounding box center [505, 263] width 165 height 74
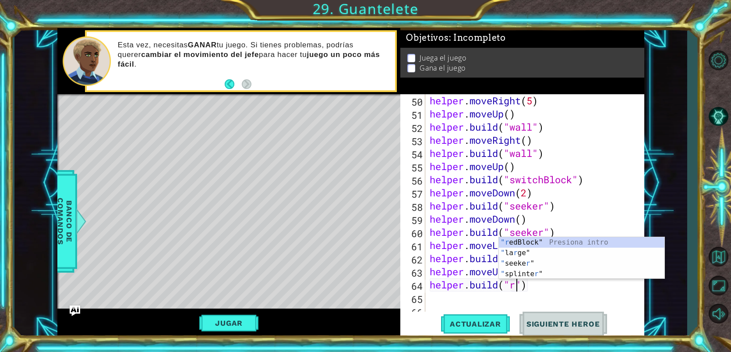
scroll to position [0, 4]
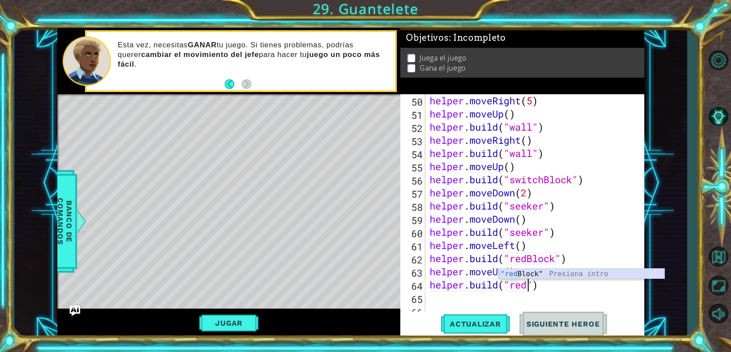
click at [506, 274] on div ""red Block" Presiona intro" at bounding box center [581, 284] width 165 height 32
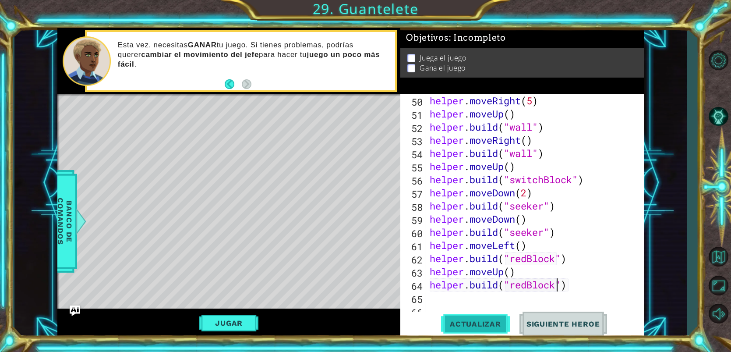
type textarea "[DOMAIN_NAME]("redBlock")"
click at [489, 316] on button "Actualizar" at bounding box center [475, 323] width 69 height 25
click at [230, 324] on button "Jugar" at bounding box center [228, 322] width 59 height 17
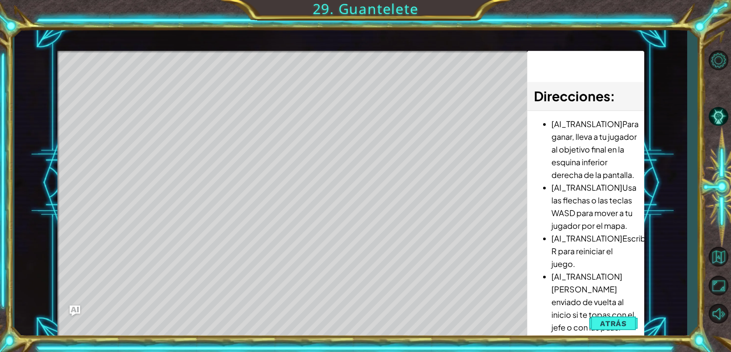
click at [207, 274] on div "Level Map" at bounding box center [259, 180] width 404 height 258
click at [601, 319] on span "Atrás" at bounding box center [613, 323] width 27 height 9
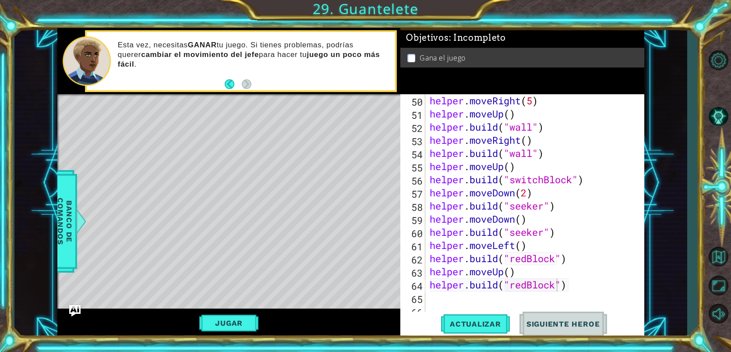
click at [76, 308] on img "Ask AI" at bounding box center [74, 310] width 11 height 11
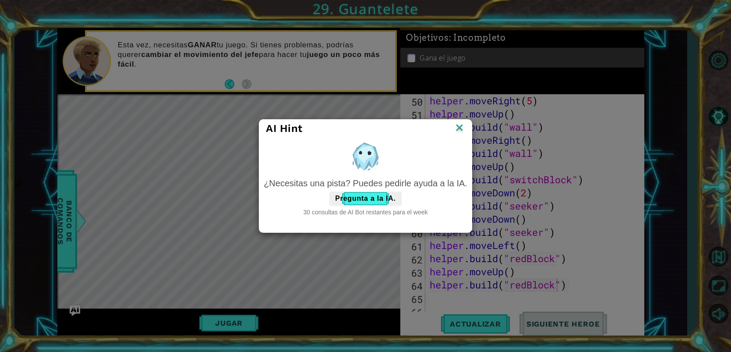
click at [461, 128] on img at bounding box center [459, 128] width 11 height 13
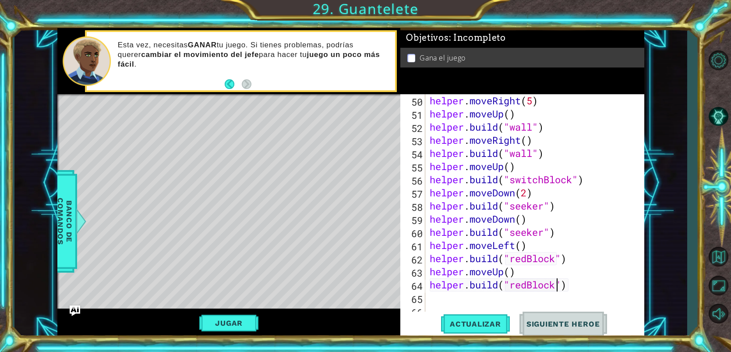
click at [569, 286] on div "helper . moveRight ( 5 ) helper . moveUp ( ) helper . build ( "wall" ) helper .…" at bounding box center [537, 219] width 218 height 250
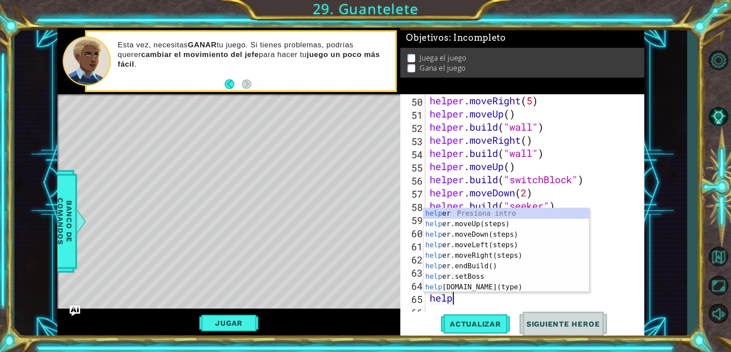
scroll to position [0, 1]
type textarea "helper"
click at [492, 247] on div "helper Presiona intro helper .moveUp(steps) Presiona intro helper .moveDown(ste…" at bounding box center [505, 260] width 165 height 105
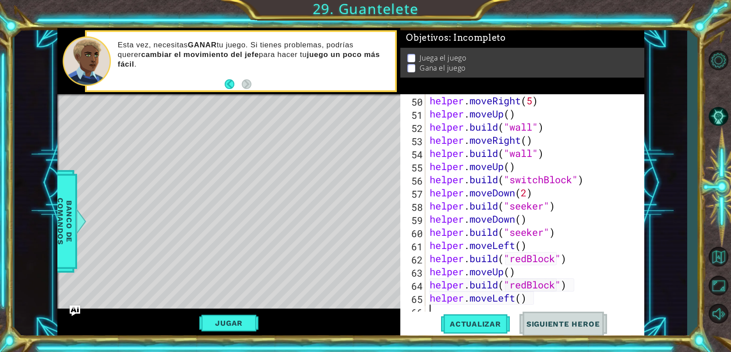
scroll to position [0, 0]
click at [522, 300] on div "helper . moveRight ( 5 ) helper . moveUp ( ) helper . build ( "wall" ) helper .…" at bounding box center [537, 219] width 218 height 250
click at [572, 288] on div "helper . moveRight ( 5 ) helper . moveUp ( ) helper . build ( "wall" ) helper .…" at bounding box center [537, 219] width 218 height 250
type textarea "[DOMAIN_NAME]("redBlock")"
type textarea "do"
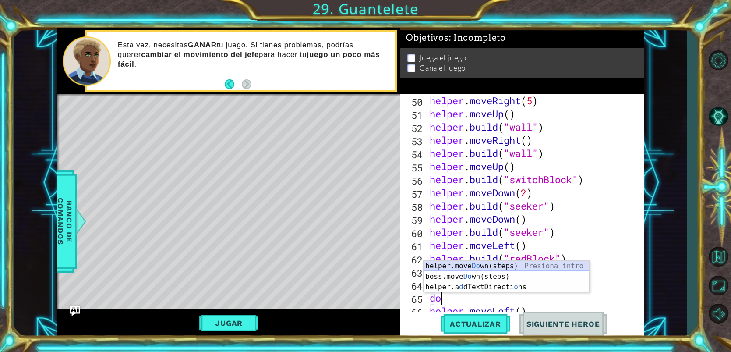
click at [578, 268] on div "helper.move Do wn(steps) Presiona intro boss.move Do wn(steps) Presiona intro h…" at bounding box center [505, 286] width 165 height 53
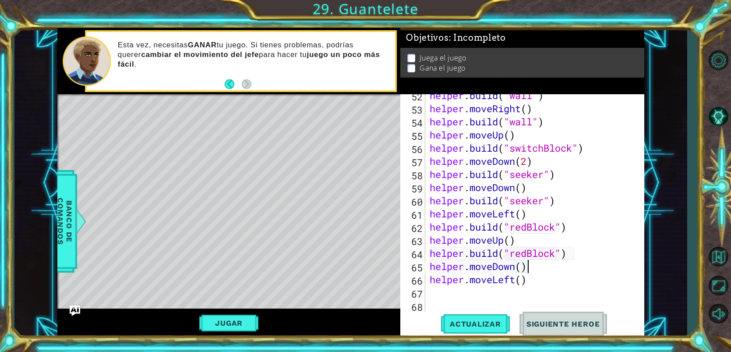
scroll to position [701, 0]
click at [519, 282] on div "helper . build ( "wall" ) helper . moveRight ( ) helper . build ( "wall" ) help…" at bounding box center [537, 214] width 218 height 250
click at [484, 320] on span "Actualizar" at bounding box center [475, 323] width 69 height 9
type textarea "helper.moveLeft(7)"
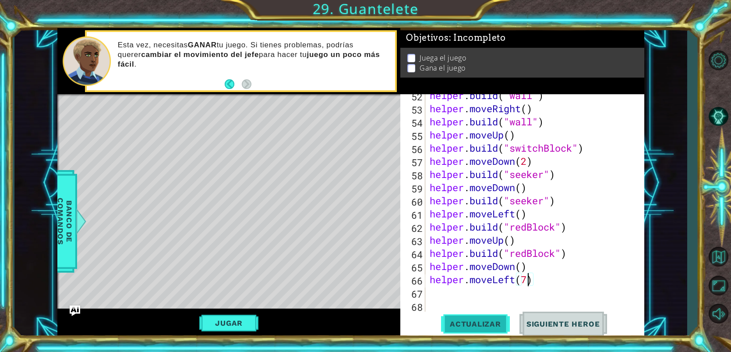
click at [476, 328] on button "Actualizar" at bounding box center [475, 323] width 69 height 25
click at [445, 286] on div "helper . build ( "wall" ) helper . moveRight ( ) helper . build ( "wall" ) help…" at bounding box center [537, 214] width 218 height 250
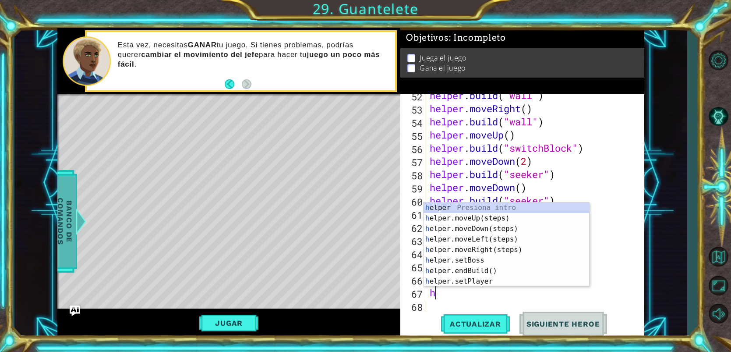
type textarea "h"
click at [74, 218] on span "Banco de comandos" at bounding box center [64, 221] width 23 height 91
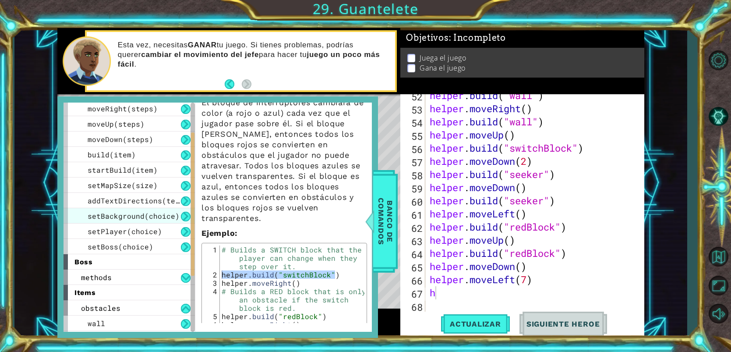
scroll to position [42, 0]
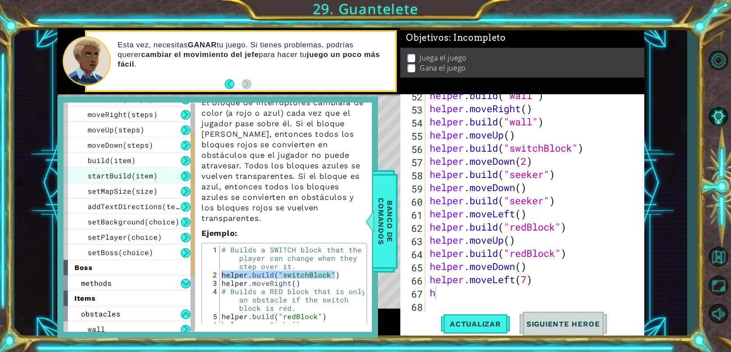
click at [150, 172] on span "startBuild(item)" at bounding box center [123, 175] width 70 height 9
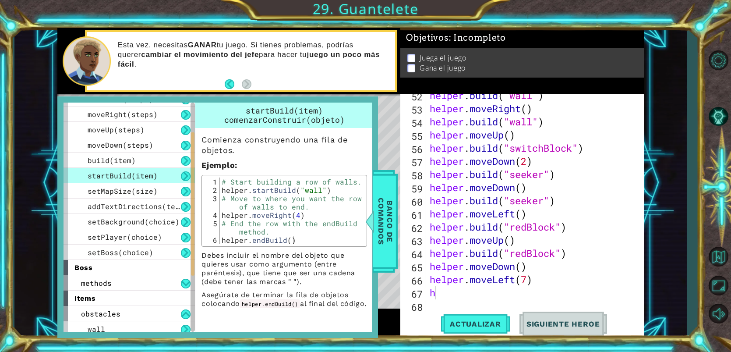
scroll to position [0, 0]
type textarea "helper.startBuild("wall")"
drag, startPoint x: 220, startPoint y: 189, endPoint x: 295, endPoint y: 189, distance: 74.9
click at [295, 189] on div "# Start building a row of walls. helper . startBuild ( "wall" ) # Move to where…" at bounding box center [292, 218] width 144 height 83
click at [438, 289] on div "helper . build ( "wall" ) helper . moveRight ( ) helper . build ( "wall" ) help…" at bounding box center [537, 214] width 218 height 250
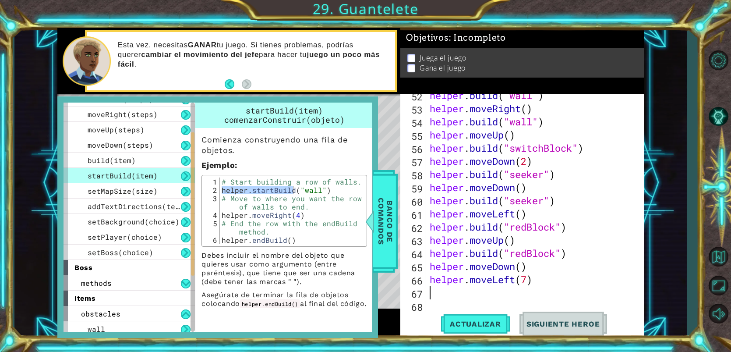
paste textarea "helper.startBuild"
type textarea "helper.startBuild("
type textarea "helper.endBuild()"
click at [328, 243] on div "# Start building a row of walls. helper . startBuild ( "wall" ) # Move to where…" at bounding box center [292, 218] width 144 height 83
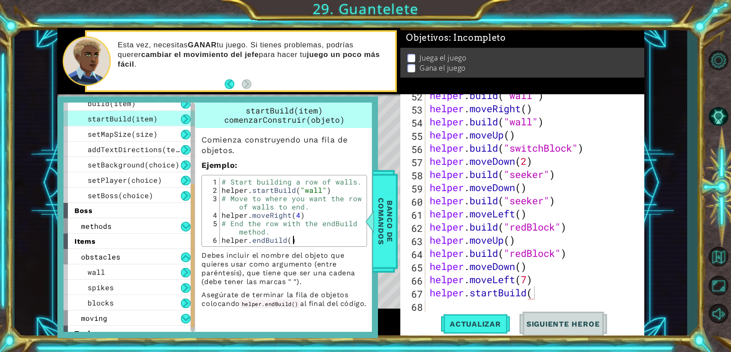
scroll to position [123, 0]
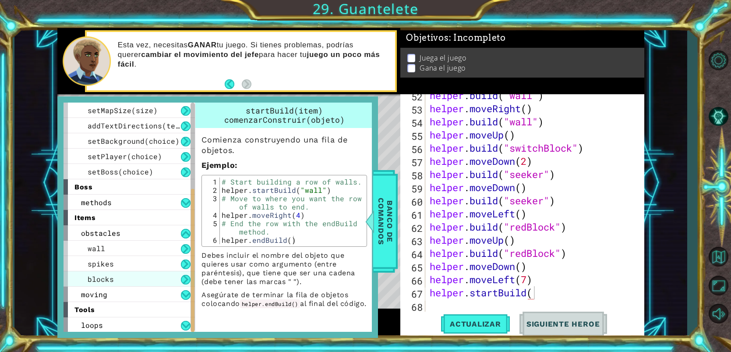
click at [137, 280] on div "blocks" at bounding box center [128, 278] width 131 height 15
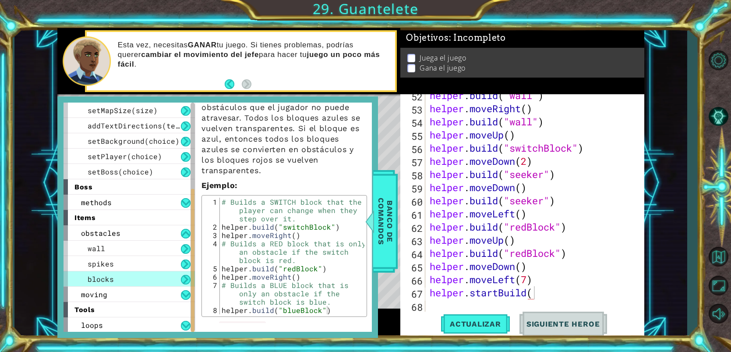
scroll to position [104, 0]
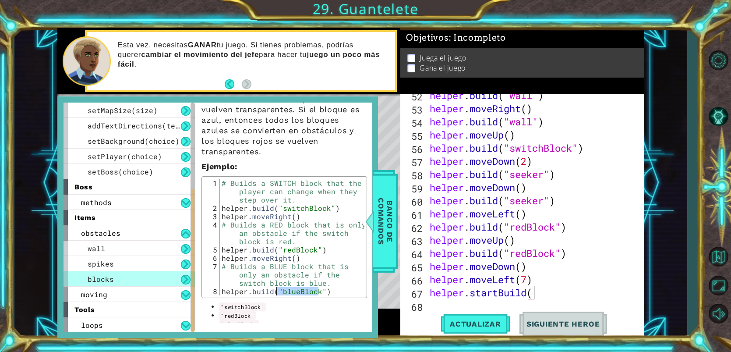
drag, startPoint x: 318, startPoint y: 280, endPoint x: 277, endPoint y: 282, distance: 41.6
click at [277, 282] on div "# Builds a SWITCH block that the player can change when they step over it. help…" at bounding box center [292, 254] width 144 height 150
click at [276, 281] on div "# Builds a SWITCH block that the player can change when they step over it. help…" at bounding box center [292, 237] width 144 height 116
drag, startPoint x: 276, startPoint y: 280, endPoint x: 322, endPoint y: 280, distance: 46.0
click at [322, 280] on div "# Builds a SWITCH block that the player can change when they step over it. help…" at bounding box center [292, 254] width 144 height 150
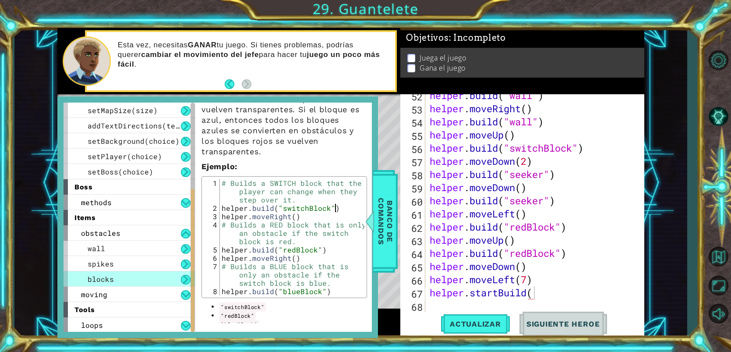
click at [349, 196] on div "# Builds a SWITCH block that the player can change when they step over it. help…" at bounding box center [292, 254] width 144 height 150
type textarea "[DOMAIN_NAME]("switchBlock")"
paste textarea ""blueBlock""
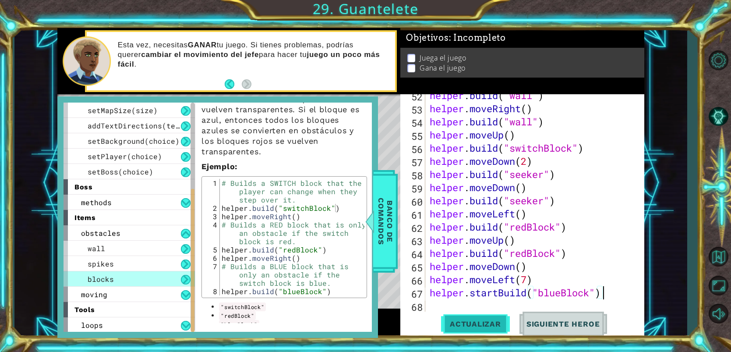
type textarea "helper.startBuild("blueBlock")"
click at [460, 325] on span "Actualizar" at bounding box center [475, 323] width 69 height 9
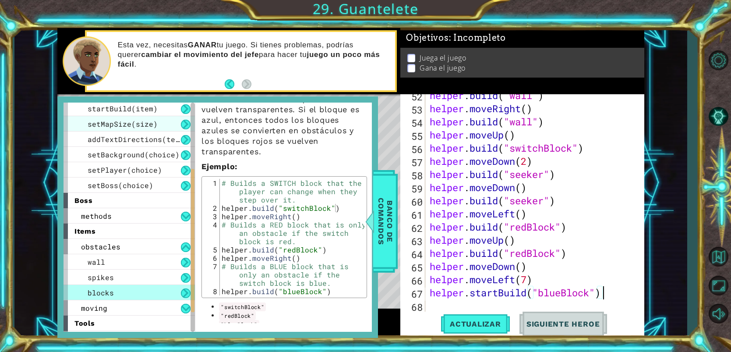
scroll to position [88, 0]
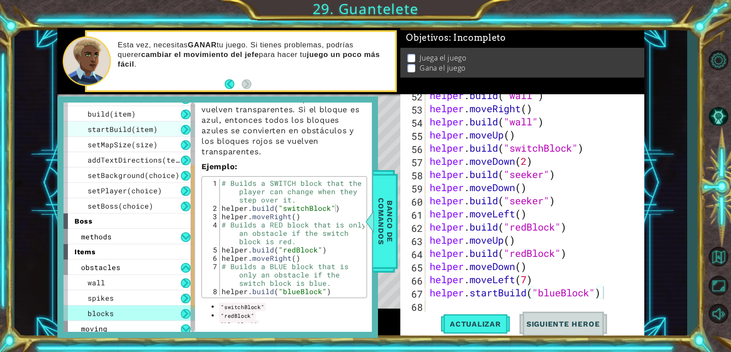
click at [155, 128] on div "startBuild(item)" at bounding box center [128, 128] width 131 height 15
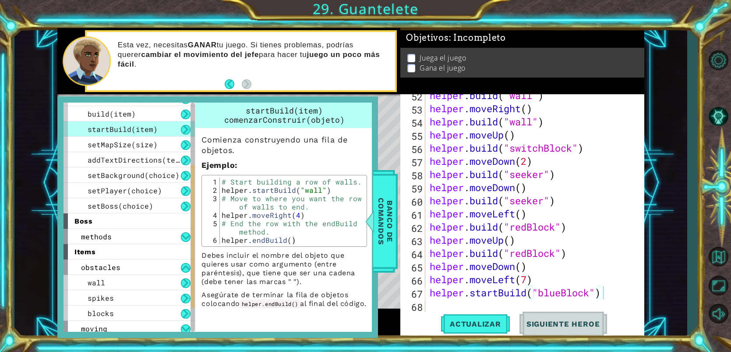
scroll to position [0, 0]
type textarea "helper.moveRight(4)"
drag, startPoint x: 302, startPoint y: 215, endPoint x: 222, endPoint y: 215, distance: 80.1
click at [222, 215] on div "# Start building a row of walls. helper . startBuild ( "wall" ) # Move to where…" at bounding box center [292, 218] width 144 height 83
click at [430, 306] on div "helper . build ( "wall" ) helper . moveRight ( ) helper . build ( "wall" ) help…" at bounding box center [537, 214] width 218 height 250
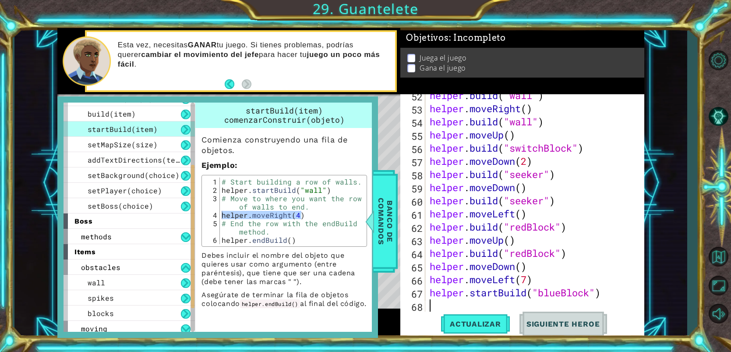
paste textarea "helper.moveRight(4)"
type textarea "helper.moveRight(4)"
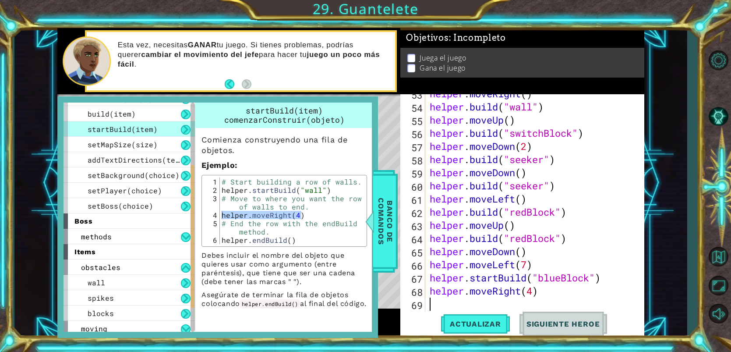
scroll to position [731, 0]
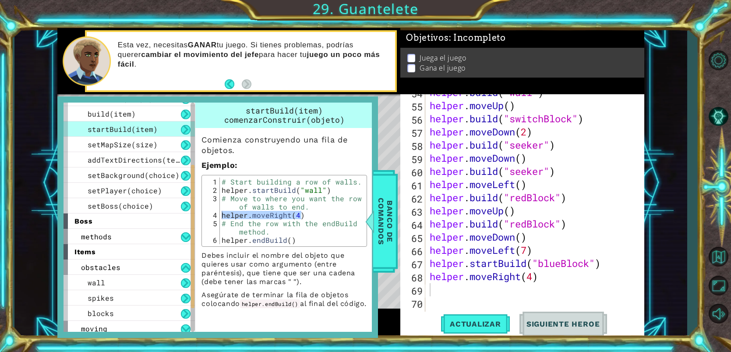
click at [301, 245] on div "helper.moveRight(4) 1 2 3 4 5 6 # Start building a row of walls. helper . start…" at bounding box center [283, 211] width 165 height 72
type textarea "helper.endBuild()"
drag, startPoint x: 302, startPoint y: 242, endPoint x: 222, endPoint y: 237, distance: 80.2
click at [222, 237] on div "# Start building a row of walls. helper . startBuild ( "wall" ) # Move to where…" at bounding box center [292, 218] width 144 height 83
click at [429, 296] on div "helper . build ( "wall" ) helper . moveUp ( ) helper . build ( "switchBlock" ) …" at bounding box center [537, 211] width 218 height 250
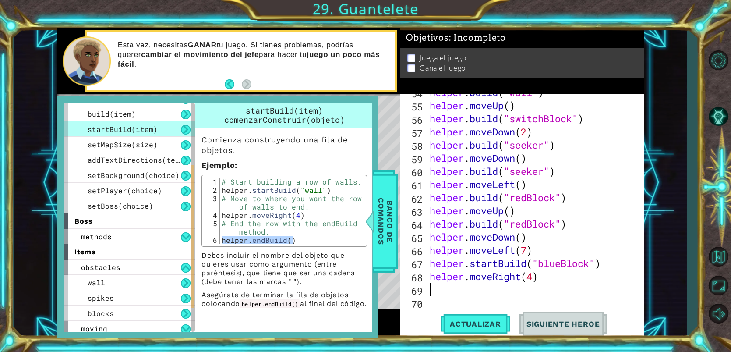
paste textarea "helper.endBuild()"
click at [374, 203] on span "Banco de comandos" at bounding box center [385, 221] width 23 height 91
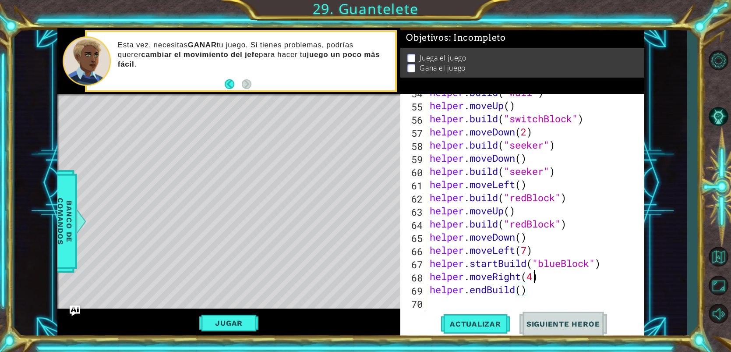
click at [533, 275] on div "helper . build ( "wall" ) helper . moveUp ( ) helper . build ( "switchBlock" ) …" at bounding box center [537, 211] width 218 height 250
click at [482, 332] on button "Actualizar" at bounding box center [475, 323] width 69 height 25
click at [470, 329] on button "Actualizar" at bounding box center [475, 323] width 69 height 25
click at [537, 285] on div "helper . build ( "wall" ) helper . moveUp ( ) helper . build ( "switchBlock" ) …" at bounding box center [537, 211] width 218 height 250
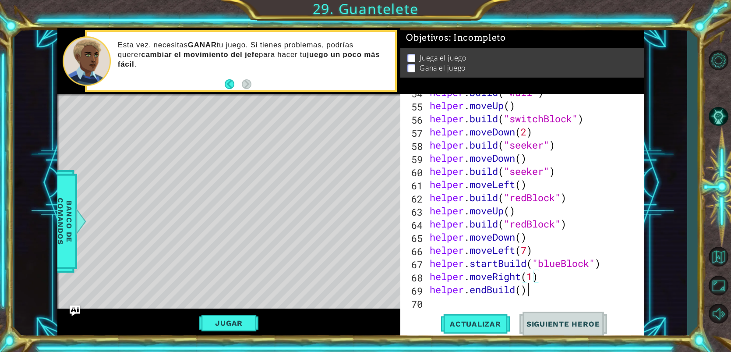
type textarea "helper.endBuild()"
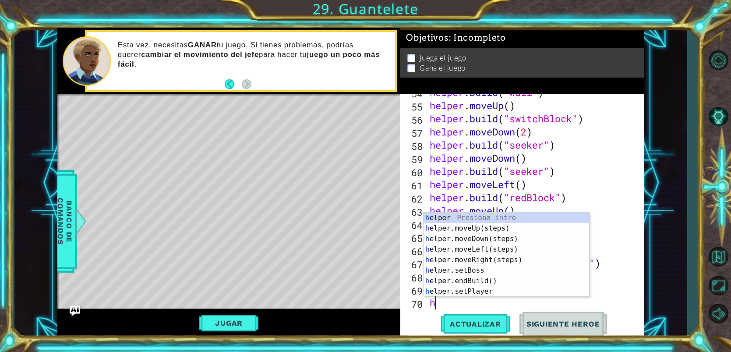
type textarea "he"
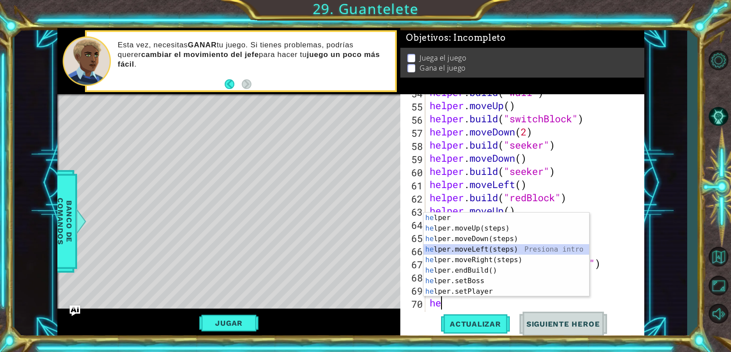
click at [488, 254] on div "he lper Presiona intro he lper.moveUp(steps) Presiona intro he lper.moveDown(st…" at bounding box center [505, 264] width 165 height 105
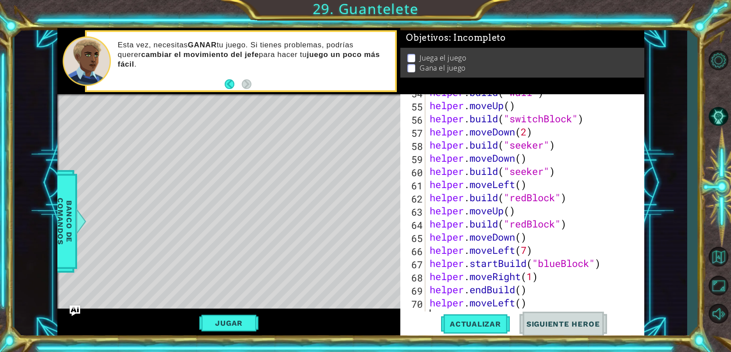
click at [518, 302] on div "helper . build ( "wall" ) helper . moveUp ( ) helper . build ( "switchBlock" ) …" at bounding box center [537, 211] width 218 height 250
click at [517, 303] on div "helper . build ( "wall" ) helper . moveUp ( ) helper . build ( "switchBlock" ) …" at bounding box center [535, 205] width 214 height 223
click at [517, 303] on div "helper . build ( "wall" ) helper . moveUp ( ) helper . build ( "switchBlock" ) …" at bounding box center [537, 211] width 218 height 250
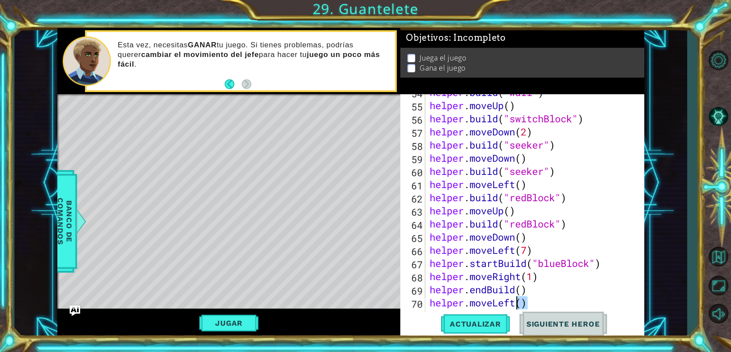
scroll to position [735, 0]
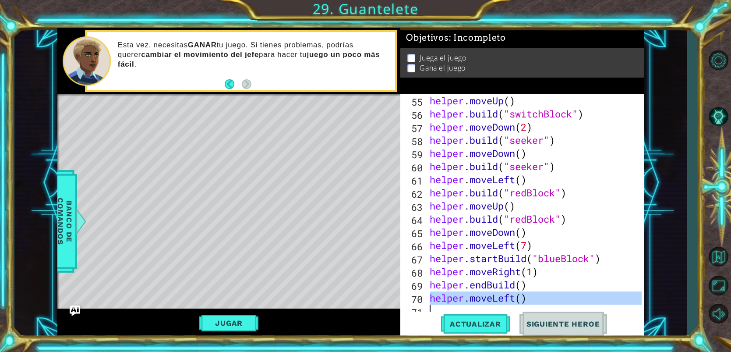
drag, startPoint x: 517, startPoint y: 303, endPoint x: 511, endPoint y: 296, distance: 8.8
click at [516, 303] on div "helper . moveUp ( ) helper . build ( "switchBlock" ) helper . moveDown ( 2 ) he…" at bounding box center [537, 219] width 218 height 250
click at [511, 295] on div "helper . moveUp ( ) helper . build ( "switchBlock" ) helper . moveDown ( 2 ) he…" at bounding box center [535, 205] width 214 height 223
drag, startPoint x: 514, startPoint y: 296, endPoint x: 492, endPoint y: 299, distance: 22.1
click at [492, 299] on div "helper . moveUp ( ) helper . build ( "switchBlock" ) helper . moveDown ( 2 ) he…" at bounding box center [537, 219] width 218 height 250
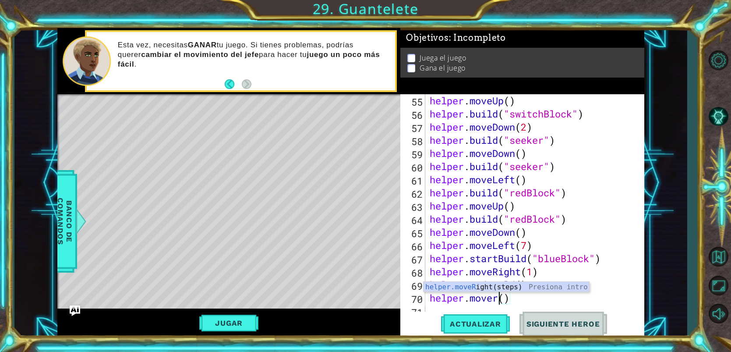
scroll to position [0, 3]
click at [499, 287] on div "helper.moveR ight(steps) Presiona intro" at bounding box center [505, 297] width 165 height 32
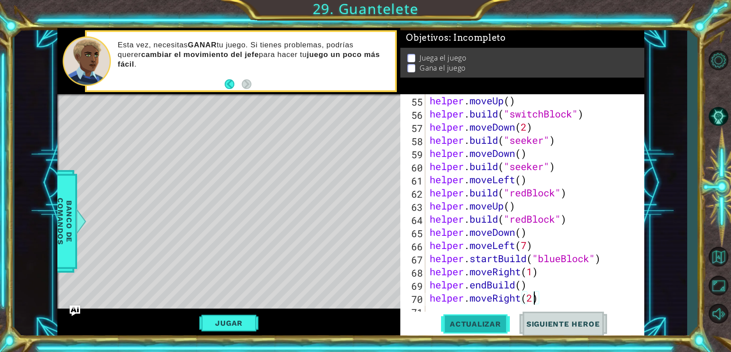
type textarea "helper.moveRight(2)"
click at [502, 325] on span "Actualizar" at bounding box center [475, 323] width 69 height 9
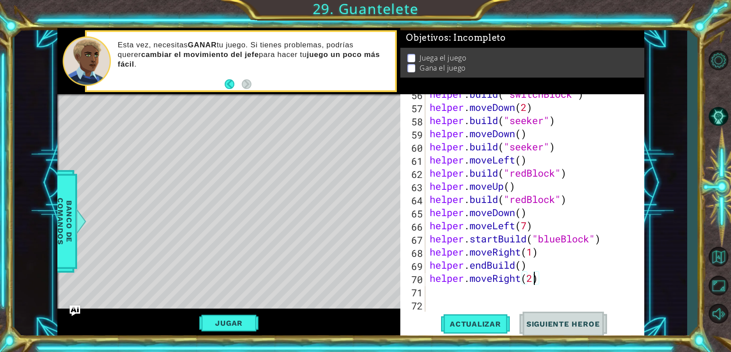
scroll to position [755, 0]
click at [552, 281] on div "helper . build ( "switchBlock" ) helper . moveDown ( 2 ) helper . build ( "seek…" at bounding box center [537, 213] width 218 height 250
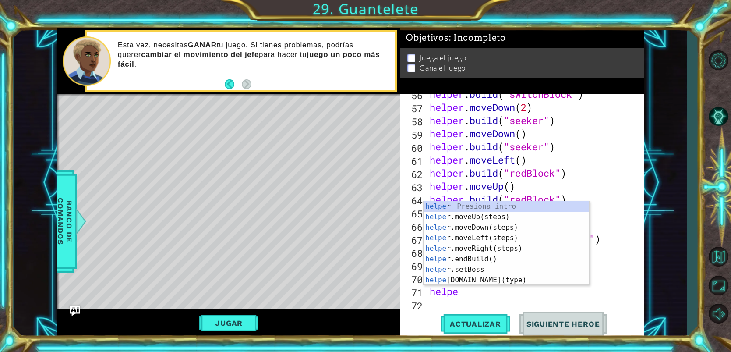
scroll to position [0, 1]
type textarea "helper"
click at [504, 225] on div "helper Presiona intro helper .moveUp(steps) Presiona intro helper .moveDown(ste…" at bounding box center [505, 253] width 165 height 105
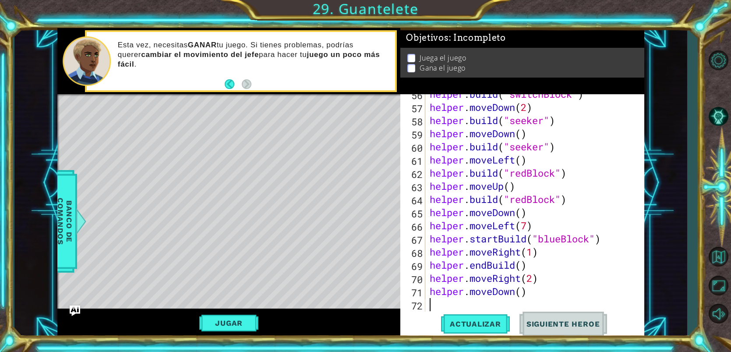
scroll to position [0, 0]
click at [496, 319] on span "Actualizar" at bounding box center [475, 323] width 69 height 9
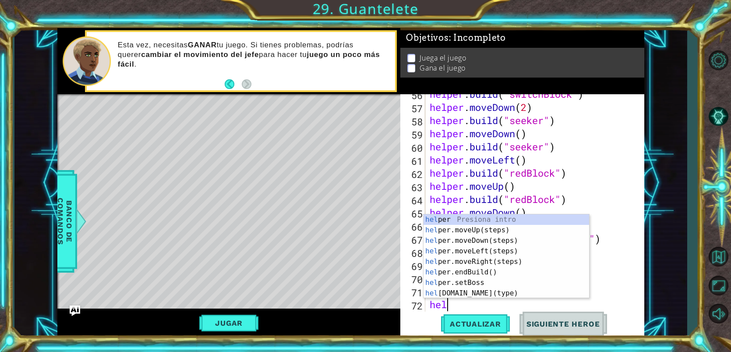
type textarea "help"
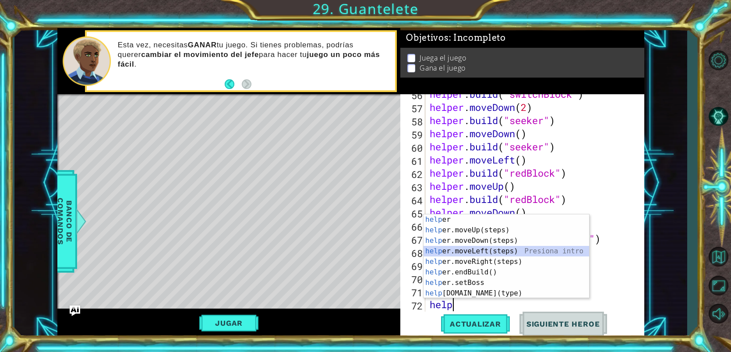
click at [455, 249] on div "help er Presiona intro help er.moveUp(steps) Presiona intro help er.moveDown(st…" at bounding box center [505, 266] width 165 height 105
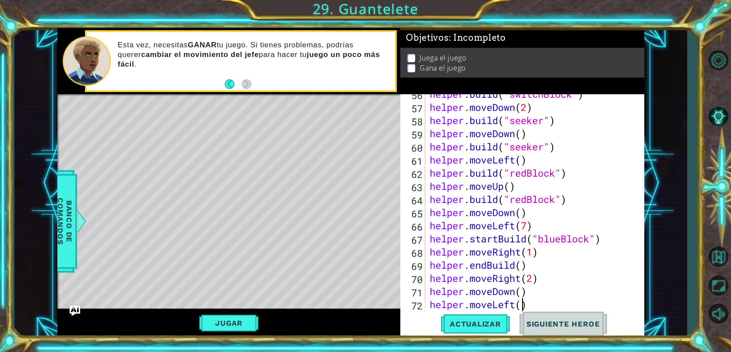
click at [523, 307] on div "helper . build ( "switchBlock" ) helper . moveDown ( 2 ) helper . build ( "seek…" at bounding box center [537, 213] width 218 height 250
type textarea "helper.moveLeft(1)"
click at [499, 324] on span "Actualizar" at bounding box center [475, 323] width 69 height 9
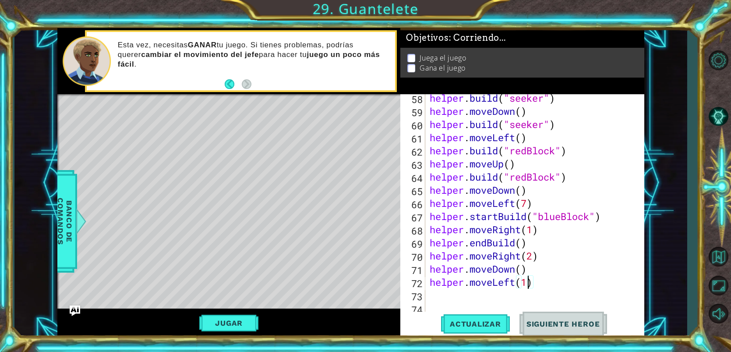
scroll to position [777, 0]
click at [428, 299] on div "helper . build ( "seeker" ) helper . moveDown ( ) helper . build ( "seeker" ) h…" at bounding box center [537, 216] width 218 height 250
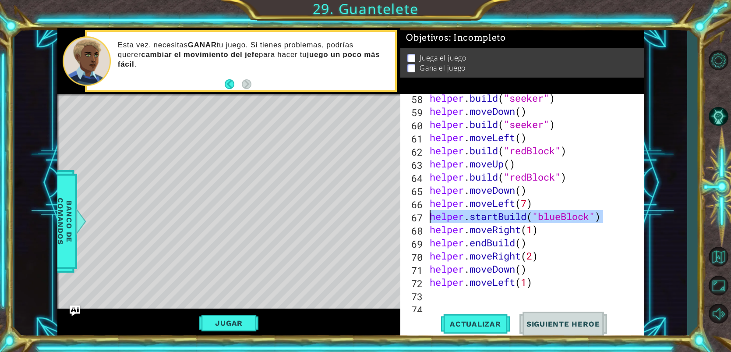
drag, startPoint x: 606, startPoint y: 218, endPoint x: 430, endPoint y: 220, distance: 176.0
click at [430, 220] on div "helper . build ( "seeker" ) helper . moveDown ( ) helper . build ( "seeker" ) h…" at bounding box center [537, 216] width 218 height 250
type textarea "helper.startBuild("blueBlock")"
click at [450, 294] on div "helper . build ( "seeker" ) helper . moveDown ( ) helper . build ( "seeker" ) h…" at bounding box center [537, 216] width 218 height 250
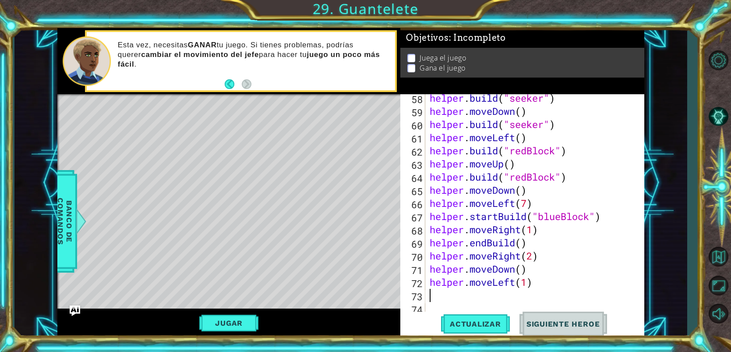
paste textarea "helper.startBuild("blueBlock")"
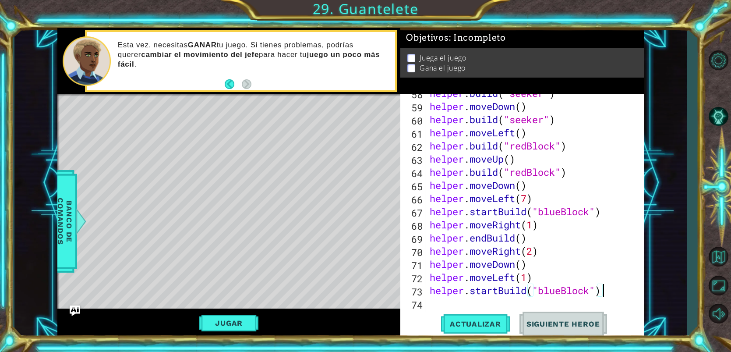
scroll to position [787, 0]
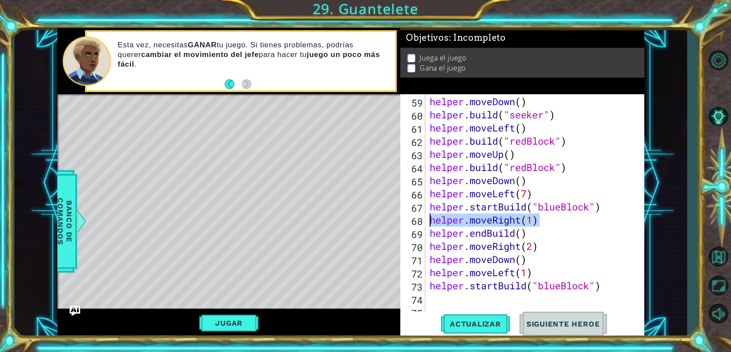
drag, startPoint x: 542, startPoint y: 222, endPoint x: 430, endPoint y: 220, distance: 112.1
click at [430, 220] on div "helper . build ( "seeker" ) helper . moveDown ( ) helper . build ( "seeker" ) h…" at bounding box center [537, 207] width 218 height 250
type textarea "helper.moveRight(1)"
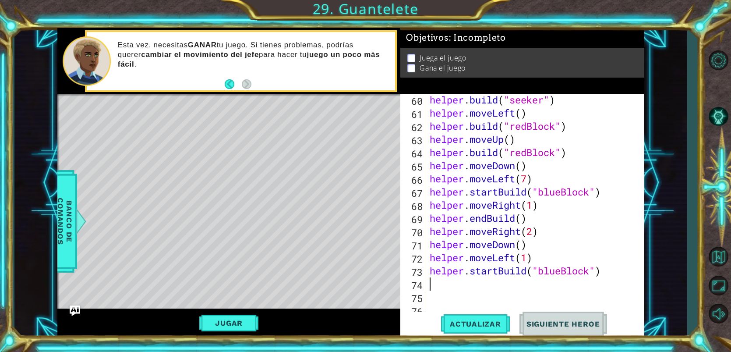
click at [442, 286] on div "helper . build ( "seeker" ) helper . moveLeft ( ) helper . build ( "redBlock" )…" at bounding box center [537, 218] width 218 height 250
paste textarea "helper.moveRight(1)"
click at [535, 284] on div "helper . build ( "seeker" ) helper . moveLeft ( ) helper . build ( "redBlock" )…" at bounding box center [537, 218] width 218 height 250
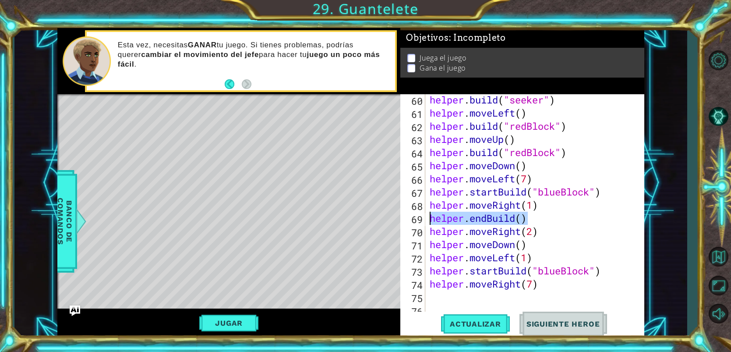
drag, startPoint x: 539, startPoint y: 221, endPoint x: 429, endPoint y: 220, distance: 109.9
click at [429, 220] on div "helper . build ( "seeker" ) helper . moveLeft ( ) helper . build ( "redBlock" )…" at bounding box center [537, 218] width 218 height 250
paste textarea "moveRight(1"
type textarea "helper.moveRight(1)"
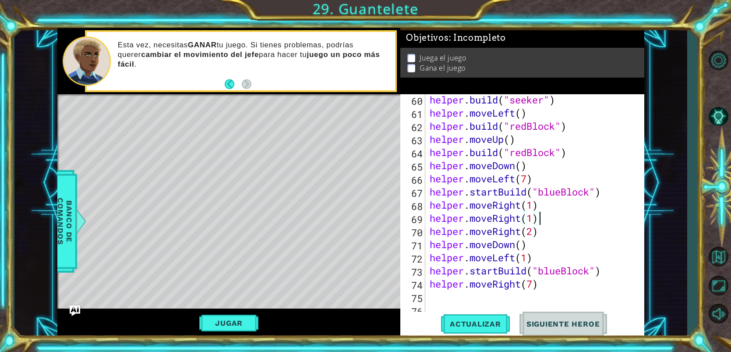
scroll to position [0, 0]
paste textarea "helper.moveRight(1)"
click at [540, 297] on div "helper . build ( "seeker" ) helper . moveLeft ( ) helper . build ( "redBlock" )…" at bounding box center [537, 218] width 218 height 250
click at [540, 297] on div "helper . build ( "seeker" ) helper . moveLeft ( ) helper . build ( "redBlock" )…" at bounding box center [535, 205] width 214 height 223
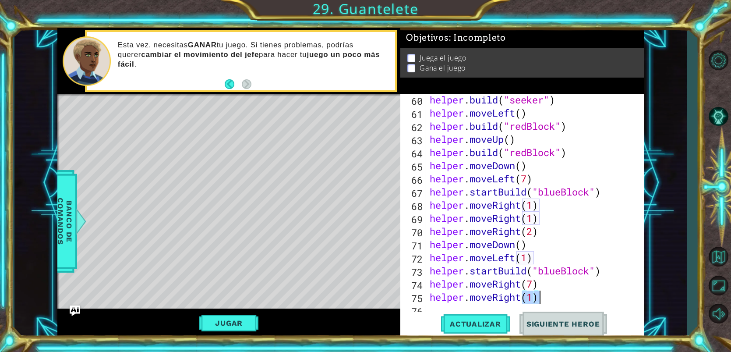
click at [540, 297] on div "helper . build ( "seeker" ) helper . moveLeft ( ) helper . build ( "redBlock" )…" at bounding box center [537, 218] width 218 height 250
type textarea "helper.moveRight(1)"
click at [540, 211] on div "helper . build ( "seeker" ) helper . moveLeft ( ) helper . build ( "redBlock" )…" at bounding box center [537, 218] width 218 height 250
type textarea "helper.moveRight(1)"
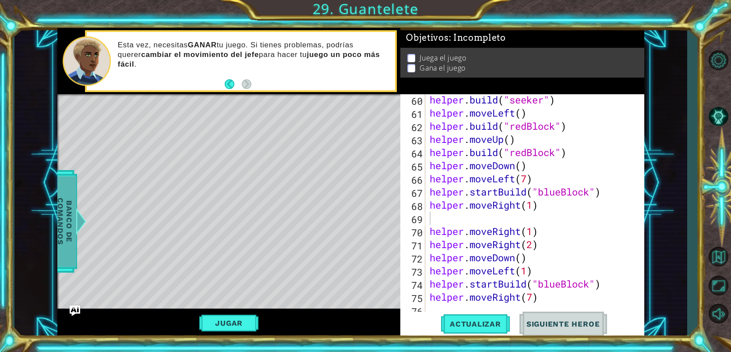
click at [71, 217] on span "Banco de comandos" at bounding box center [64, 221] width 23 height 91
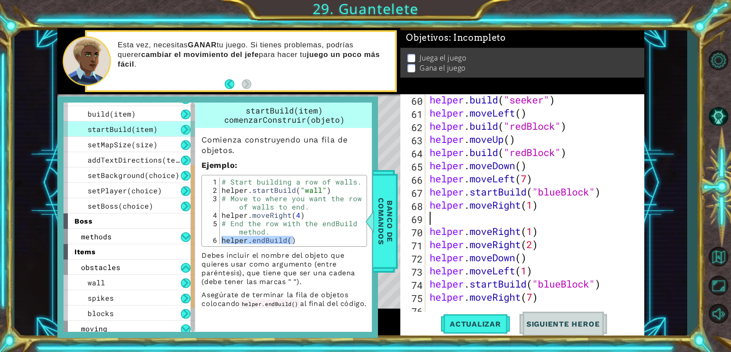
paste textarea "helper.endBuild()"
type textarea "helper.endBuild()"
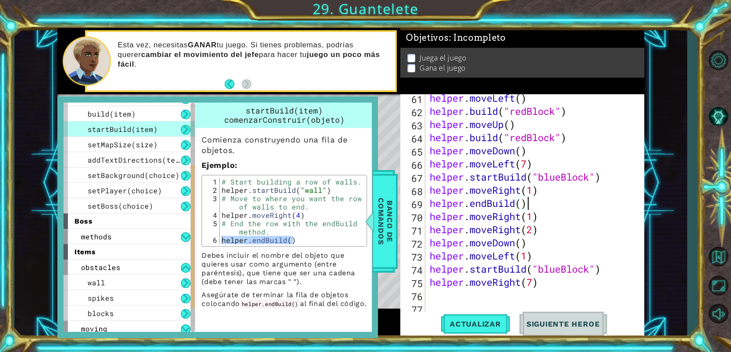
scroll to position [823, 0]
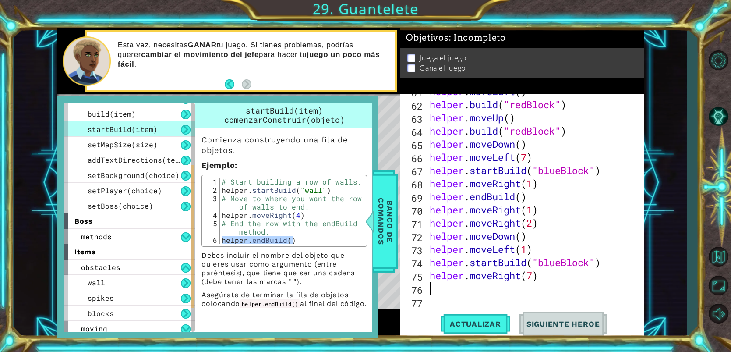
paste textarea "helper.endBuild()"
click at [396, 210] on span "Banco de comandos" at bounding box center [385, 221] width 23 height 91
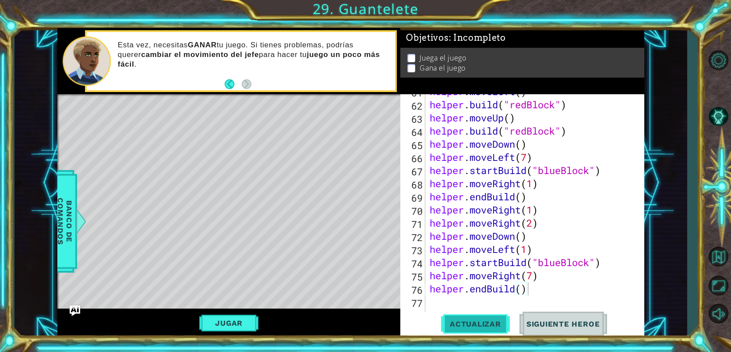
click at [465, 330] on button "Actualizar" at bounding box center [475, 323] width 69 height 25
click at [533, 281] on div "helper . moveLeft ( ) helper . build ( "redBlock" ) helper . moveUp ( ) helper …" at bounding box center [537, 210] width 218 height 250
click at [487, 321] on span "Actualizar" at bounding box center [475, 323] width 69 height 9
click at [483, 325] on span "Actualizar" at bounding box center [475, 323] width 69 height 9
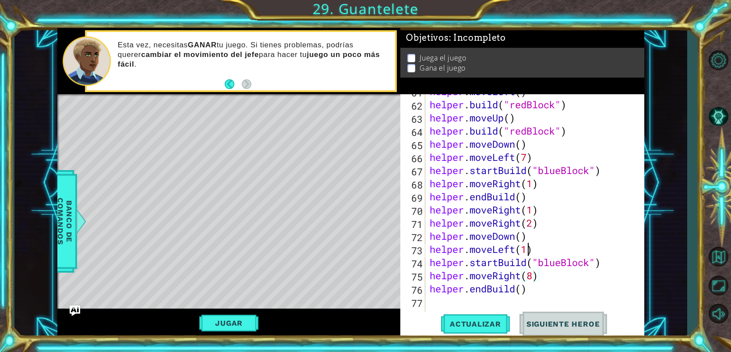
click at [528, 251] on div "helper . moveLeft ( ) helper . build ( "redBlock" ) helper . moveUp ( ) helper …" at bounding box center [537, 210] width 218 height 250
click at [488, 331] on button "Actualizar" at bounding box center [475, 323] width 69 height 25
click at [535, 276] on div "helper . moveLeft ( ) helper . build ( "redBlock" ) helper . moveUp ( ) helper …" at bounding box center [537, 210] width 218 height 250
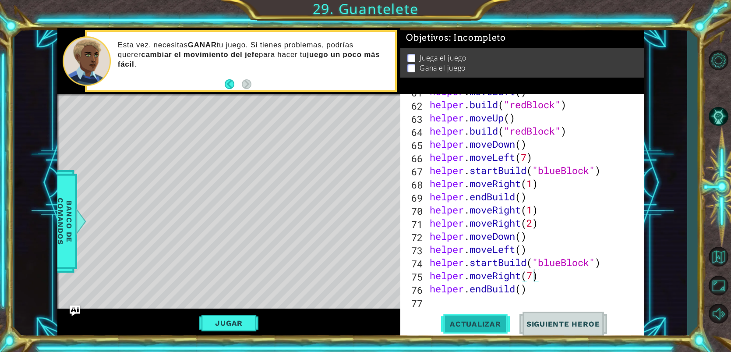
click at [492, 318] on button "Actualizar" at bounding box center [475, 323] width 69 height 25
click at [539, 286] on div "helper . moveLeft ( ) helper . build ( "redBlock" ) helper . moveUp ( ) helper …" at bounding box center [537, 210] width 218 height 250
type textarea "helper.endBuild()"
type textarea "l"
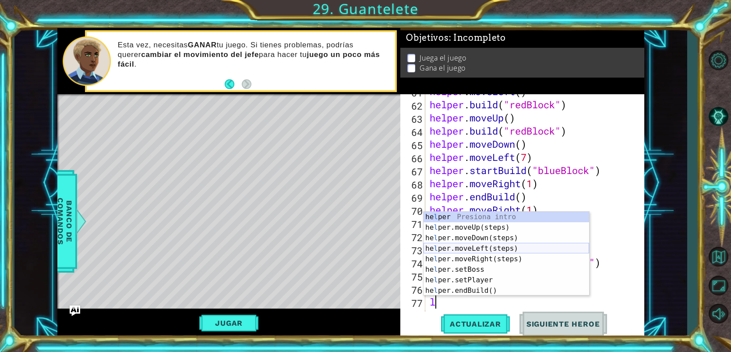
click at [500, 248] on div "he l per Presiona intro he l per.moveUp(steps) Presiona intro he l per.moveDown…" at bounding box center [505, 263] width 165 height 105
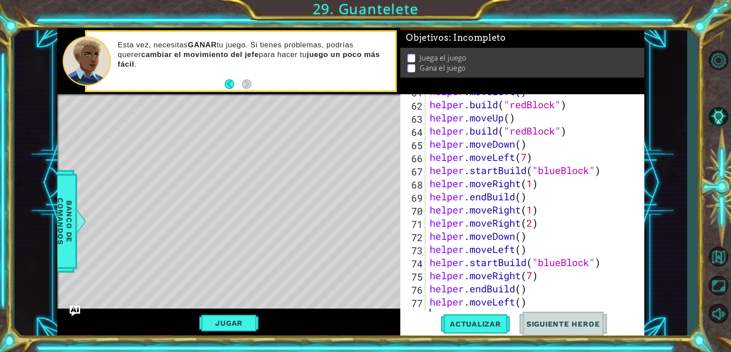
click at [522, 303] on div "helper . moveLeft ( ) helper . build ( "redBlock" ) helper . moveUp ( ) helper …" at bounding box center [537, 210] width 218 height 250
type textarea "helper.moveLeft(6)"
click at [552, 302] on div "helper . moveLeft ( ) helper . build ( "redBlock" ) helper . moveUp ( ) helper …" at bounding box center [537, 210] width 218 height 250
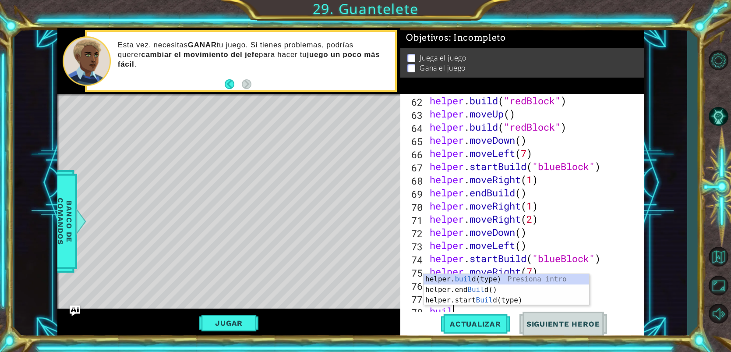
scroll to position [0, 0]
click at [502, 278] on div "helper. buil d(type) Presiona intro helper.end Buil d() Presiona intro helper.s…" at bounding box center [505, 300] width 165 height 53
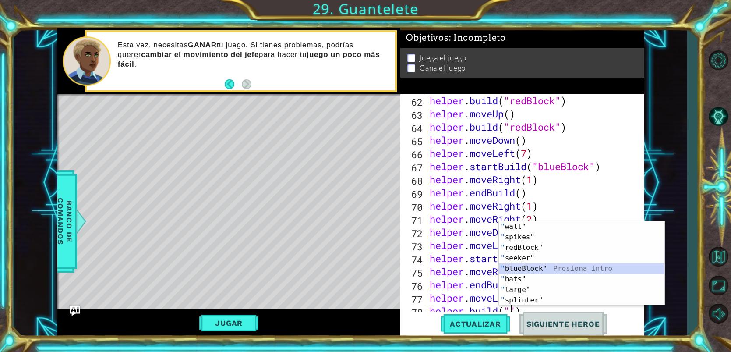
click at [519, 264] on div "" wall" Presiona intro " spikes" Presiona intro " redBlock" Presiona intro " se…" at bounding box center [581, 273] width 165 height 105
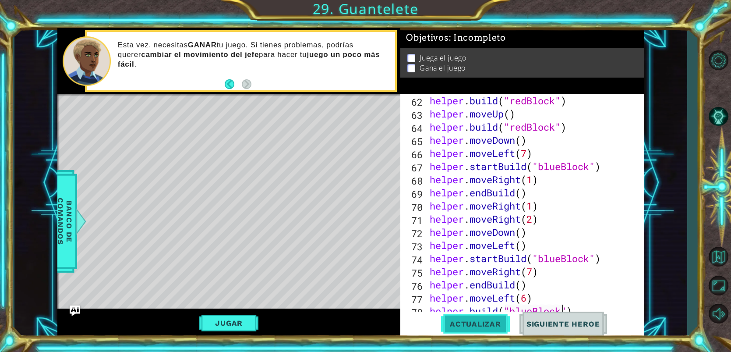
type textarea "[DOMAIN_NAME]("blueBlock")"
click at [493, 328] on span "Actualizar" at bounding box center [475, 323] width 69 height 9
click at [589, 309] on div "helper . build ( "redBlock" ) helper . moveUp ( ) helper . build ( "redBlock" )…" at bounding box center [537, 219] width 218 height 250
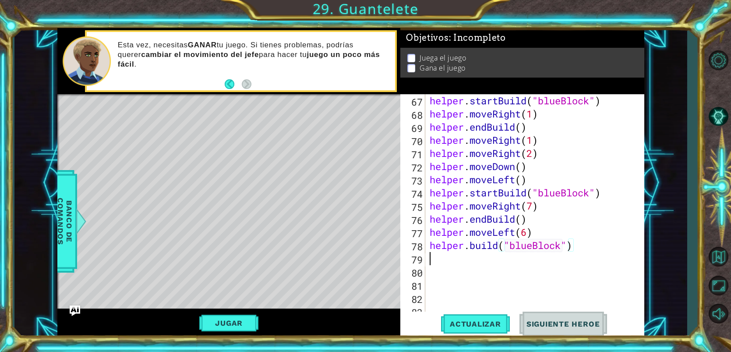
scroll to position [893, 0]
click at [440, 298] on div "helper . startBuild ( "blueBlock" ) helper . moveRight ( 1 ) helper . endBuild …" at bounding box center [537, 219] width 218 height 250
click at [430, 306] on div "helper . startBuild ( "blueBlock" ) helper . moveRight ( 1 ) helper . endBuild …" at bounding box center [537, 219] width 218 height 250
click at [428, 297] on div "helper . startBuild ( "blueBlock" ) helper . moveRight ( 1 ) helper . endBuild …" at bounding box center [537, 219] width 218 height 250
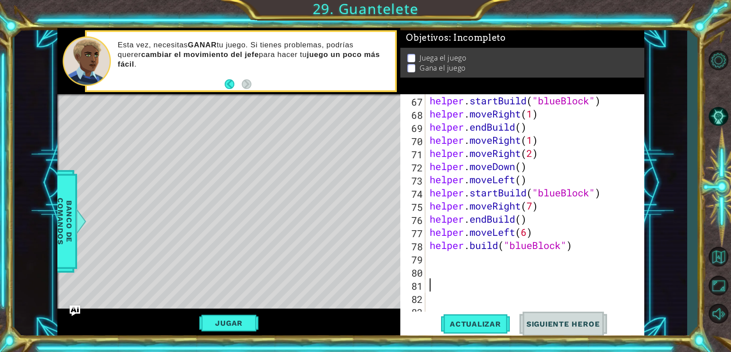
drag, startPoint x: 429, startPoint y: 289, endPoint x: 433, endPoint y: 280, distance: 10.6
click at [429, 288] on div "helper . startBuild ( "blueBlock" ) helper . moveRight ( 1 ) helper . endBuild …" at bounding box center [537, 219] width 218 height 250
click at [434, 271] on div "helper . startBuild ( "blueBlock" ) helper . moveRight ( 1 ) helper . endBuild …" at bounding box center [537, 219] width 218 height 250
click at [432, 250] on div "helper . startBuild ( "blueBlock" ) helper . moveRight ( 1 ) helper . endBuild …" at bounding box center [537, 219] width 218 height 250
type textarea "[DOMAIN_NAME]("blueBlock")"
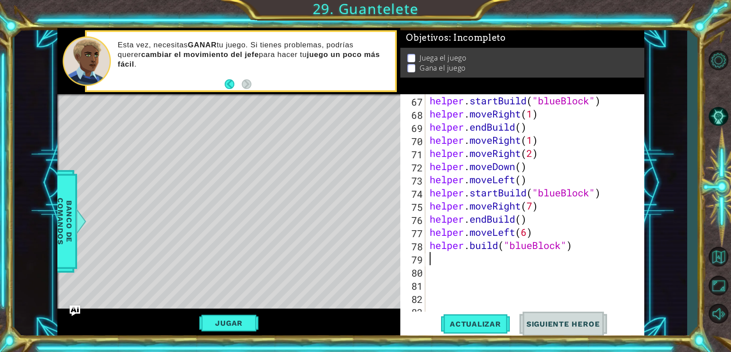
type textarea "helper"
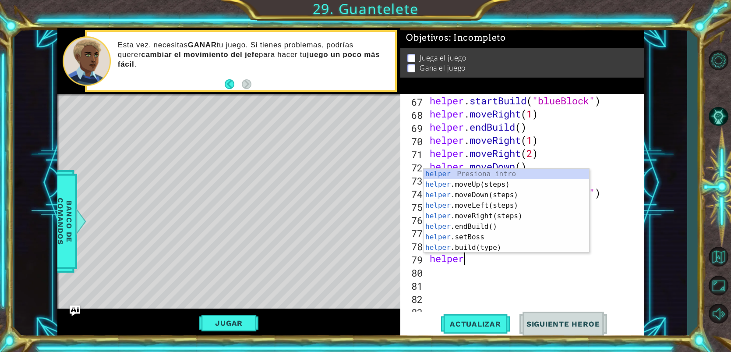
scroll to position [0, 1]
click at [467, 212] on div "helper Presiona intro helper .moveUp(steps) Presiona intro helper .moveDown(ste…" at bounding box center [505, 221] width 165 height 105
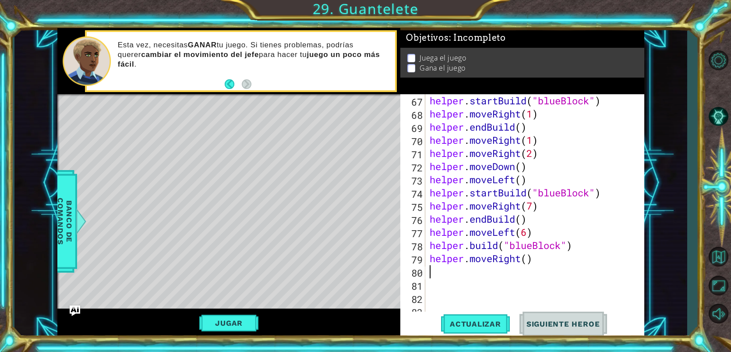
scroll to position [0, 0]
click at [528, 257] on div "helper . startBuild ( "blueBlock" ) helper . moveRight ( 1 ) helper . endBuild …" at bounding box center [537, 219] width 218 height 250
type textarea "helper.moveRight(3)"
click at [542, 260] on div "helper . startBuild ( "blueBlock" ) helper . moveRight ( 1 ) helper . endBuild …" at bounding box center [537, 219] width 218 height 250
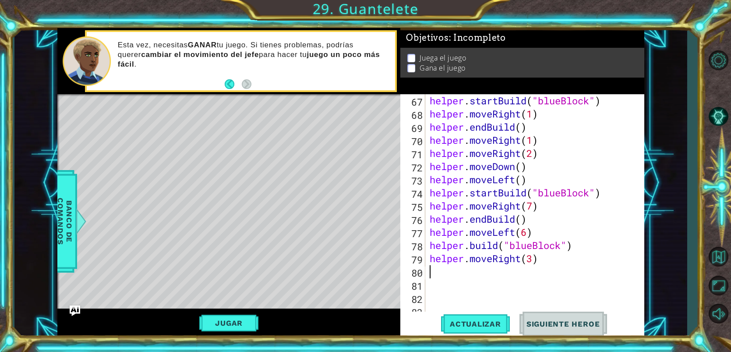
scroll to position [0, 0]
click at [485, 317] on button "Actualizar" at bounding box center [475, 323] width 69 height 25
type textarea "U"
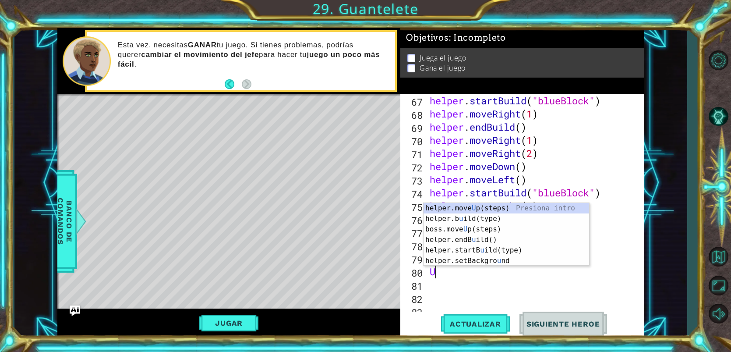
scroll to position [893, 0]
click at [490, 210] on div "helper.move U p(steps) Presiona intro helper.b u ild(type) Presiona intro boss.…" at bounding box center [505, 245] width 165 height 84
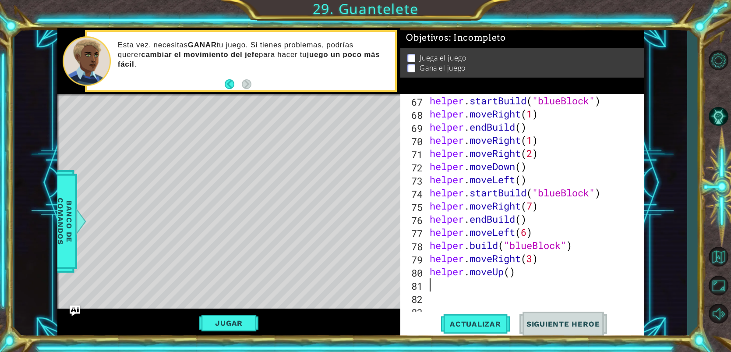
click at [514, 273] on div "helper . startBuild ( "blueBlock" ) helper . moveRight ( 1 ) helper . endBuild …" at bounding box center [537, 219] width 218 height 250
click at [513, 272] on div "helper . startBuild ( "blueBlock" ) helper . moveRight ( 1 ) helper . endBuild …" at bounding box center [537, 219] width 218 height 250
type textarea "helper.moveUp(2)"
click at [451, 325] on span "Actualizar" at bounding box center [475, 323] width 69 height 9
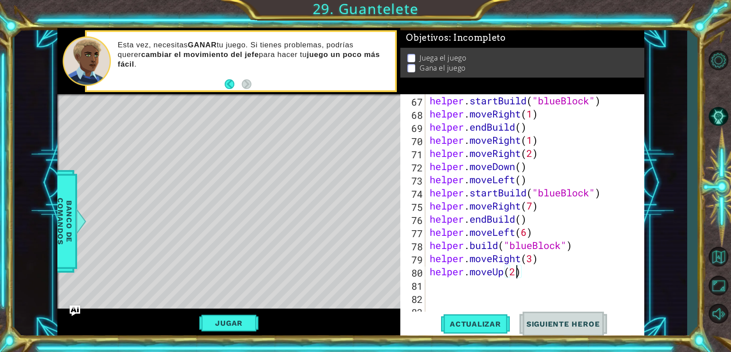
click at [440, 285] on div "helper . startBuild ( "blueBlock" ) helper . moveRight ( 1 ) helper . endBuild …" at bounding box center [537, 219] width 218 height 250
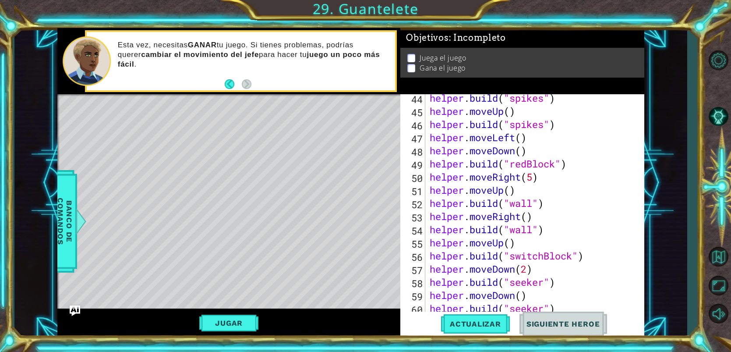
scroll to position [594, 0]
drag, startPoint x: 593, startPoint y: 257, endPoint x: 428, endPoint y: 256, distance: 165.0
click at [428, 256] on div "helper . build ( "spikes" ) helper . moveUp ( ) helper . build ( "spikes" ) hel…" at bounding box center [537, 216] width 218 height 250
type textarea "[DOMAIN_NAME]("switchBlock")"
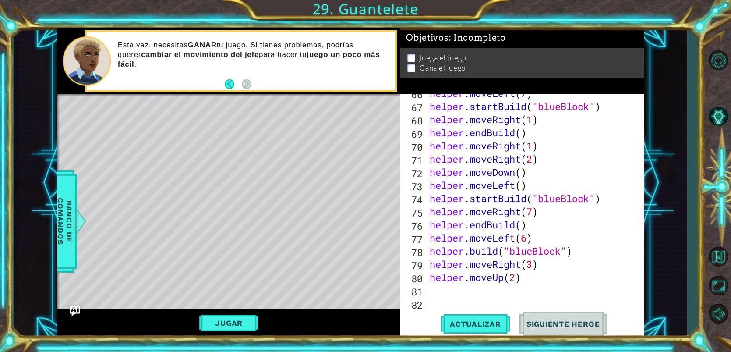
scroll to position [887, 0]
click at [475, 319] on button "Actualizar" at bounding box center [475, 323] width 69 height 25
click at [531, 288] on div "helper . moveLeft ( 7 ) helper . startBuild ( "blueBlock" ) helper . moveRight …" at bounding box center [537, 212] width 218 height 250
paste textarea "[DOMAIN_NAME]("switchBlock")"
click at [485, 325] on span "Actualizar" at bounding box center [475, 323] width 69 height 9
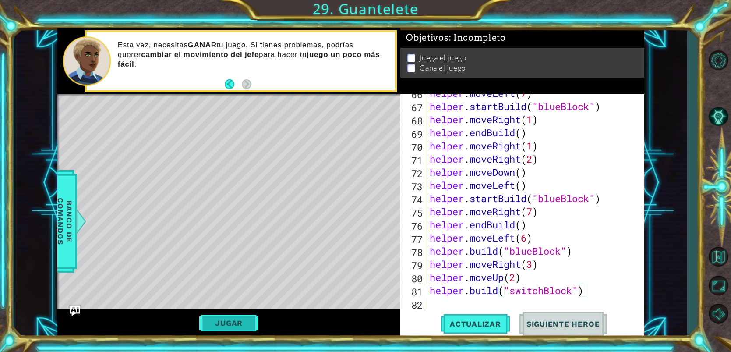
click at [234, 317] on button "Jugar" at bounding box center [228, 322] width 59 height 17
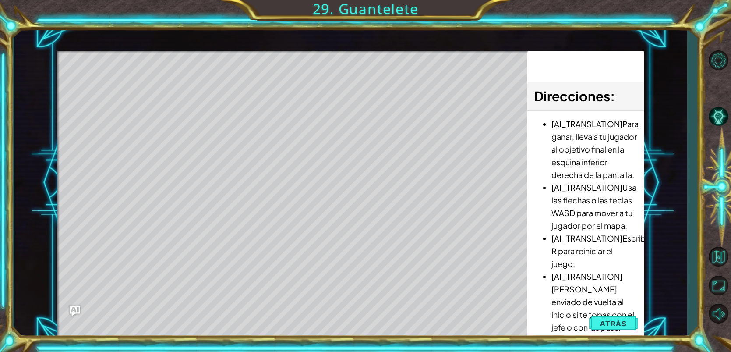
click at [378, 169] on div "Level Map" at bounding box center [259, 180] width 404 height 258
click at [441, 52] on div at bounding box center [291, 52] width 469 height 2
click at [151, 92] on div "Level Map" at bounding box center [259, 180] width 404 height 258
click at [627, 331] on div "Direcciones : [AI_TRANSLATION]Para ganar, lleva a tu jugador al objetivo final …" at bounding box center [585, 195] width 117 height 288
click at [623, 324] on span "Atrás" at bounding box center [613, 323] width 27 height 9
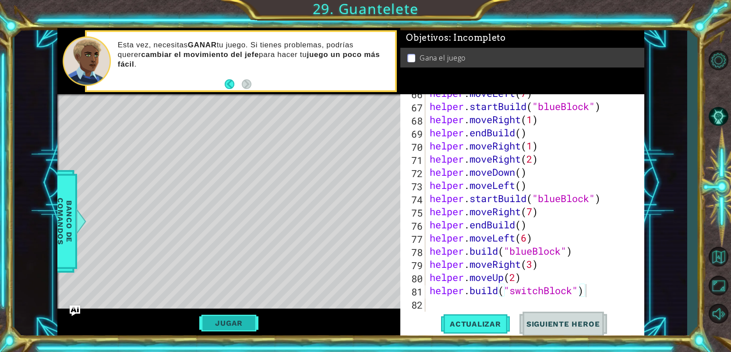
click at [242, 318] on button "Jugar" at bounding box center [228, 322] width 59 height 17
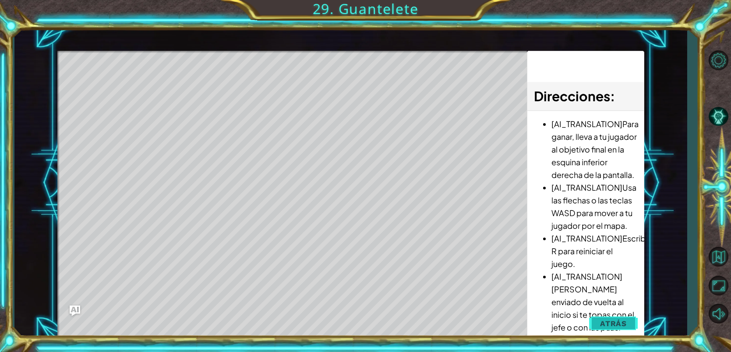
click at [617, 323] on span "Atrás" at bounding box center [613, 323] width 27 height 9
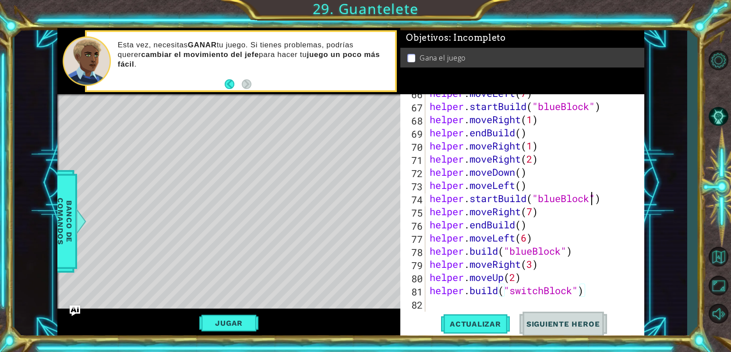
click at [592, 202] on div "helper . moveLeft ( 7 ) helper . startBuild ( "blueBlock" ) helper . moveRight …" at bounding box center [537, 212] width 218 height 250
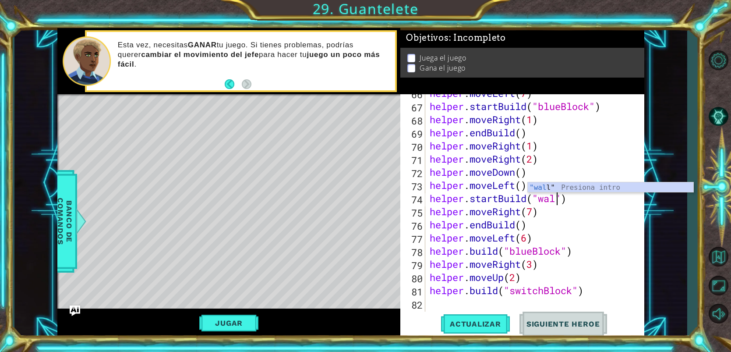
scroll to position [0, 6]
click at [469, 342] on div "1 ההההההההההההההההההההההההההההההההההההההההההההההההההההההההההההההההההההההההההההה…" at bounding box center [365, 176] width 731 height 352
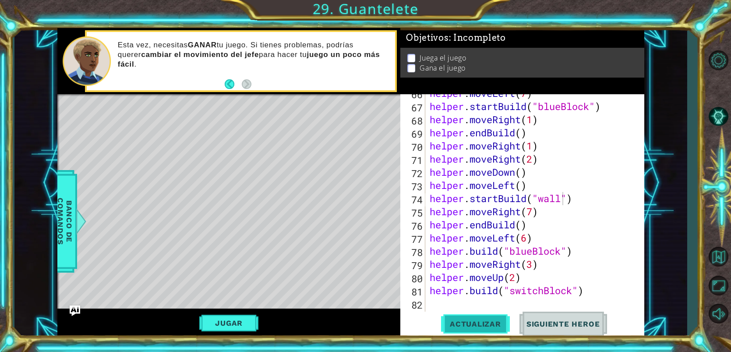
click at [471, 326] on span "Actualizar" at bounding box center [475, 323] width 69 height 9
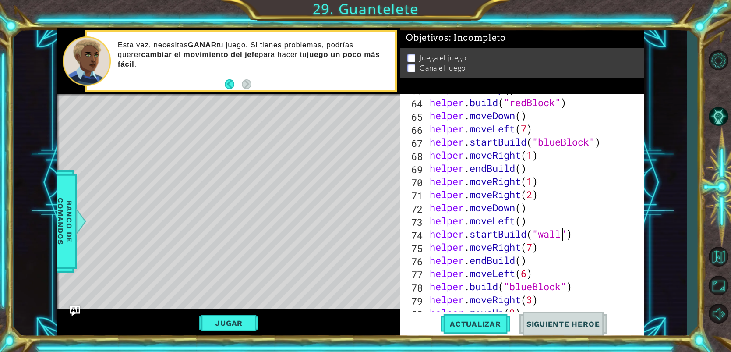
scroll to position [844, 0]
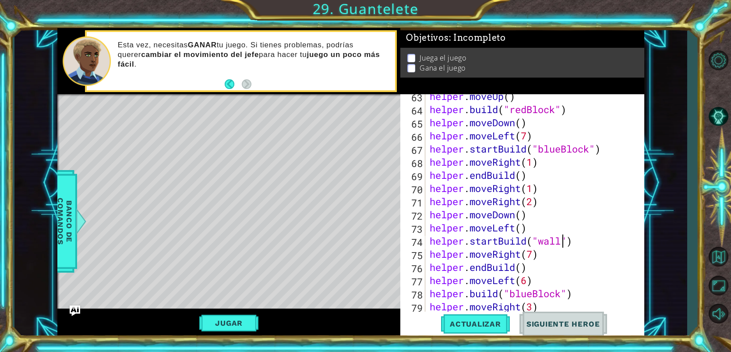
click at [532, 164] on div "helper . moveUp ( ) helper . build ( "redBlock" ) helper . moveDown ( ) helper …" at bounding box center [537, 215] width 218 height 250
click at [591, 151] on div "helper . moveUp ( ) helper . build ( "redBlock" ) helper . moveDown ( ) helper …" at bounding box center [537, 215] width 218 height 250
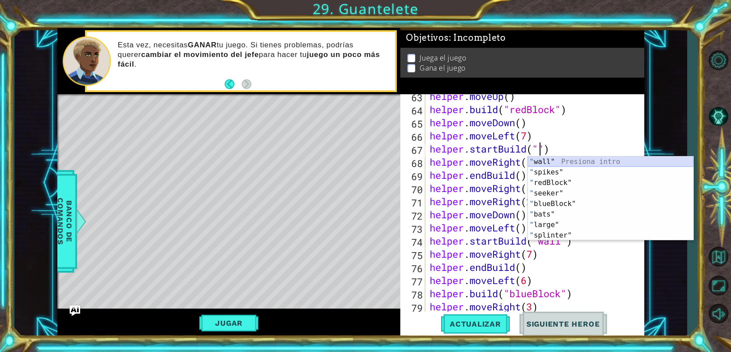
click at [570, 159] on div "" wall" Presiona intro " spikes" Presiona intro " redBlock" Presiona intro " se…" at bounding box center [610, 208] width 165 height 105
type textarea "helper.startBuild("wall")"
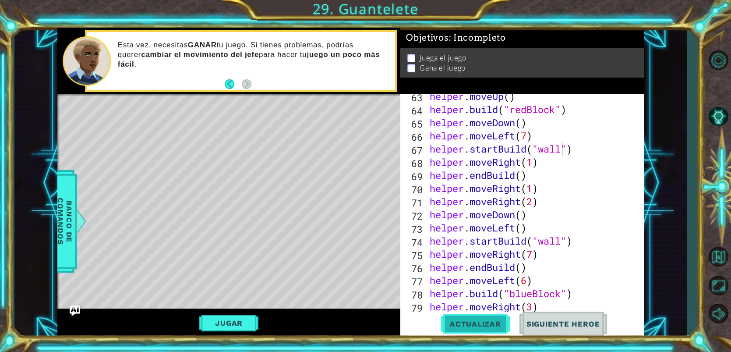
drag, startPoint x: 496, startPoint y: 320, endPoint x: 503, endPoint y: 321, distance: 7.2
click at [495, 319] on span "Actualizar" at bounding box center [475, 323] width 69 height 9
click at [245, 319] on button "Jugar" at bounding box center [228, 322] width 59 height 17
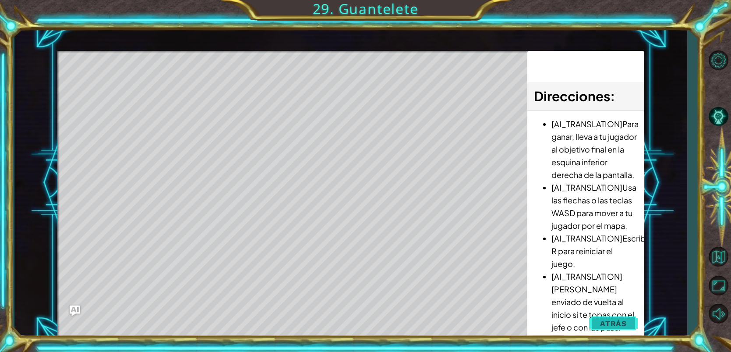
click at [606, 327] on span "Atrás" at bounding box center [613, 323] width 27 height 9
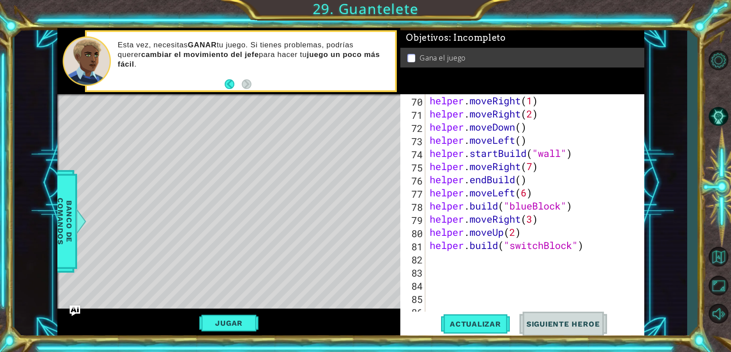
scroll to position [932, 0]
click at [67, 204] on span "Banco de comandos" at bounding box center [64, 221] width 23 height 91
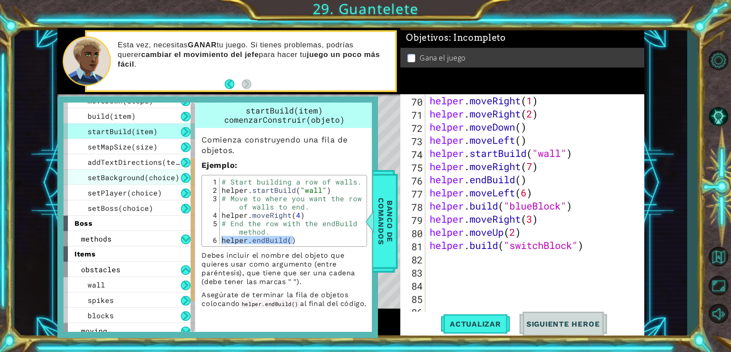
scroll to position [79, 0]
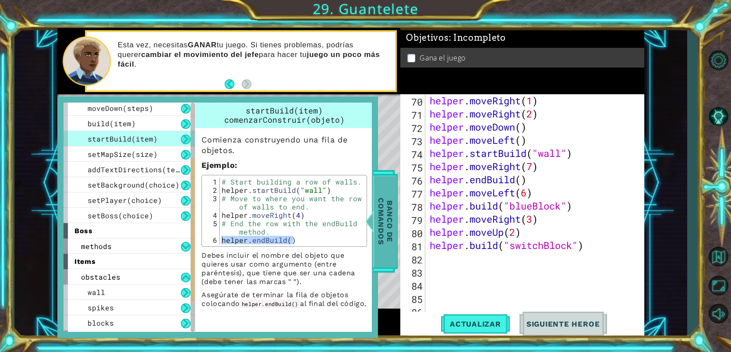
click at [376, 240] on span "Banco de comandos" at bounding box center [385, 221] width 23 height 91
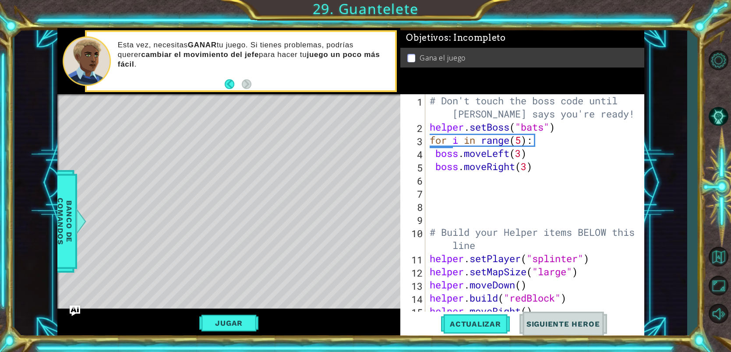
scroll to position [0, 0]
click at [437, 182] on div "# Don't touch the boss code until [PERSON_NAME] says you're ready! helper . set…" at bounding box center [537, 225] width 218 height 263
click at [524, 155] on div "# Don't touch the boss code until [PERSON_NAME] says you're ready! helper . set…" at bounding box center [537, 225] width 218 height 263
type textarea "boss.moveLeft(3)"
click at [531, 154] on div "# Don't touch the boss code until [PERSON_NAME] says you're ready! helper . set…" at bounding box center [537, 225] width 218 height 263
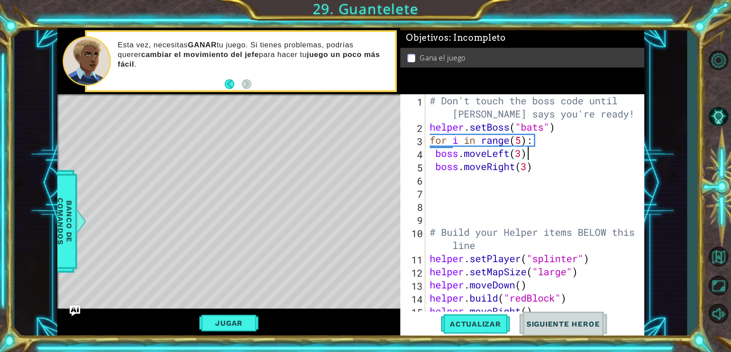
click at [446, 180] on div "# Don't touch the boss code until [PERSON_NAME] says you're ready! helper . set…" at bounding box center [537, 225] width 218 height 263
click at [522, 154] on div "# Don't touch the boss code until [PERSON_NAME] says you're ready! helper . set…" at bounding box center [537, 225] width 218 height 263
click at [463, 333] on button "Actualizar" at bounding box center [475, 323] width 69 height 25
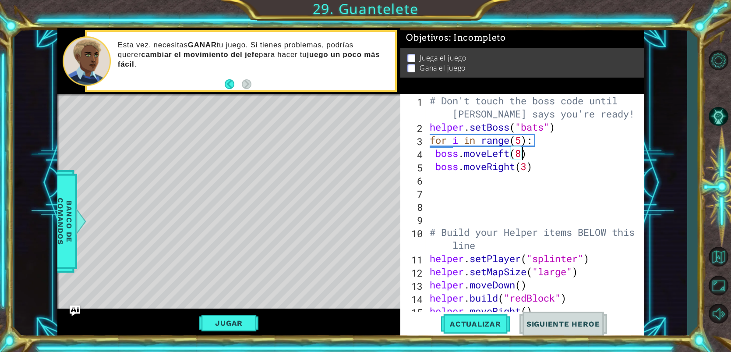
scroll to position [0, 4]
click at [530, 166] on div "# Don't touch the boss code until [PERSON_NAME] says you're ready! helper . set…" at bounding box center [537, 225] width 218 height 263
click at [498, 320] on span "Actualizar" at bounding box center [475, 323] width 69 height 9
click at [493, 321] on span "Actualizar" at bounding box center [475, 323] width 69 height 9
click at [522, 141] on div "# Don't touch the boss code until [PERSON_NAME] says you're ready! helper . set…" at bounding box center [537, 225] width 218 height 263
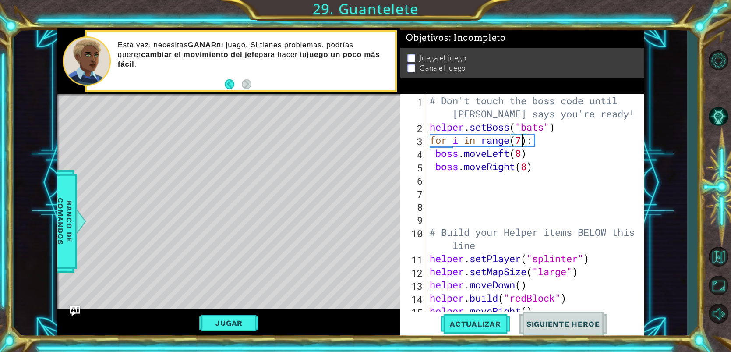
click at [476, 338] on div "1 ההההההההההההההההההההההההההההההההההההההההההההההההההההההההההההההההההההההההההההה…" at bounding box center [365, 176] width 731 height 352
click at [474, 330] on button "Actualizar" at bounding box center [475, 323] width 69 height 25
click at [258, 323] on button "Jugar" at bounding box center [228, 322] width 59 height 17
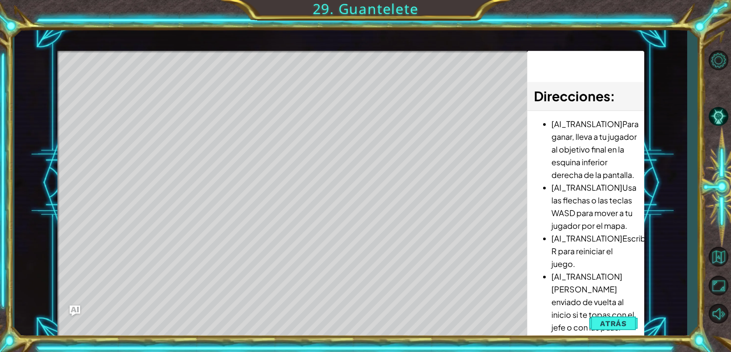
click at [443, 151] on div "Level Map" at bounding box center [259, 180] width 404 height 258
click at [602, 316] on button "Atrás" at bounding box center [613, 323] width 49 height 18
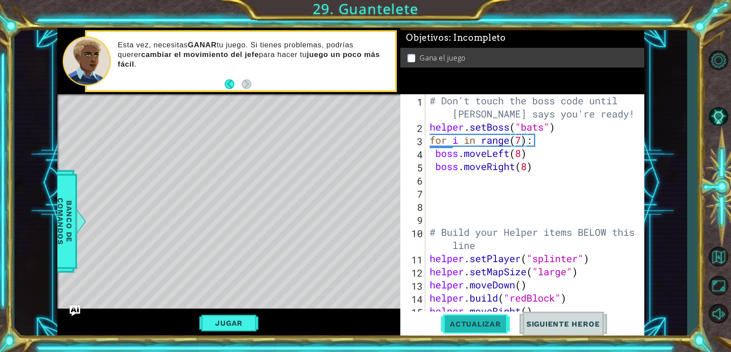
click at [454, 326] on span "Actualizar" at bounding box center [475, 323] width 69 height 9
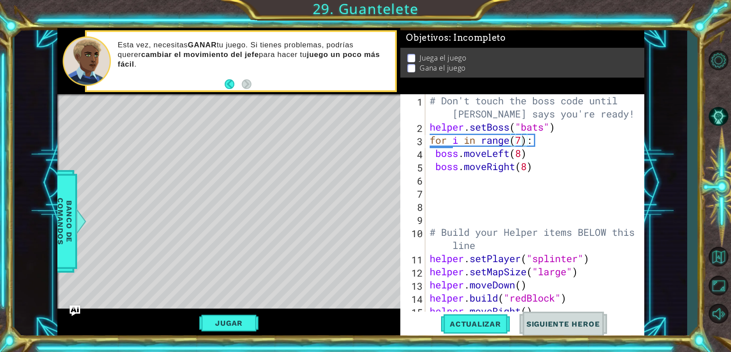
click at [187, 307] on div "Level Map" at bounding box center [259, 223] width 404 height 258
click at [234, 317] on button "Jugar" at bounding box center [228, 322] width 59 height 17
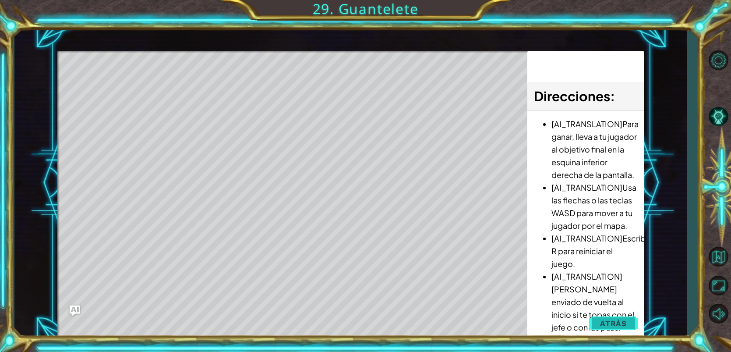
click at [607, 319] on span "Atrás" at bounding box center [613, 323] width 27 height 9
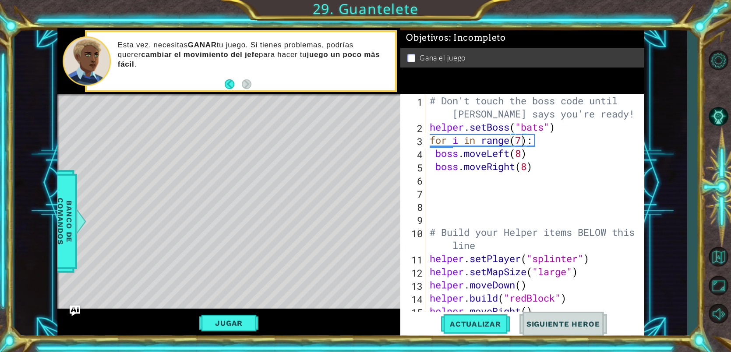
type textarea "boss.moveLeft(8)"
click at [560, 154] on div "# Don't touch the boss code until [PERSON_NAME] says you're ready! helper . set…" at bounding box center [537, 225] width 218 height 263
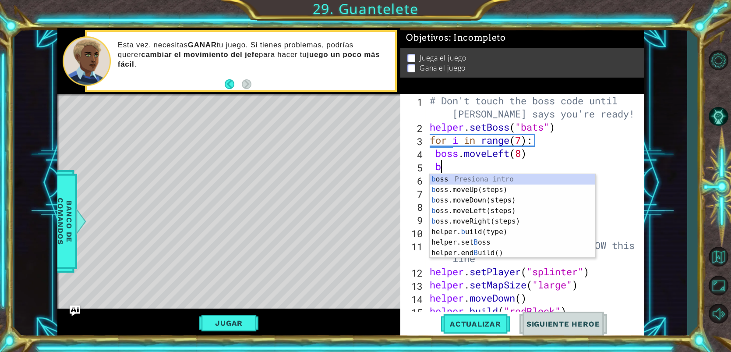
scroll to position [0, 0]
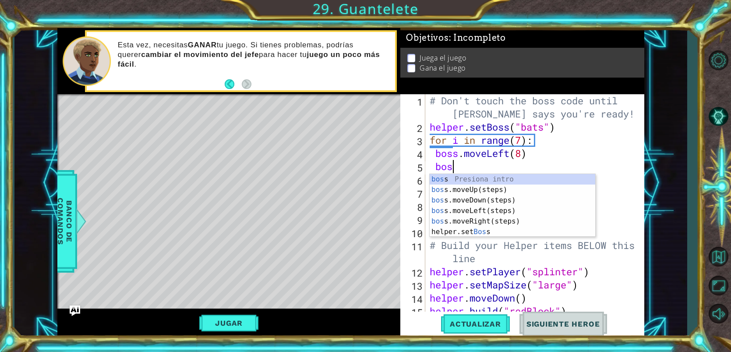
type textarea "boss"
click at [494, 196] on div "boss Presiona intro boss .moveUp(steps) Presiona intro boss .moveDown(steps) Pr…" at bounding box center [511, 216] width 165 height 84
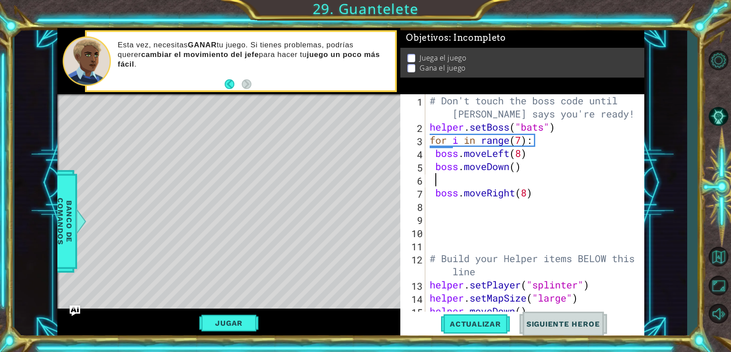
scroll to position [0, 0]
click at [511, 167] on div "# Don't touch the boss code until [PERSON_NAME] says you're ready! helper . set…" at bounding box center [537, 225] width 218 height 263
click at [493, 186] on div "# Don't touch the boss code until [PERSON_NAME] says you're ready! helper . set…" at bounding box center [537, 225] width 218 height 263
type textarea "boss.moveRight(8)"
click at [492, 184] on div "# Don't touch the boss code until [PERSON_NAME] says you're ready! helper . set…" at bounding box center [537, 225] width 218 height 263
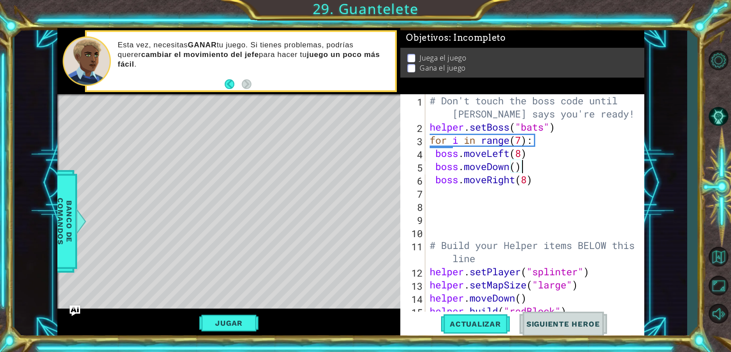
click at [529, 154] on div "# Don't touch the boss code until [PERSON_NAME] says you're ready! helper . set…" at bounding box center [537, 225] width 218 height 263
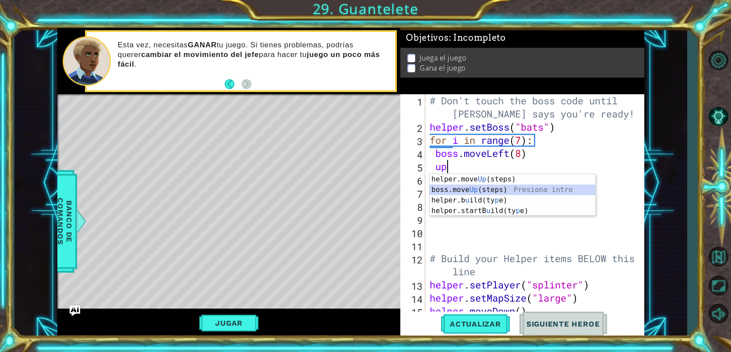
click at [493, 186] on div "helper.move Up (steps) Presiona intro boss.move Up (steps) Presiona intro helpe…" at bounding box center [511, 205] width 165 height 63
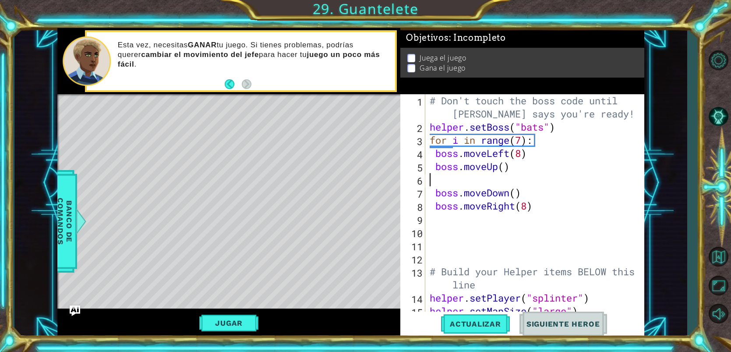
click at [468, 176] on div "# Don't touch the boss code until [PERSON_NAME] says you're ready! helper . set…" at bounding box center [537, 225] width 218 height 263
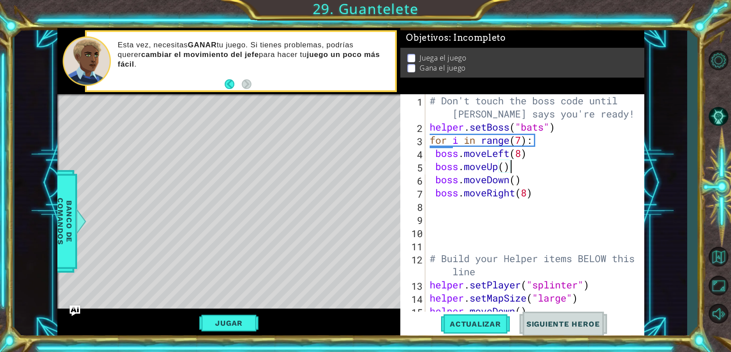
drag, startPoint x: 457, startPoint y: 323, endPoint x: 228, endPoint y: 340, distance: 230.0
click at [458, 324] on span "Actualizar" at bounding box center [475, 323] width 69 height 9
click at [253, 316] on button "Jugar" at bounding box center [228, 322] width 59 height 17
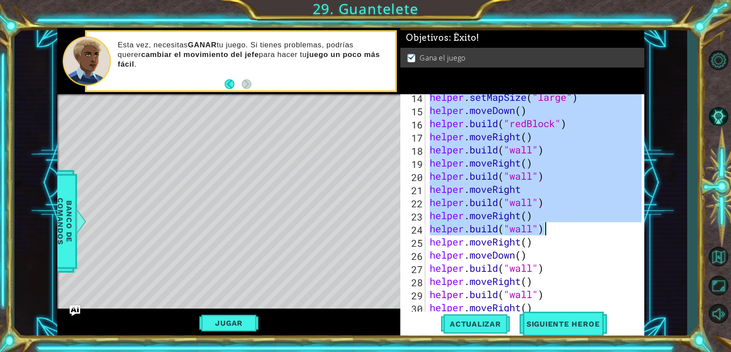
drag, startPoint x: 429, startPoint y: 121, endPoint x: 584, endPoint y: 226, distance: 187.8
click at [585, 227] on div "helper . setMapSize ( "large" ) helper . moveDown ( ) helper . build ( "redBloc…" at bounding box center [537, 216] width 218 height 250
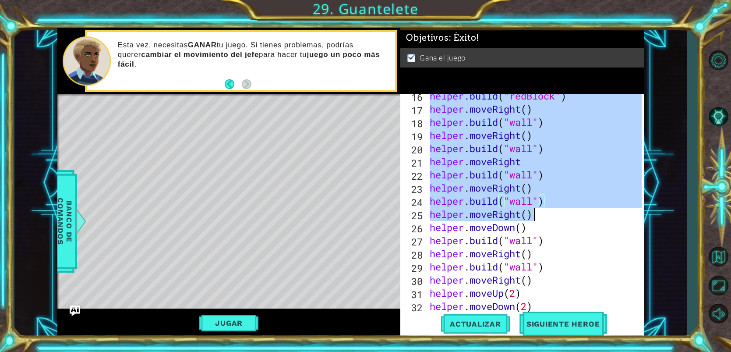
scroll to position [237, 0]
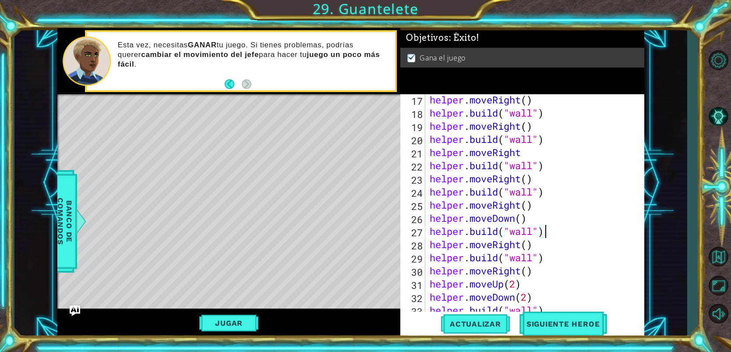
click at [586, 225] on div "helper . moveRight ( ) helper . build ( "wall" ) helper . moveRight ( ) helper …" at bounding box center [537, 218] width 218 height 250
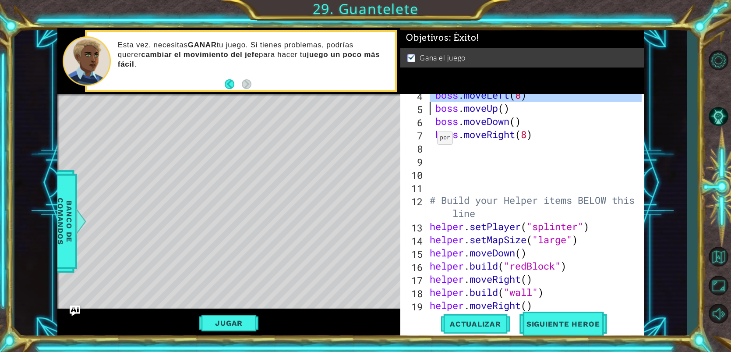
scroll to position [58, 0]
click at [429, 130] on div "boss . moveLeft ( 8 ) boss . moveUp ( ) boss . moveDown ( ) boss . moveRight ( …" at bounding box center [537, 213] width 218 height 250
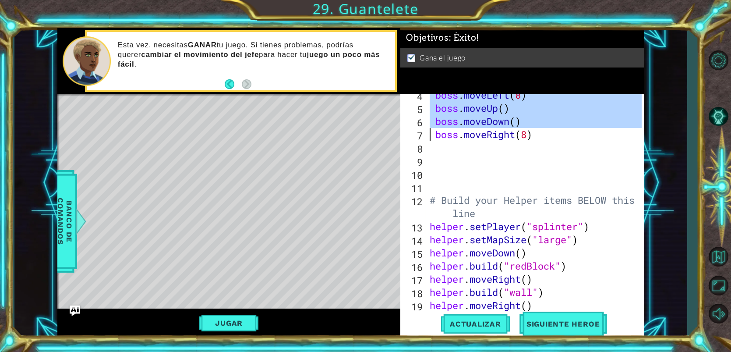
click at [432, 113] on div "boss . moveLeft ( 8 ) boss . moveUp ( ) boss . moveDown ( ) boss . moveRight ( …" at bounding box center [535, 205] width 214 height 223
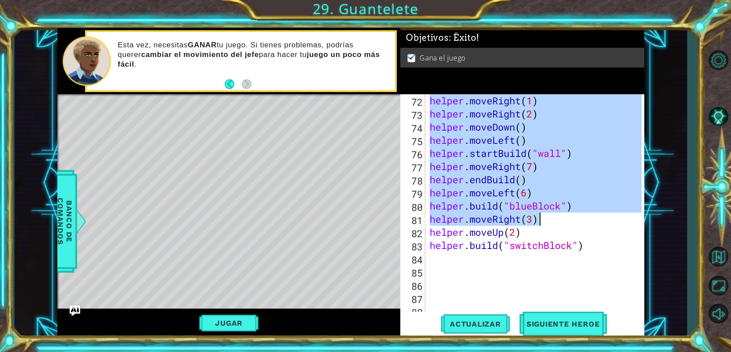
scroll to position [958, 0]
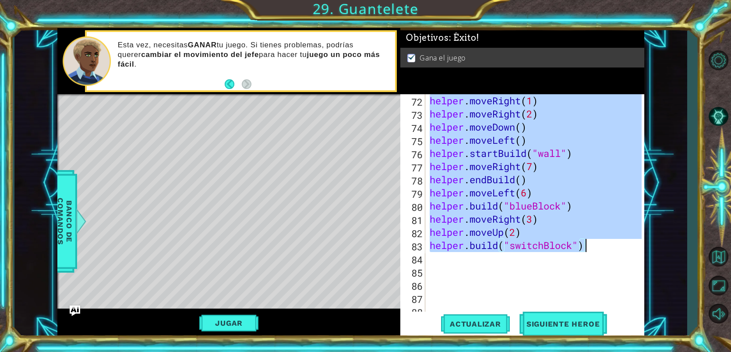
drag, startPoint x: 430, startPoint y: 101, endPoint x: 590, endPoint y: 244, distance: 214.5
click at [590, 244] on div "helper . moveRight ( 1 ) helper . moveRight ( 2 ) helper . moveDown ( ) helper …" at bounding box center [537, 219] width 218 height 250
